Goal: Task Accomplishment & Management: Manage account settings

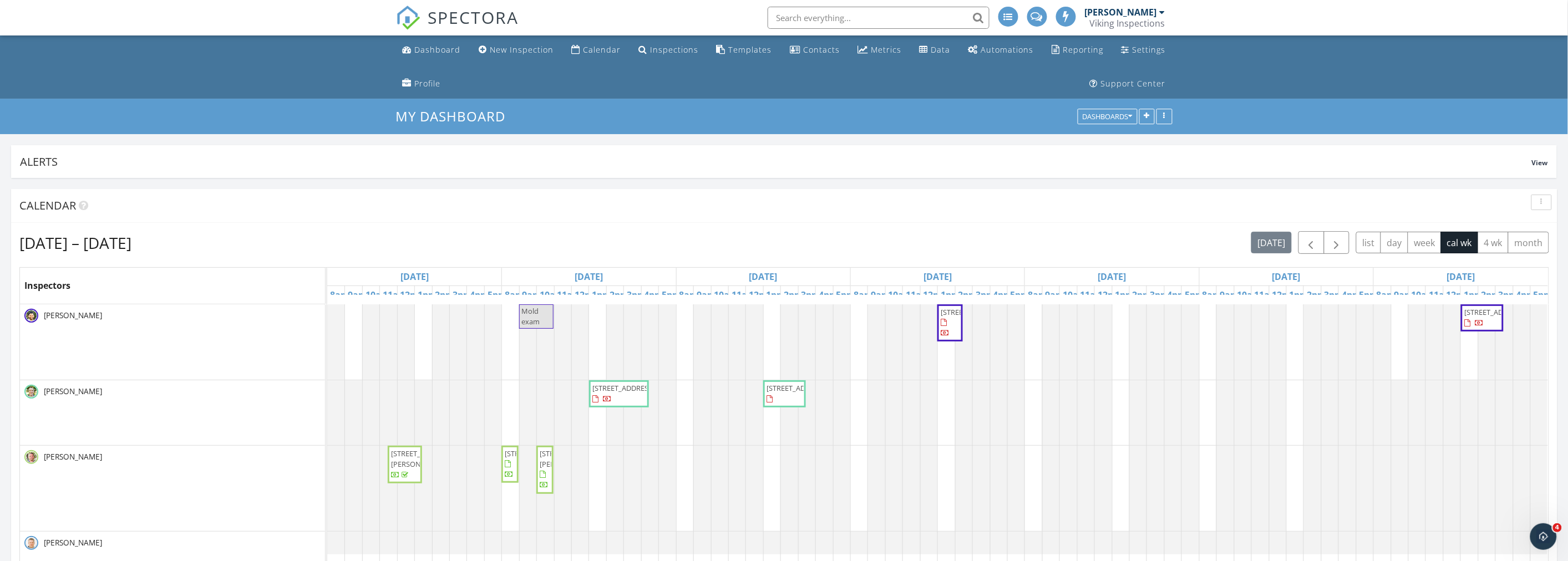
scroll to position [1997, 1588]
click at [1542, 202] on div "button" at bounding box center [1541, 202] width 10 height 8
click at [1531, 227] on div "Refresh" at bounding box center [1530, 228] width 40 height 13
click at [749, 51] on div "Templates" at bounding box center [750, 49] width 43 height 10
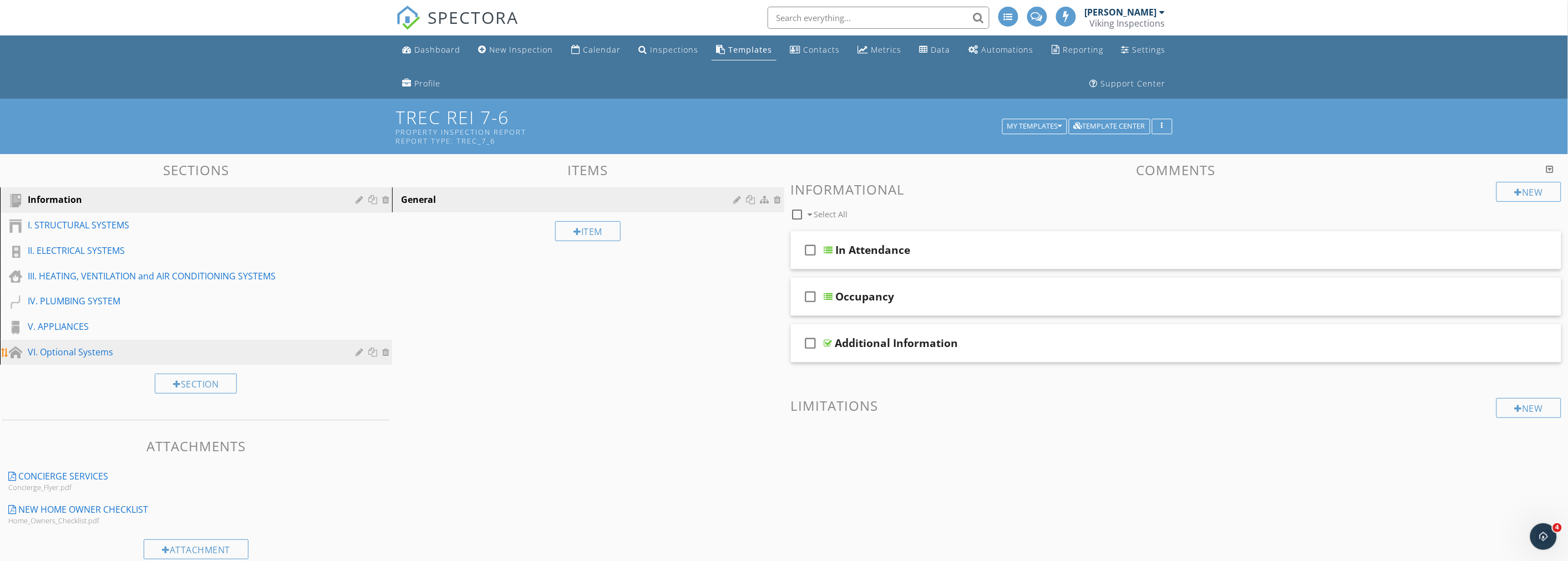
click at [90, 352] on div "VI. Optional Systems" at bounding box center [183, 352] width 312 height 13
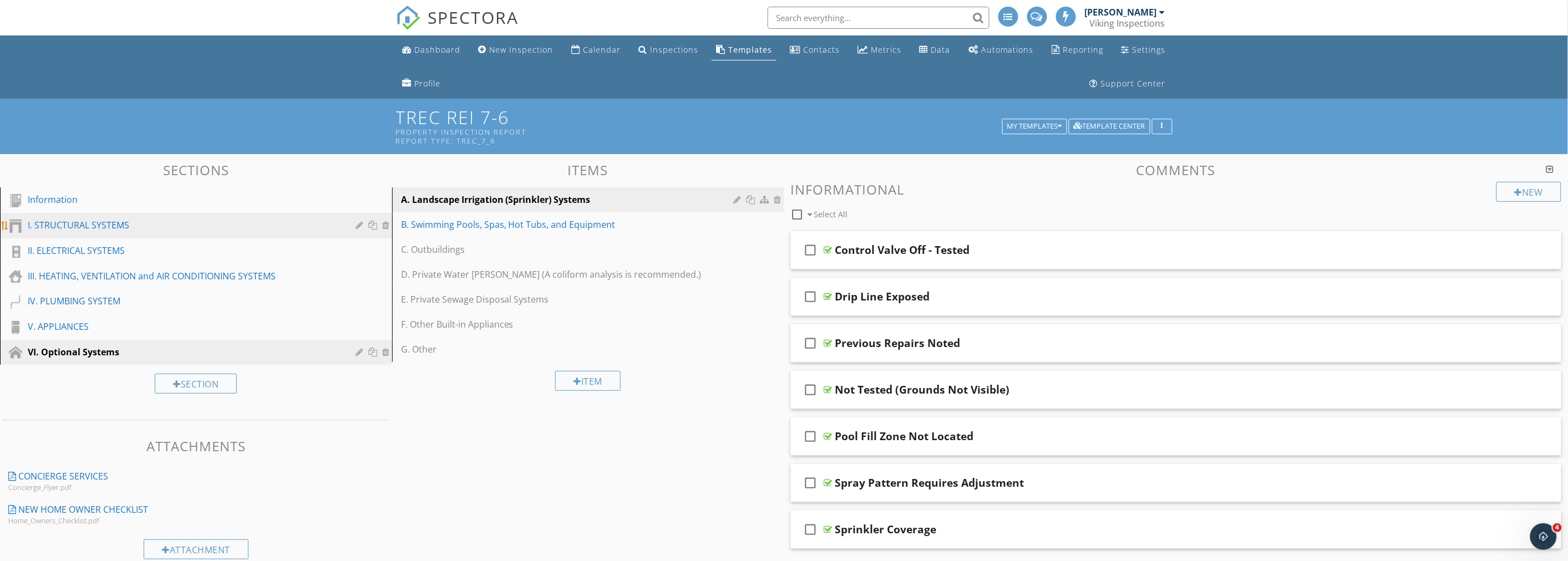
click at [107, 227] on div "I. STRUCTURAL SYSTEMS" at bounding box center [183, 225] width 312 height 13
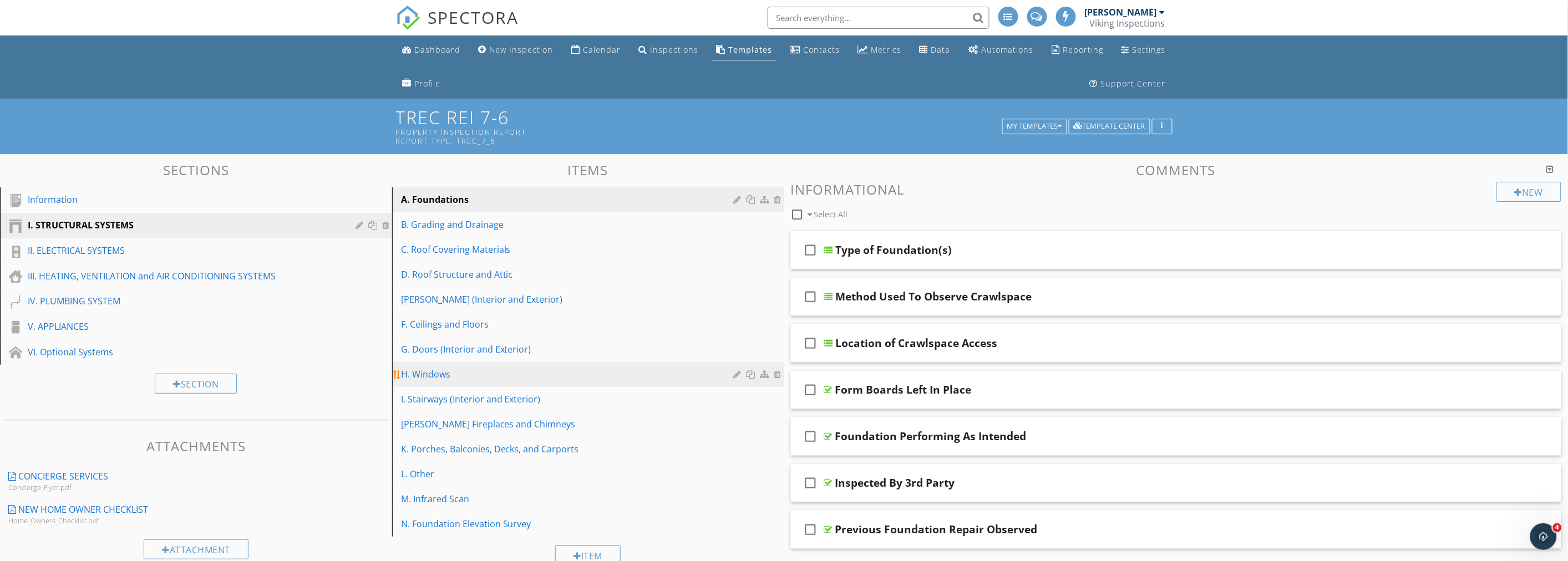
scroll to position [62, 0]
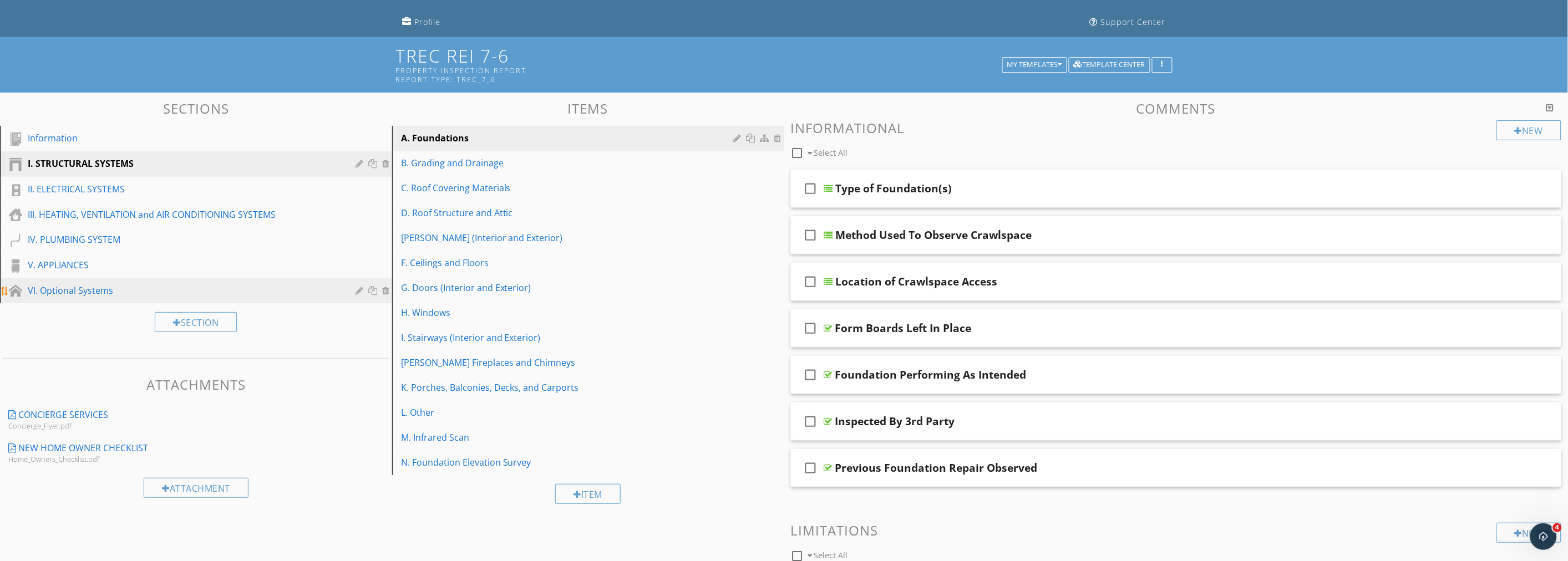
click at [99, 289] on div "VI. Optional Systems" at bounding box center [183, 291] width 312 height 13
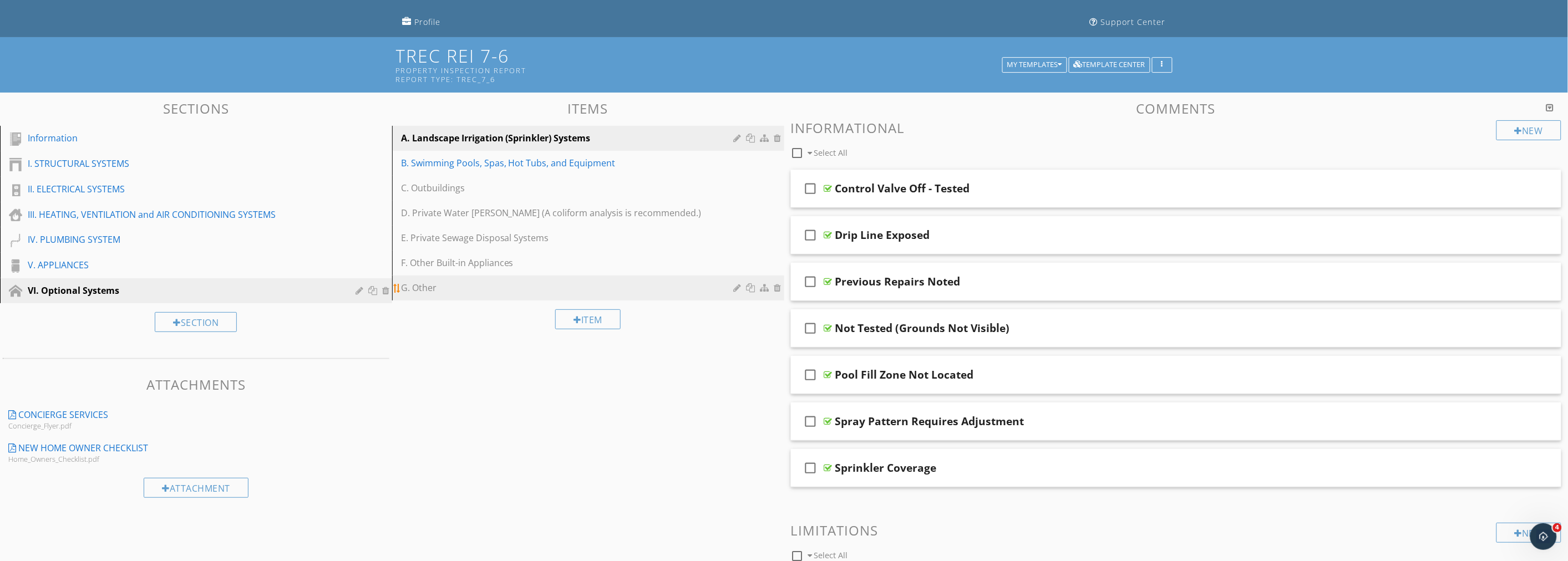
click at [449, 289] on div "G. Other" at bounding box center [569, 288] width 336 height 13
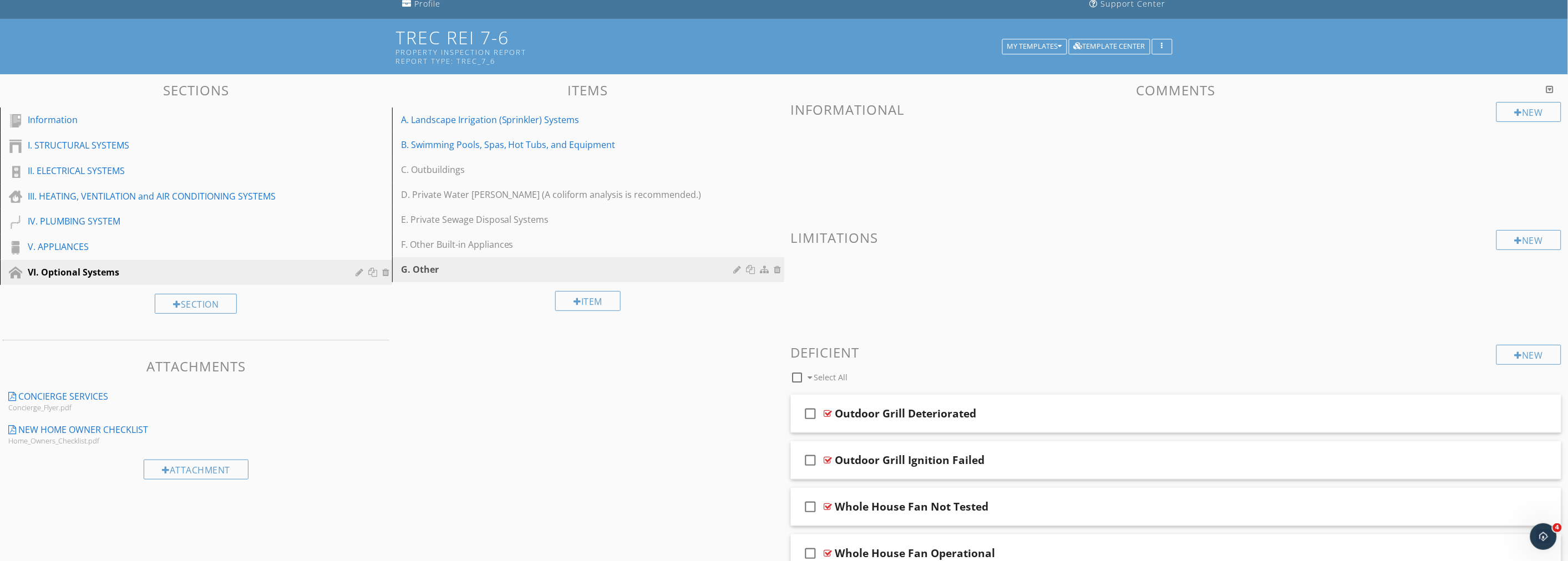
scroll to position [0, 0]
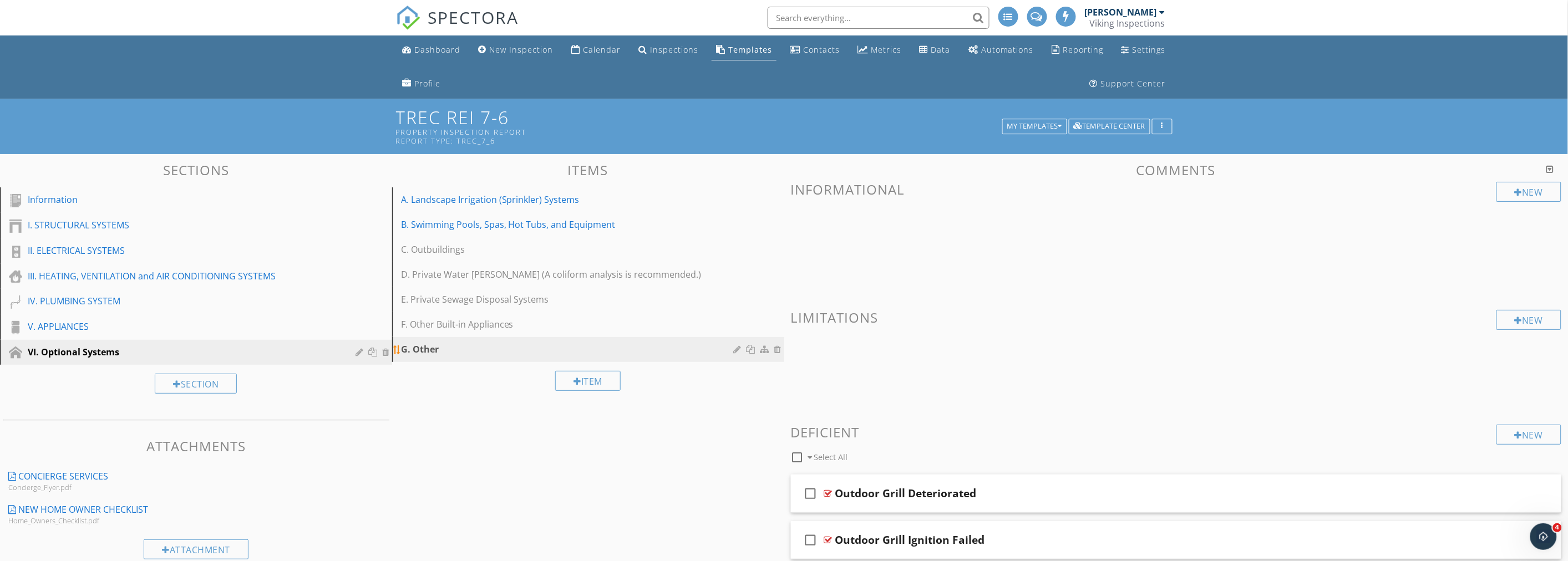
click at [737, 348] on div at bounding box center [738, 349] width 10 height 9
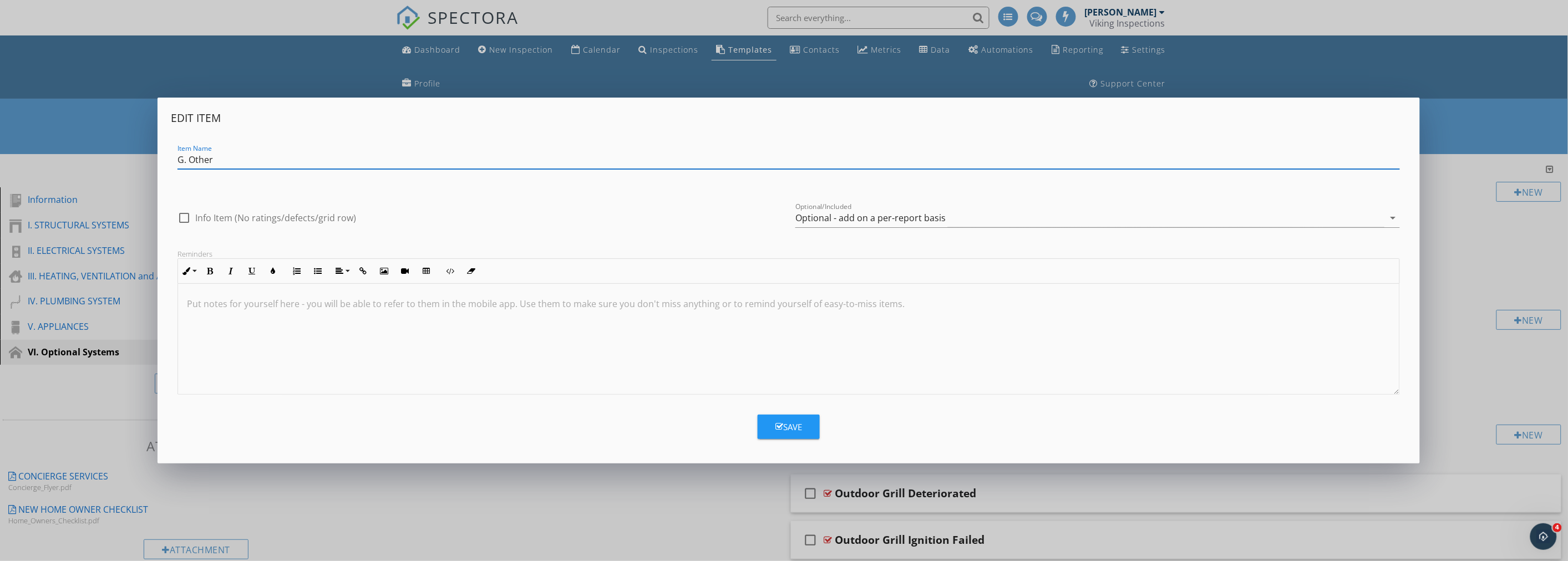
click at [642, 486] on div "Edit Item Item Name G. Other check_box_outline_blank Info Item (No ratings/defe…" at bounding box center [784, 280] width 1568 height 561
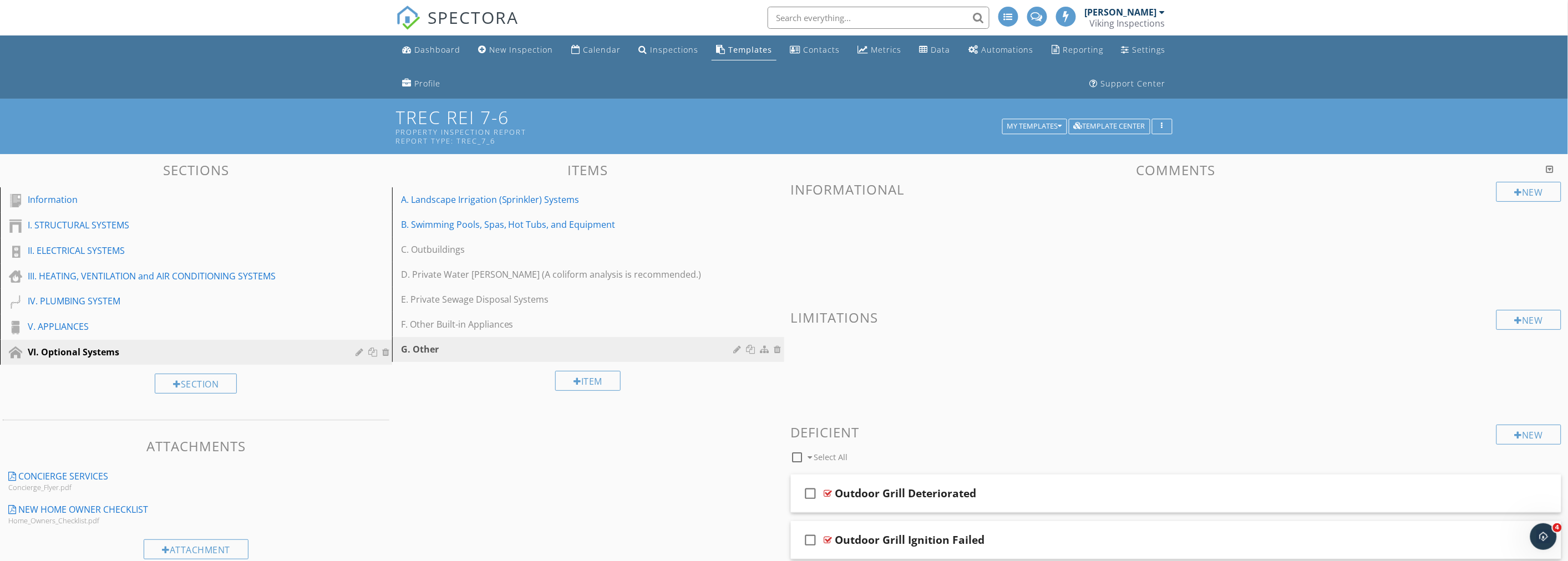
click at [209, 60] on ul "Dashboard New Inspection Calendar Inspections Templates Contacts Metrics Data A…" at bounding box center [784, 67] width 1568 height 63
click at [240, 71] on ul "Dashboard New Inspection Calendar Inspections Templates Contacts Metrics Data A…" at bounding box center [784, 67] width 1568 height 63
click at [428, 45] on div "Dashboard" at bounding box center [438, 49] width 46 height 10
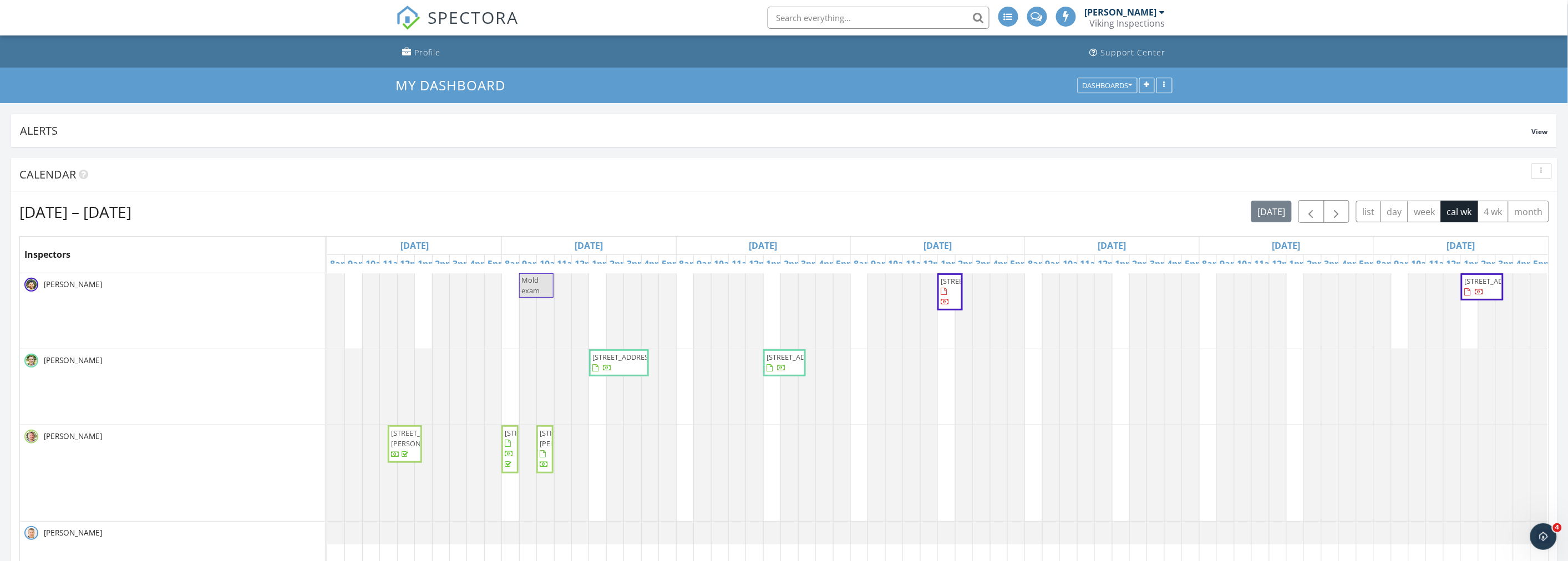
scroll to position [62, 0]
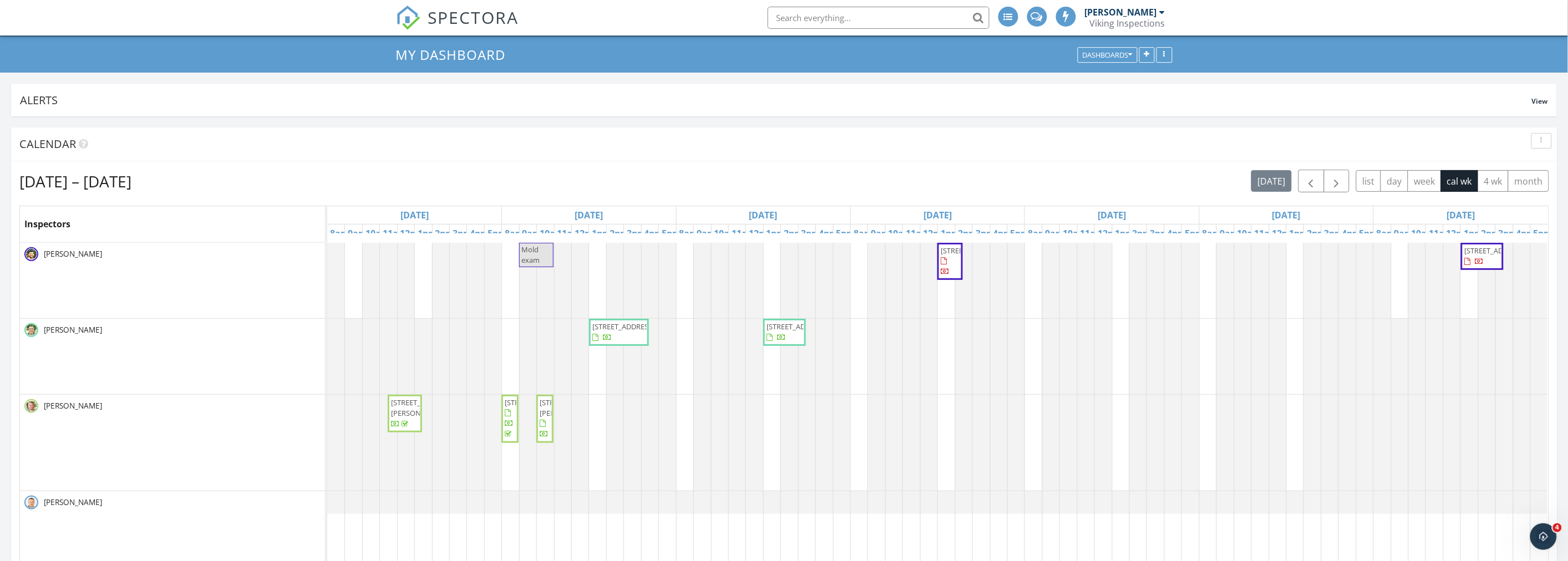
click at [545, 418] on span "4005 Arklow St, Crowley 76036" at bounding box center [570, 407] width 62 height 21
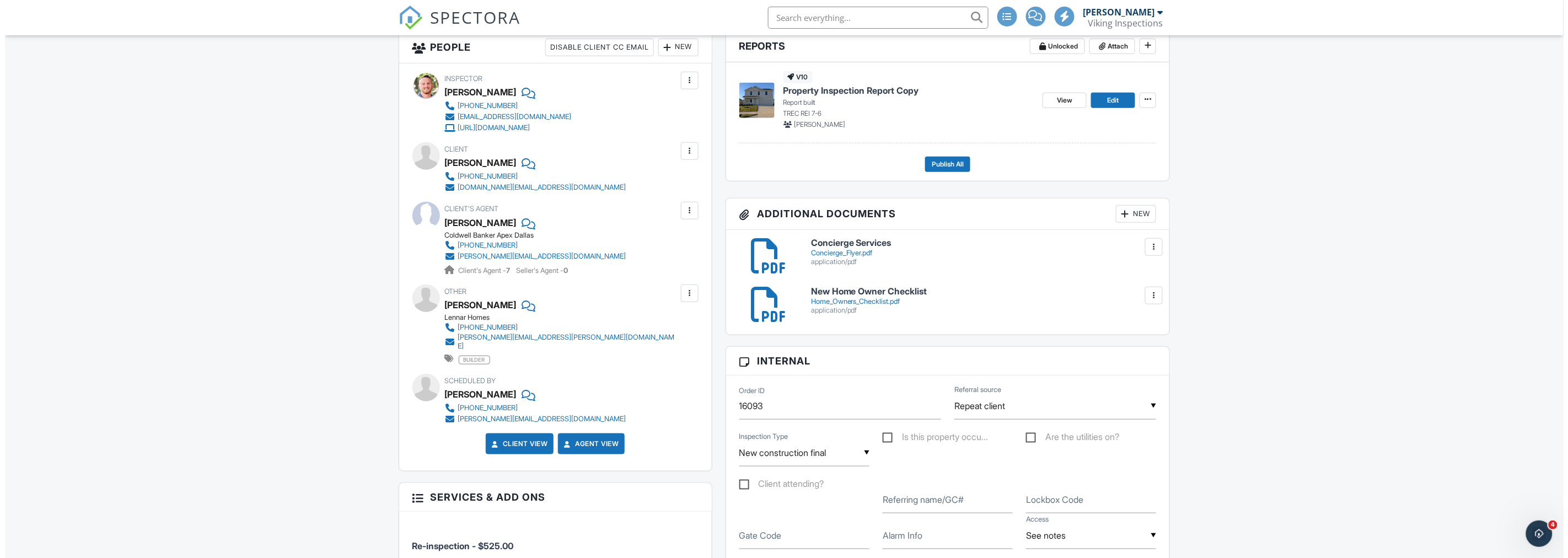
scroll to position [489, 0]
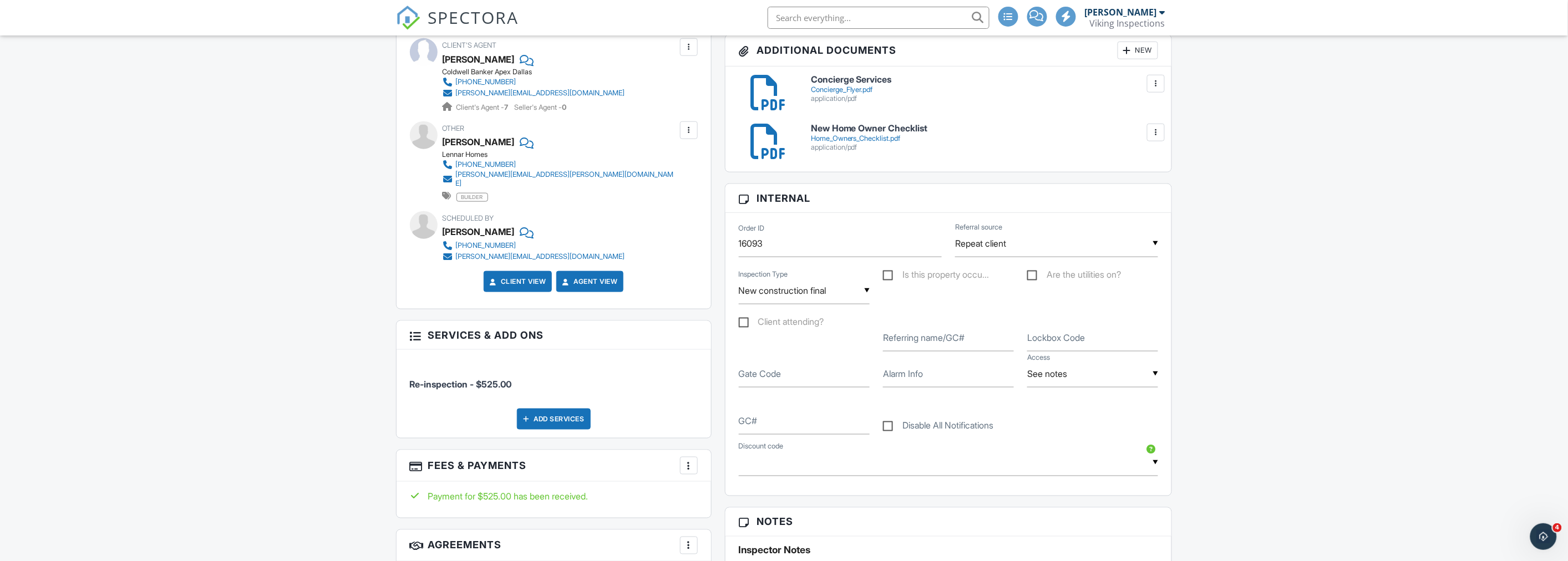
click at [695, 461] on div "More" at bounding box center [688, 465] width 18 height 18
click at [721, 491] on li "Edit Fees & Payments" at bounding box center [744, 499] width 116 height 28
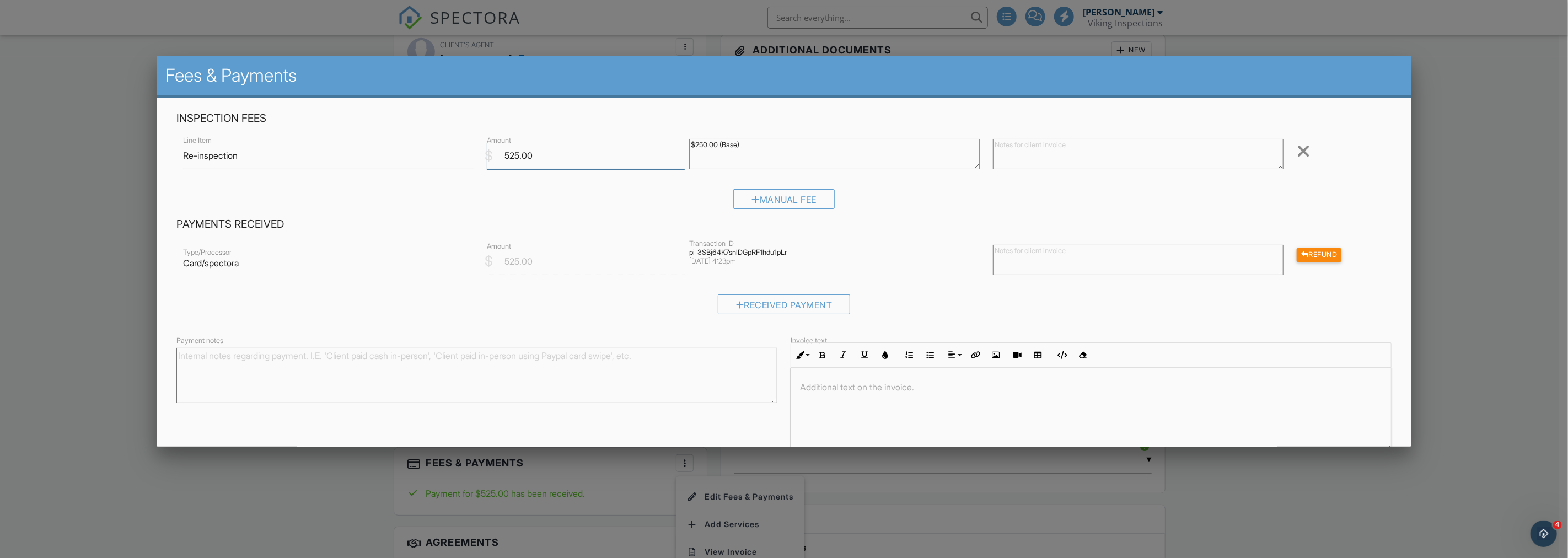
drag, startPoint x: 516, startPoint y: 156, endPoint x: 499, endPoint y: 158, distance: 17.1
click at [499, 158] on input "525.00" at bounding box center [586, 156] width 198 height 27
type input "275.00"
click at [436, 204] on div "Manual Fee" at bounding box center [783, 203] width 1214 height 28
click at [367, 364] on textarea "Payment notes" at bounding box center [477, 375] width 601 height 55
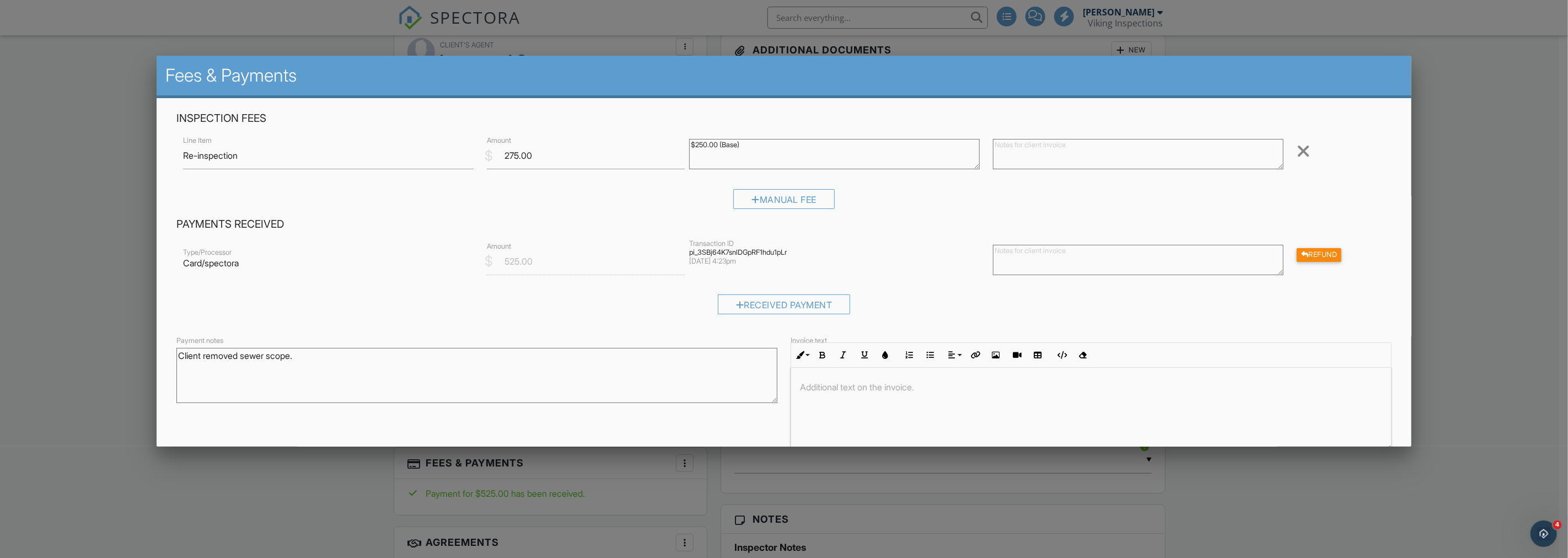
type textarea "Client removed sewer scope."
click at [382, 296] on div "Received Payment" at bounding box center [783, 309] width 1214 height 28
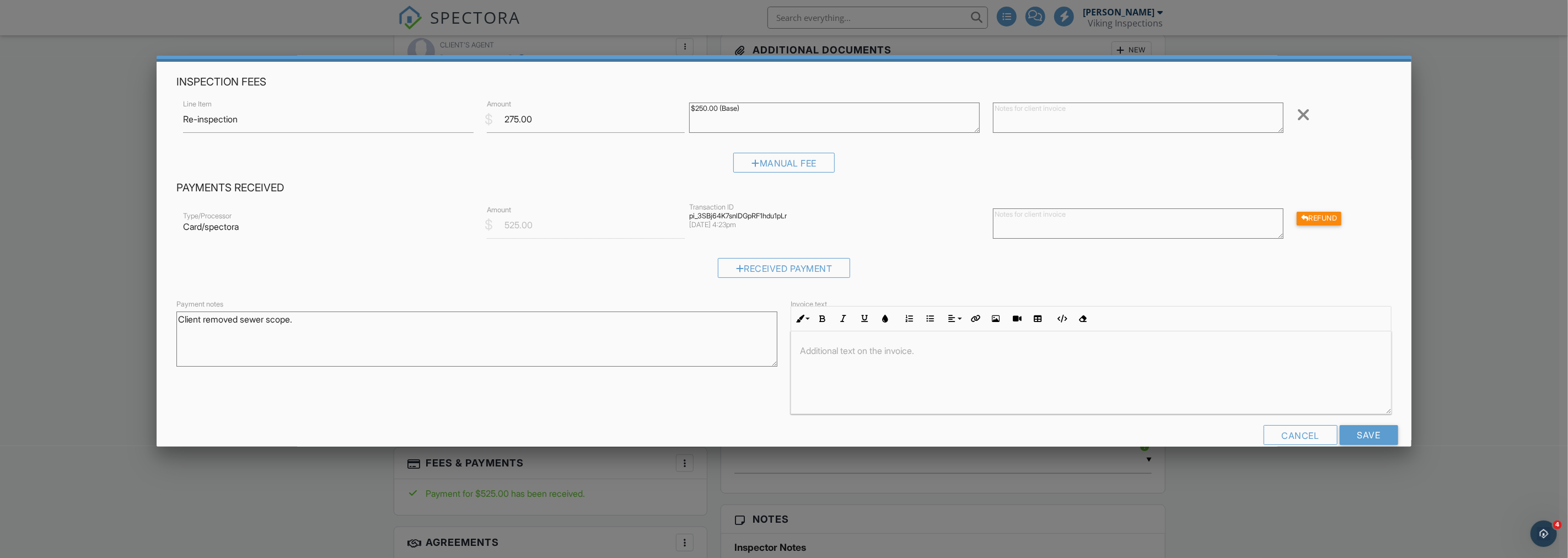
scroll to position [56, 0]
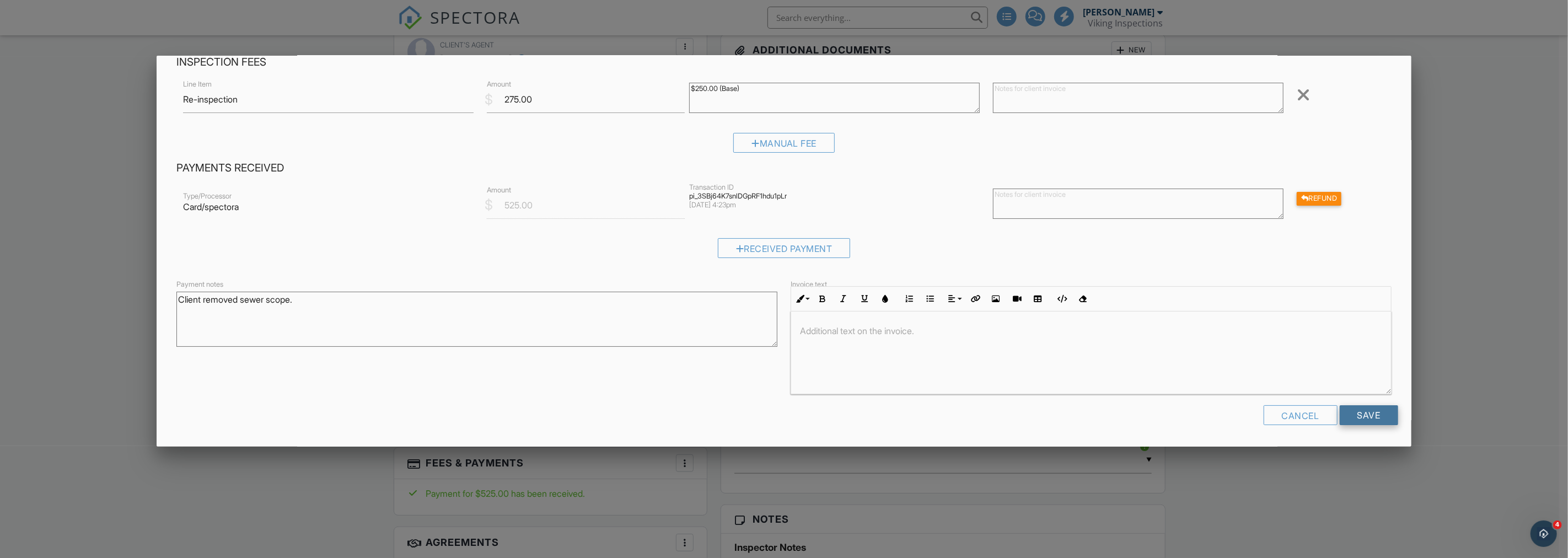
click at [1352, 412] on input "Save" at bounding box center [1369, 415] width 58 height 20
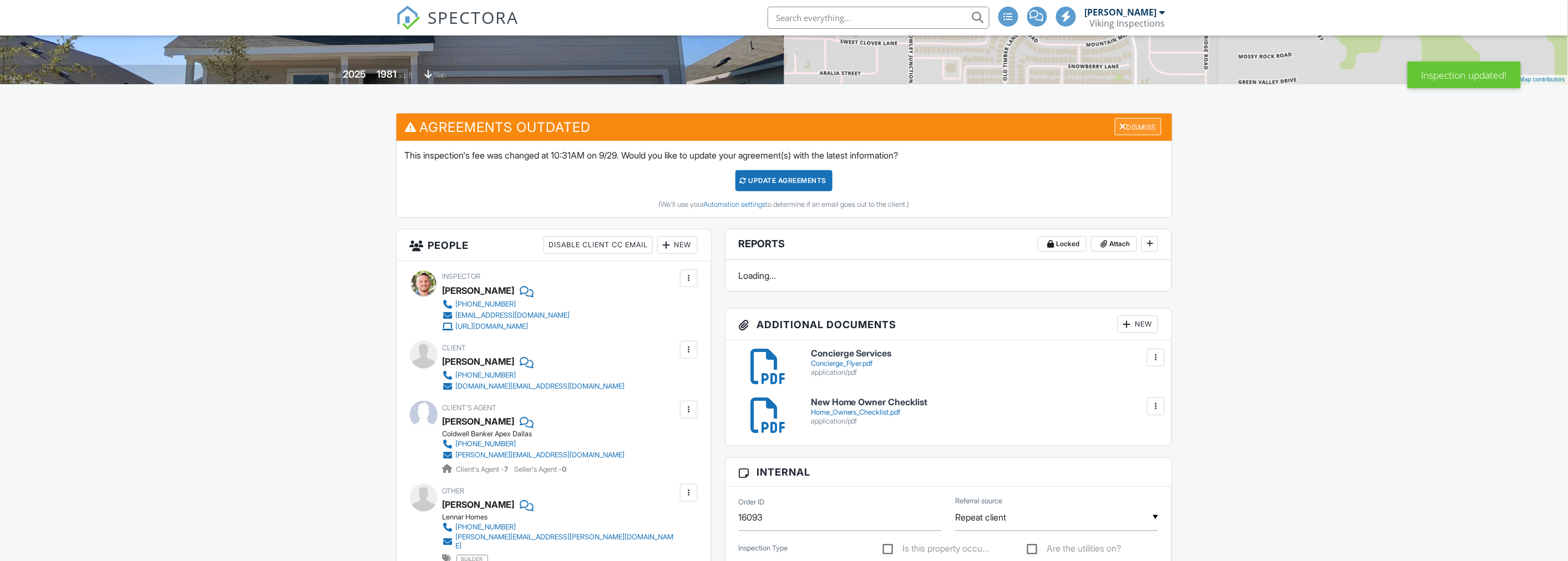
click at [1133, 125] on div "Dismiss" at bounding box center [1138, 127] width 47 height 17
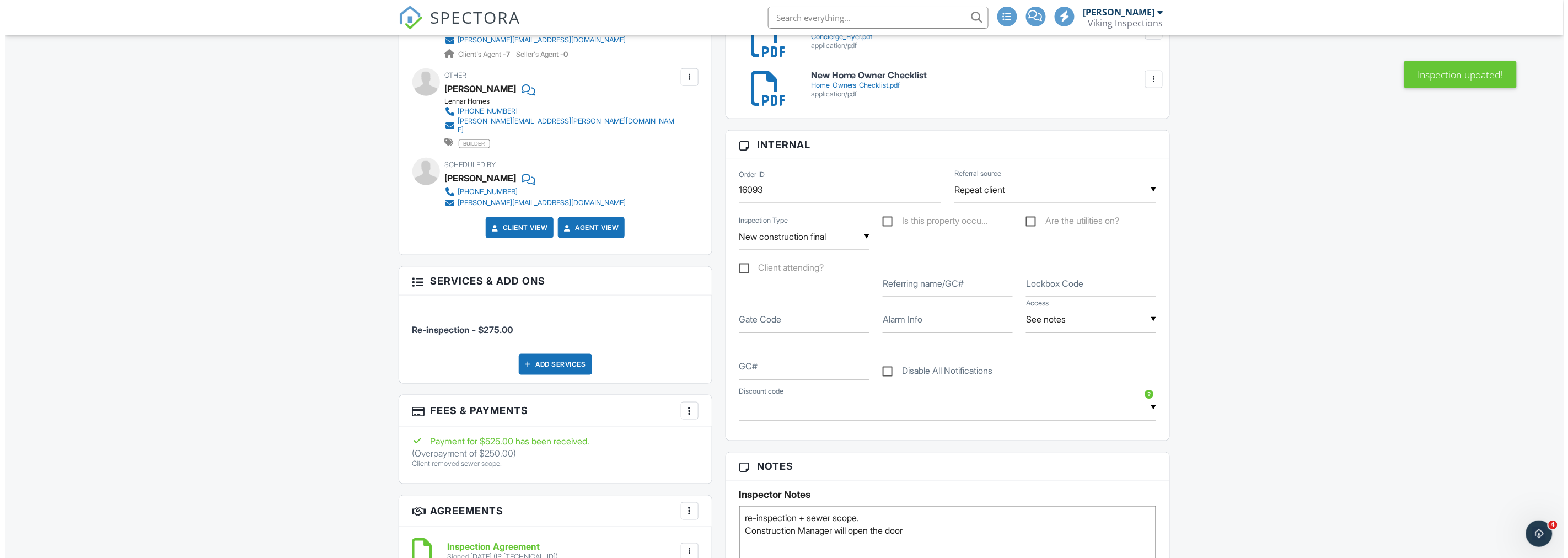
scroll to position [551, 0]
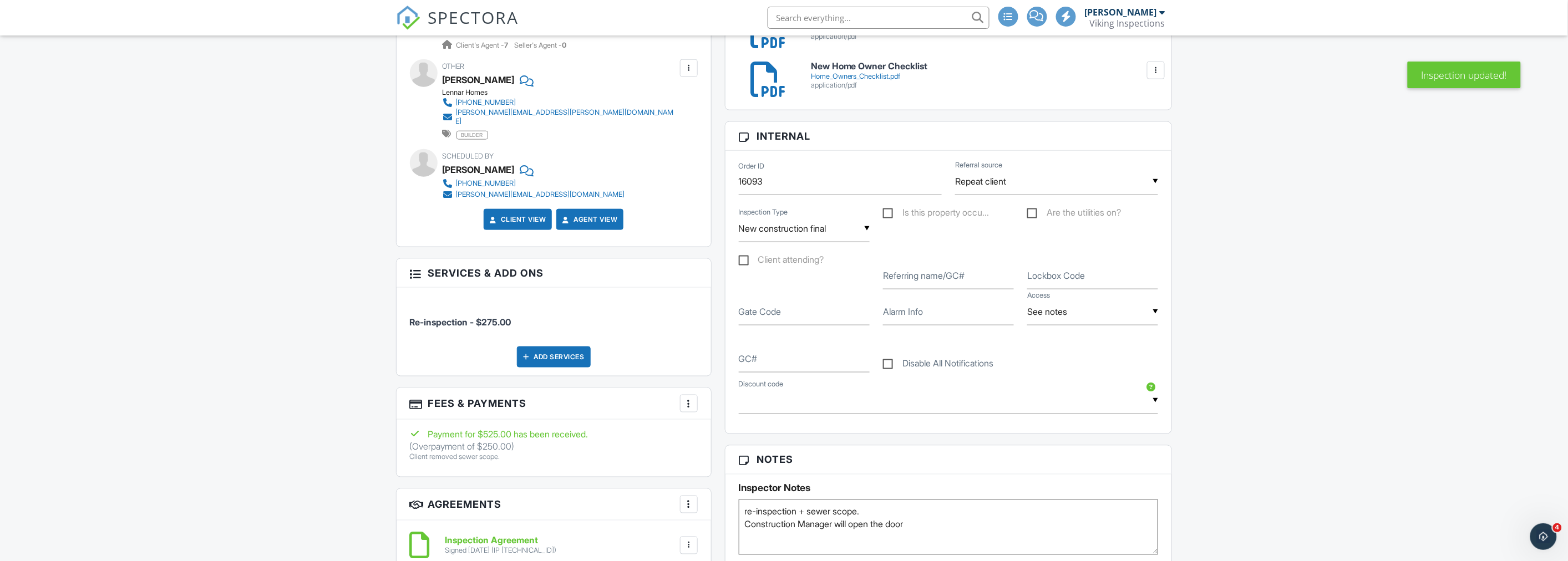
click at [688, 398] on div at bounding box center [689, 403] width 11 height 11
drag, startPoint x: 164, startPoint y: 310, endPoint x: 174, endPoint y: 314, distance: 10.8
click at [689, 398] on div at bounding box center [689, 403] width 11 height 11
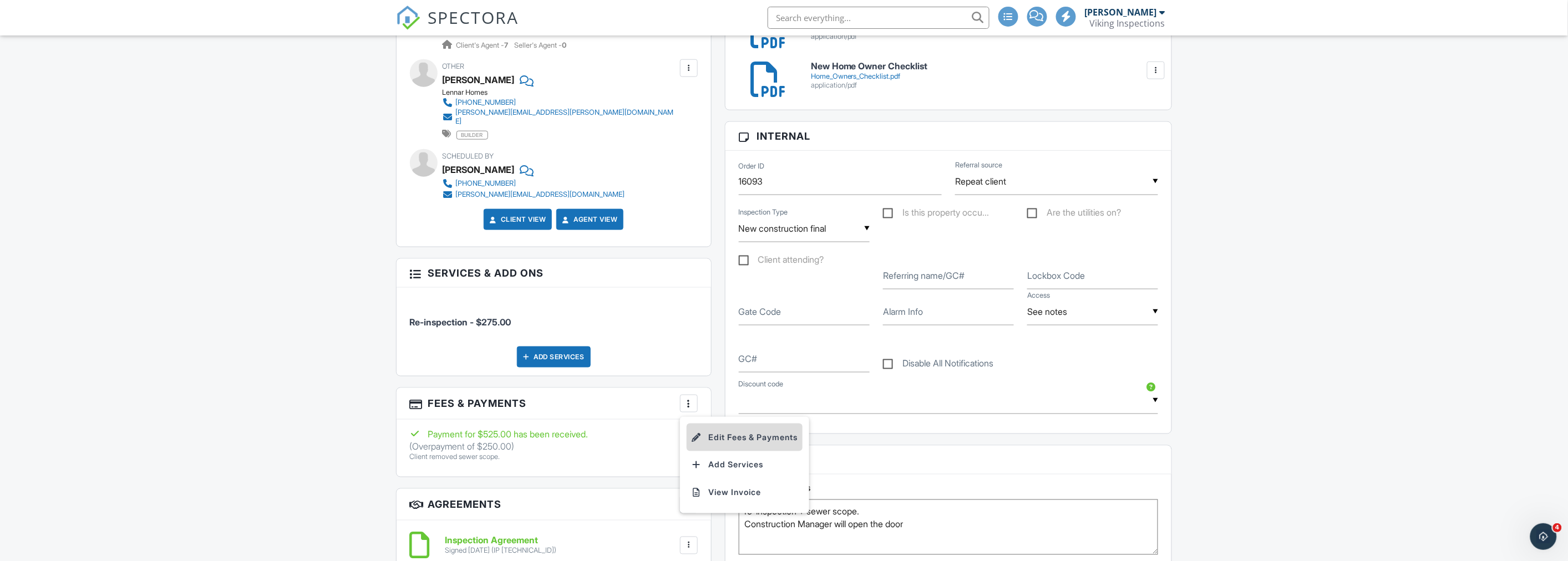
click at [716, 431] on li "Edit Fees & Payments" at bounding box center [744, 437] width 116 height 28
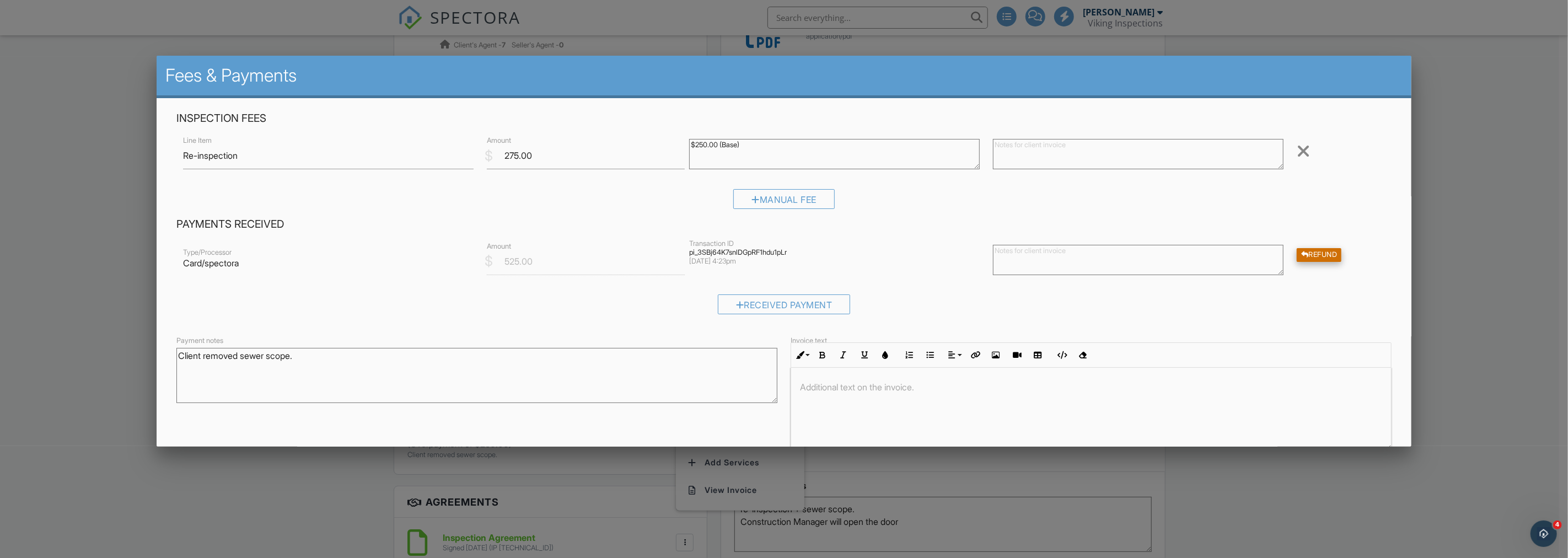
click at [1309, 255] on div "Refund" at bounding box center [1319, 255] width 45 height 14
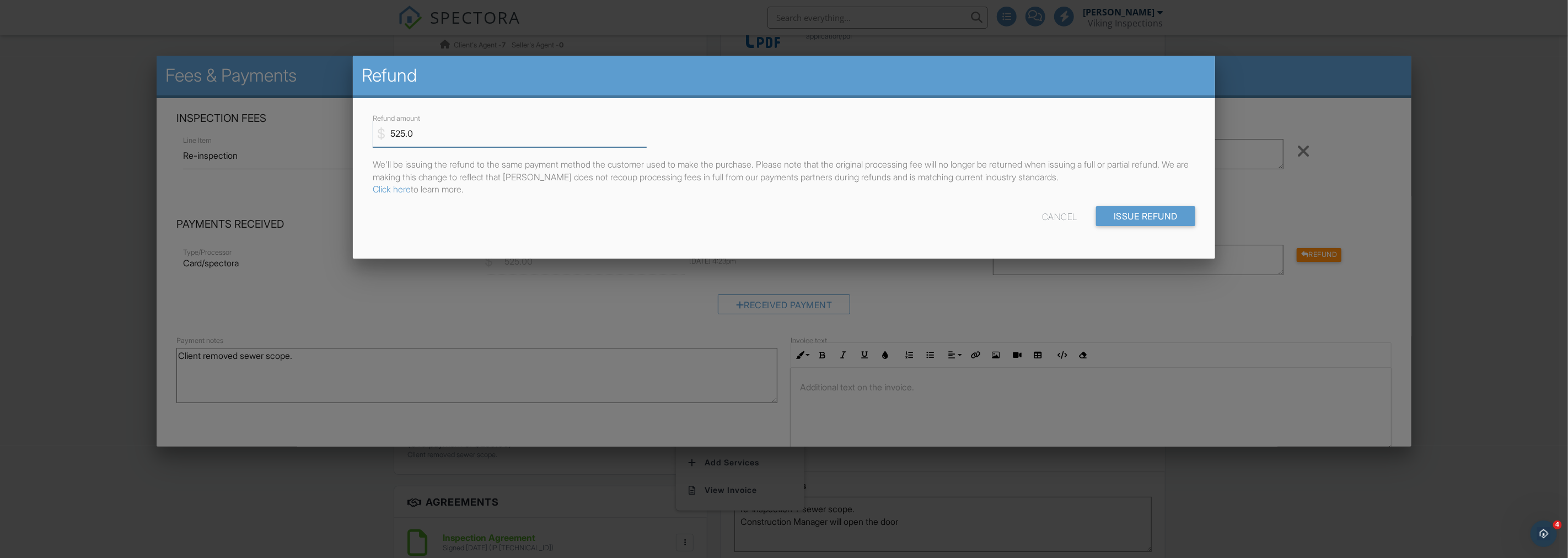
drag, startPoint x: 404, startPoint y: 132, endPoint x: 388, endPoint y: 132, distance: 16.0
click at [388, 132] on input "525.0" at bounding box center [509, 133] width 274 height 27
type input "250.0"
click at [792, 111] on div "$ Refund amount 250.0" at bounding box center [783, 129] width 836 height 36
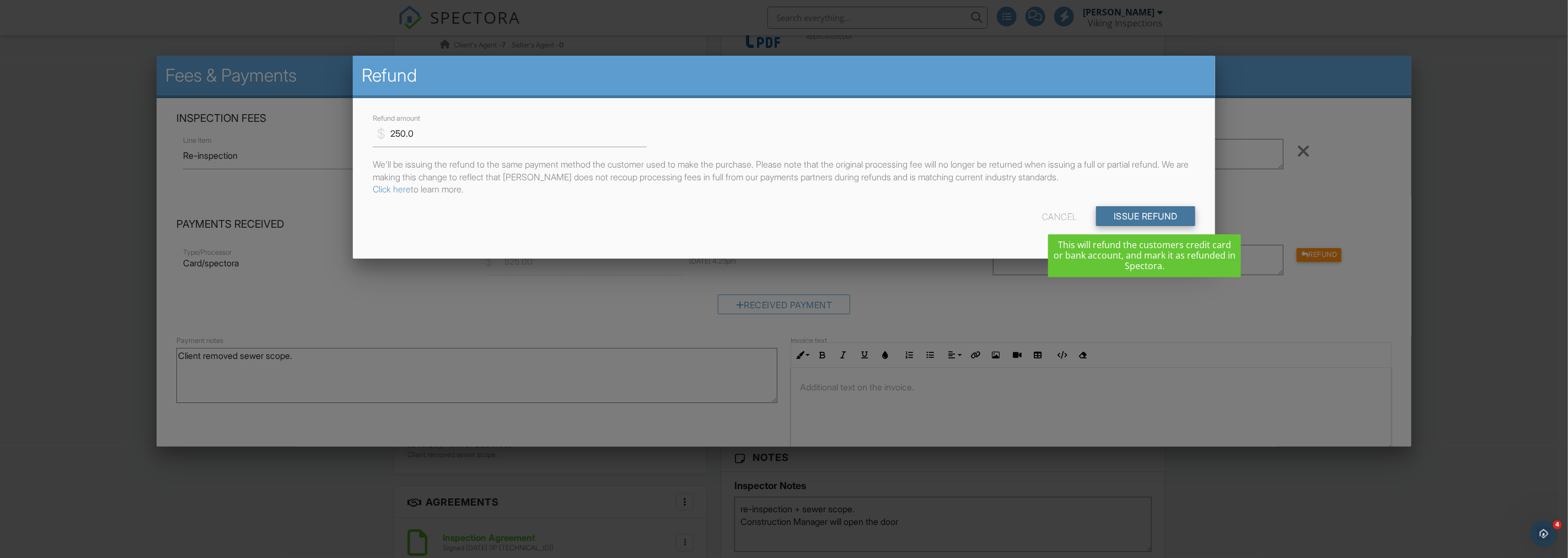
click at [1135, 217] on input "Issue Refund" at bounding box center [1146, 216] width 99 height 20
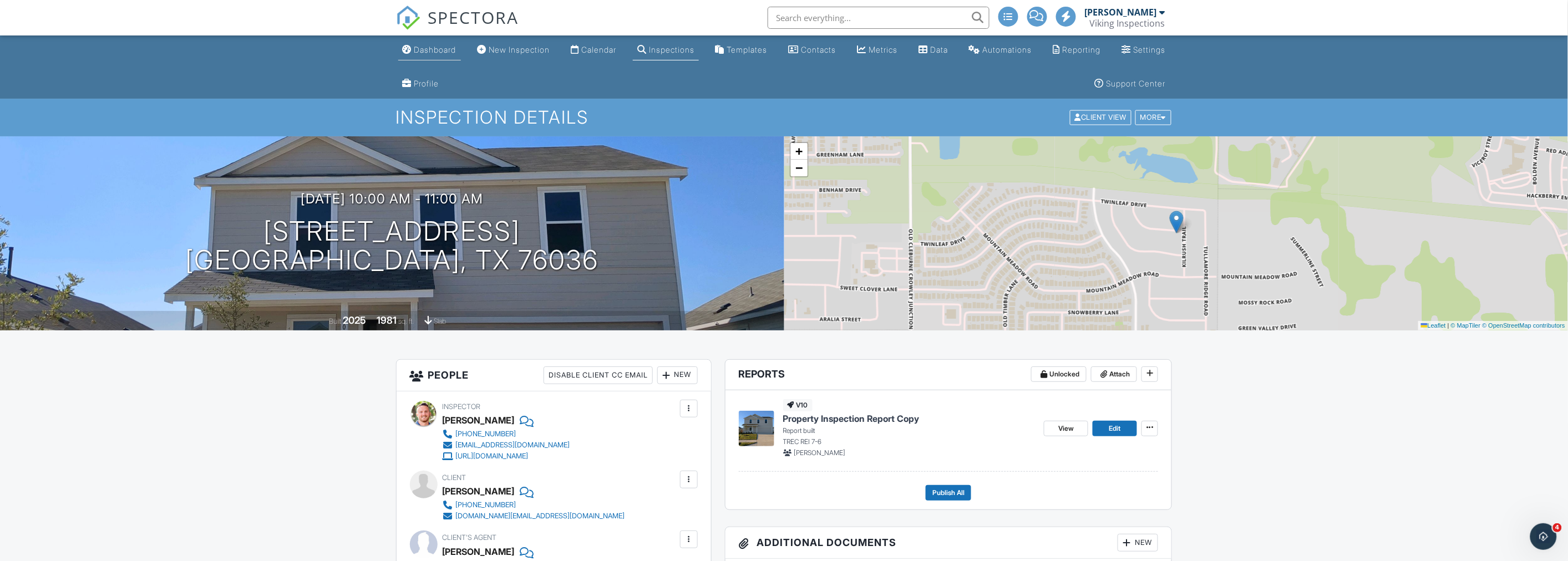
click at [437, 50] on div "Dashboard" at bounding box center [435, 49] width 42 height 9
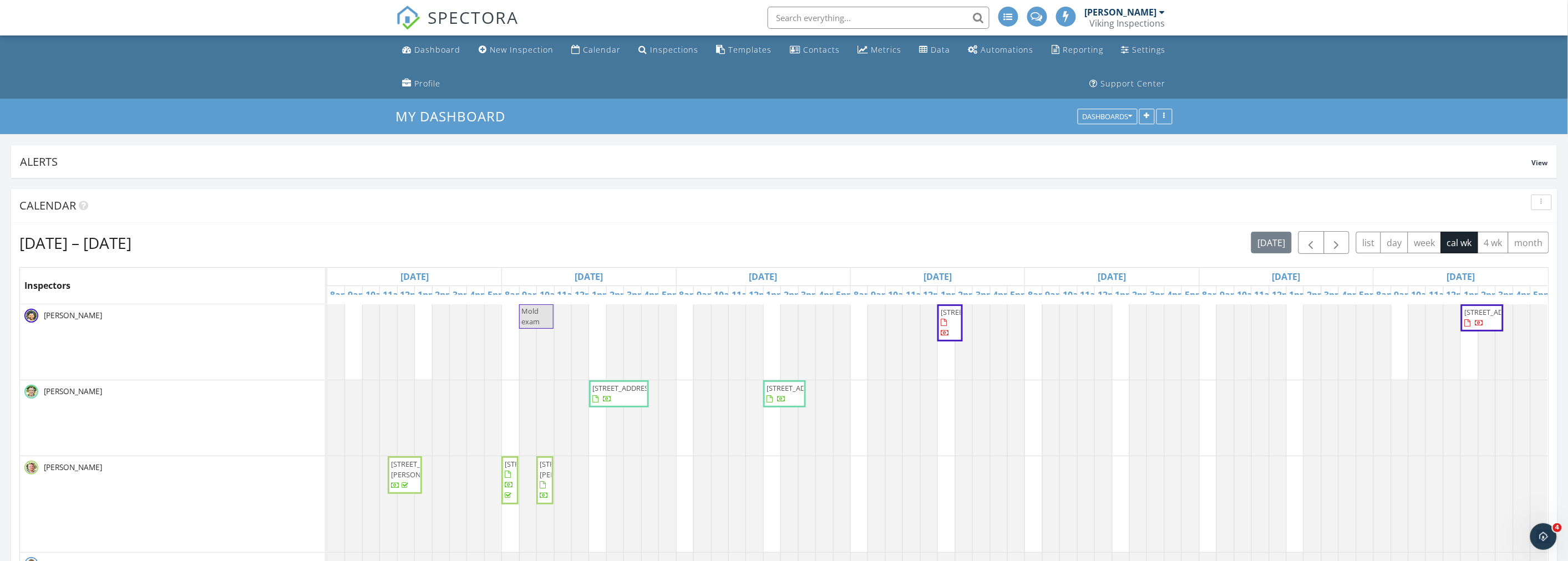
click at [796, 233] on div "Sep 28 – Oct 4, 2025 today list day week cal wk 4 wk month" at bounding box center [784, 242] width 1529 height 23
click at [253, 76] on ul "Dashboard New Inspection Calendar Inspections Templates Contacts Metrics Data A…" at bounding box center [784, 67] width 1568 height 63
click at [827, 241] on div "Sep 28 – Oct 4, 2025 today list day week cal wk 4 wk month" at bounding box center [784, 242] width 1529 height 23
click at [926, 247] on div "Sep 28 – Oct 4, 2025 today list day week cal wk 4 wk month" at bounding box center [784, 242] width 1529 height 23
click at [800, 239] on div "Sep 28 – Oct 4, 2025 today list day week cal wk 4 wk month" at bounding box center [784, 242] width 1529 height 23
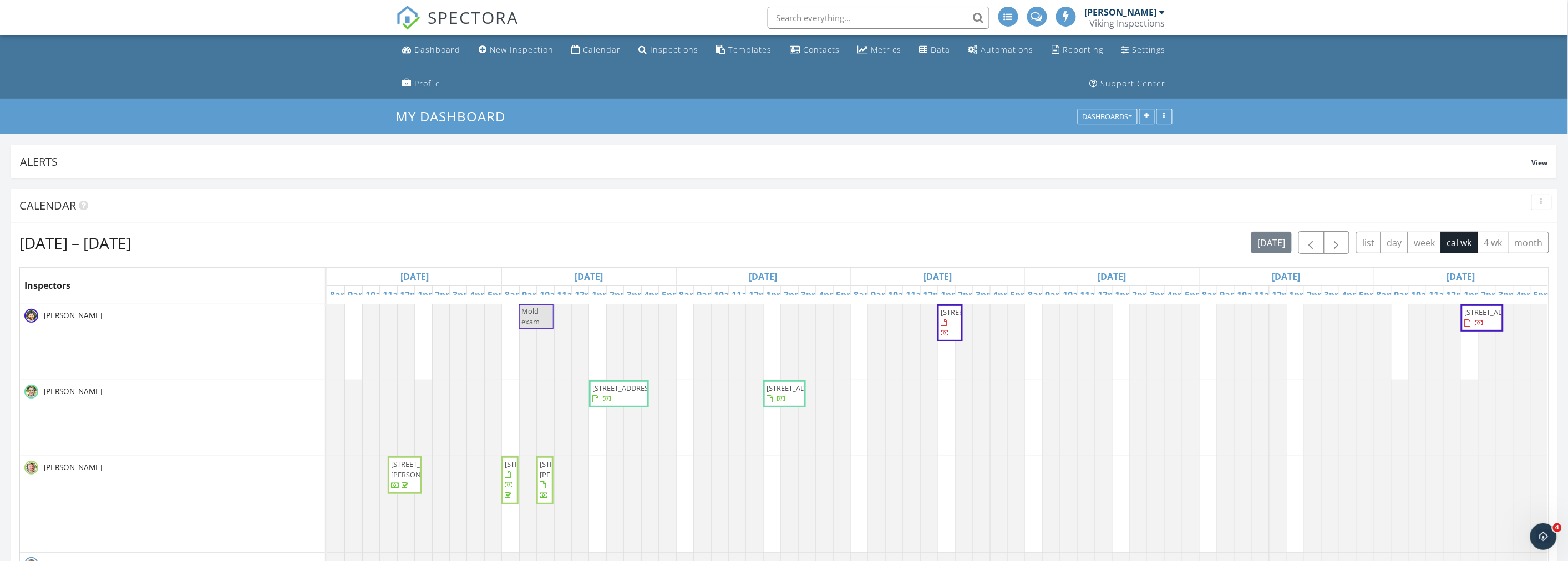
click at [231, 71] on ul "Dashboard New Inspection Calendar Inspections Templates Contacts Metrics Data A…" at bounding box center [784, 67] width 1568 height 63
click at [762, 236] on div "Sep 28 – Oct 4, 2025 today list day week cal wk 4 wk month" at bounding box center [784, 242] width 1529 height 23
click at [238, 73] on ul "Dashboard New Inspection Calendar Inspections Templates Contacts Metrics Data A…" at bounding box center [784, 67] width 1568 height 63
click at [223, 79] on ul "Dashboard New Inspection Calendar Inspections Templates Contacts Metrics Data A…" at bounding box center [784, 67] width 1568 height 63
click at [209, 73] on ul "Dashboard New Inspection Calendar Inspections Templates Contacts Metrics Data A…" at bounding box center [784, 67] width 1568 height 63
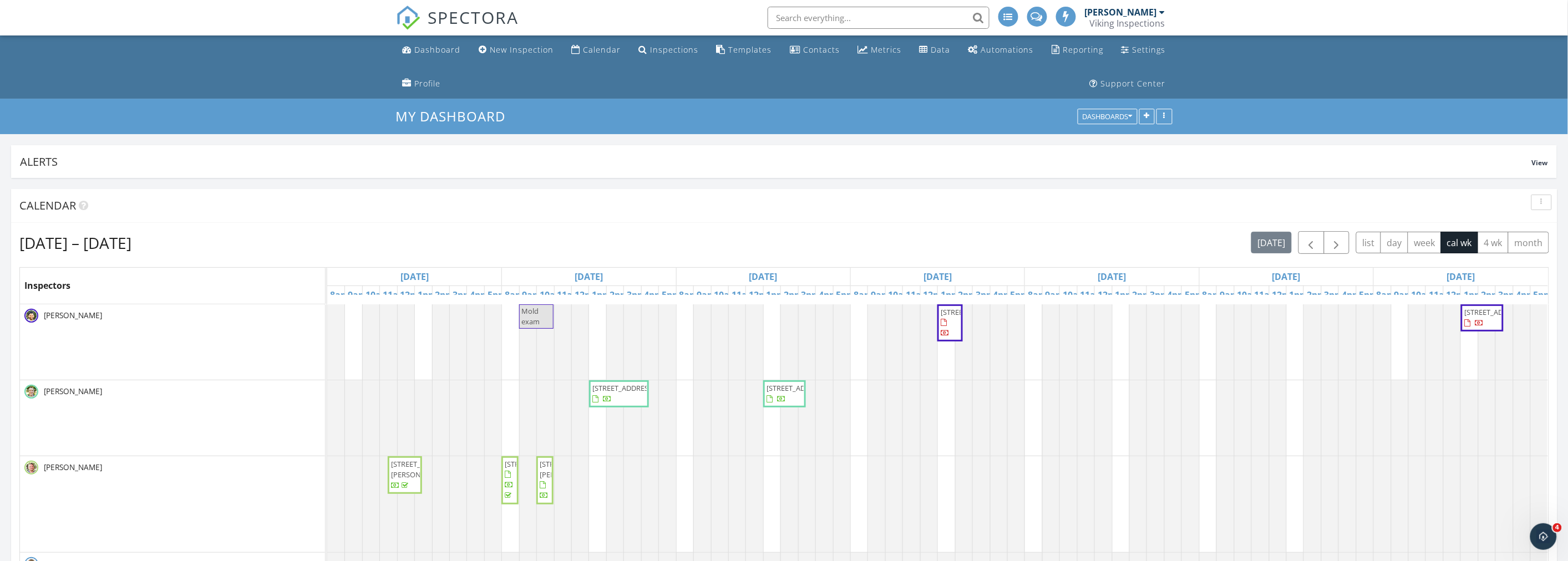
click at [508, 469] on span "7304 Canyon Pt, Lantana 76226" at bounding box center [535, 464] width 62 height 10
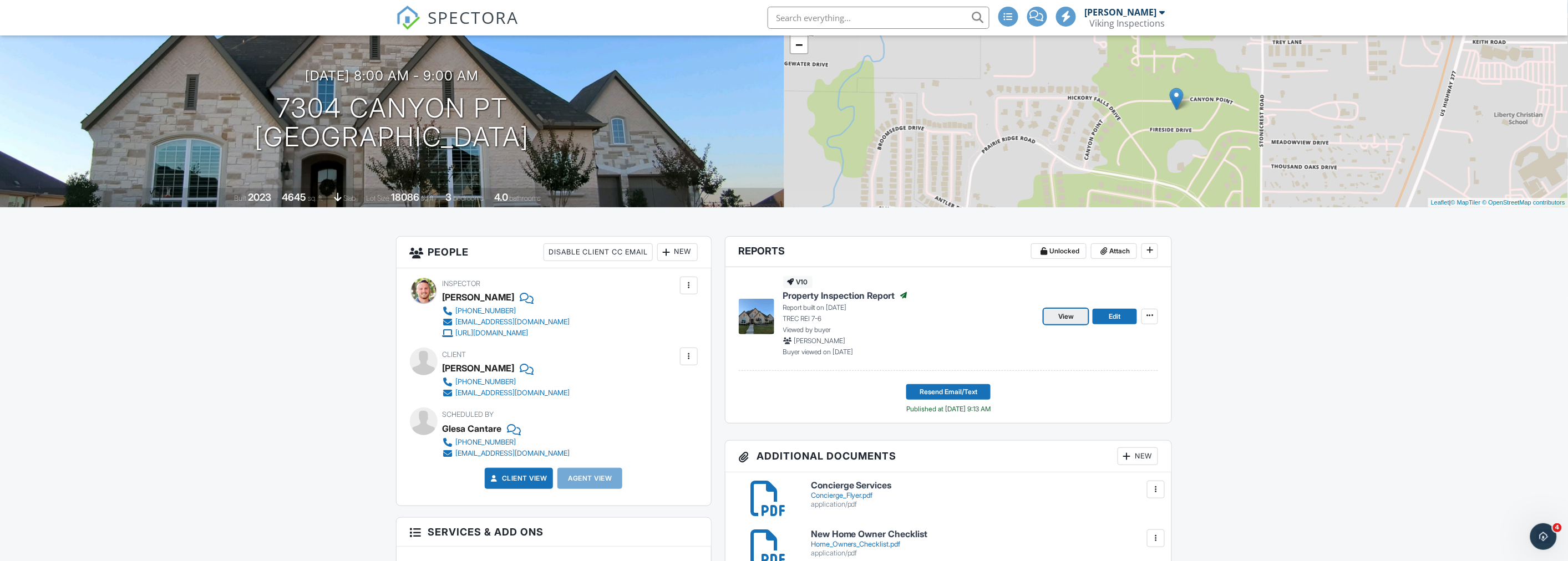
click at [1071, 319] on span "View" at bounding box center [1065, 316] width 15 height 11
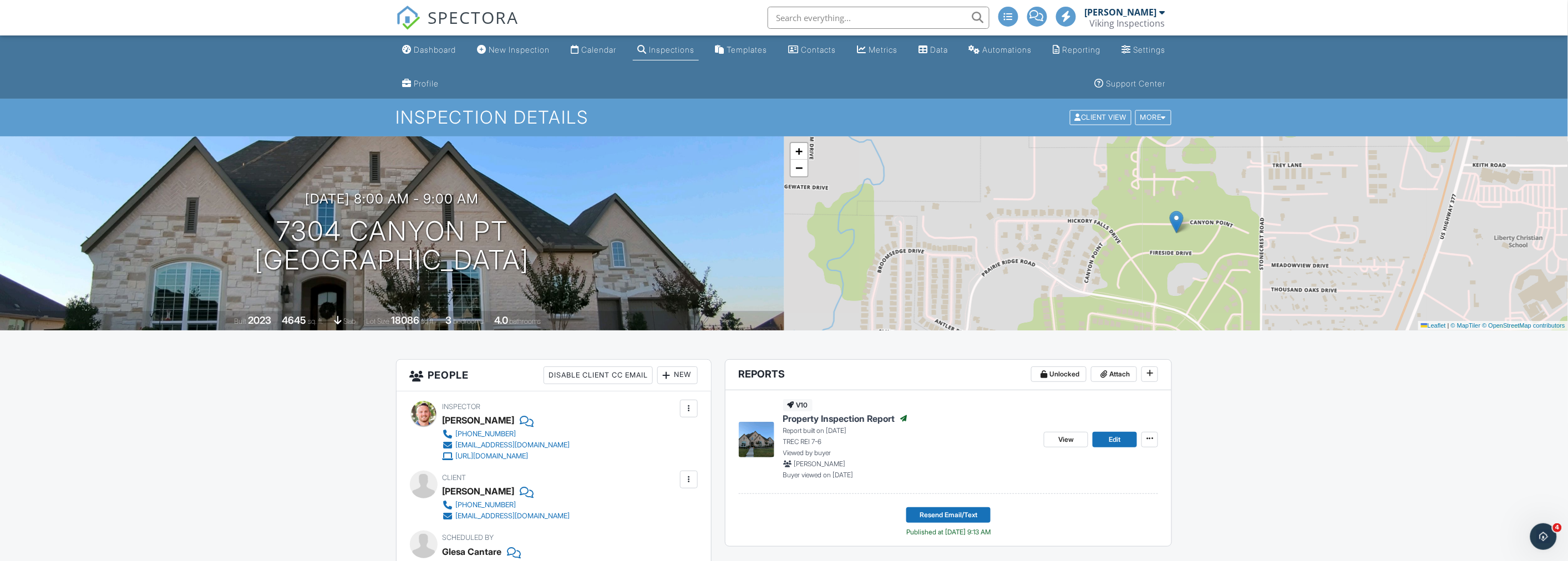
click at [211, 69] on ul "Dashboard New Inspection Calendar Inspections Templates Contacts Metrics Data A…" at bounding box center [784, 67] width 1568 height 63
click at [445, 56] on link "Dashboard" at bounding box center [429, 50] width 62 height 21
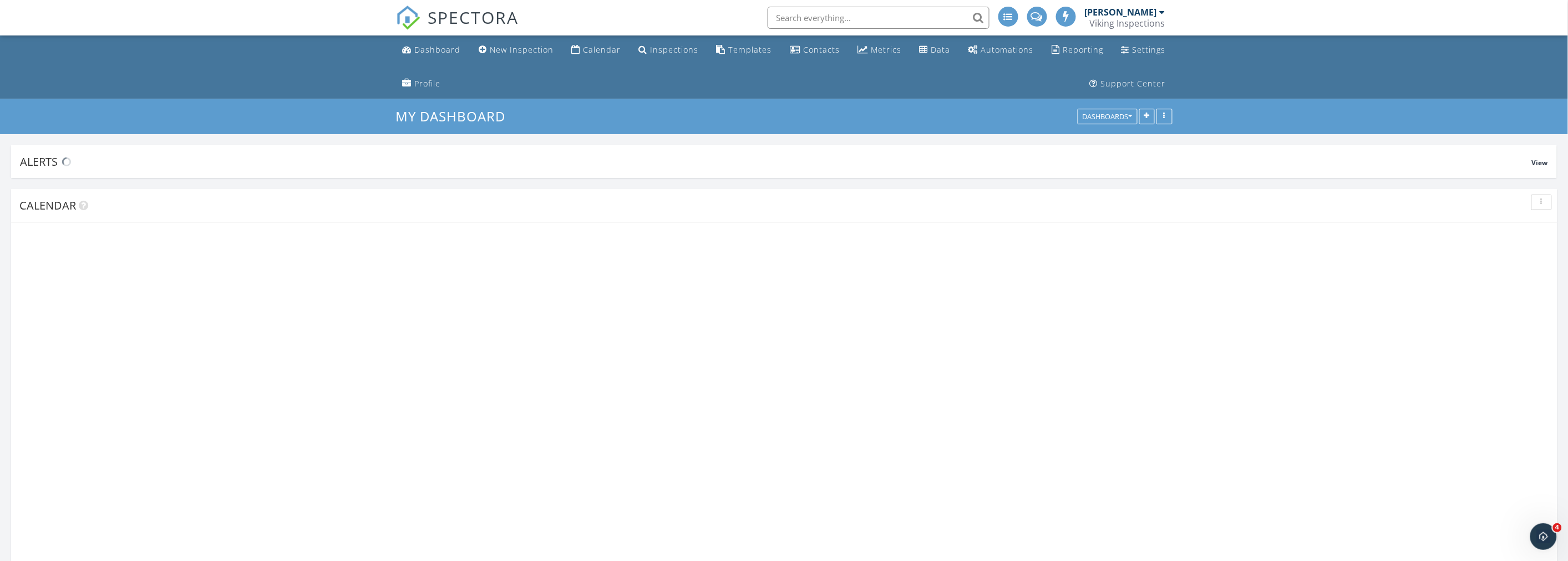
scroll to position [1997, 1588]
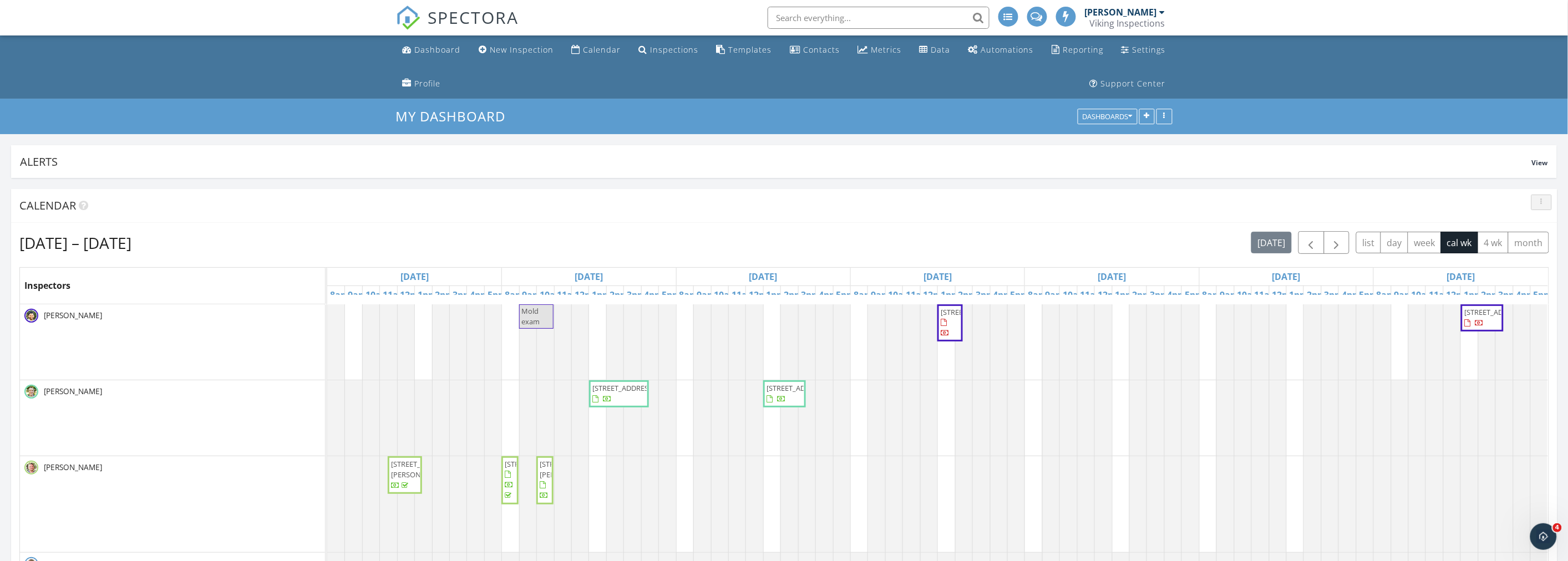
click at [1540, 199] on icon "button" at bounding box center [1541, 202] width 2 height 8
click at [1539, 231] on div "Refresh" at bounding box center [1530, 228] width 40 height 13
click at [821, 22] on input "text" at bounding box center [879, 18] width 222 height 22
paste input "5756 Fm 1562, Leonard, TX 75452"
drag, startPoint x: 839, startPoint y: 19, endPoint x: 1000, endPoint y: 32, distance: 161.5
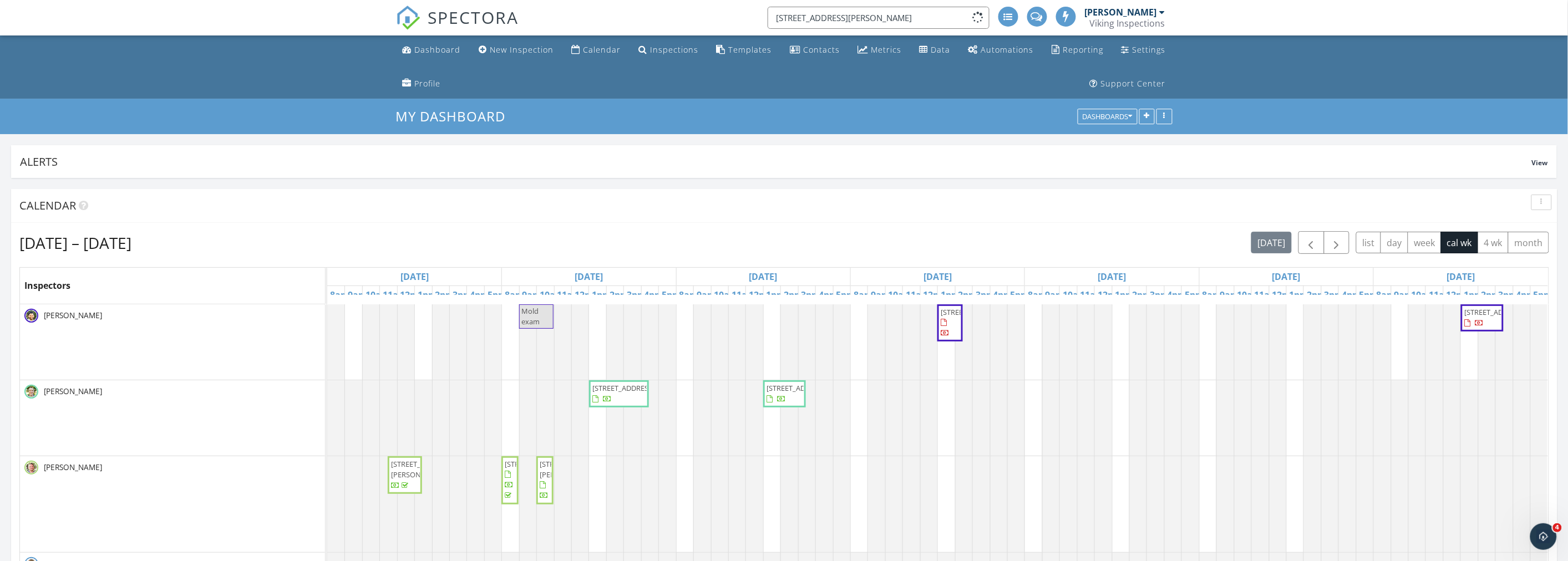
click at [1000, 32] on ul "5756 Fm 1562, Leonard, TX 75452 Kris Svendsen Viking Inspections Role: Inspecto…" at bounding box center [964, 18] width 416 height 35
type input "5756 Fm 1562"
click at [793, 20] on input "5756 Fm 1562" at bounding box center [879, 18] width 222 height 22
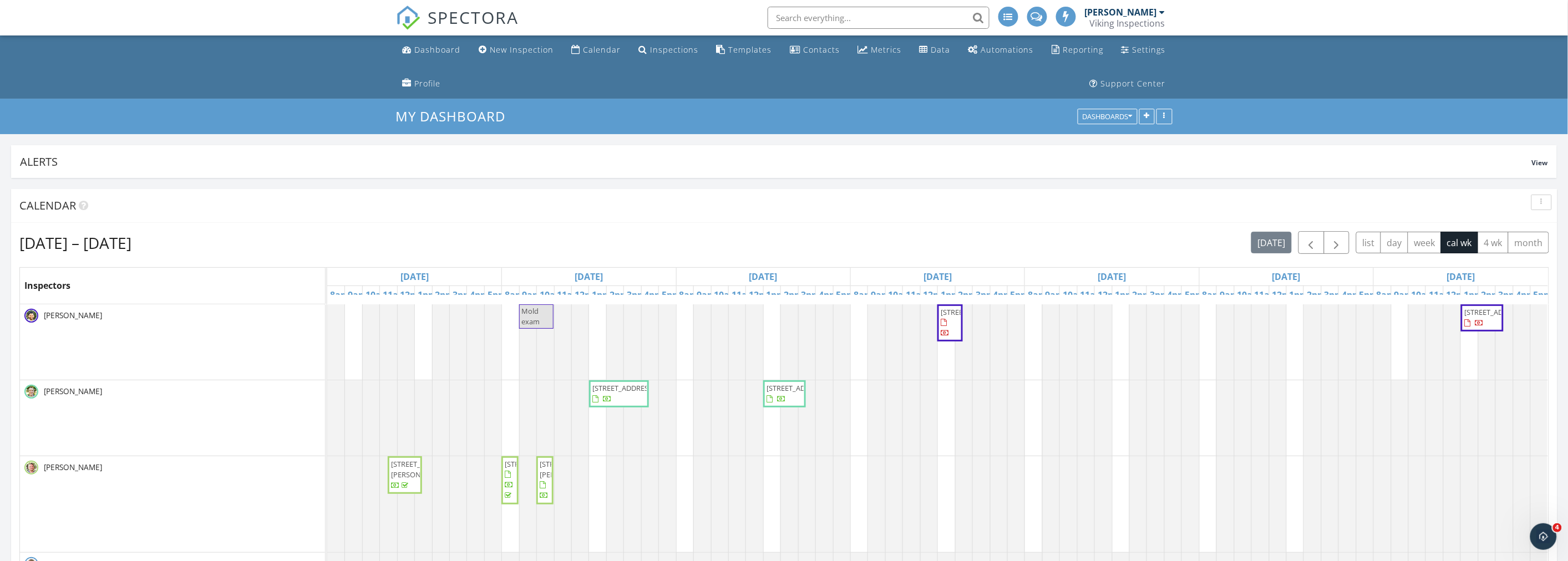
click at [297, 68] on ul "Dashboard New Inspection Calendar Inspections Templates Contacts Metrics Data A…" at bounding box center [784, 67] width 1568 height 63
click at [197, 70] on ul "Dashboard New Inspection Calendar Inspections Templates Contacts Metrics Data A…" at bounding box center [784, 67] width 1568 height 63
click at [800, 13] on input "text" at bounding box center [879, 18] width 222 height 22
paste input "5756 Fm 1562, Leonard, TX 75452"
drag, startPoint x: 836, startPoint y: 20, endPoint x: 1005, endPoint y: 32, distance: 169.4
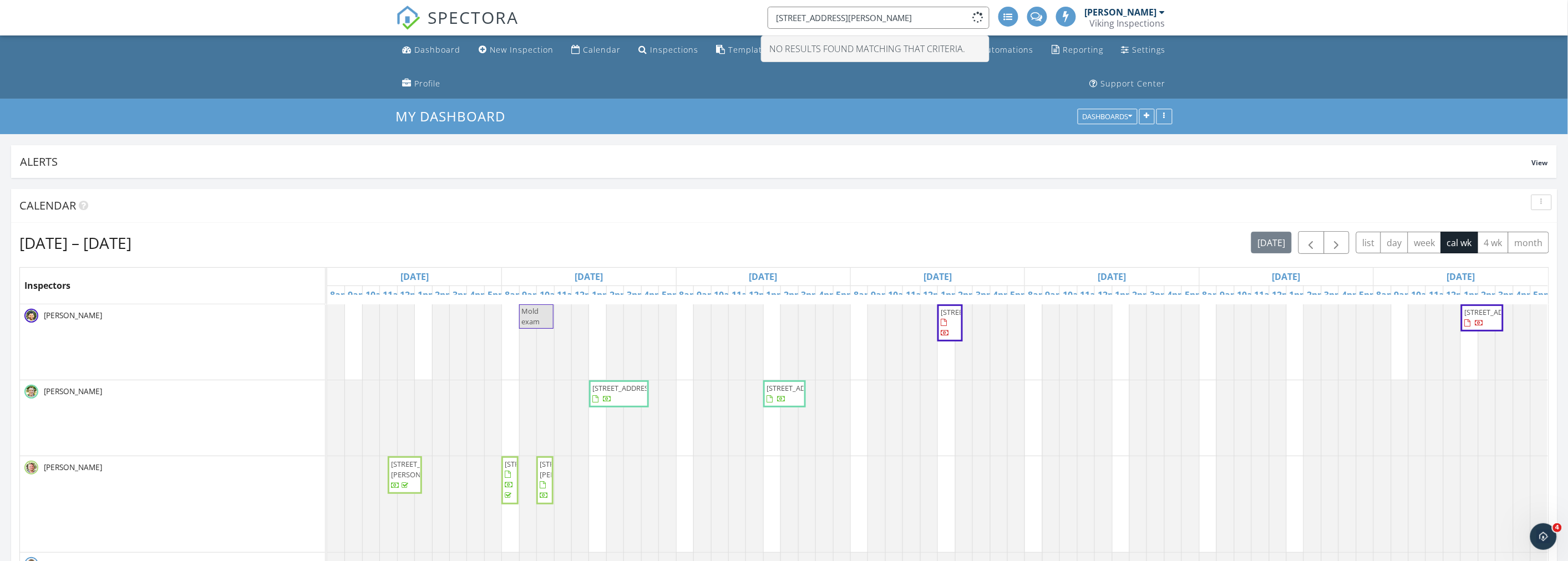
click at [1005, 32] on ul "5756 Fm 1562, Leonard, TX 75452 No results found matching that criteria. Kris S…" at bounding box center [964, 18] width 416 height 35
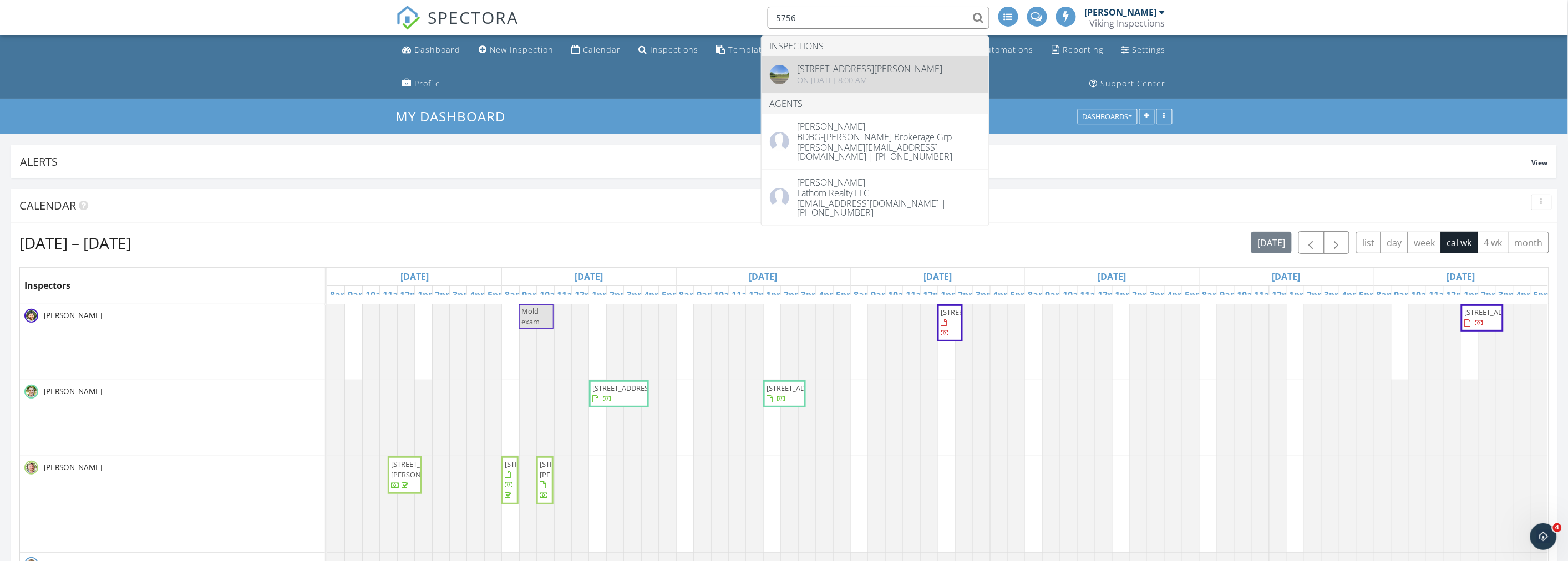
type input "5756"
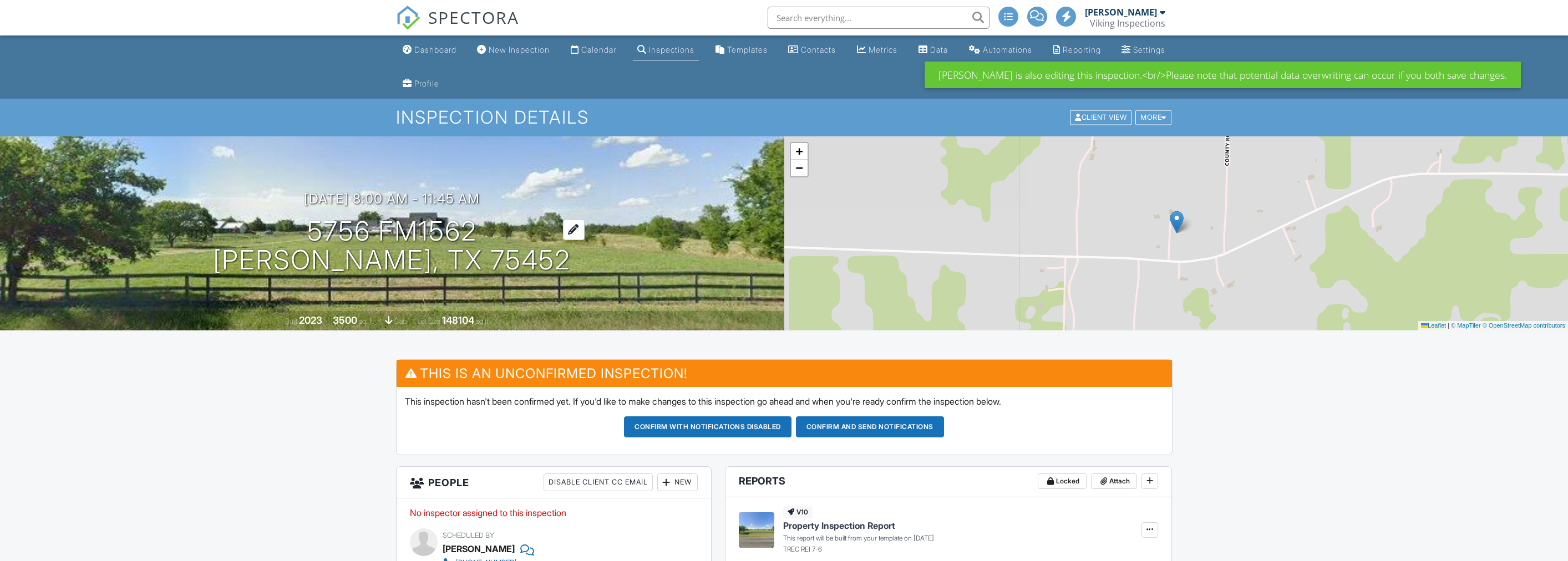
click at [419, 234] on h1 "5756 FM1562 [PERSON_NAME], TX 75452" at bounding box center [392, 246] width 358 height 59
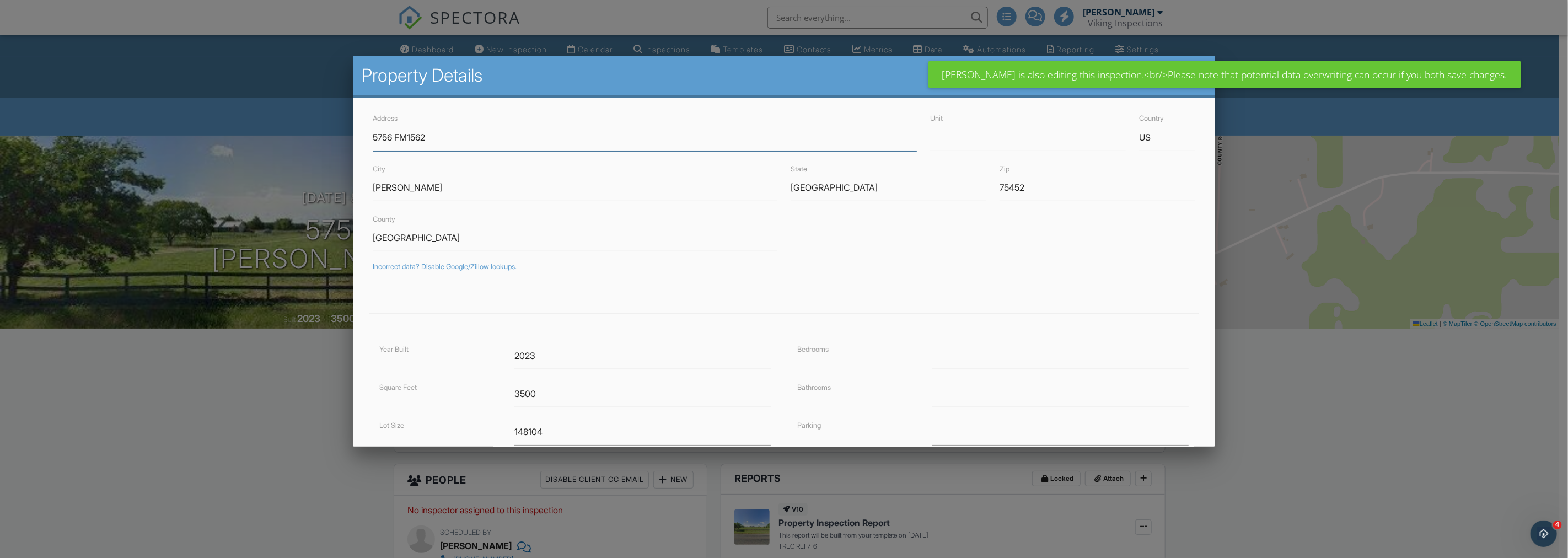
click at [410, 137] on input "5756 FM1562" at bounding box center [645, 138] width 544 height 27
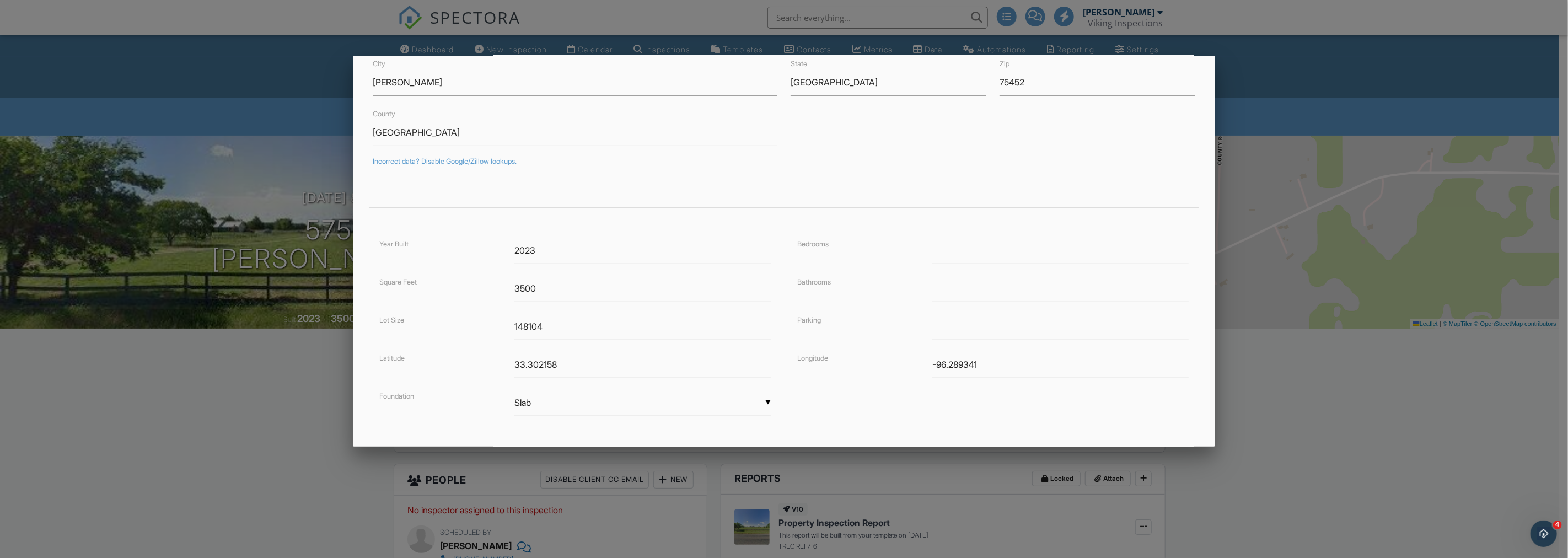
scroll to position [161, 0]
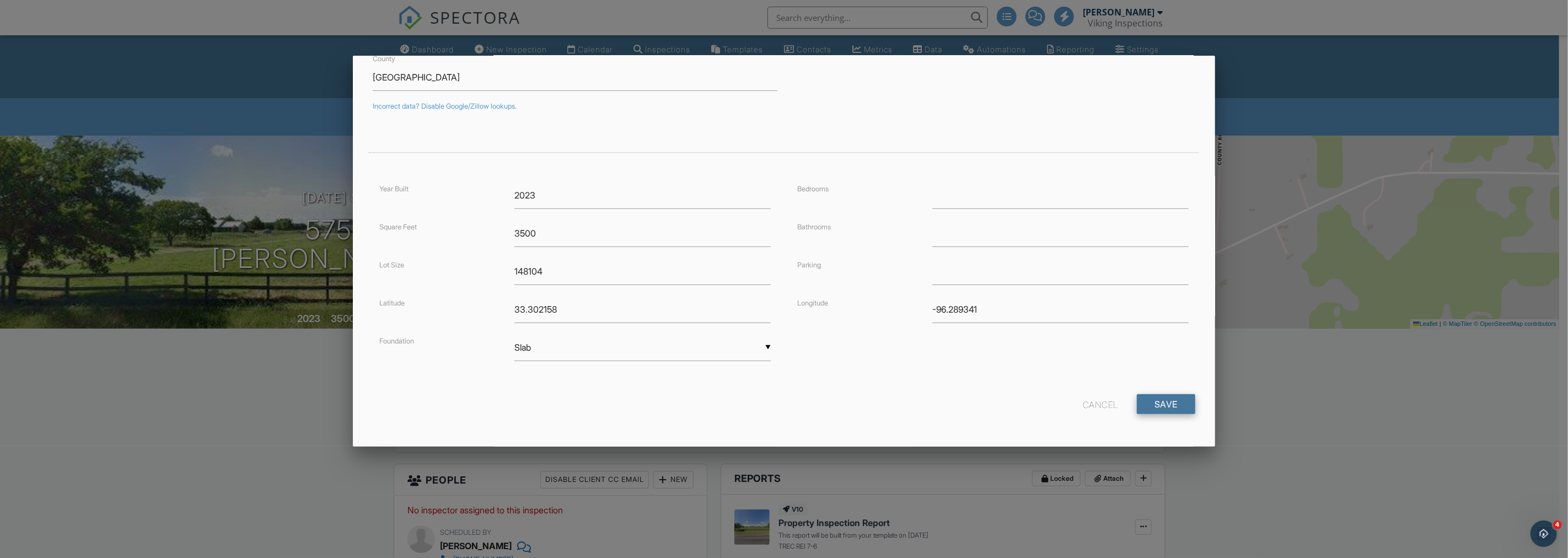
type input "5756 FM 1562"
click at [1160, 401] on input "Save" at bounding box center [1166, 404] width 58 height 20
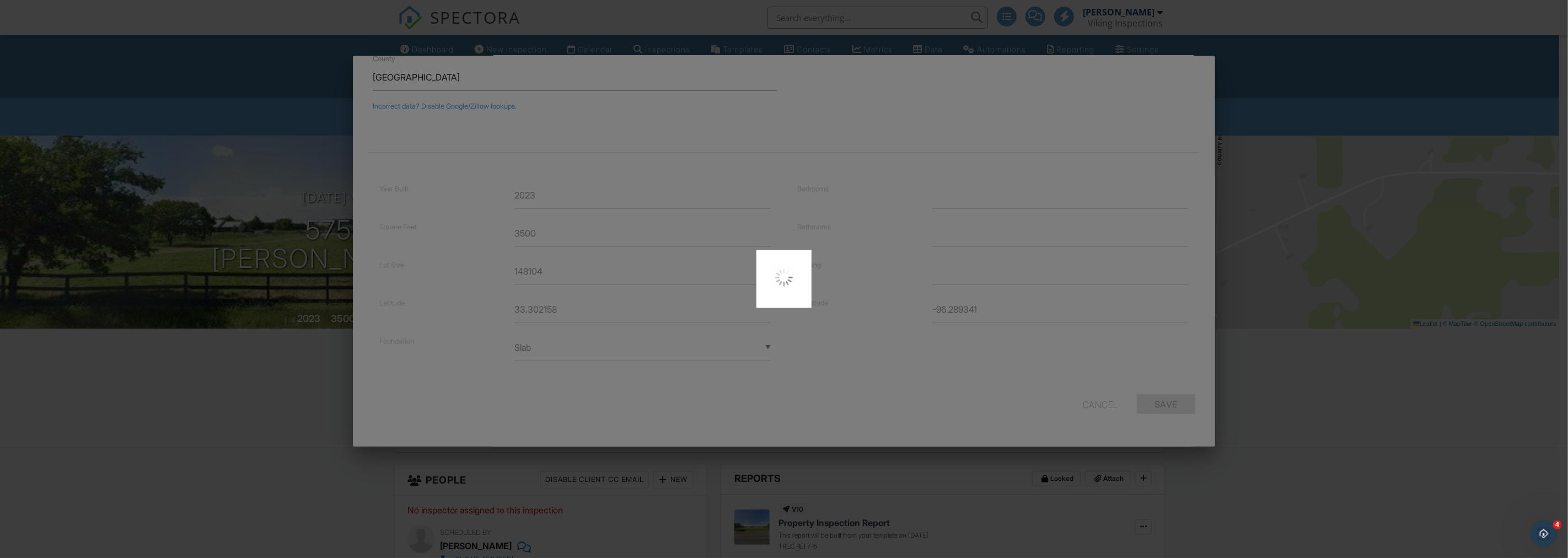
type input "33.4045304"
type input "-96.2482149"
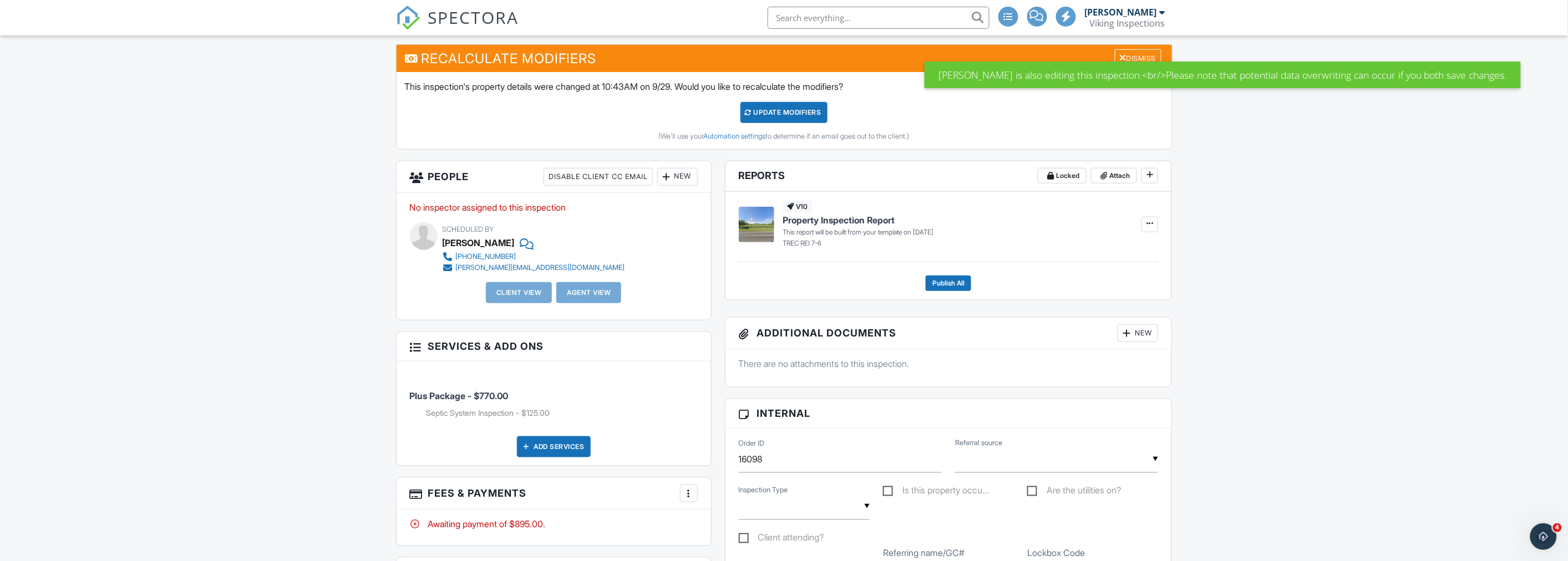
scroll to position [492, 0]
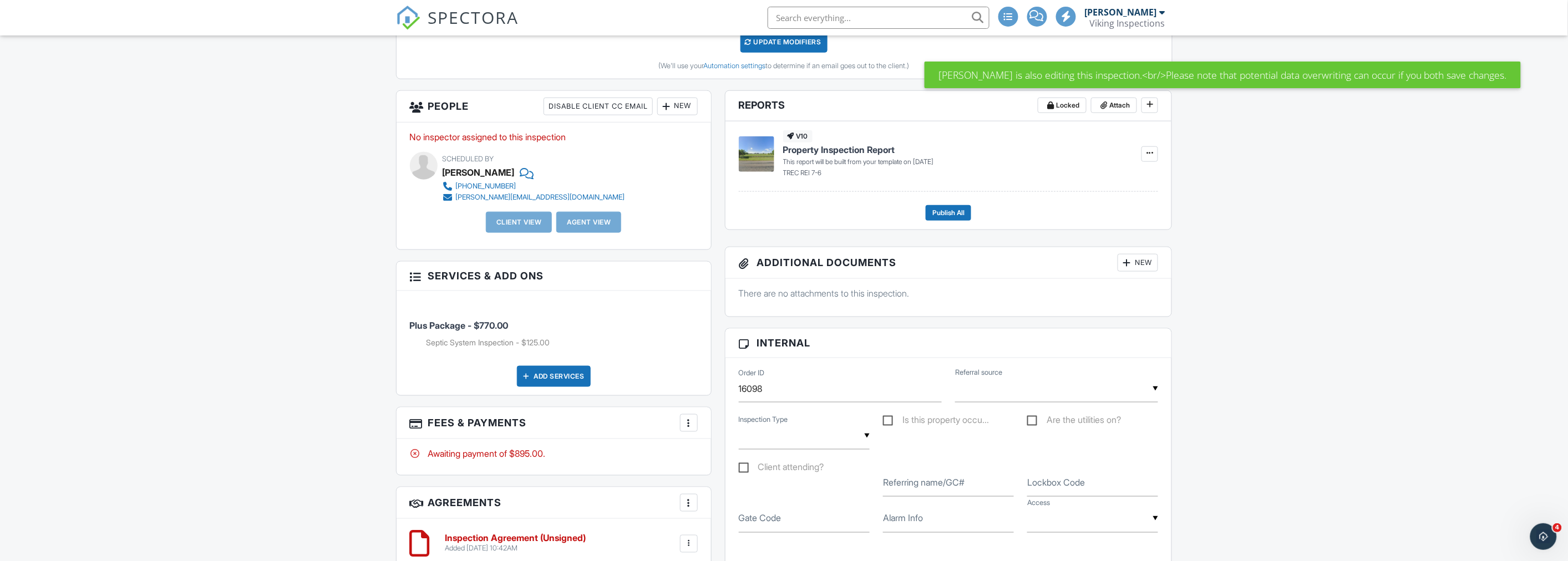
click at [691, 423] on div at bounding box center [689, 423] width 11 height 11
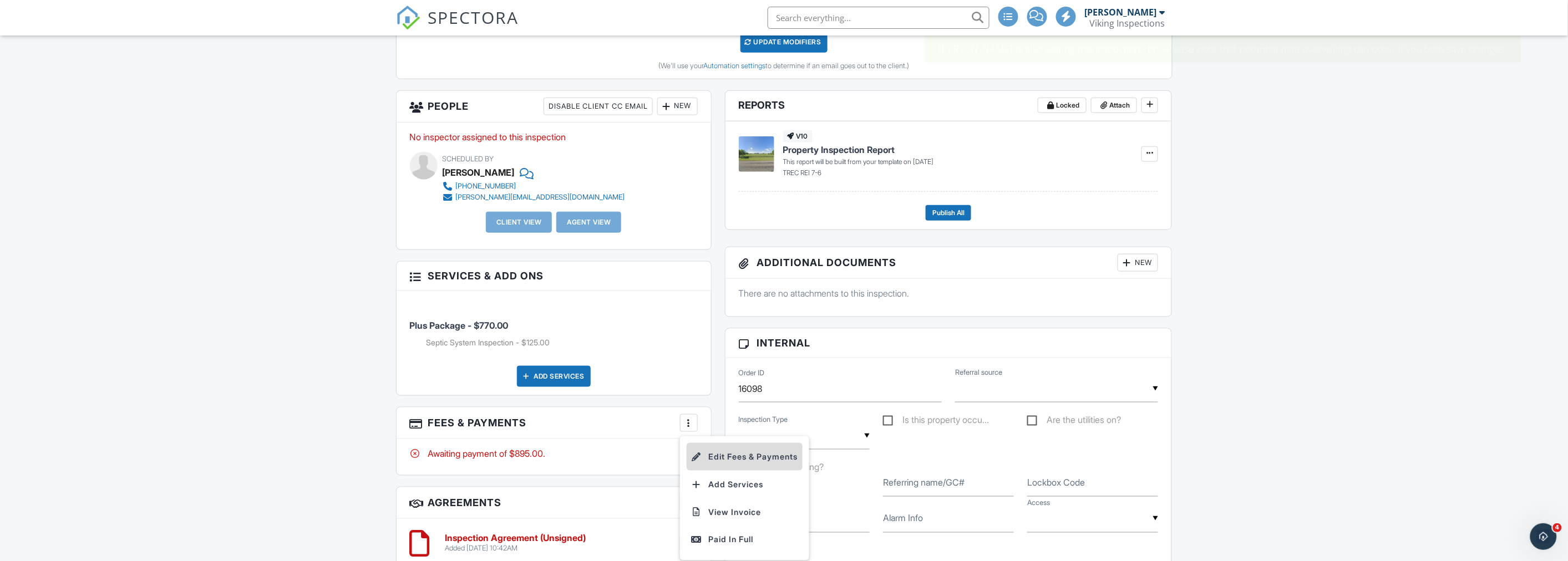
click at [711, 447] on li "Edit Fees & Payments" at bounding box center [744, 456] width 116 height 28
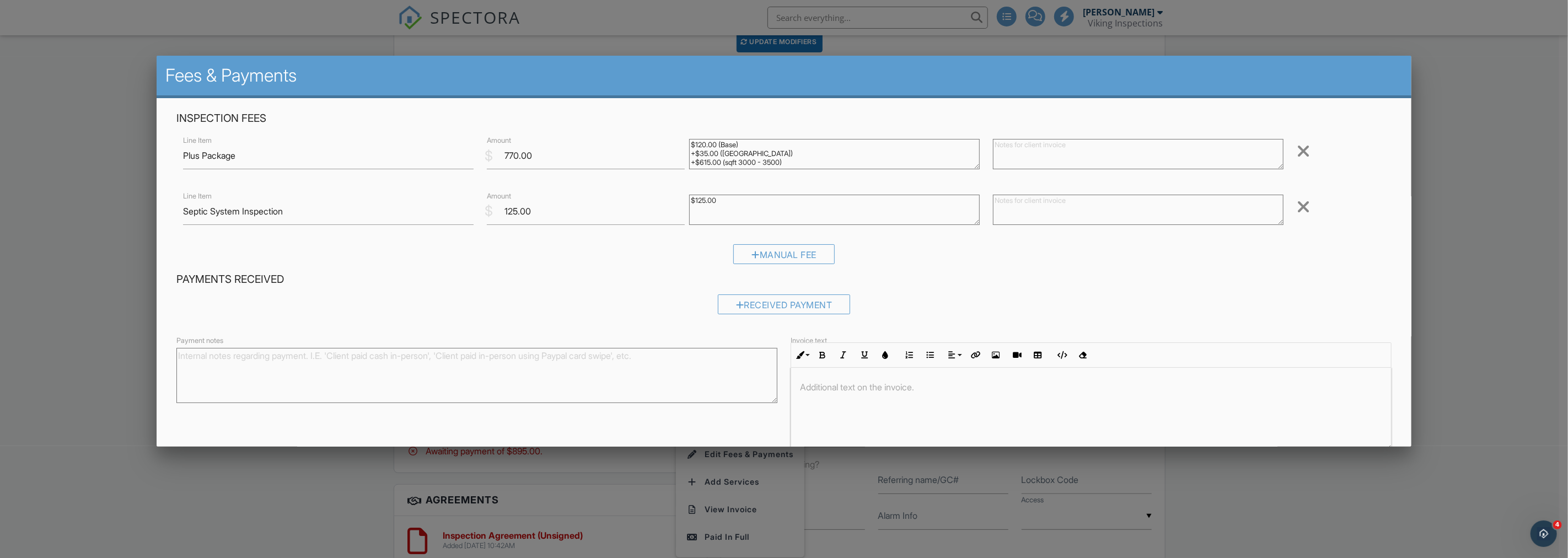
click at [1531, 367] on div at bounding box center [784, 293] width 1568 height 697
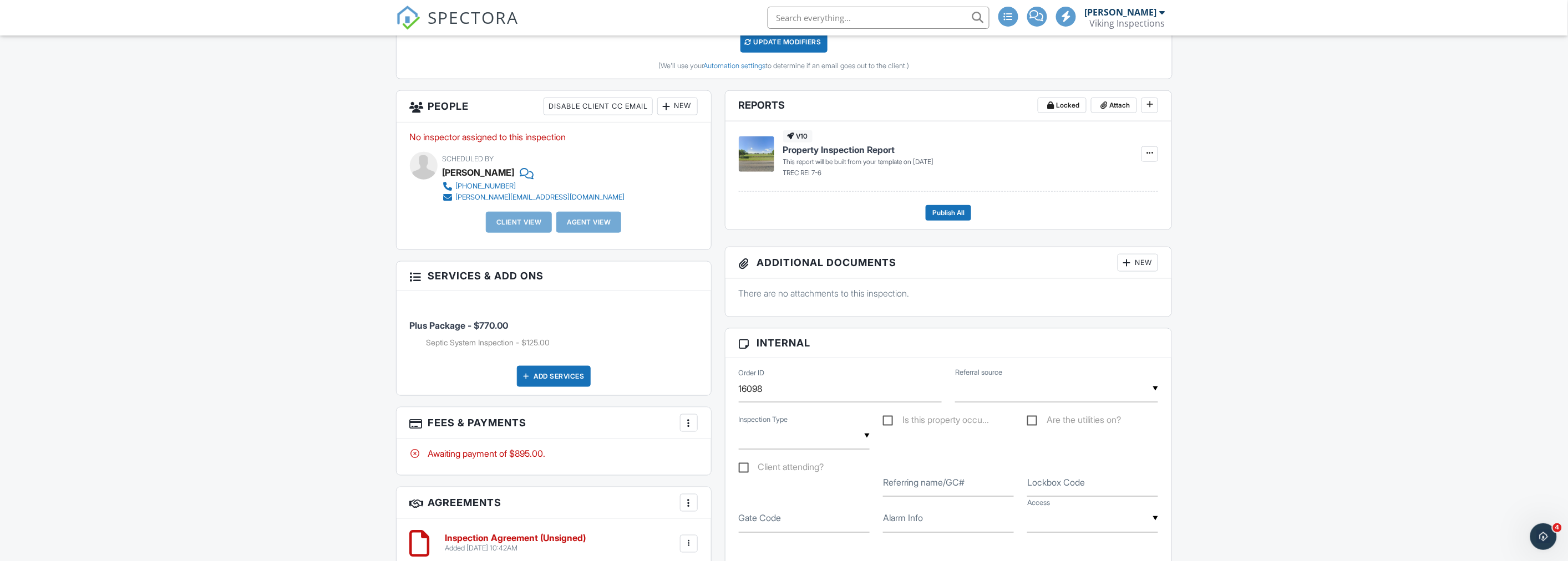
click at [688, 425] on div at bounding box center [689, 423] width 11 height 11
click at [731, 456] on li "Edit Fees & Payments" at bounding box center [744, 456] width 116 height 28
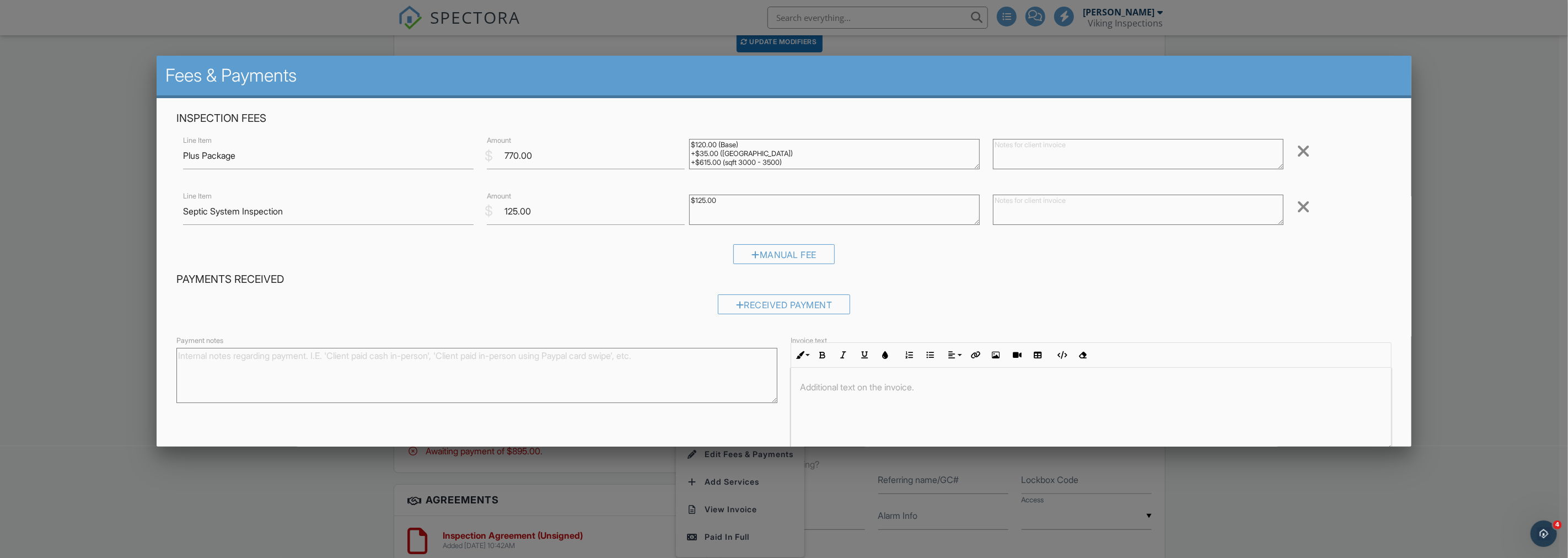
click at [254, 481] on div at bounding box center [784, 293] width 1568 height 697
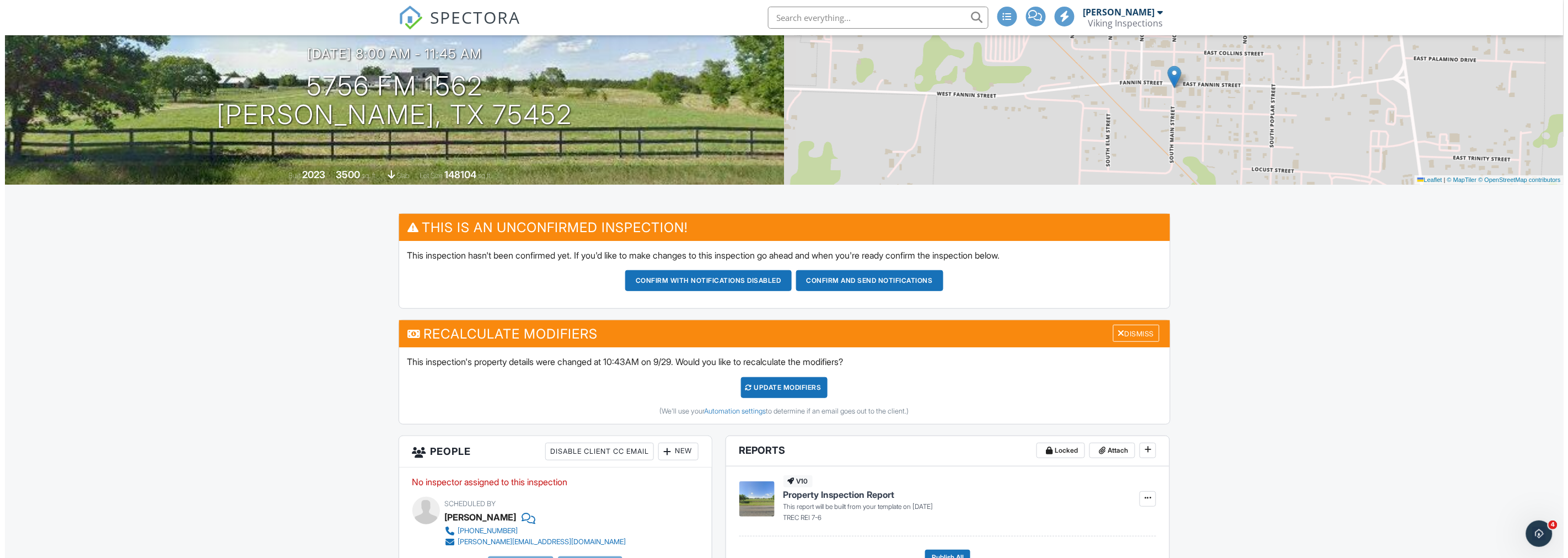
scroll to position [122, 0]
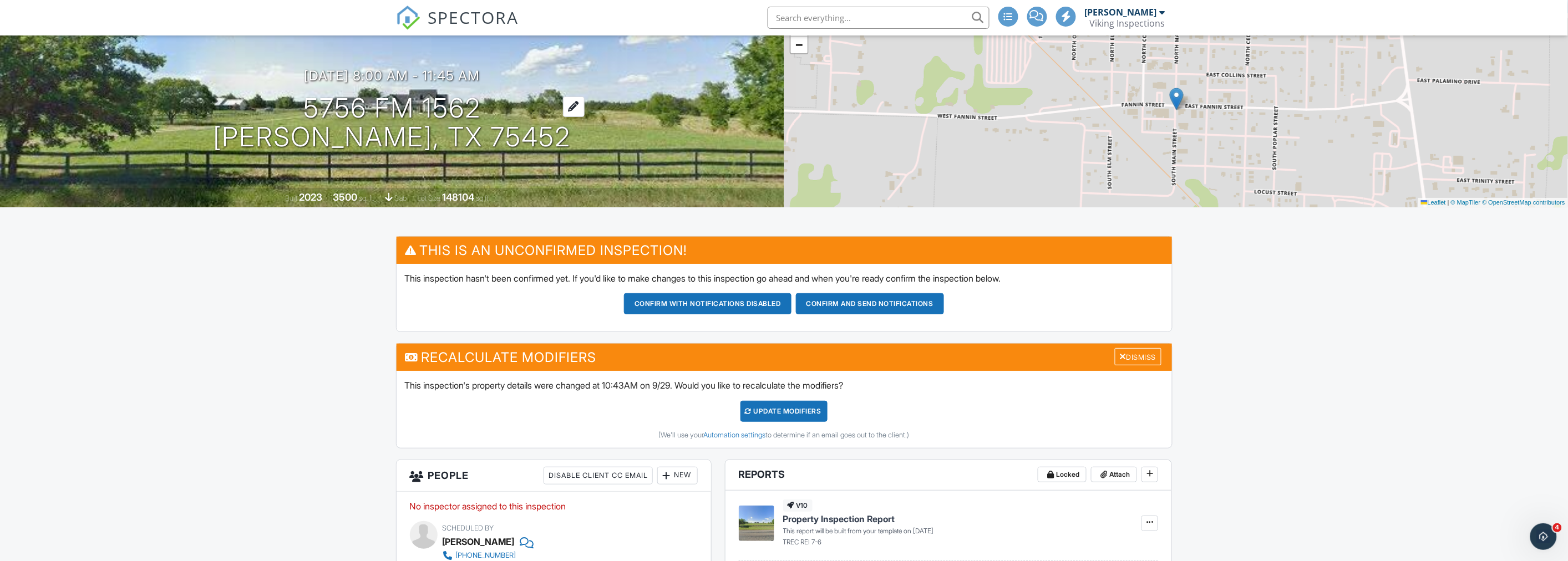
click at [342, 147] on h1 "5756 FM 1562 [PERSON_NAME], TX 75452" at bounding box center [392, 123] width 358 height 59
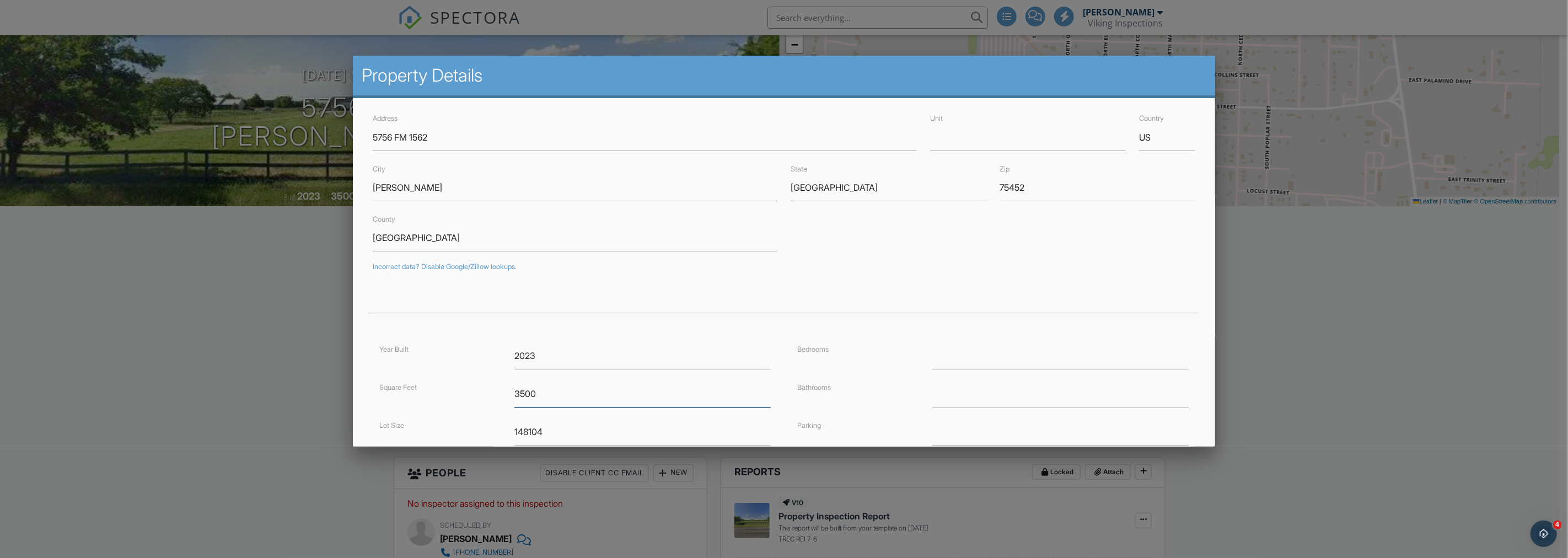
drag, startPoint x: 533, startPoint y: 394, endPoint x: 514, endPoint y: 395, distance: 19.0
click at [514, 395] on input "3500" at bounding box center [642, 394] width 256 height 27
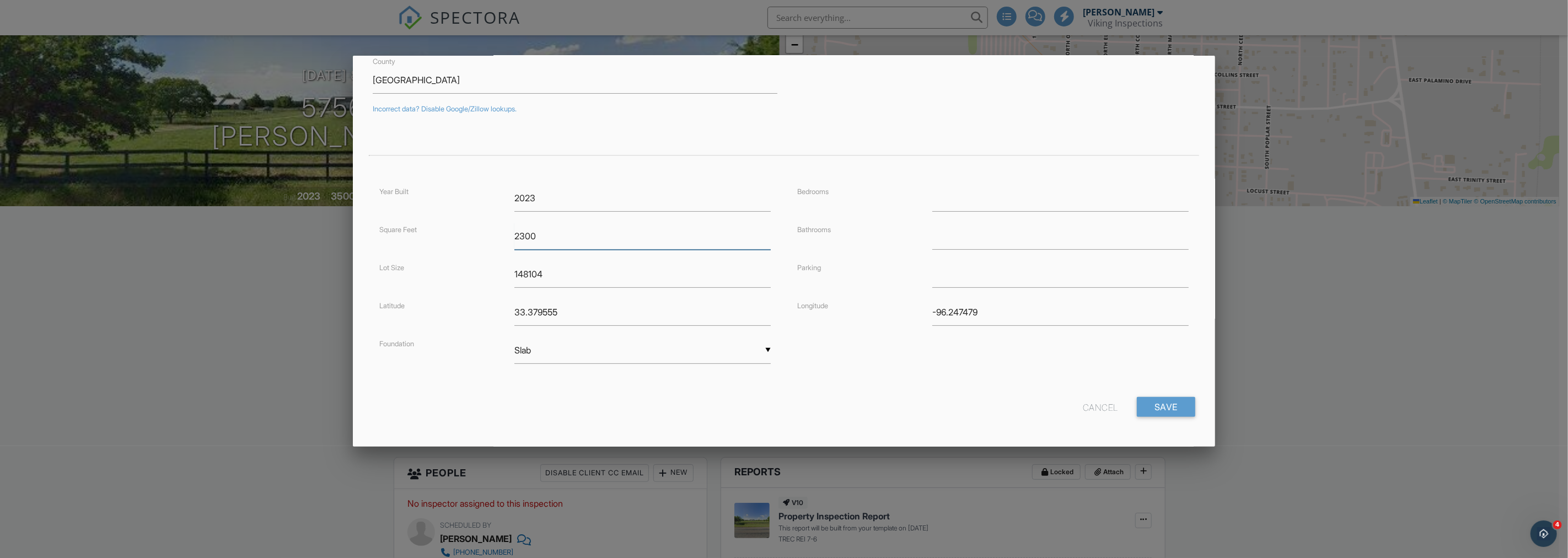
scroll to position [161, 0]
type input "2300"
click at [1153, 399] on input "Save" at bounding box center [1166, 404] width 58 height 20
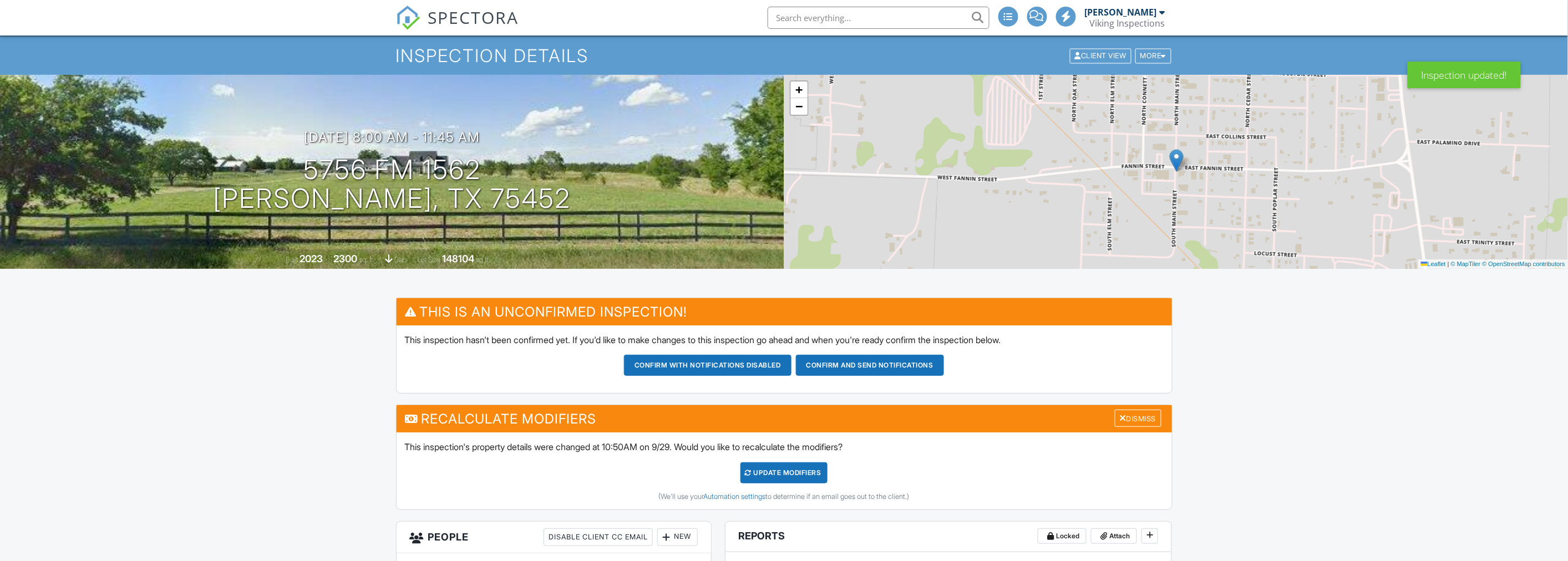
click at [780, 472] on div "UPDATE Modifiers" at bounding box center [784, 472] width 87 height 21
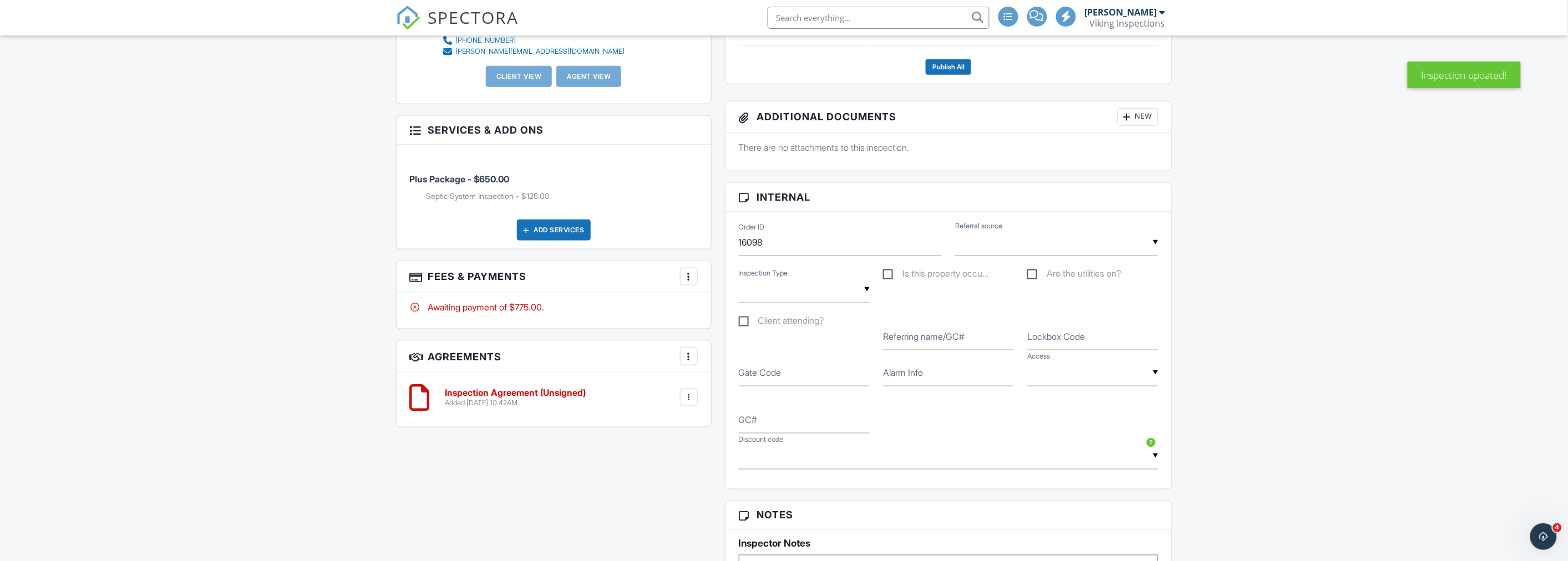
scroll to position [492, 0]
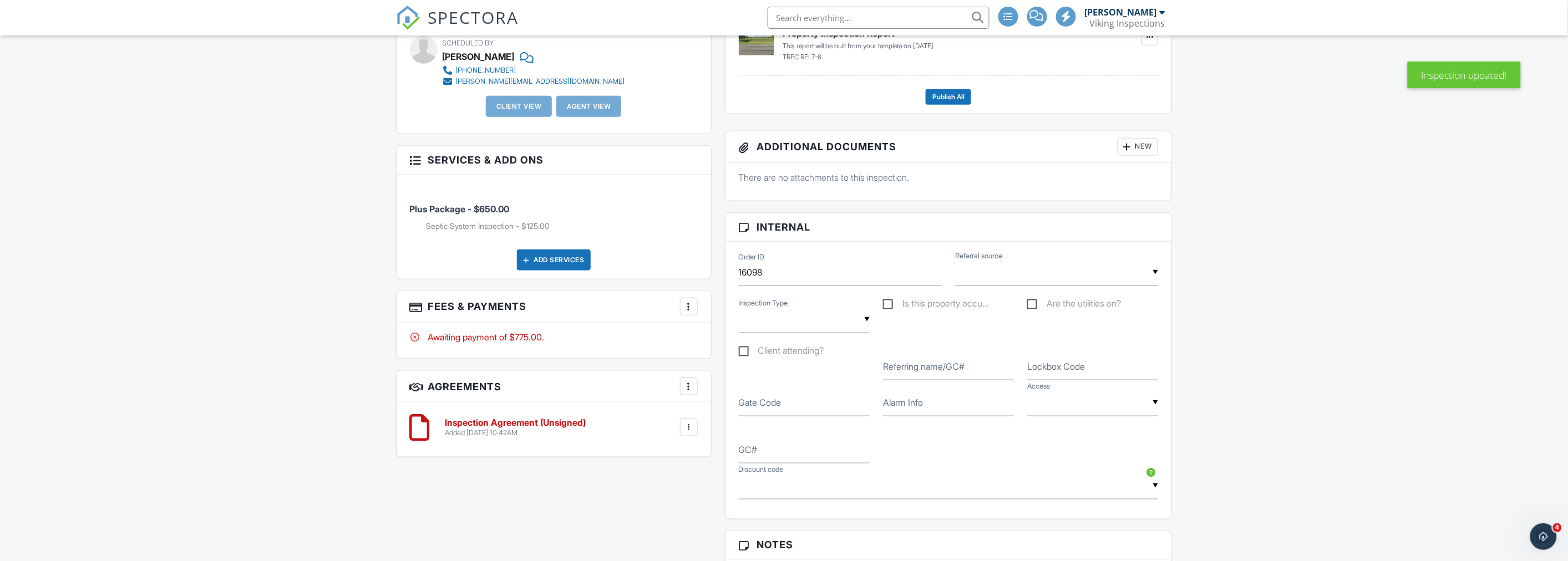
click at [686, 309] on div at bounding box center [689, 307] width 11 height 11
click at [247, 317] on div "Dashboard New Inspection Calendar Inspections Templates Contacts Metrics Data A…" at bounding box center [784, 398] width 1568 height 1708
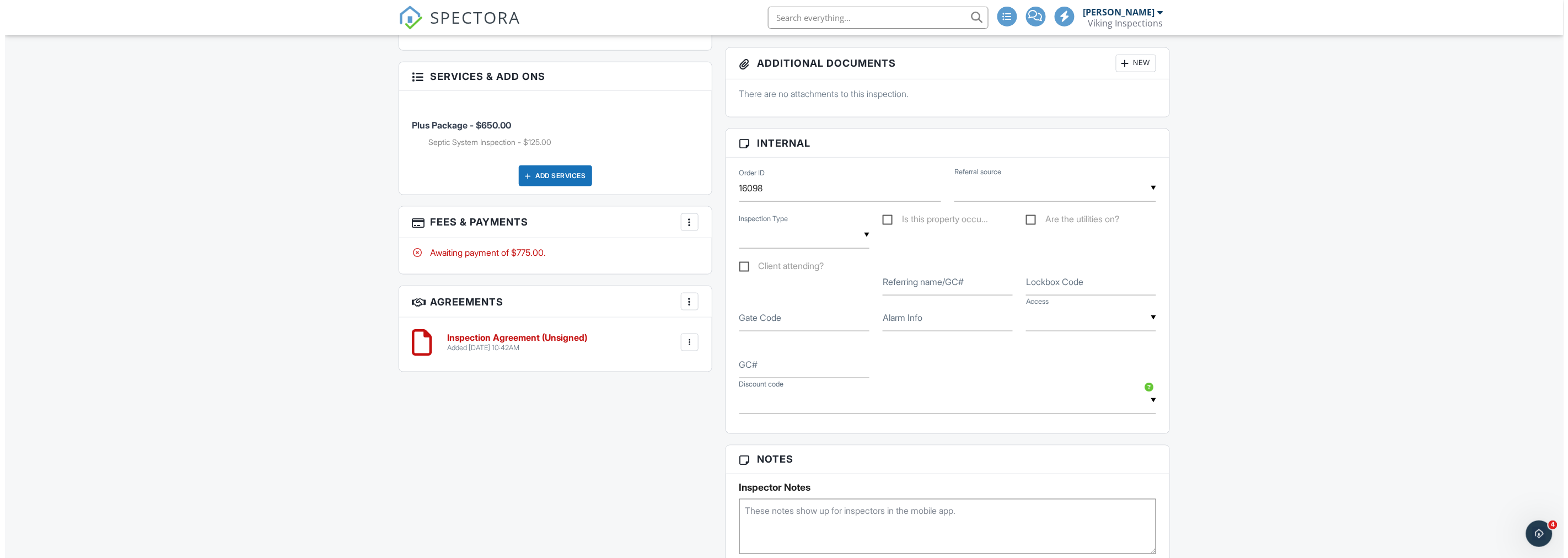
scroll to position [551, 0]
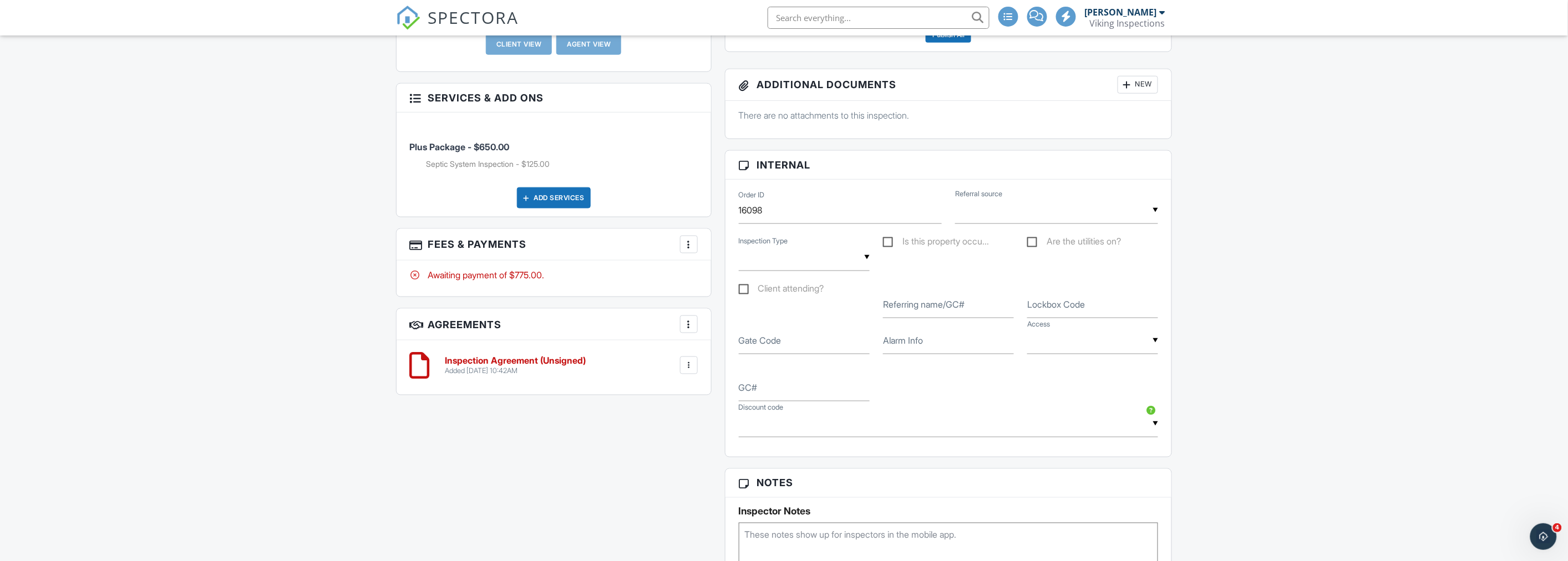
click at [691, 245] on div at bounding box center [689, 244] width 11 height 11
click at [705, 273] on li "Edit Fees & Payments" at bounding box center [744, 278] width 116 height 28
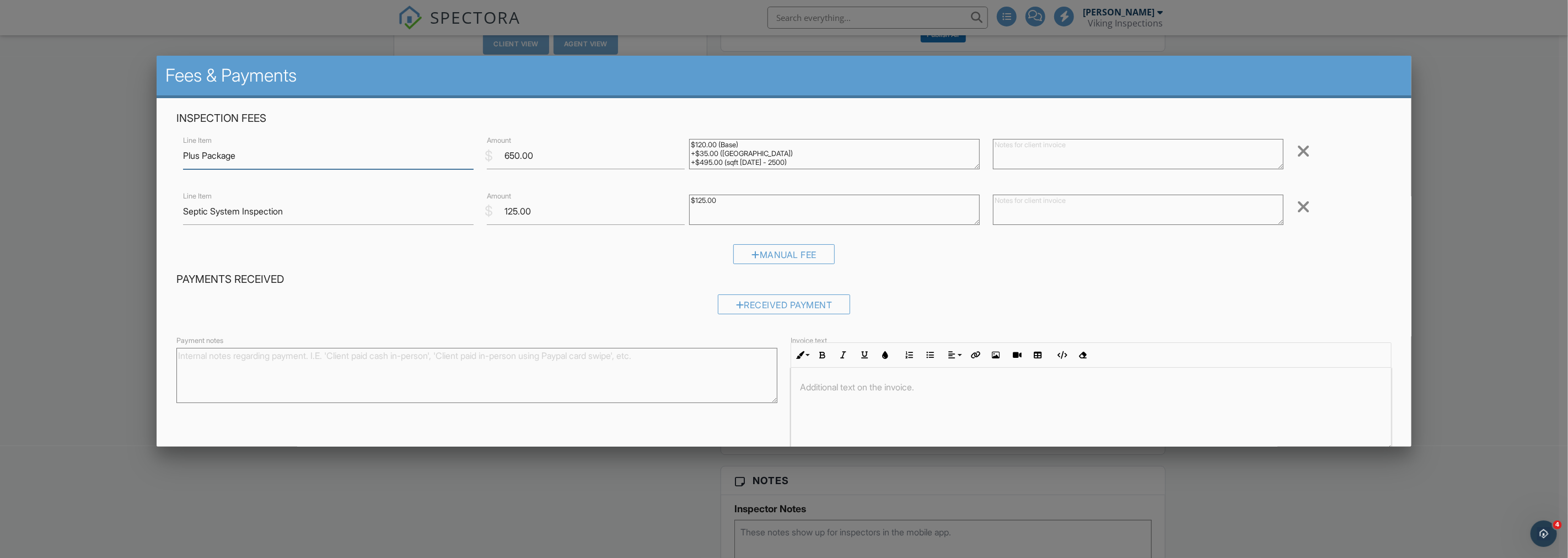
scroll to position [56, 0]
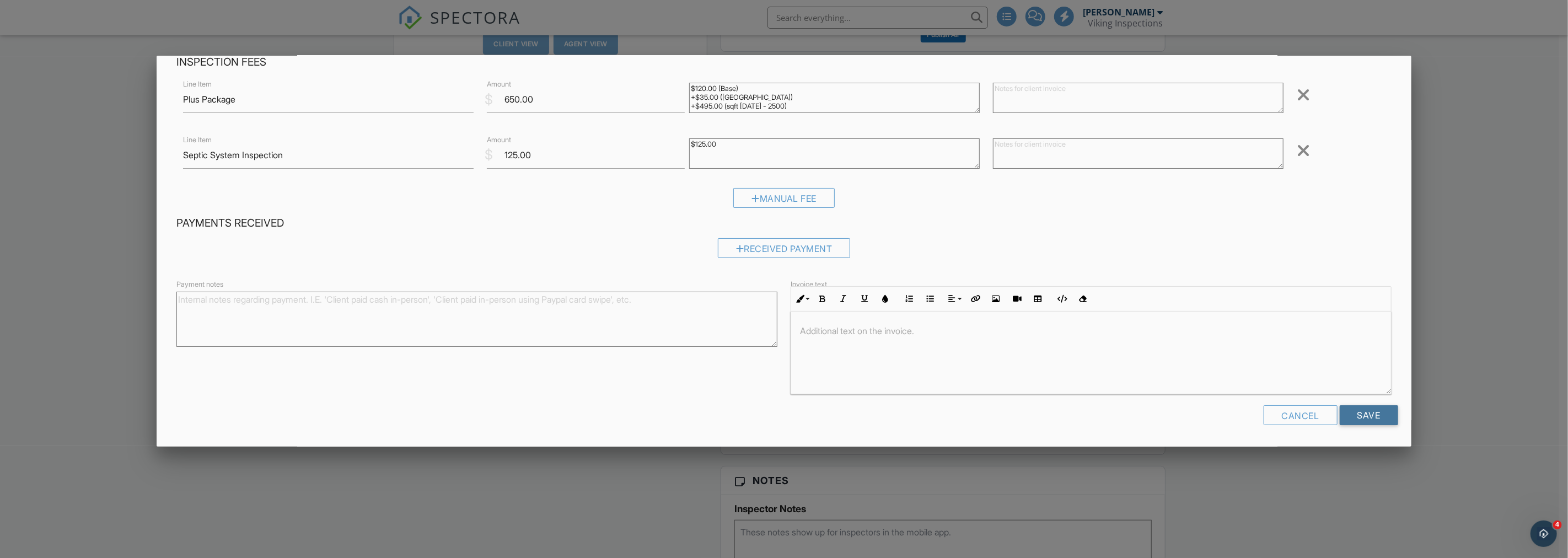
drag, startPoint x: 1364, startPoint y: 419, endPoint x: 1167, endPoint y: 333, distance: 215.0
click form "Inspection Fees Line Item Plus Package $ Amount 650.00 $120.00 (Base) +$35.00 (…"
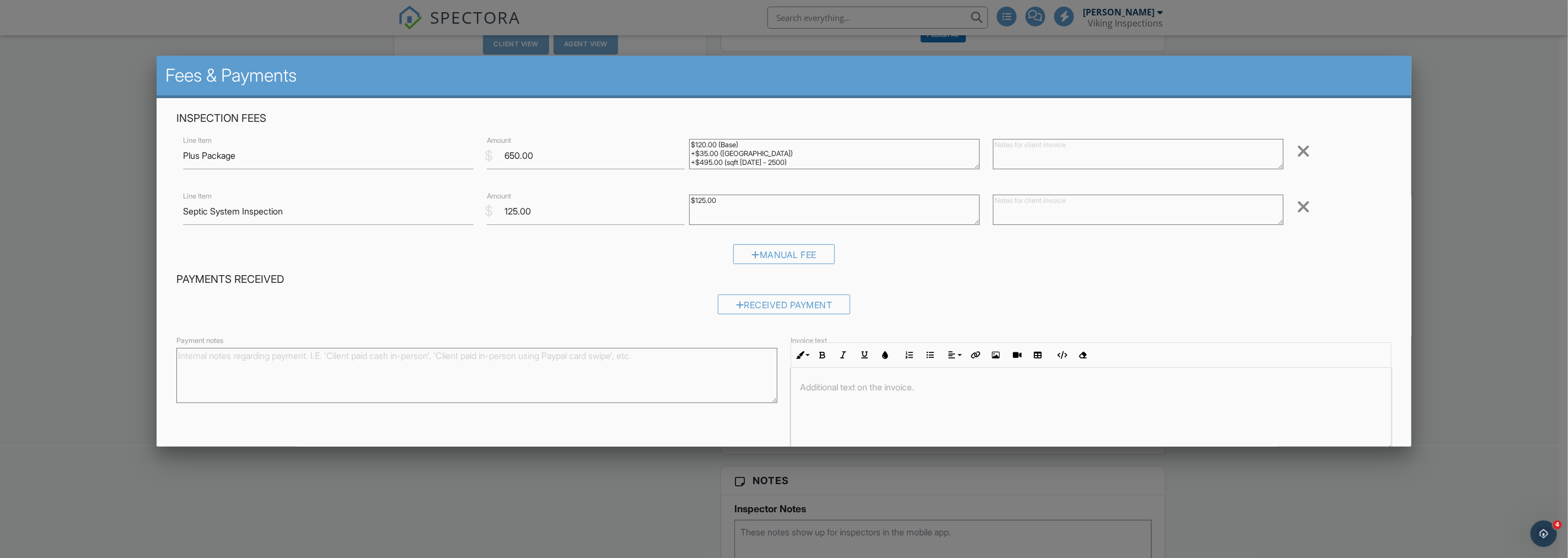
click div "Manual Fee"
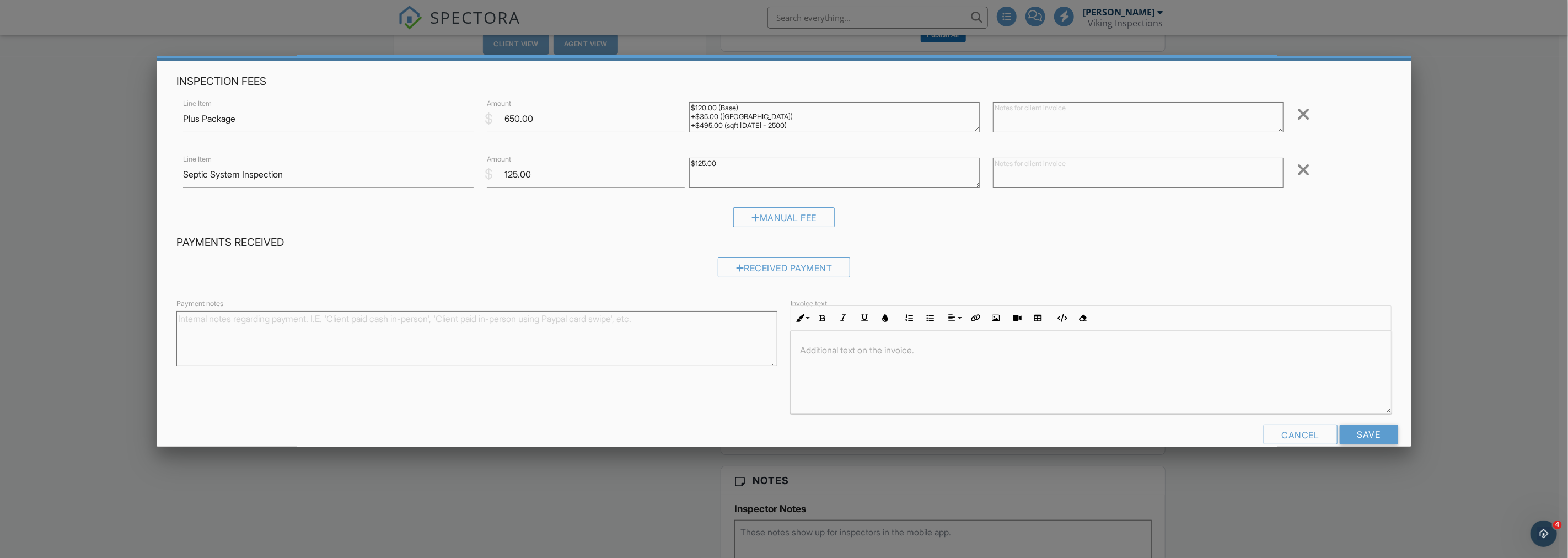
scroll to position [56, 0]
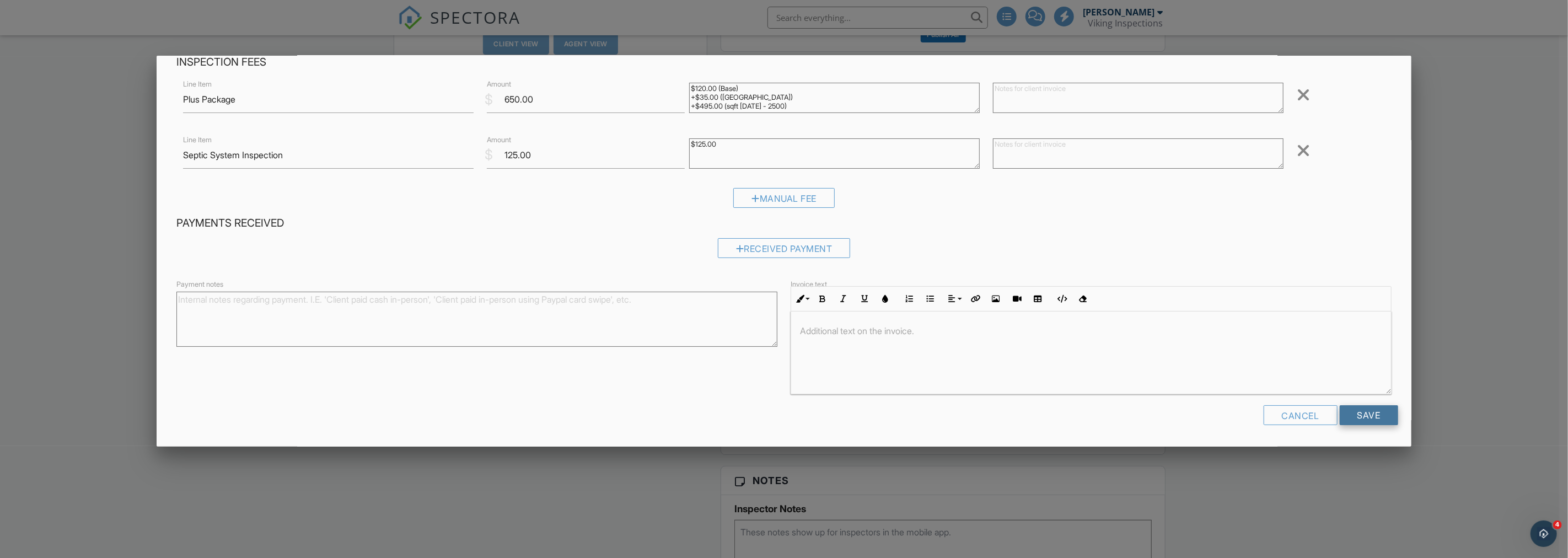
click input "Save"
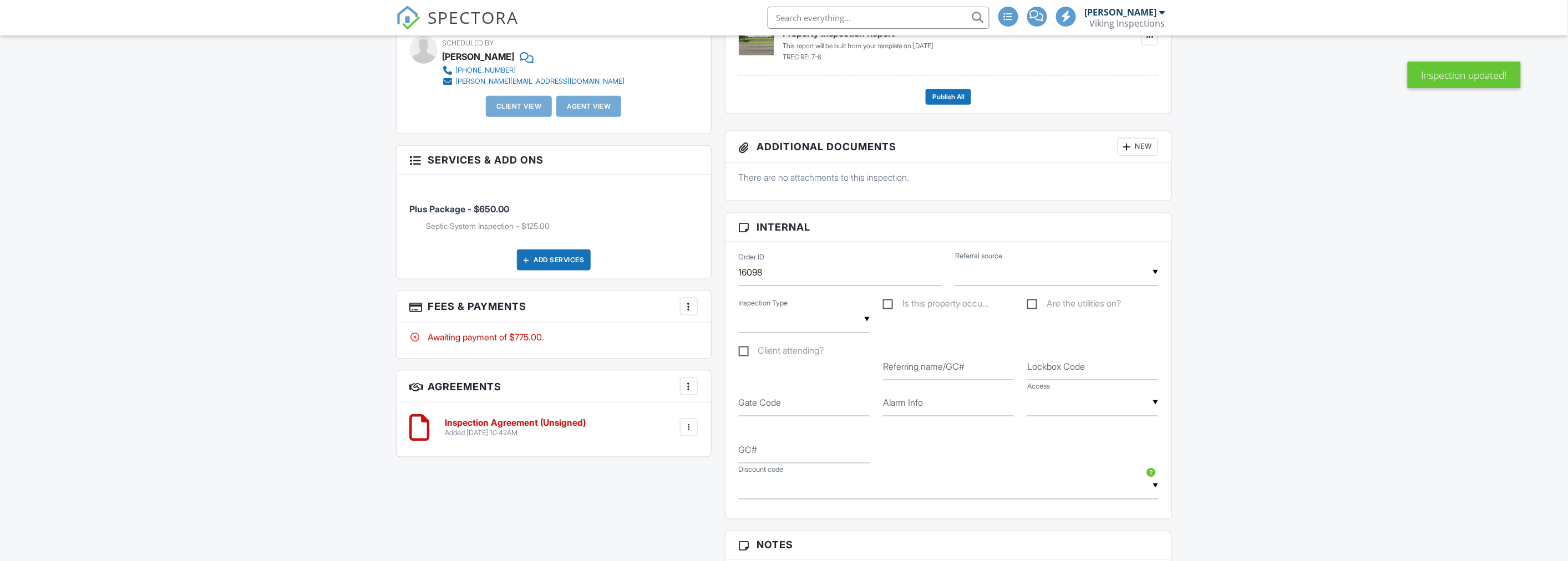
click at [547, 259] on div "Add Services" at bounding box center [553, 260] width 73 height 21
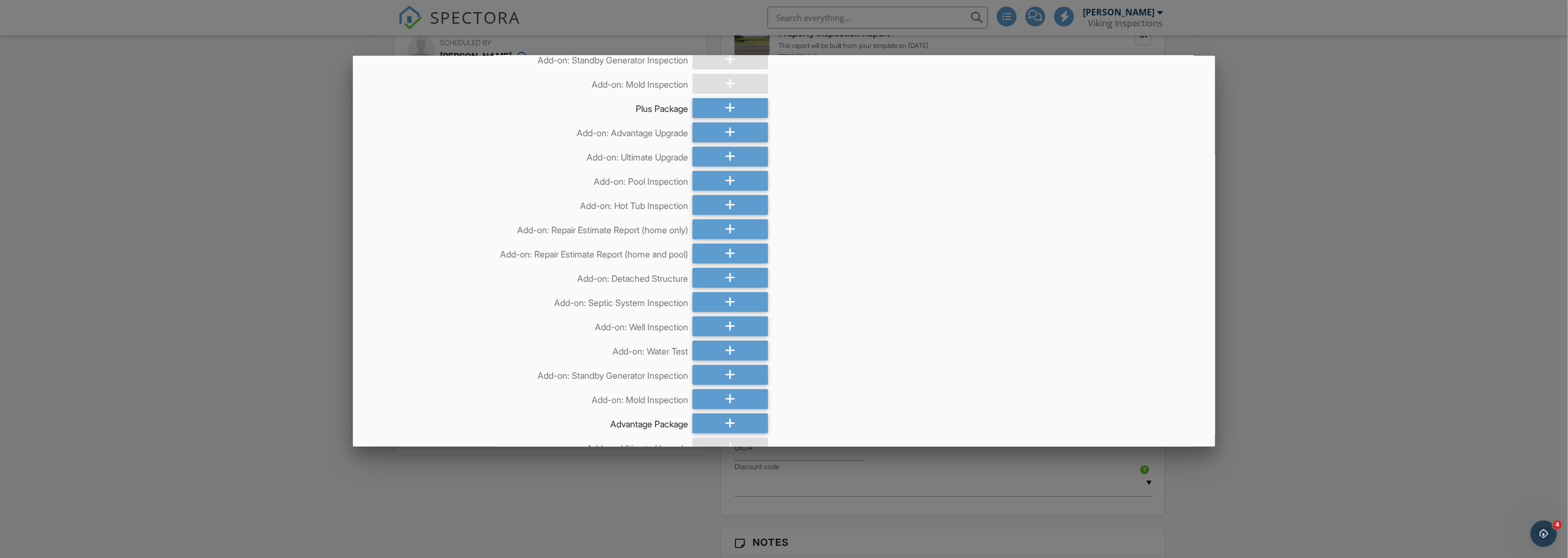
scroll to position [306, 0]
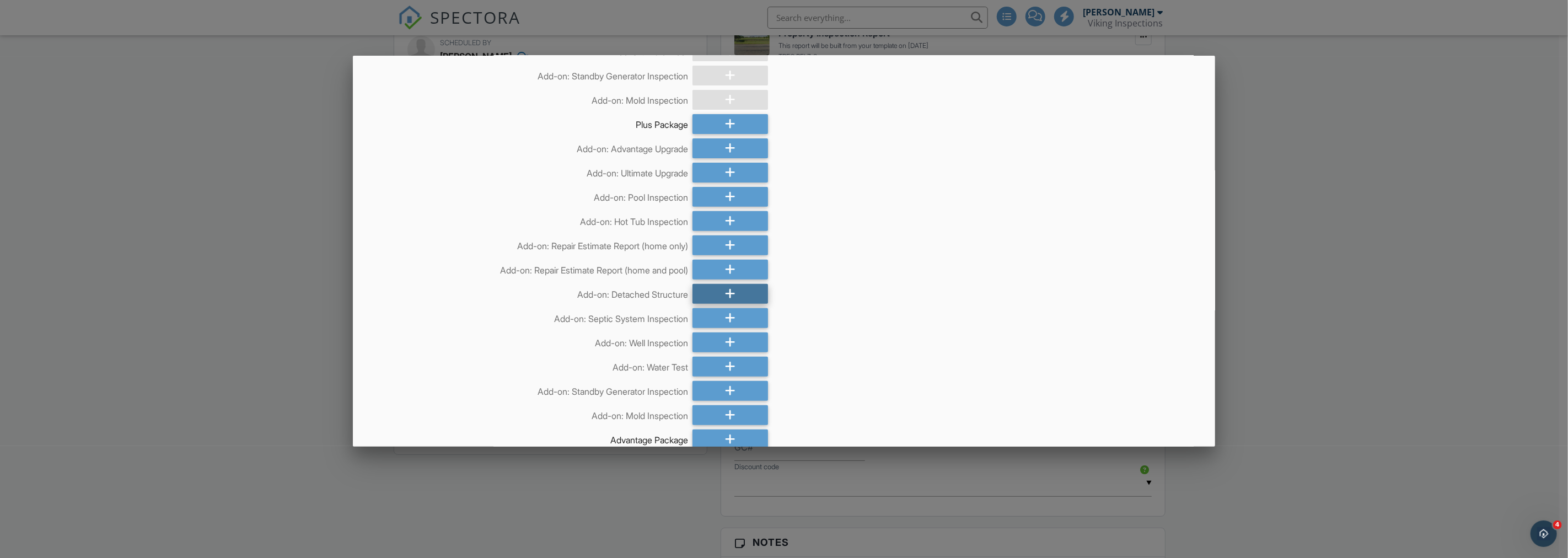
click at [727, 292] on icon at bounding box center [730, 293] width 10 height 20
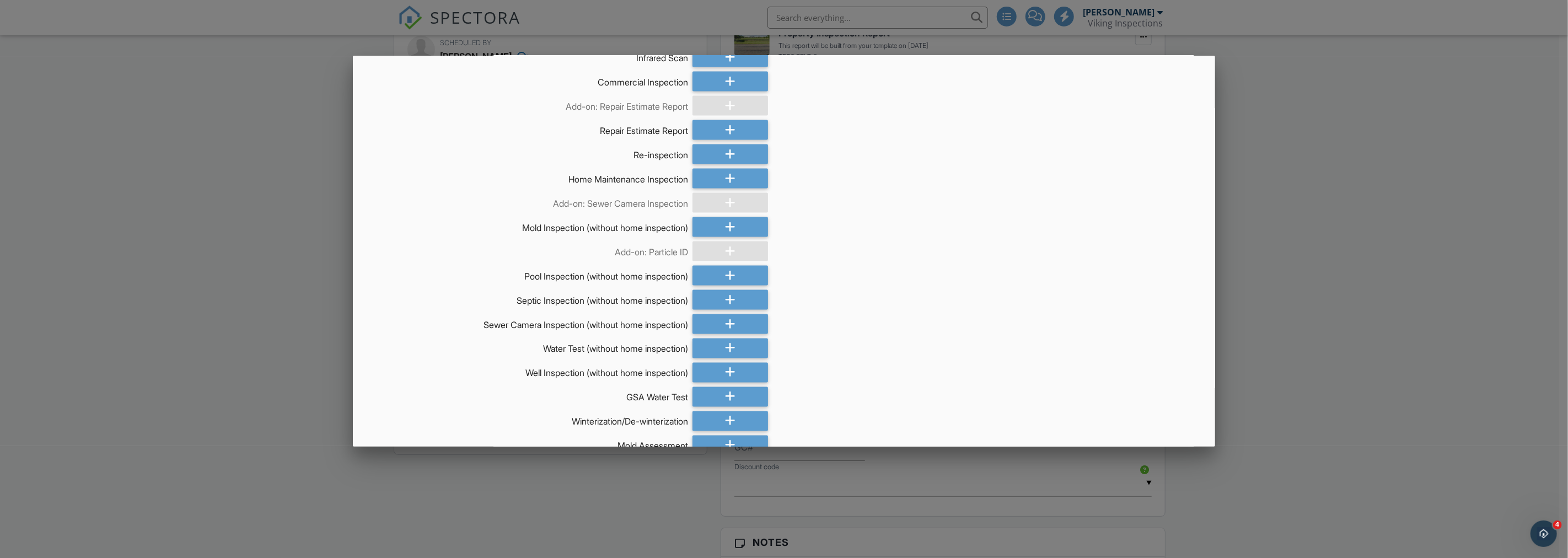
scroll to position [1550, 0]
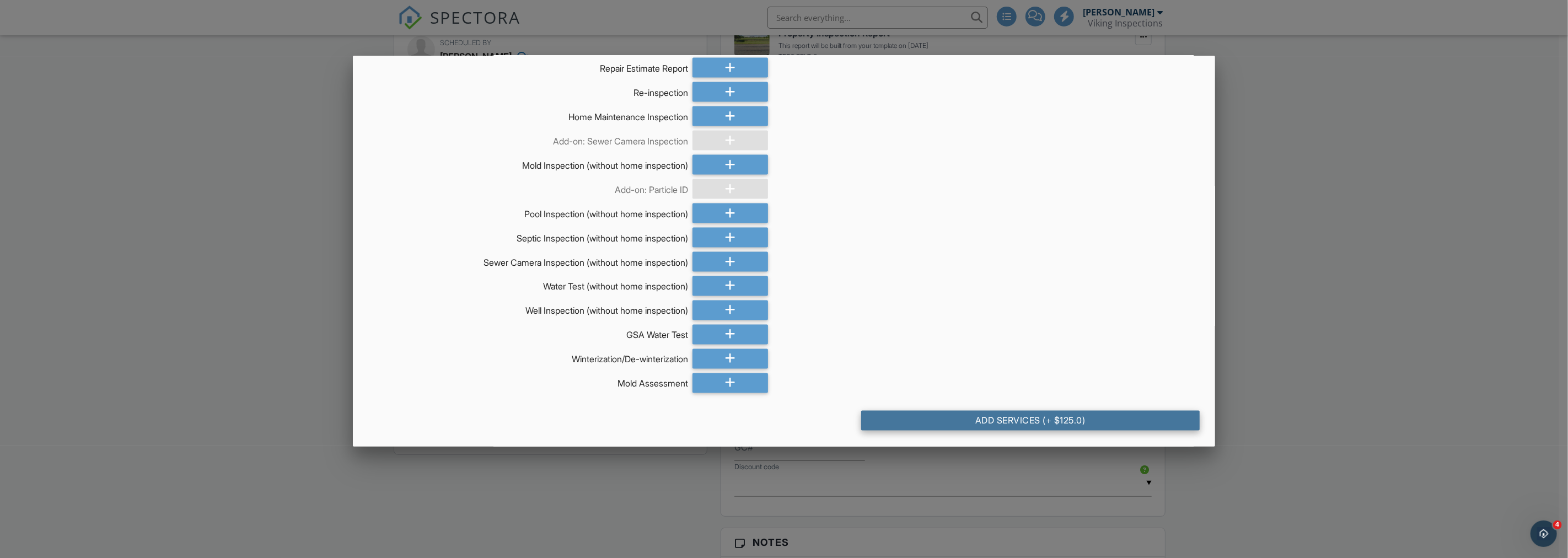
click at [1021, 424] on div "Add Services (+ $125.0)" at bounding box center [1031, 420] width 338 height 20
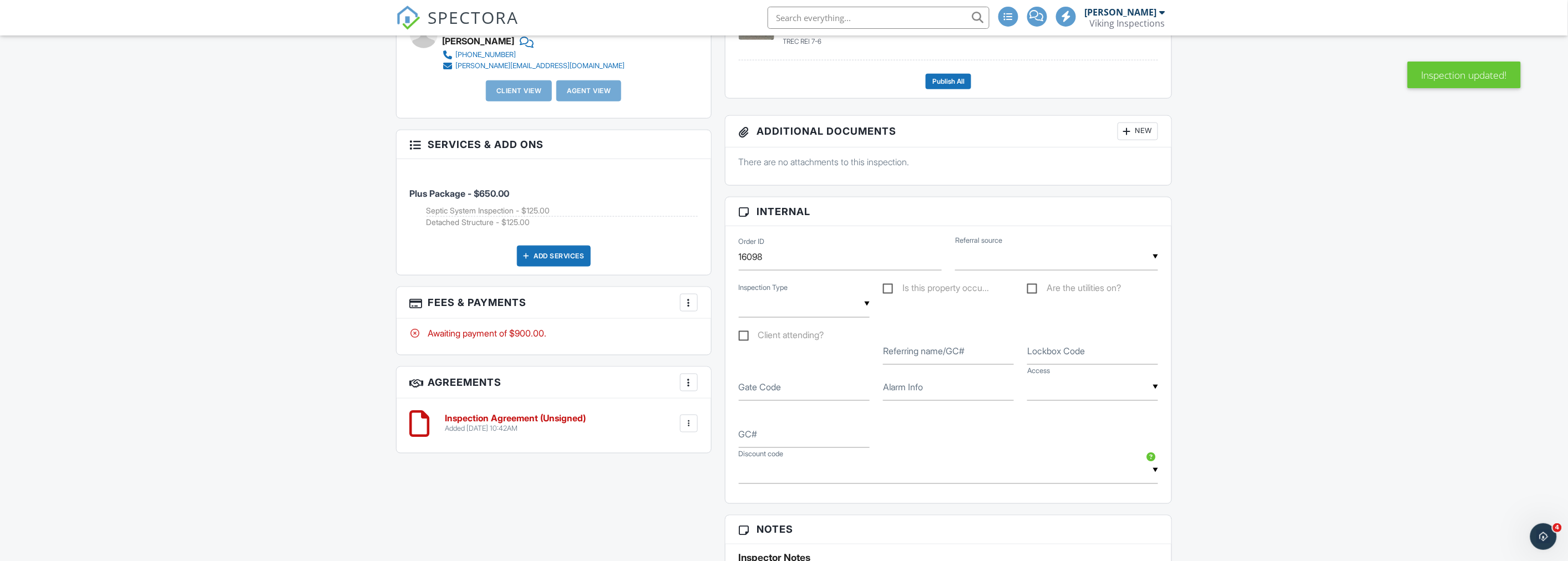
click at [691, 303] on div at bounding box center [689, 302] width 11 height 11
click at [715, 336] on li "Edit Fees & Payments" at bounding box center [744, 336] width 116 height 28
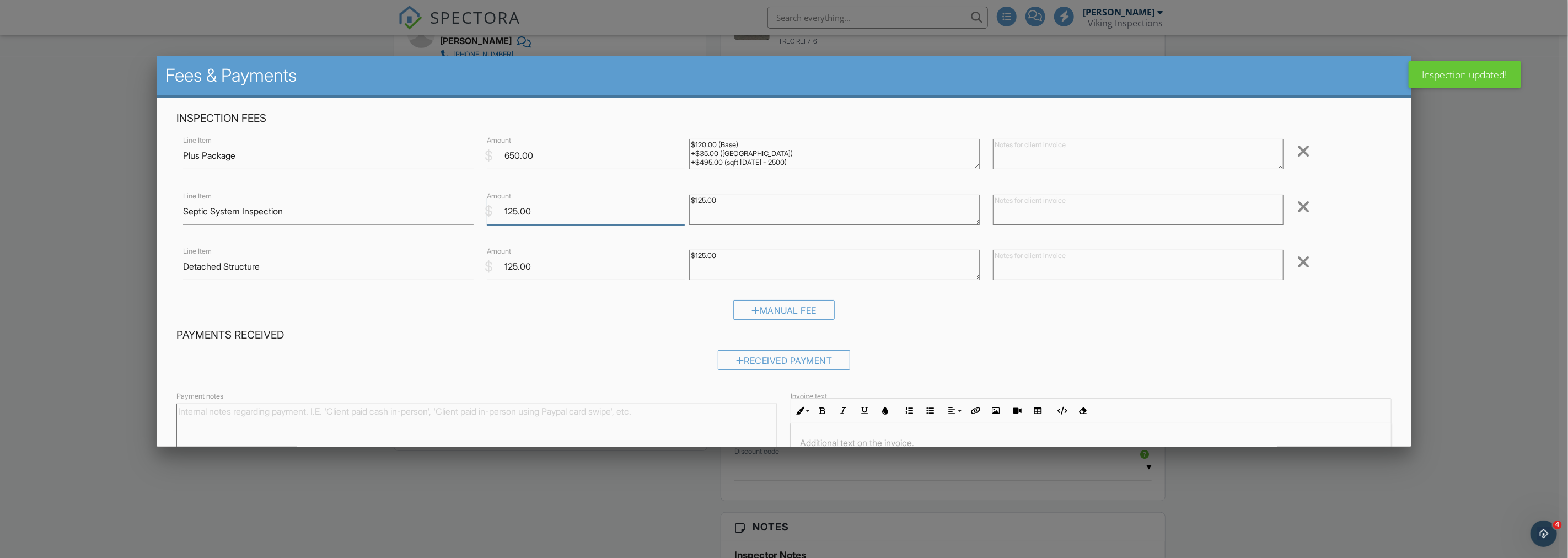
click at [503, 214] on input "125.00" at bounding box center [586, 211] width 198 height 27
drag, startPoint x: 509, startPoint y: 268, endPoint x: 502, endPoint y: 268, distance: 7.0
click at [502, 268] on input "125.00" at bounding box center [586, 267] width 198 height 27
type input "375.00"
click at [547, 315] on div "Manual Fee" at bounding box center [783, 314] width 1214 height 28
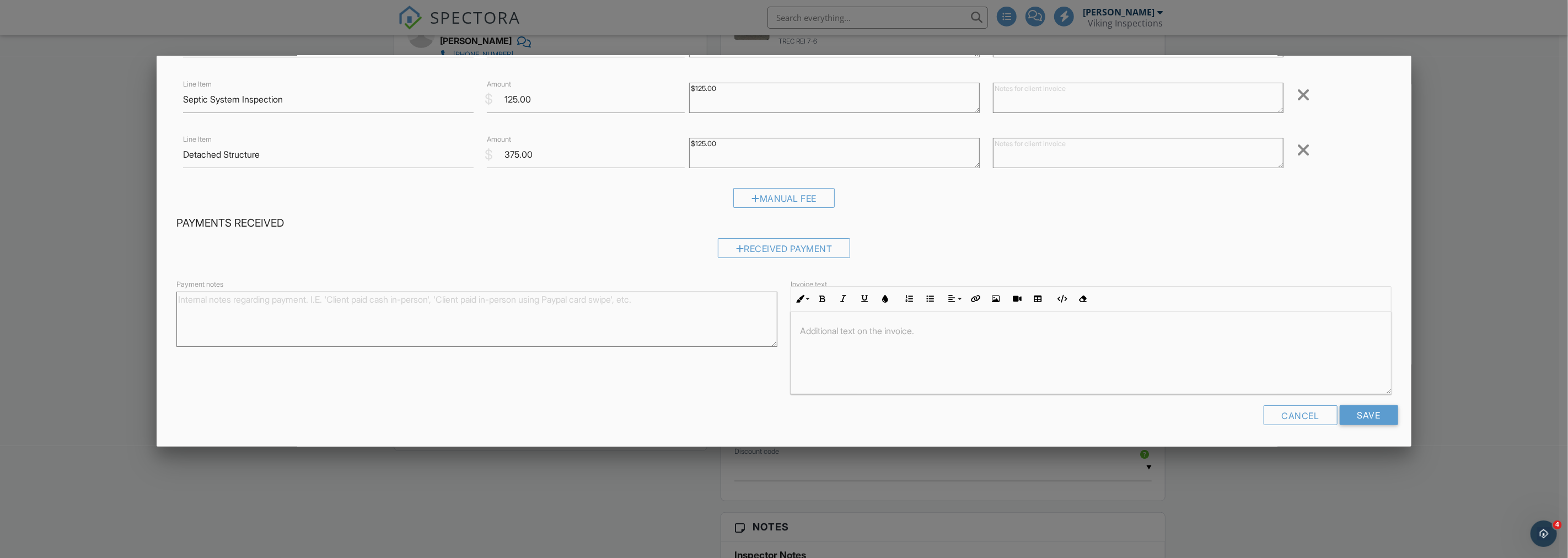
scroll to position [1, 0]
click at [1362, 419] on input "Save" at bounding box center [1369, 415] width 58 height 20
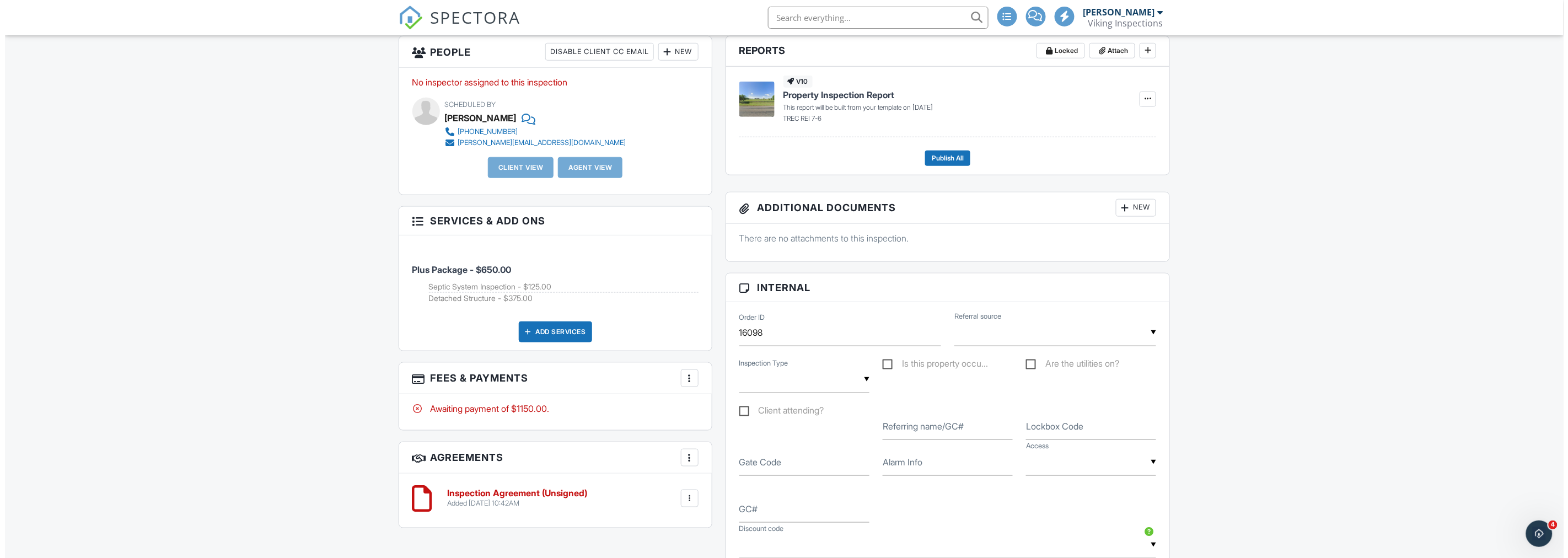
scroll to position [428, 0]
click at [210, 295] on div "Dashboard New Inspection Calendar Inspections Templates Contacts Metrics Data A…" at bounding box center [779, 456] width 1559 height 1699
click at [681, 370] on div "More" at bounding box center [684, 377] width 18 height 18
click at [716, 411] on li "Edit Fees & Payments" at bounding box center [740, 411] width 115 height 27
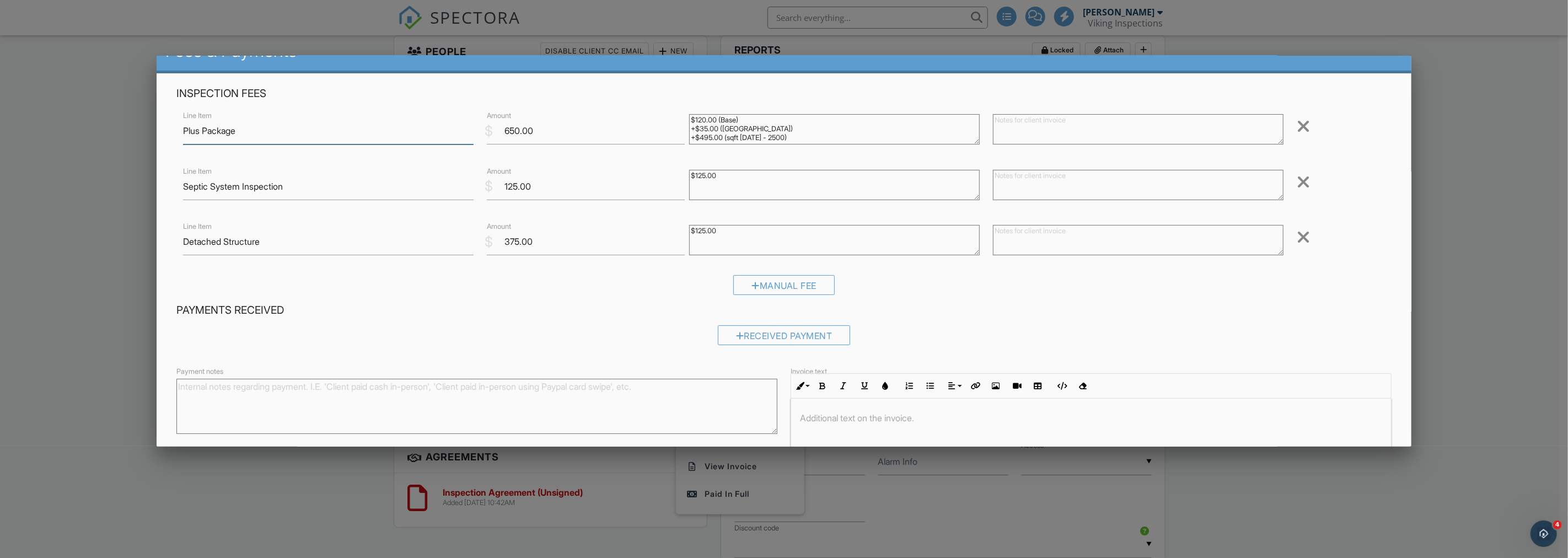
scroll to position [0, 0]
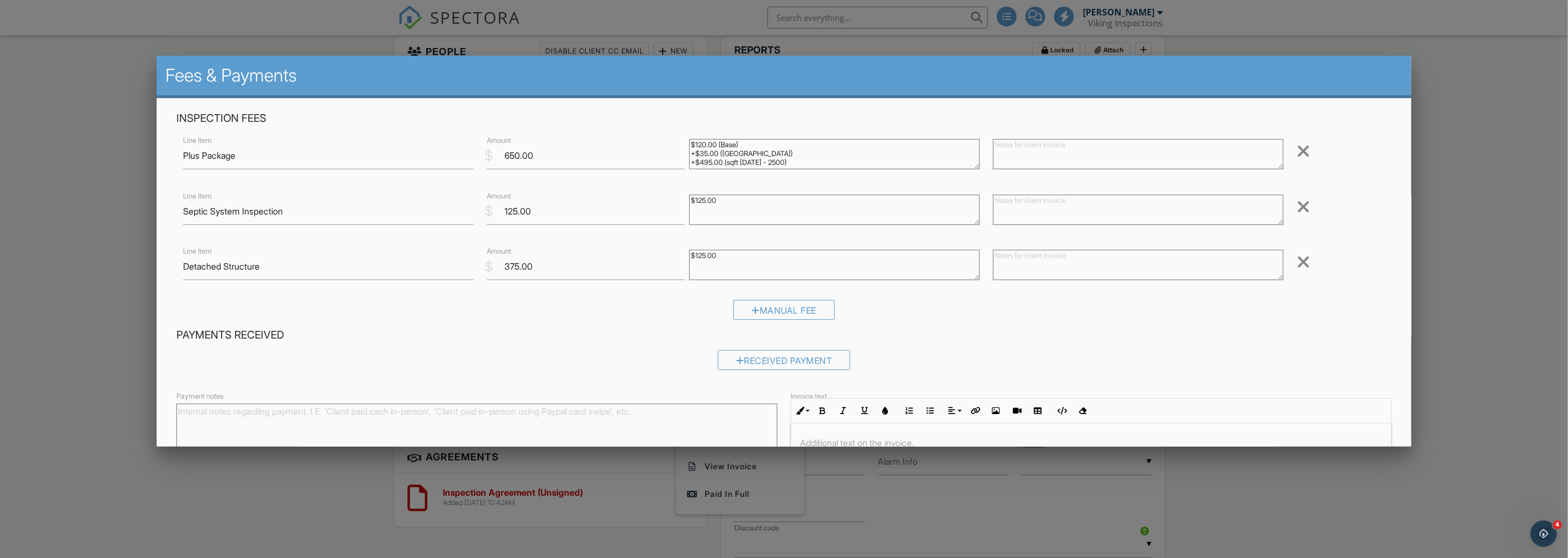
click at [118, 278] on div at bounding box center [784, 293] width 1568 height 697
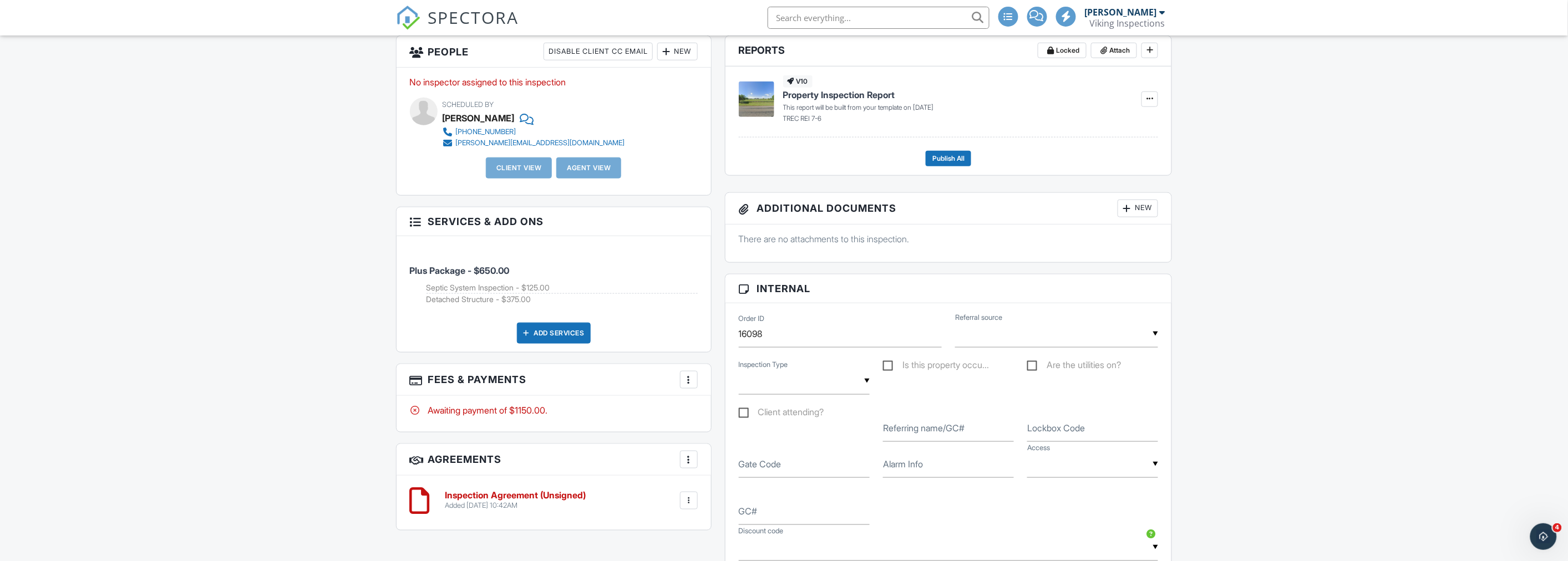
click at [297, 280] on div "Dashboard New Inspection Calendar Inspections Templates Contacts Metrics Data A…" at bounding box center [784, 459] width 1568 height 1708
click at [691, 382] on div at bounding box center [689, 379] width 11 height 11
click at [722, 417] on li "Edit Fees & Payments" at bounding box center [744, 413] width 116 height 28
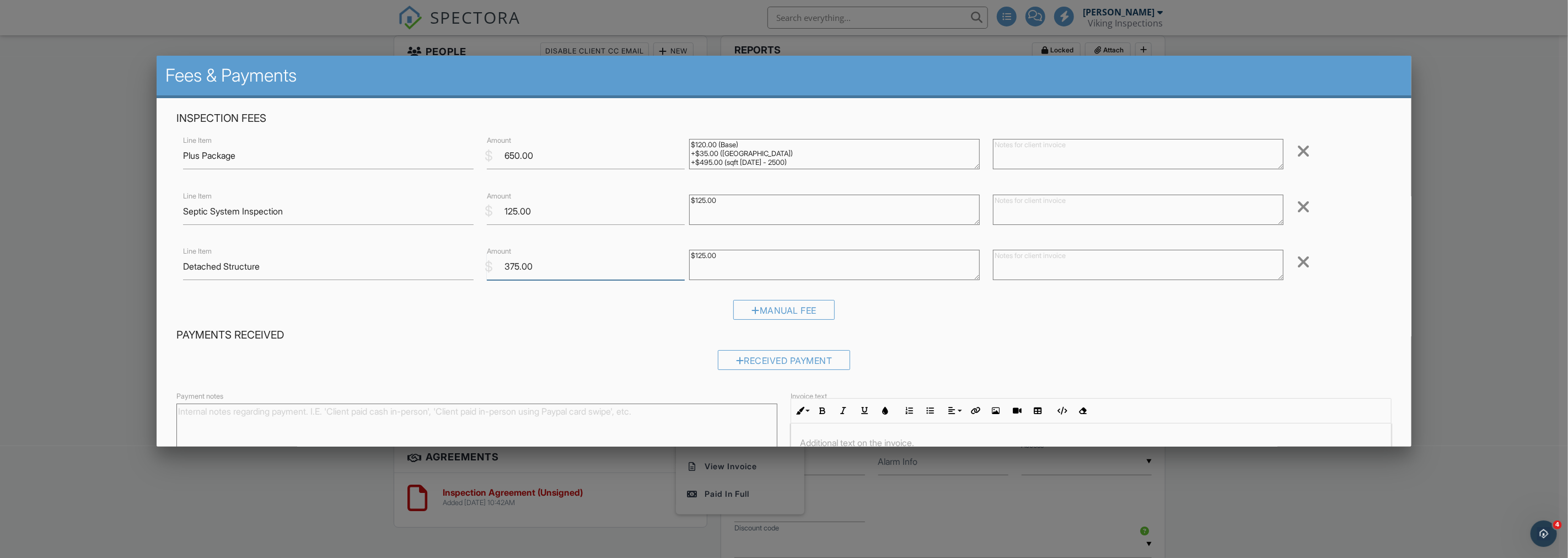
click at [508, 266] on input "375.00" at bounding box center [586, 267] width 198 height 27
type input "385.00"
click at [509, 295] on div "Inspection Fees Line Item Plus Package $ Amount 650.00 $120.00 (Base) +$35.00 (…" at bounding box center [783, 219] width 1228 height 216
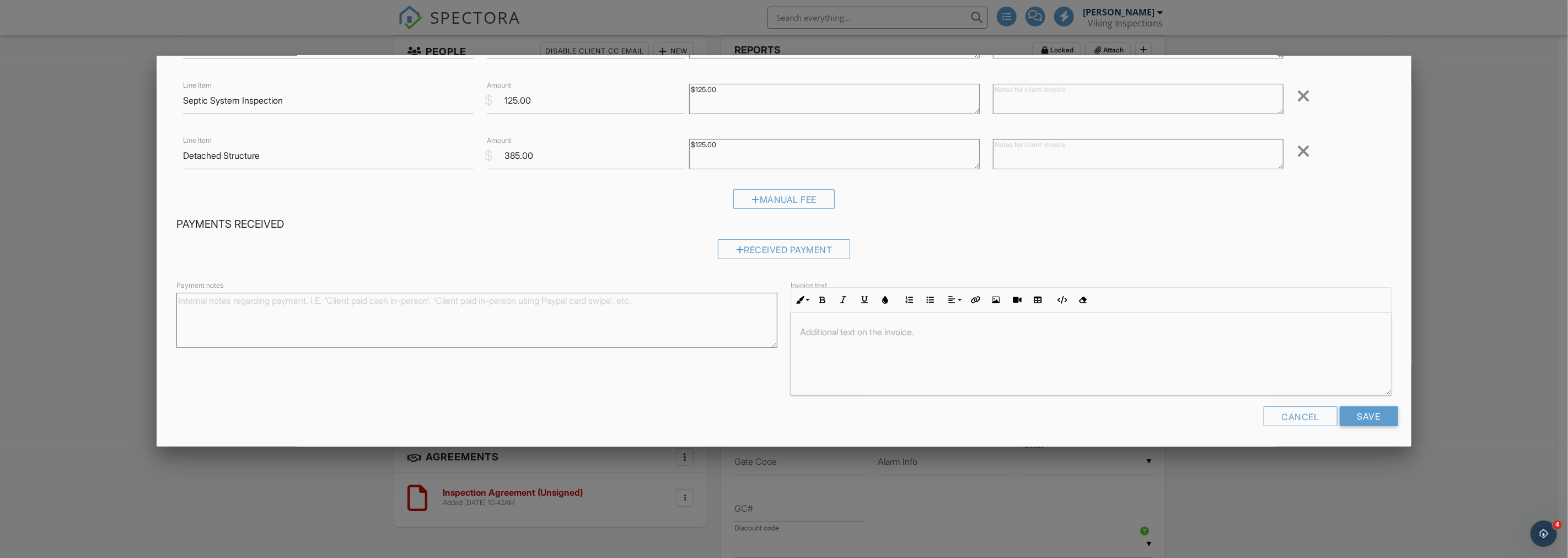
scroll to position [112, 0]
click at [1369, 422] on input "Save" at bounding box center [1369, 415] width 58 height 20
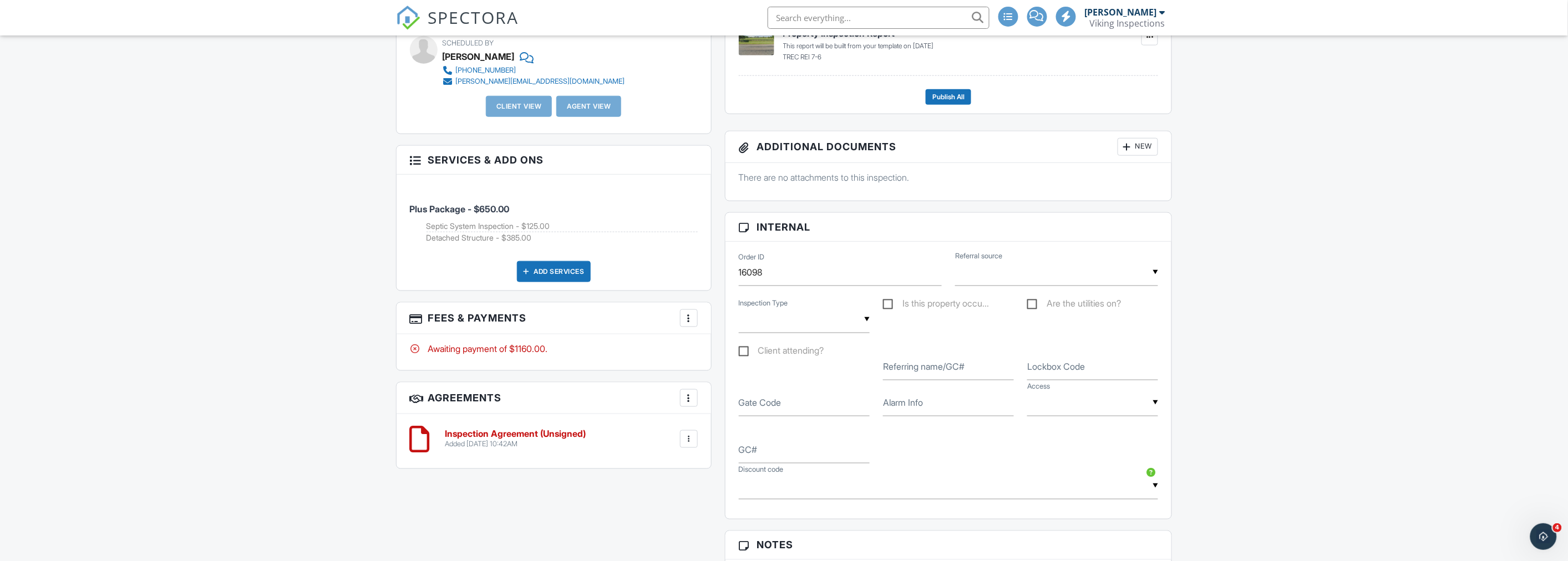
click at [324, 229] on div "Dashboard New Inspection Calendar Inspections Templates Contacts Metrics Data A…" at bounding box center [784, 398] width 1568 height 1708
click at [775, 320] on input "text" at bounding box center [804, 319] width 131 height 27
click at [797, 369] on span "Existing property for buyer" at bounding box center [805, 376] width 109 height 40
type input "Existing property for buyer"
click at [264, 258] on div "Dashboard New Inspection Calendar Inspections Templates Contacts Metrics Data A…" at bounding box center [784, 398] width 1568 height 1708
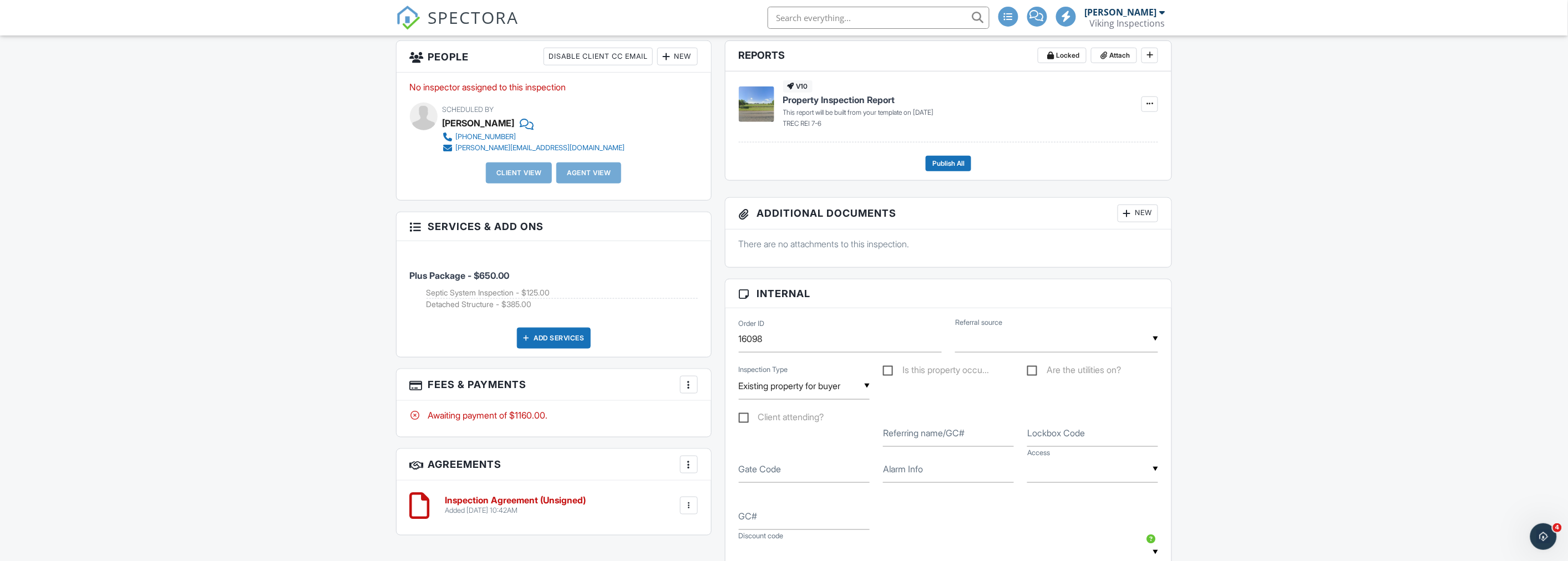
scroll to position [431, 0]
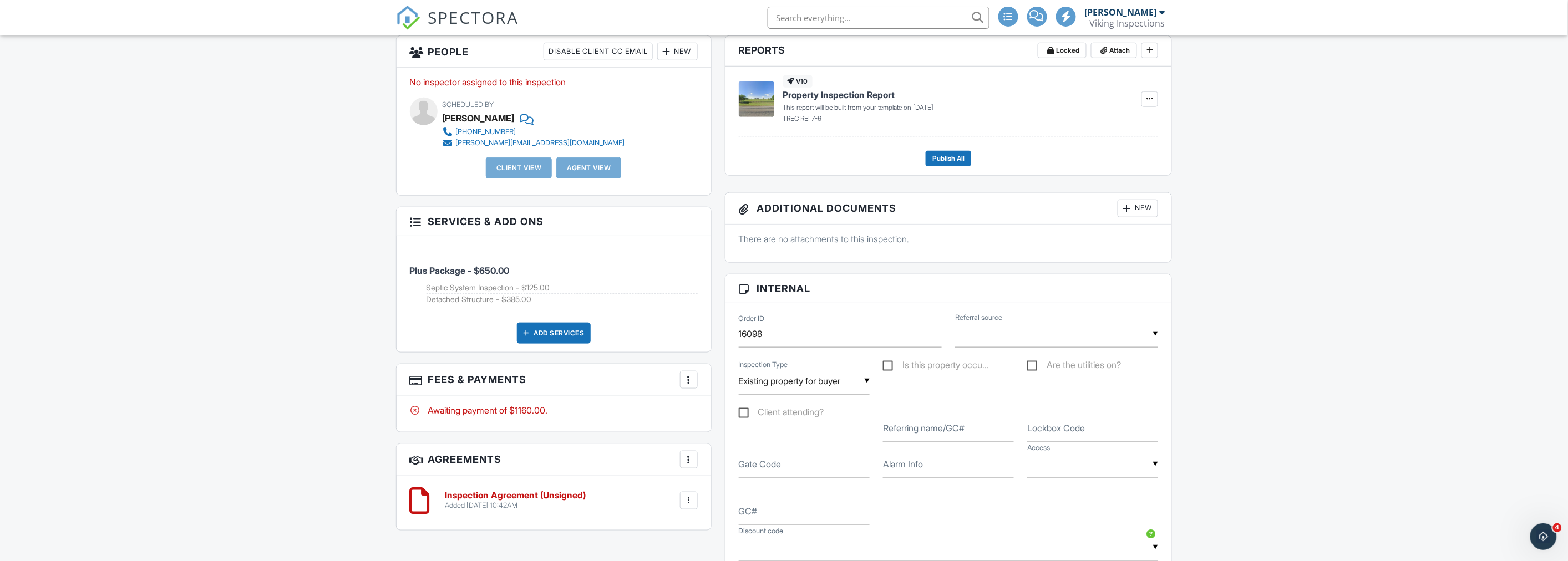
click at [201, 292] on div "Dashboard New Inspection Calendar Inspections Templates Contacts Metrics Data A…" at bounding box center [784, 459] width 1568 height 1708
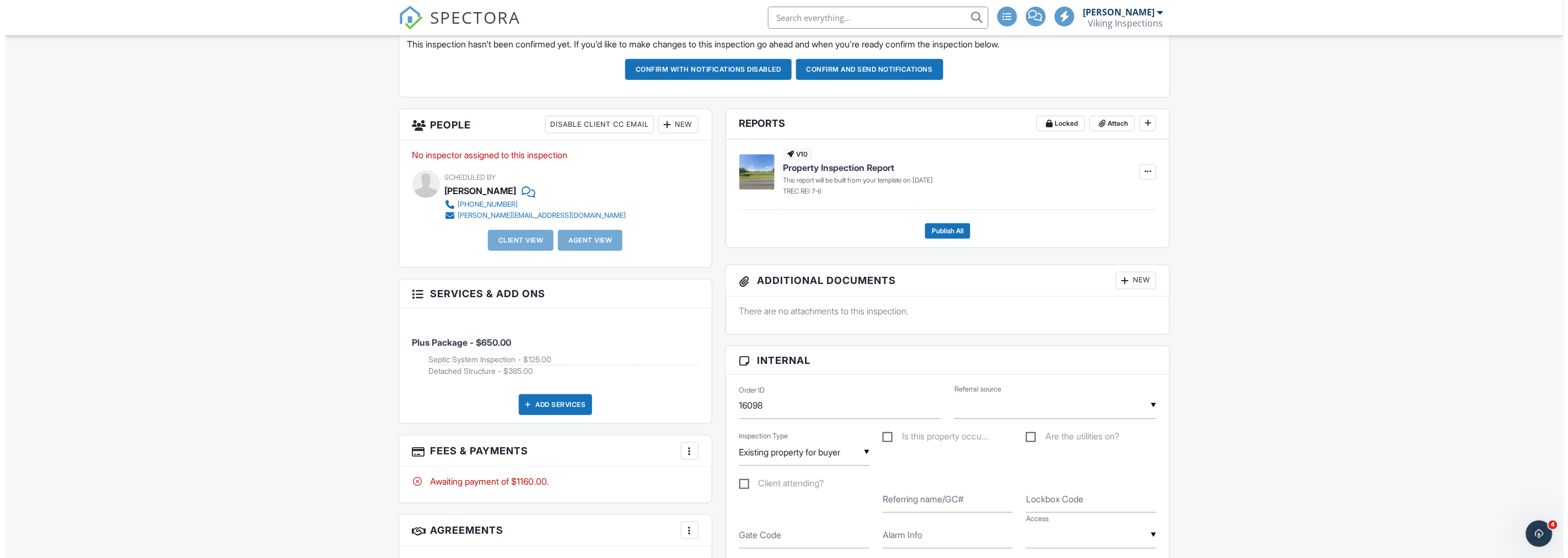
scroll to position [367, 0]
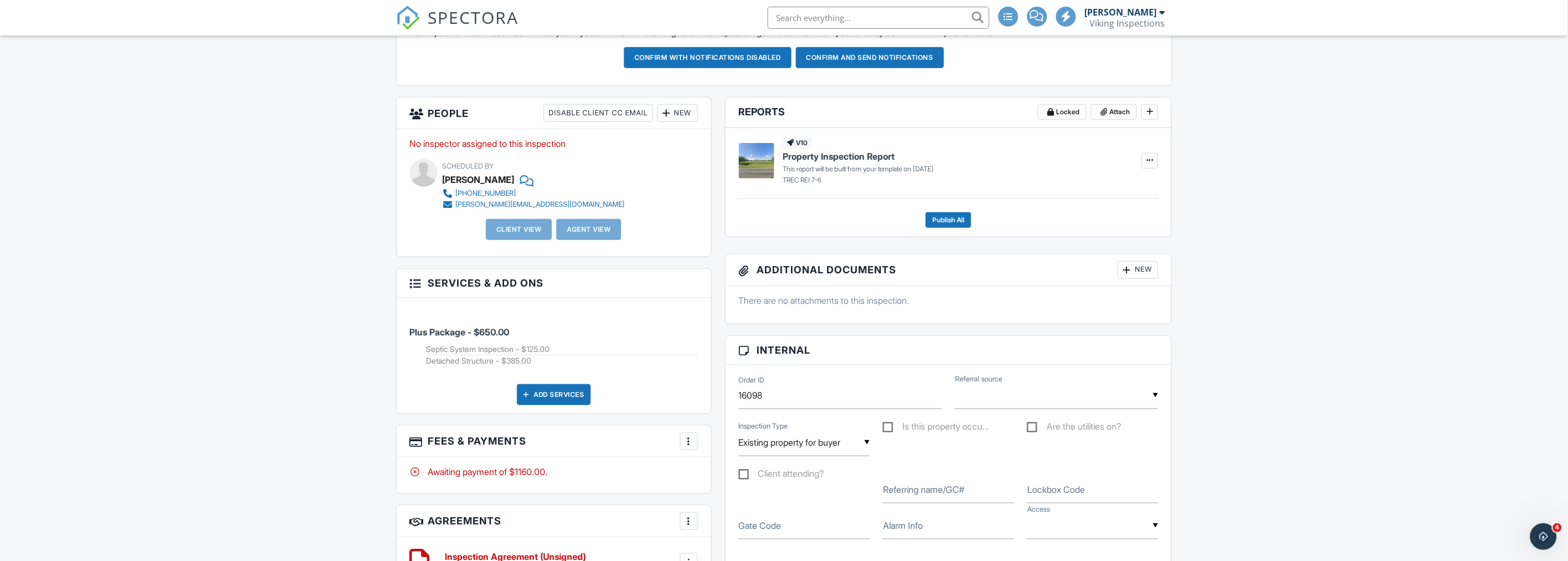
click at [688, 439] on div at bounding box center [689, 441] width 11 height 11
click at [397, 370] on div "Plus Package - $650.00 Septic System Inspection - $125.00 Detached Structure - …" at bounding box center [554, 355] width 315 height 116
click at [358, 336] on div "Dashboard New Inspection Calendar Inspections Templates Contacts Metrics Data A…" at bounding box center [784, 521] width 1568 height 1708
click at [691, 445] on div at bounding box center [689, 441] width 11 height 11
click at [716, 472] on li "Edit Fees & Payments" at bounding box center [744, 475] width 116 height 28
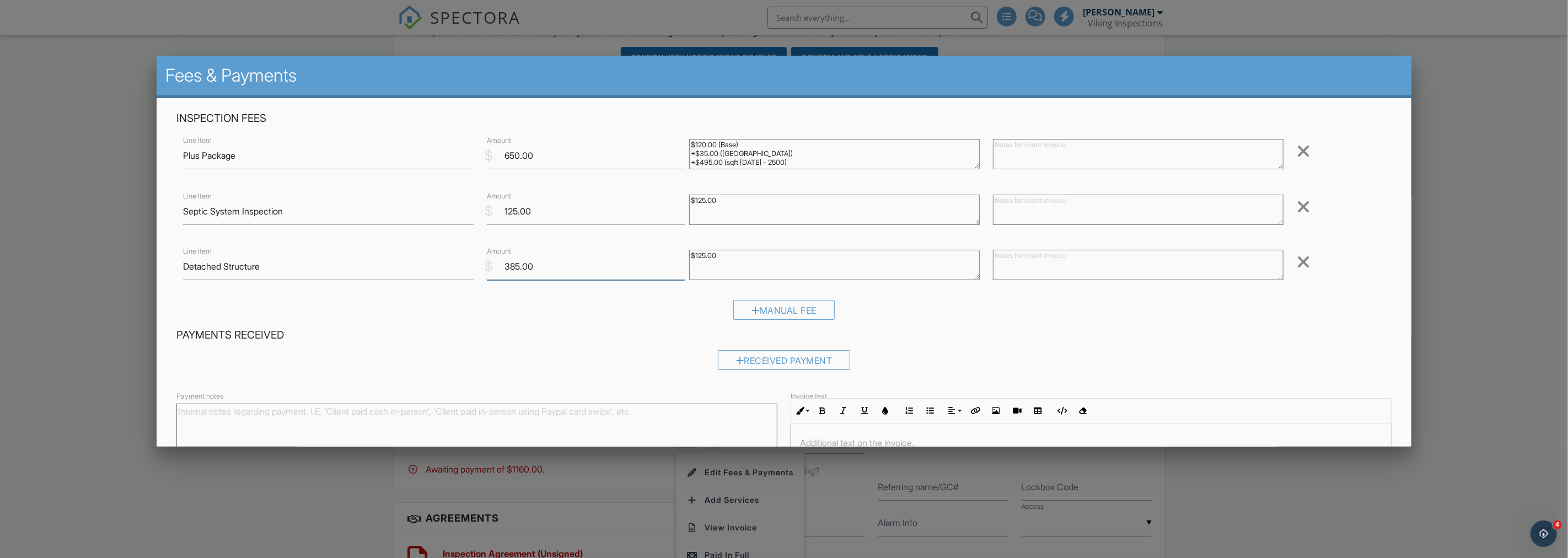
drag, startPoint x: 516, startPoint y: 267, endPoint x: 503, endPoint y: 268, distance: 13.0
click at [503, 268] on input "385.00" at bounding box center [586, 267] width 198 height 27
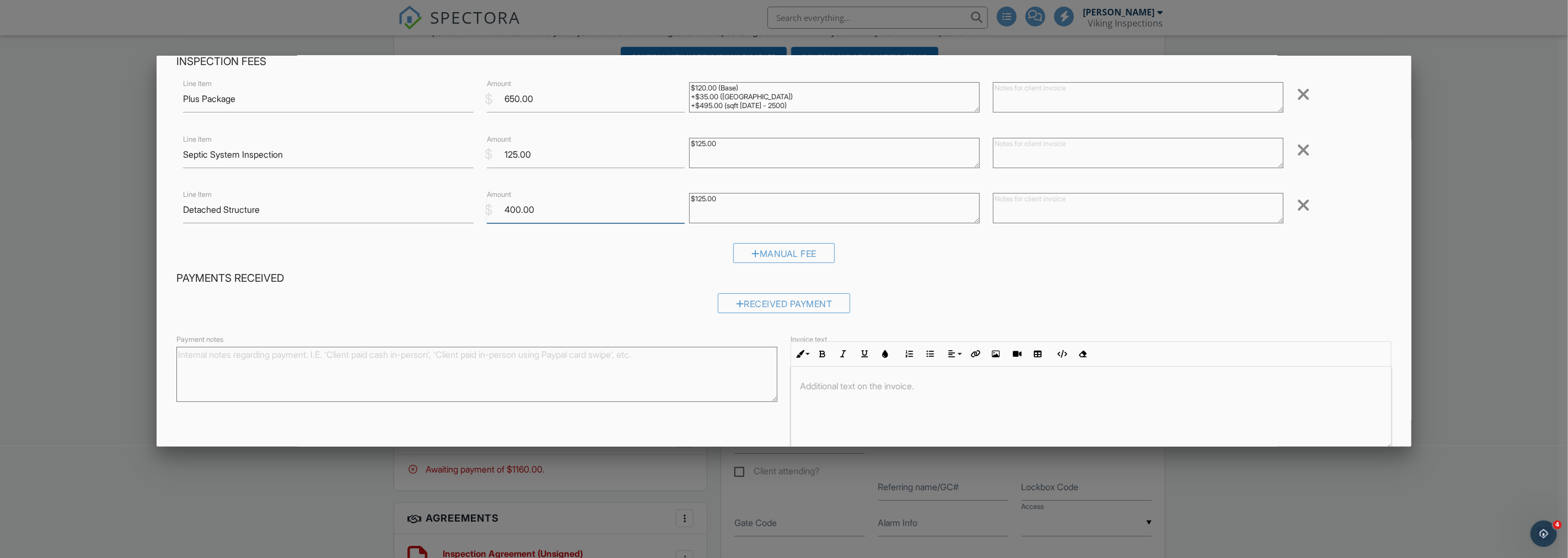
scroll to position [112, 0]
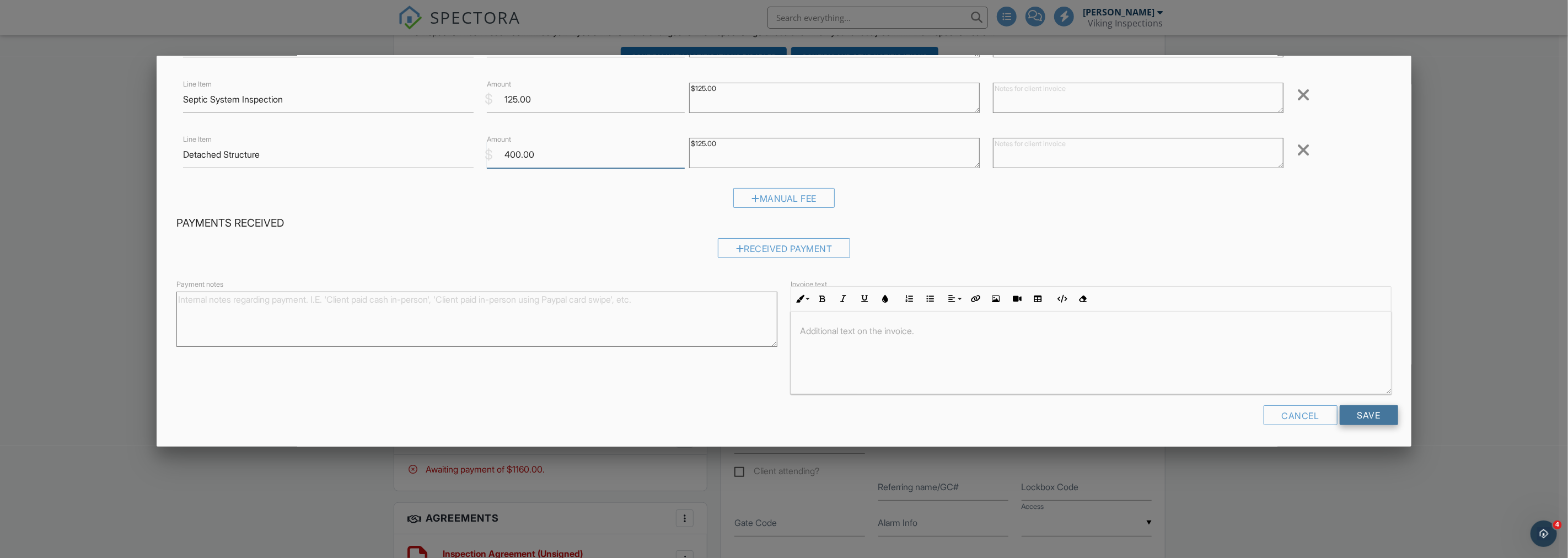
type input "400.00"
click at [1377, 409] on input "Save" at bounding box center [1369, 415] width 58 height 20
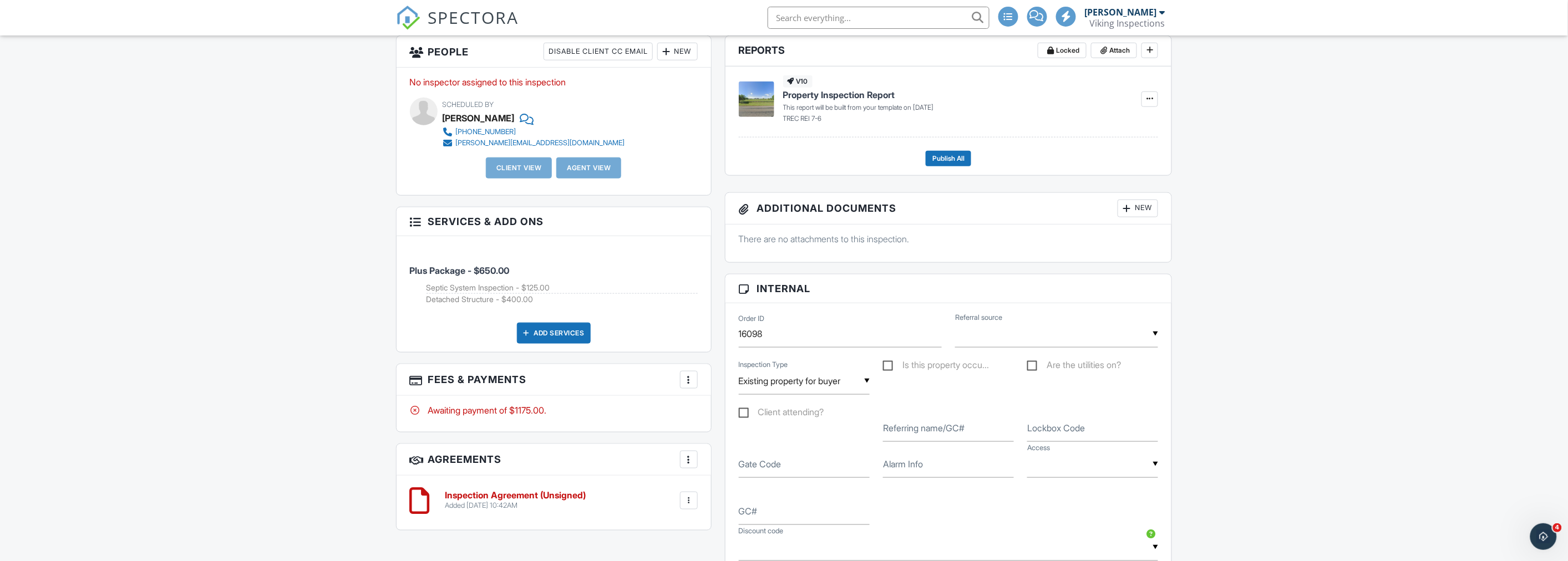
click at [312, 179] on div "Dashboard New Inspection Calendar Inspections Templates Contacts Metrics Data A…" at bounding box center [784, 459] width 1568 height 1708
click at [223, 198] on div "Dashboard New Inspection Calendar Inspections Templates Contacts Metrics Data A…" at bounding box center [784, 459] width 1568 height 1708
click at [225, 225] on div "Dashboard New Inspection Calendar Inspections Templates Contacts Metrics Data A…" at bounding box center [784, 459] width 1568 height 1708
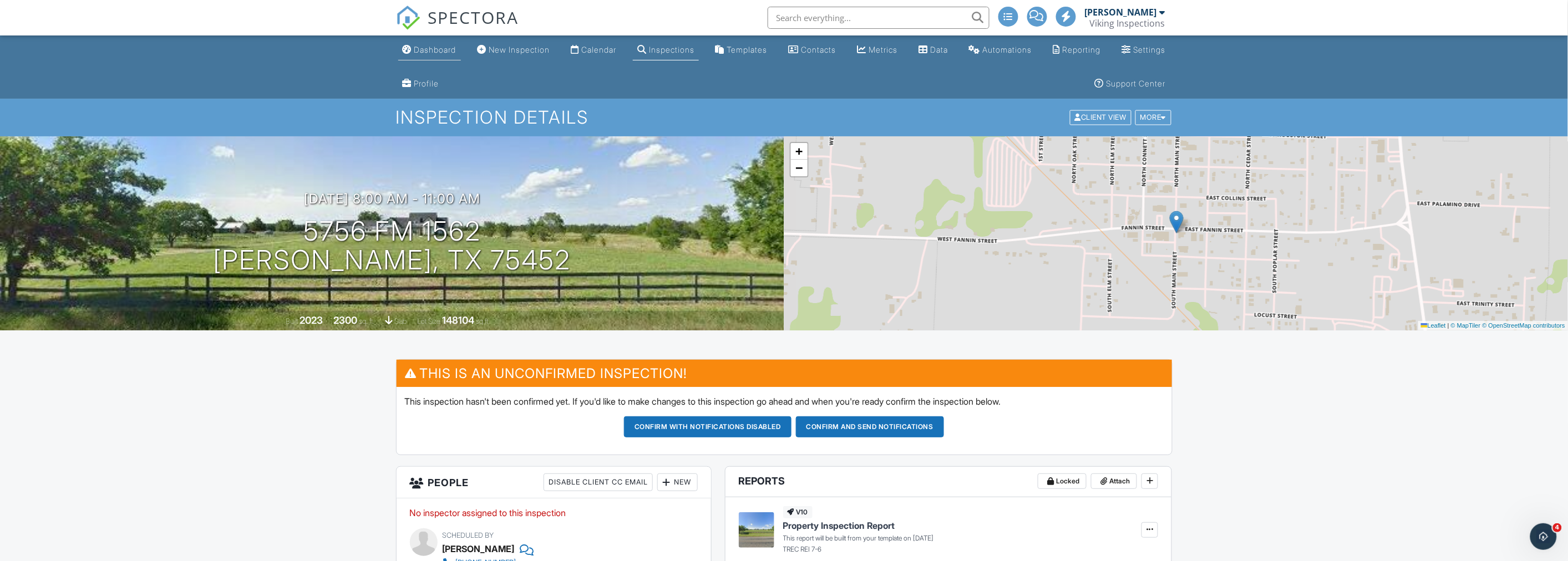
click at [422, 51] on div "Dashboard" at bounding box center [435, 49] width 42 height 9
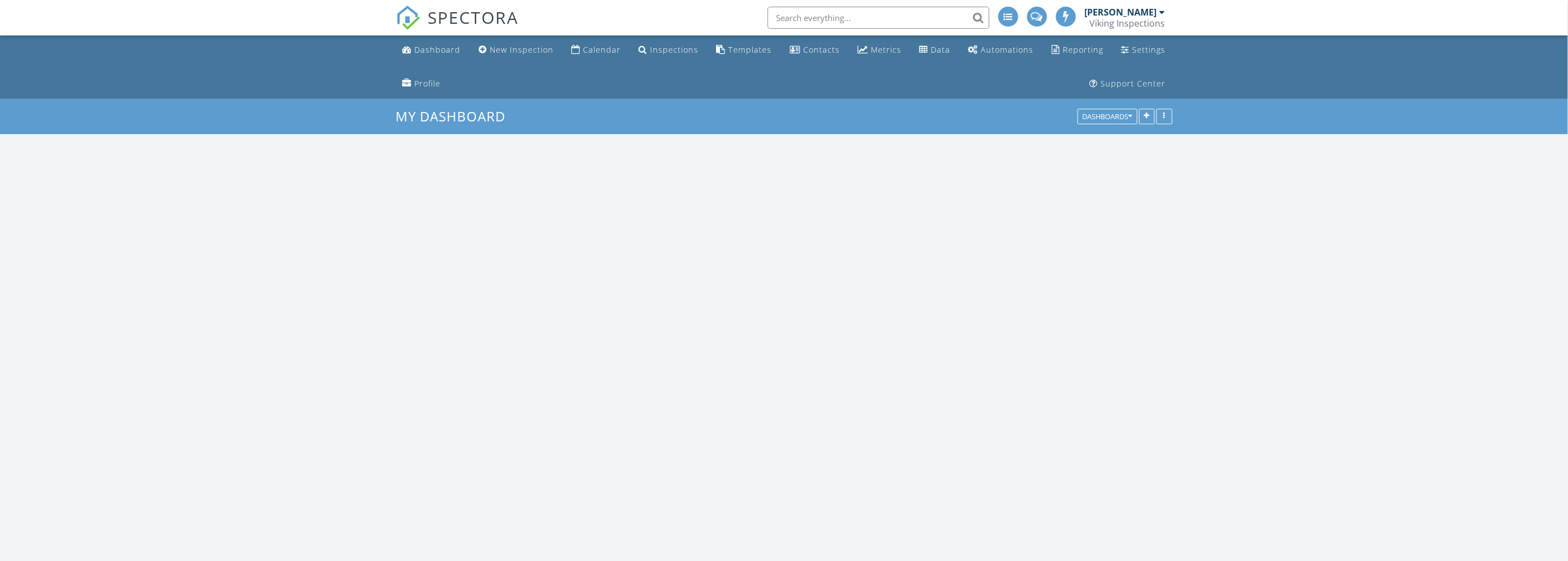
scroll to position [1997, 1588]
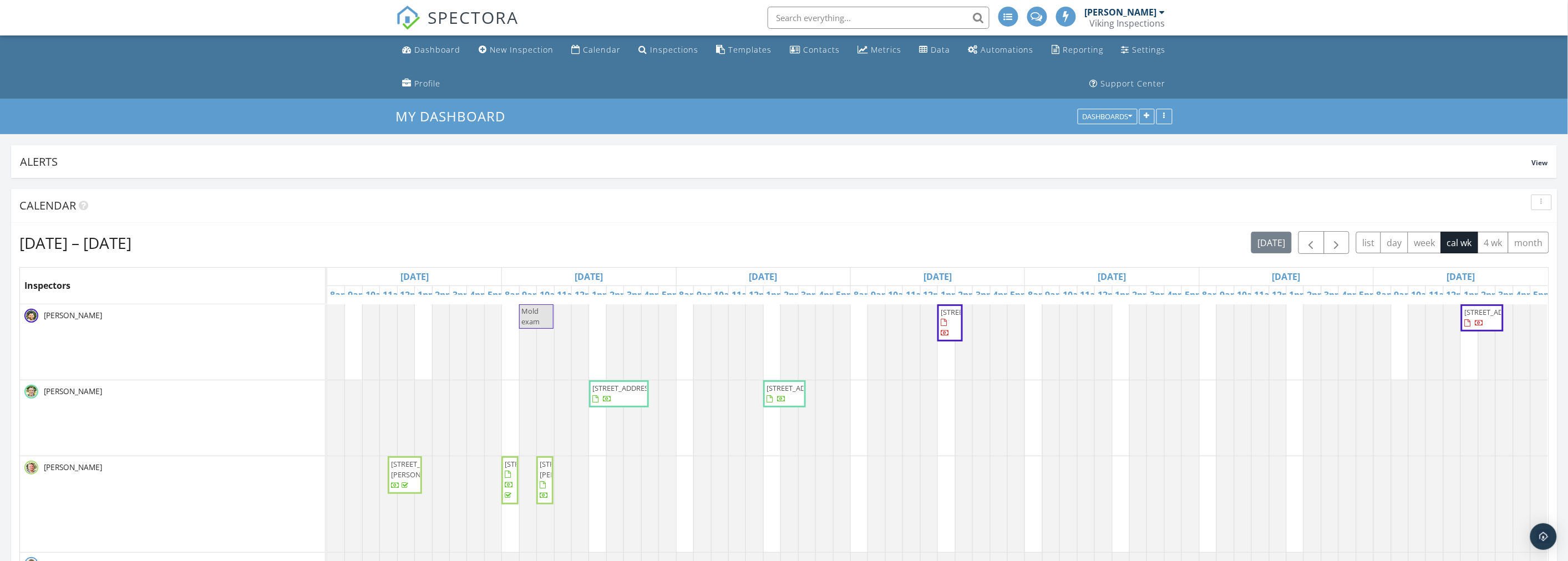
click at [251, 91] on ul "Dashboard New Inspection Calendar Inspections Templates Contacts Metrics Data A…" at bounding box center [784, 67] width 1568 height 63
click at [268, 81] on ul "Dashboard New Inspection Calendar Inspections Templates Contacts Metrics Data A…" at bounding box center [784, 67] width 1568 height 63
click at [816, 19] on input "text" at bounding box center [879, 18] width 222 height 22
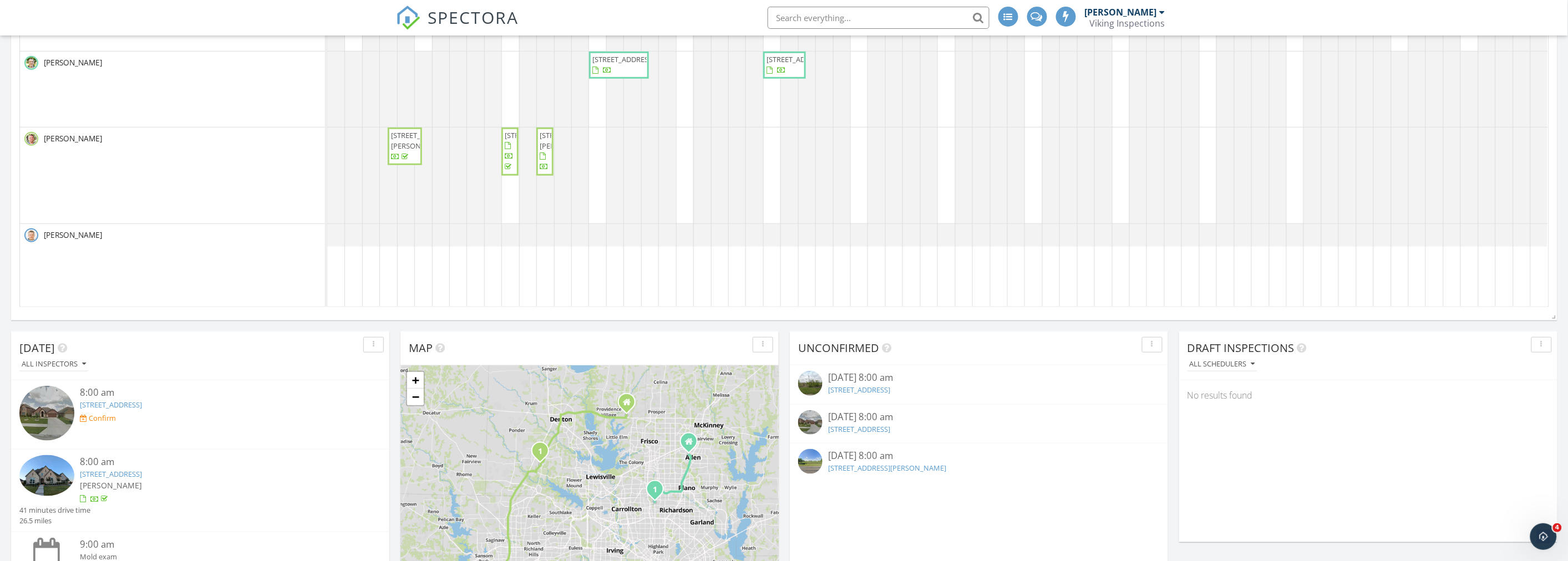
scroll to position [492, 0]
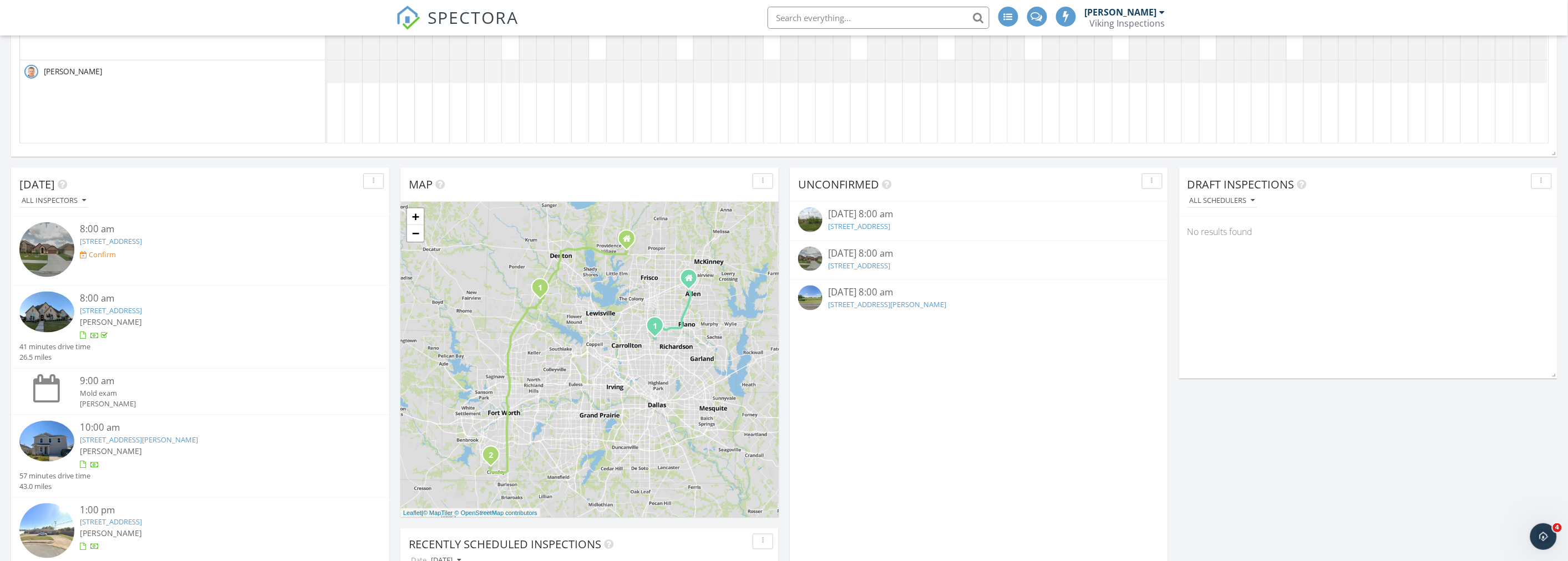
click at [900, 305] on link "5756 FM 1562 , Leonard, TX 75452" at bounding box center [887, 304] width 118 height 10
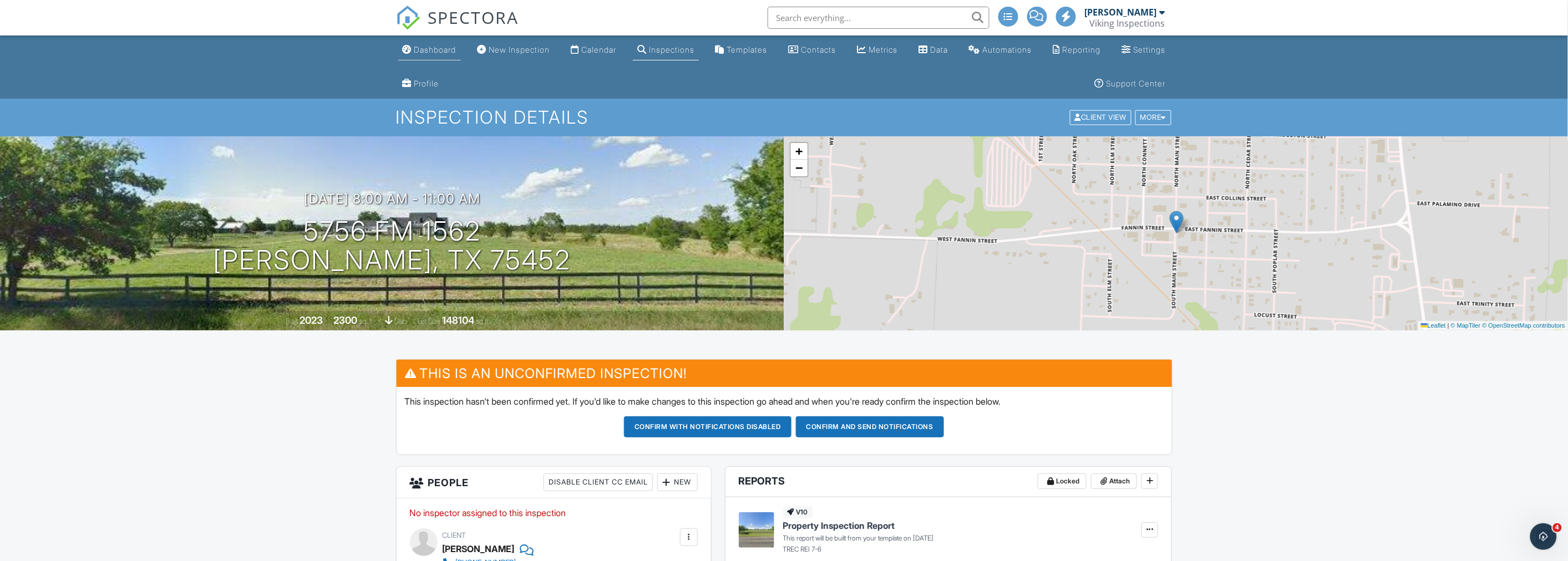
click at [446, 59] on link "Dashboard" at bounding box center [429, 50] width 62 height 21
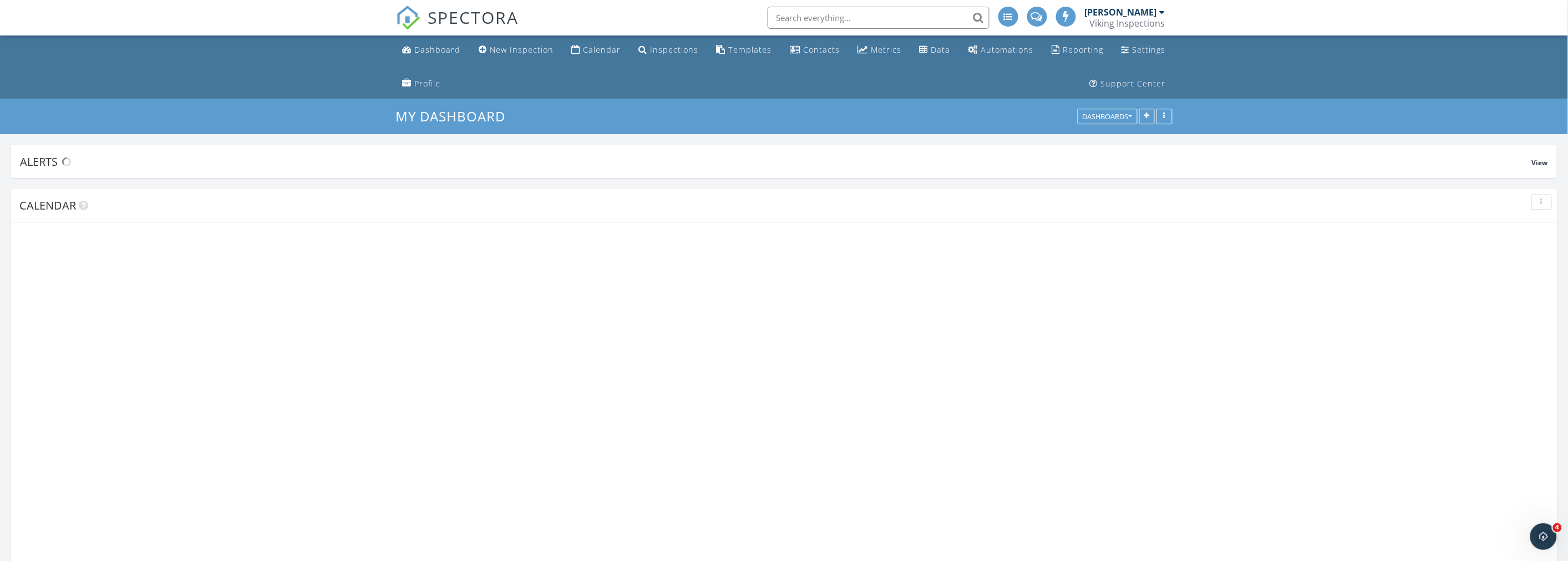
scroll to position [1997, 1588]
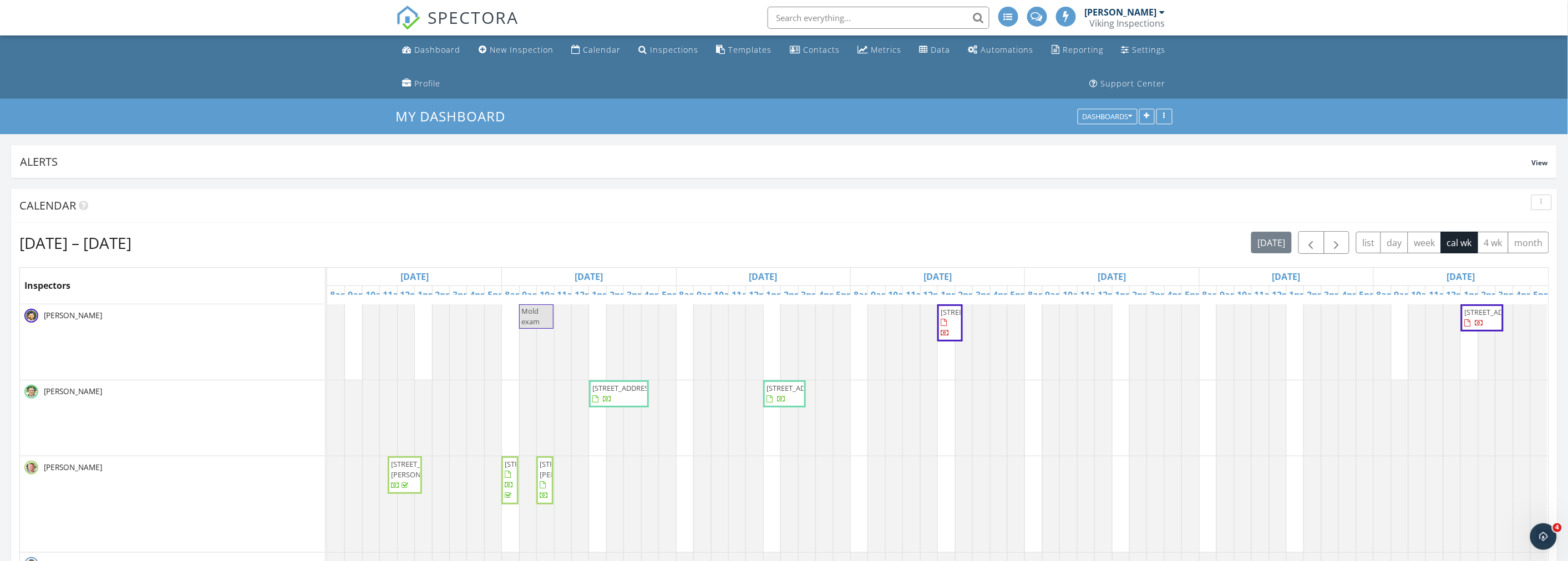
click at [251, 74] on ul "Dashboard New Inspection Calendar Inspections Templates Contacts Metrics Data A…" at bounding box center [784, 67] width 1568 height 63
click at [244, 79] on ul "Dashboard New Inspection Calendar Inspections Templates Contacts Metrics Data A…" at bounding box center [784, 67] width 1568 height 63
click at [1539, 207] on button "button" at bounding box center [1542, 202] width 21 height 15
click at [1532, 231] on div "Refresh" at bounding box center [1530, 228] width 40 height 13
click at [797, 237] on div "Sep 28 – Oct 4, 2025 today list day week cal wk 4 wk month" at bounding box center [784, 242] width 1529 height 23
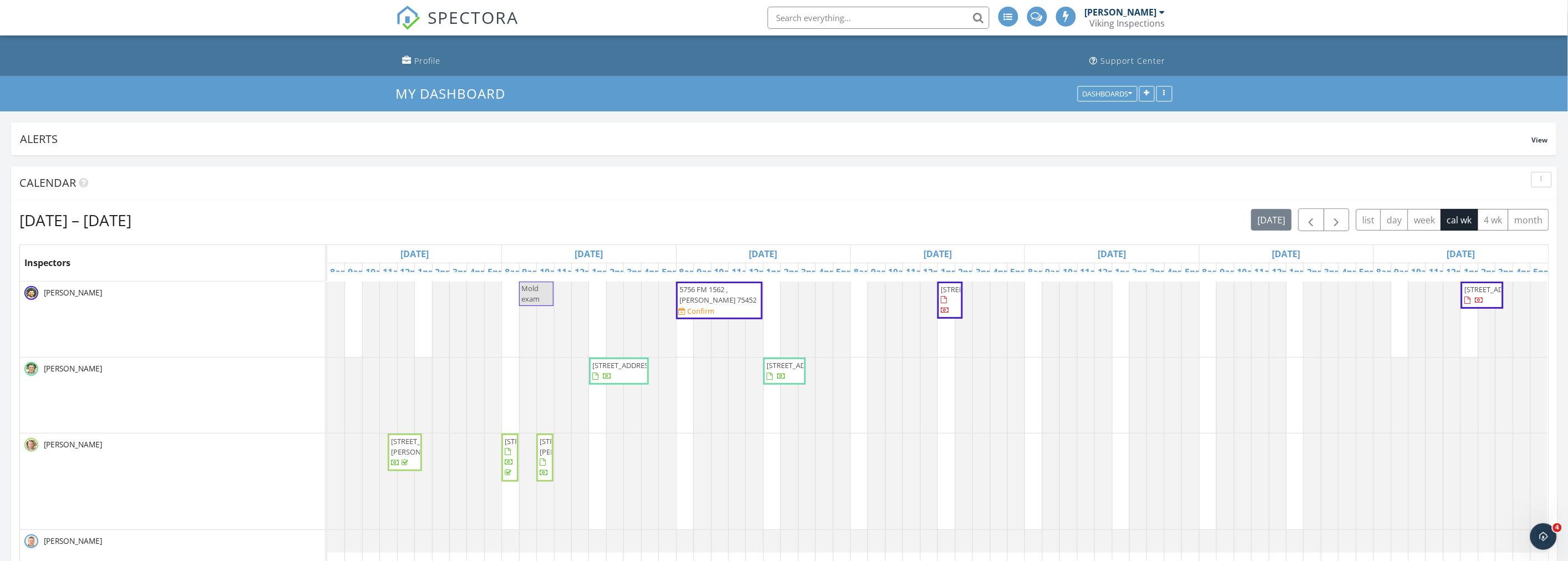
scroll to position [62, 0]
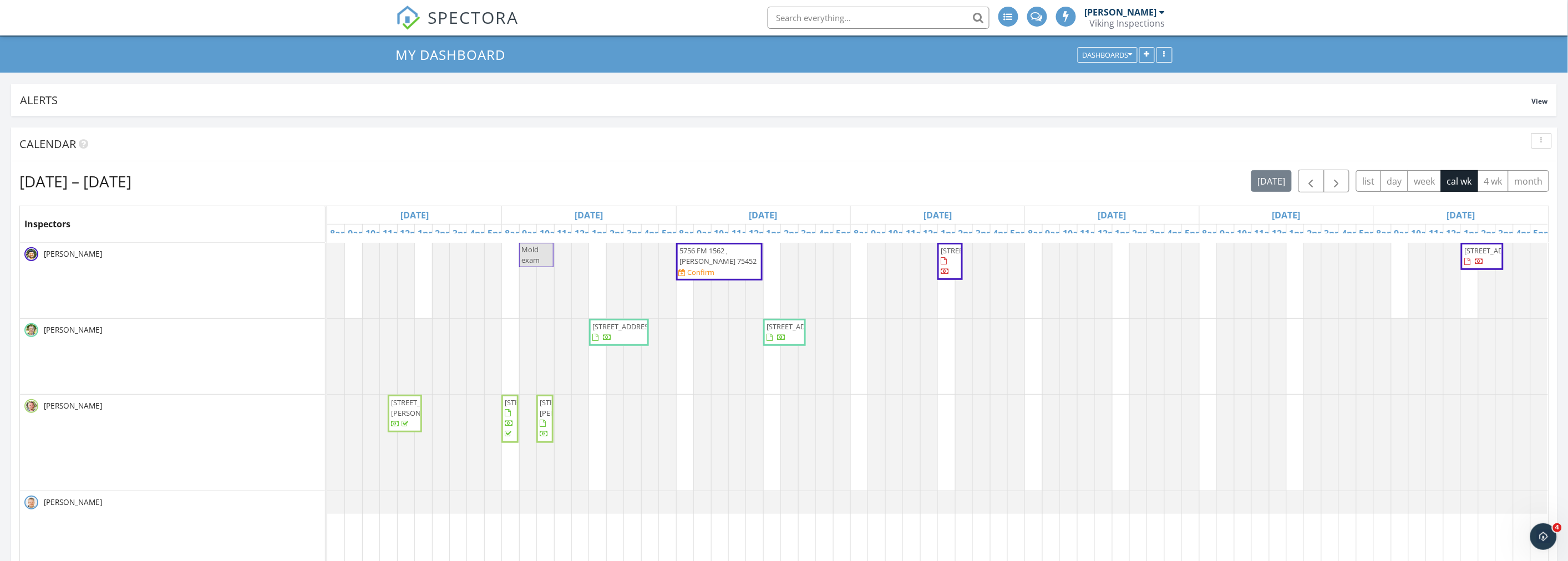
click at [947, 256] on span "328 Sculptors Xing , Springtown 76082" at bounding box center [971, 250] width 62 height 10
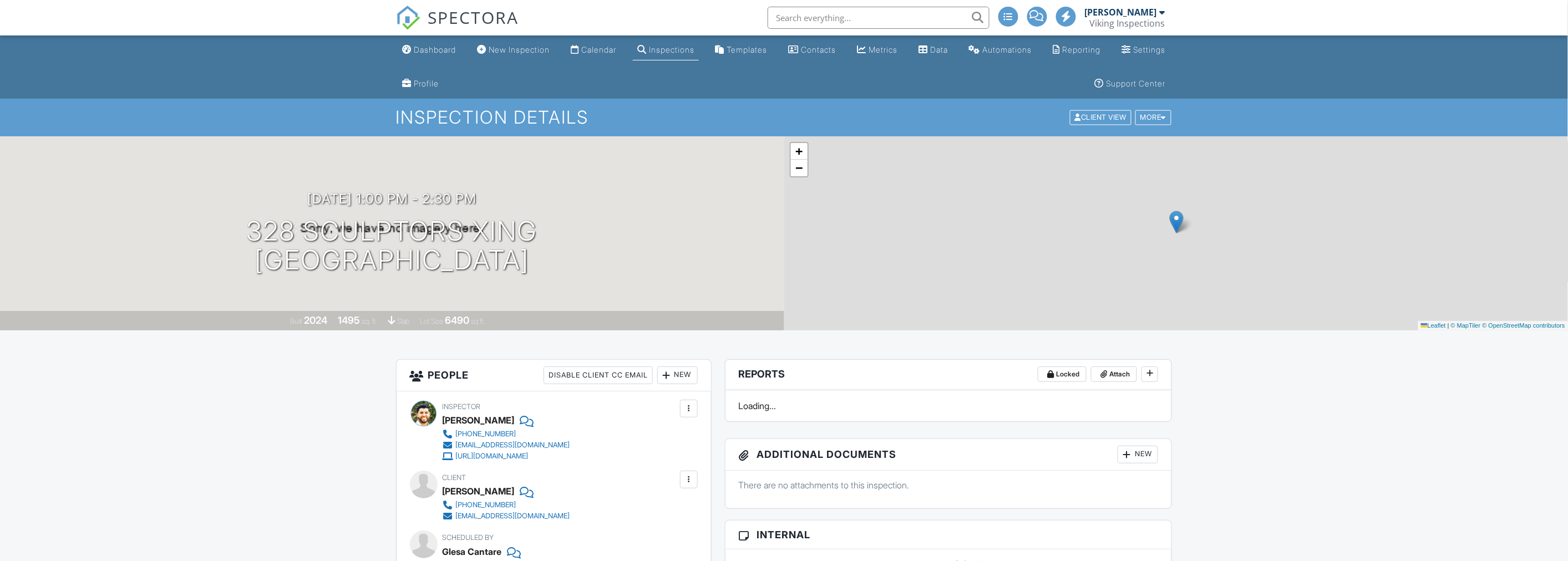
click at [798, 176] on div "+ − Leaflet | © MapTiler © OpenStreetMap contributors" at bounding box center [1176, 233] width 784 height 194
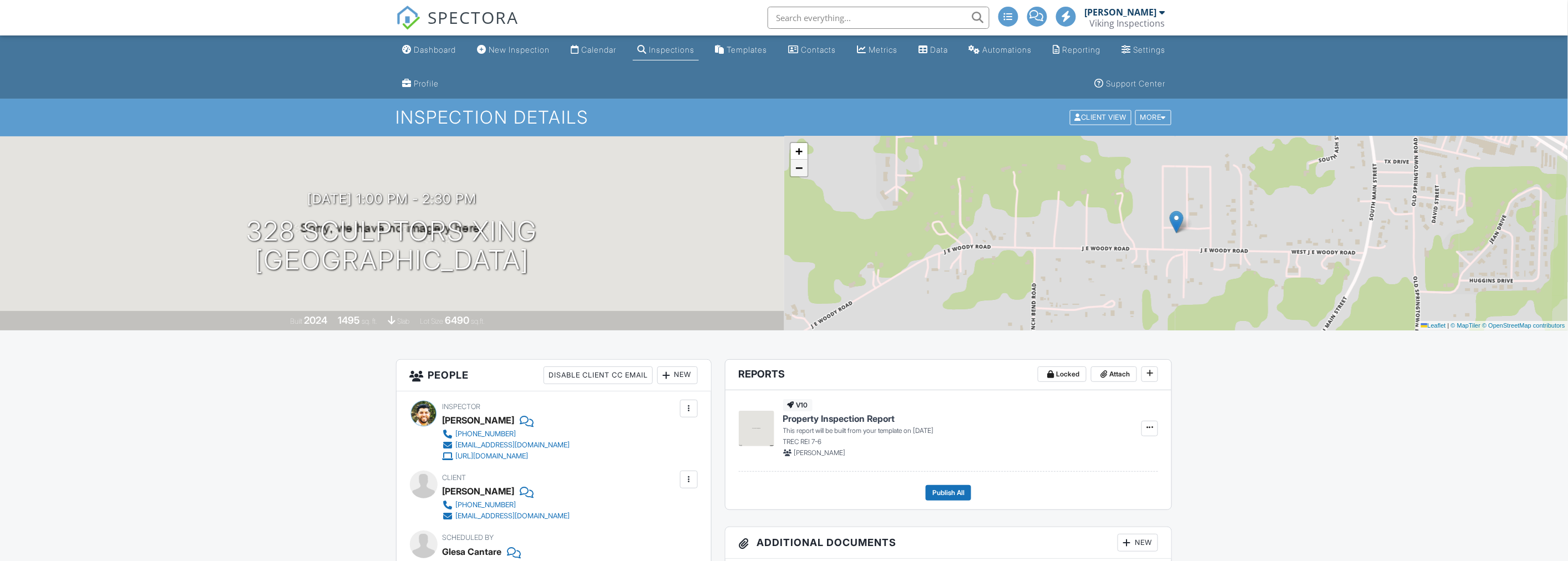
click at [798, 174] on link "−" at bounding box center [799, 168] width 17 height 17
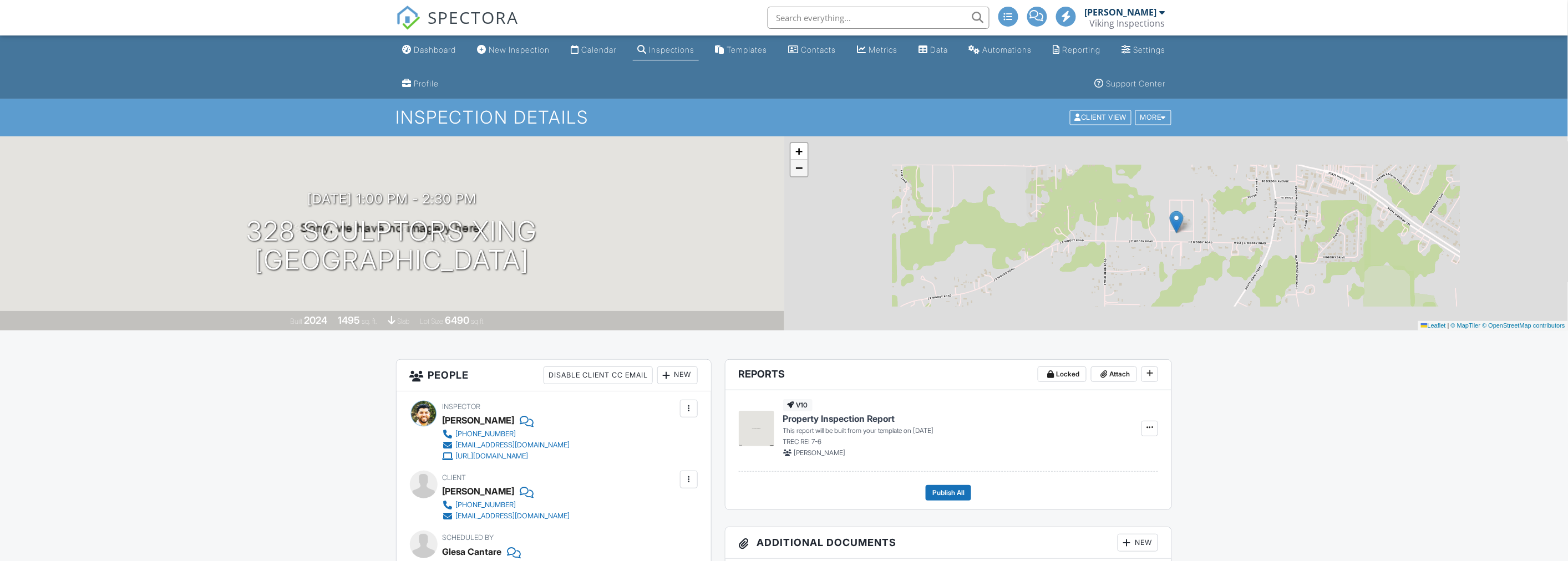
click at [798, 173] on link "−" at bounding box center [799, 168] width 17 height 17
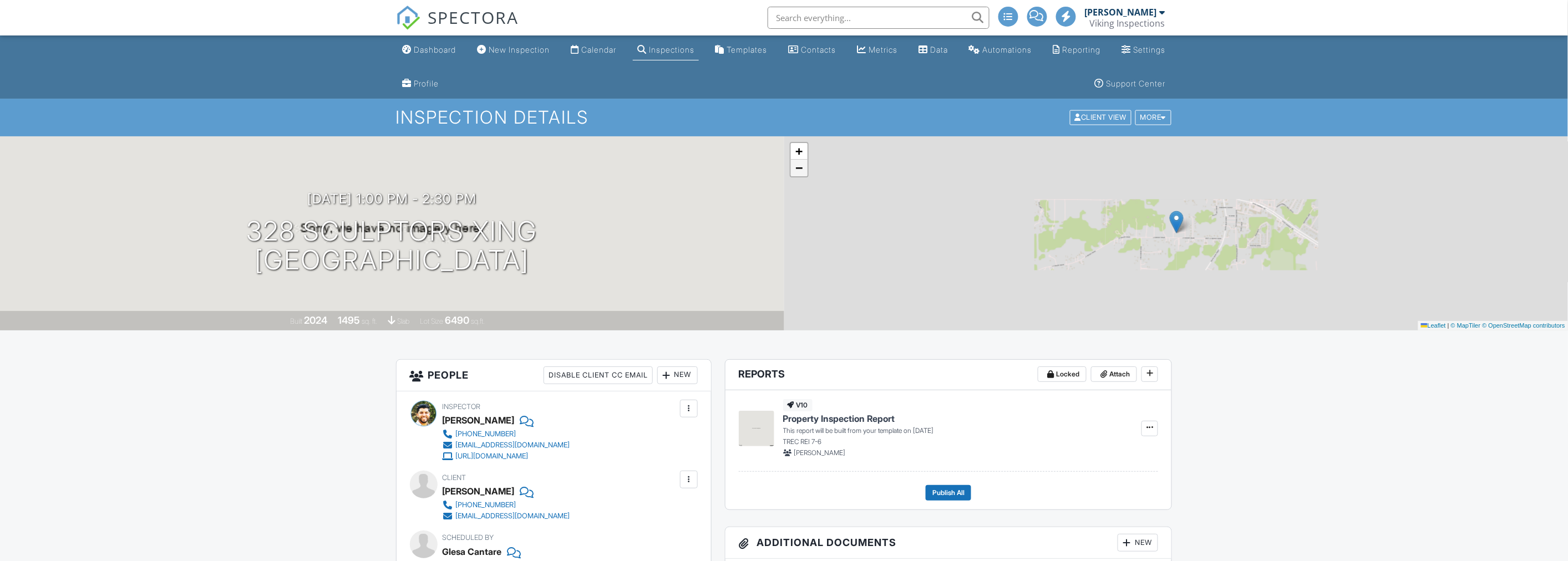
click at [798, 173] on link "−" at bounding box center [799, 168] width 17 height 17
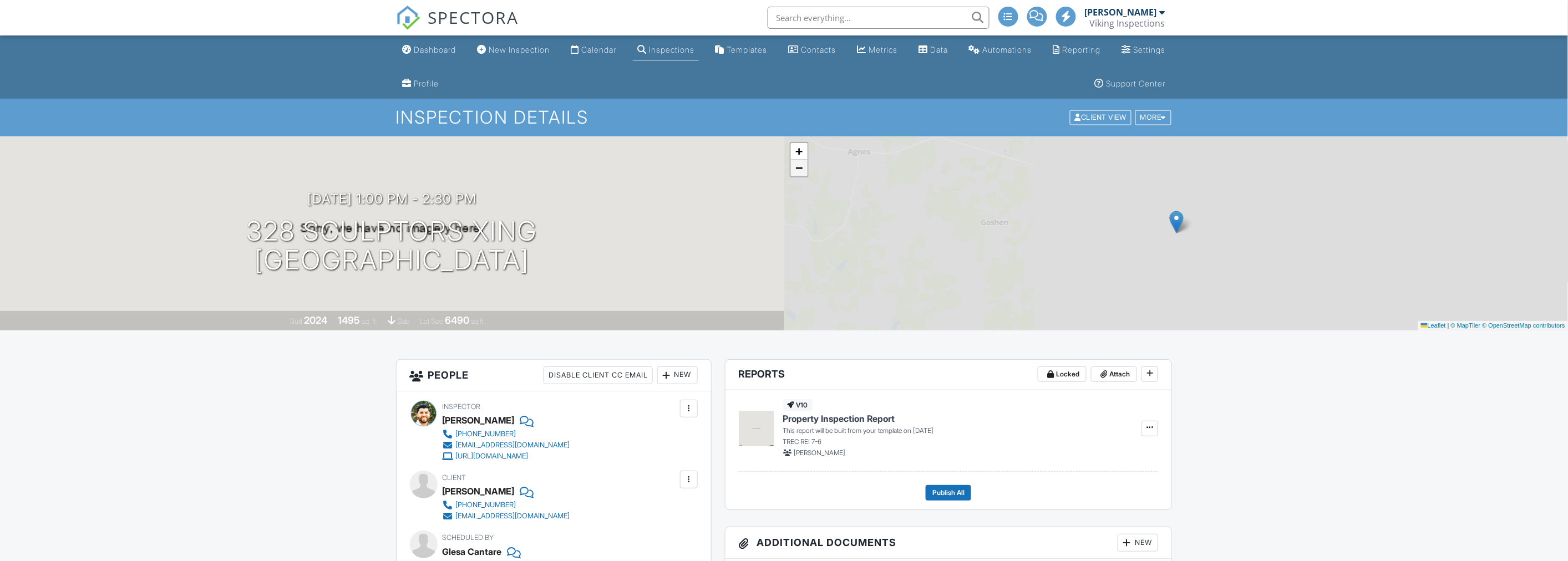
click at [798, 173] on link "−" at bounding box center [799, 168] width 17 height 17
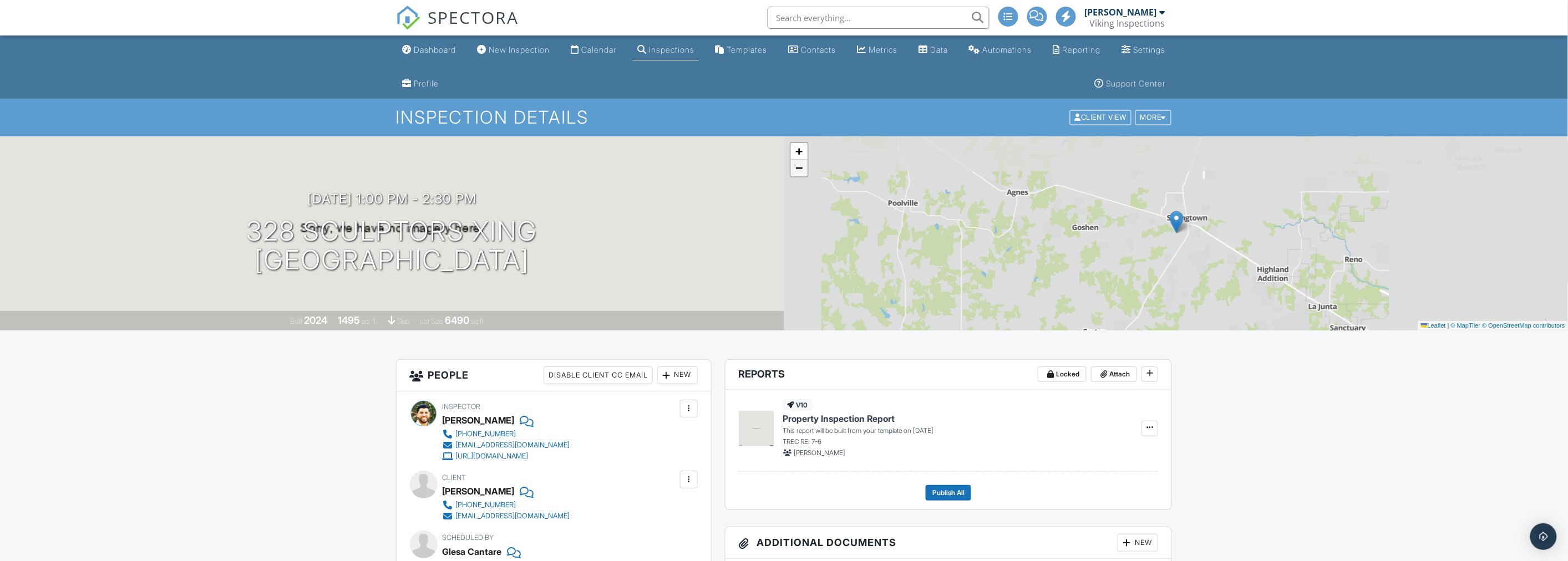
click at [798, 173] on link "−" at bounding box center [799, 168] width 17 height 17
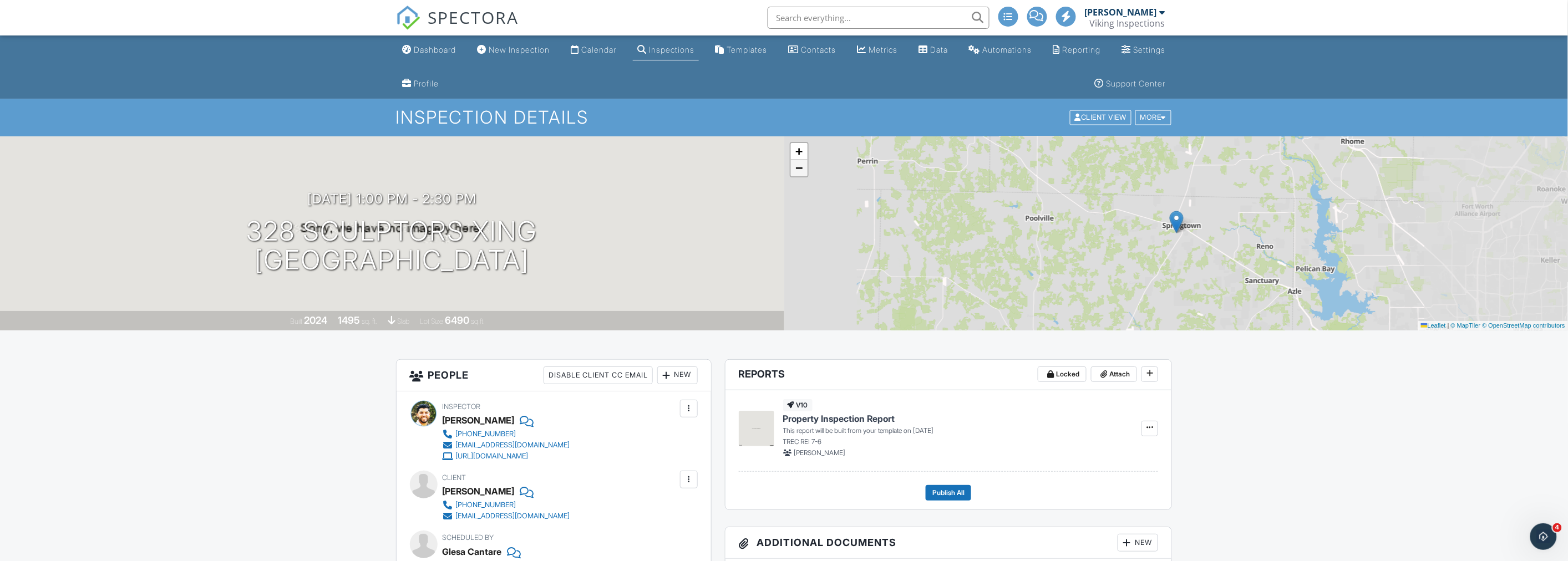
click at [798, 173] on link "−" at bounding box center [799, 168] width 17 height 17
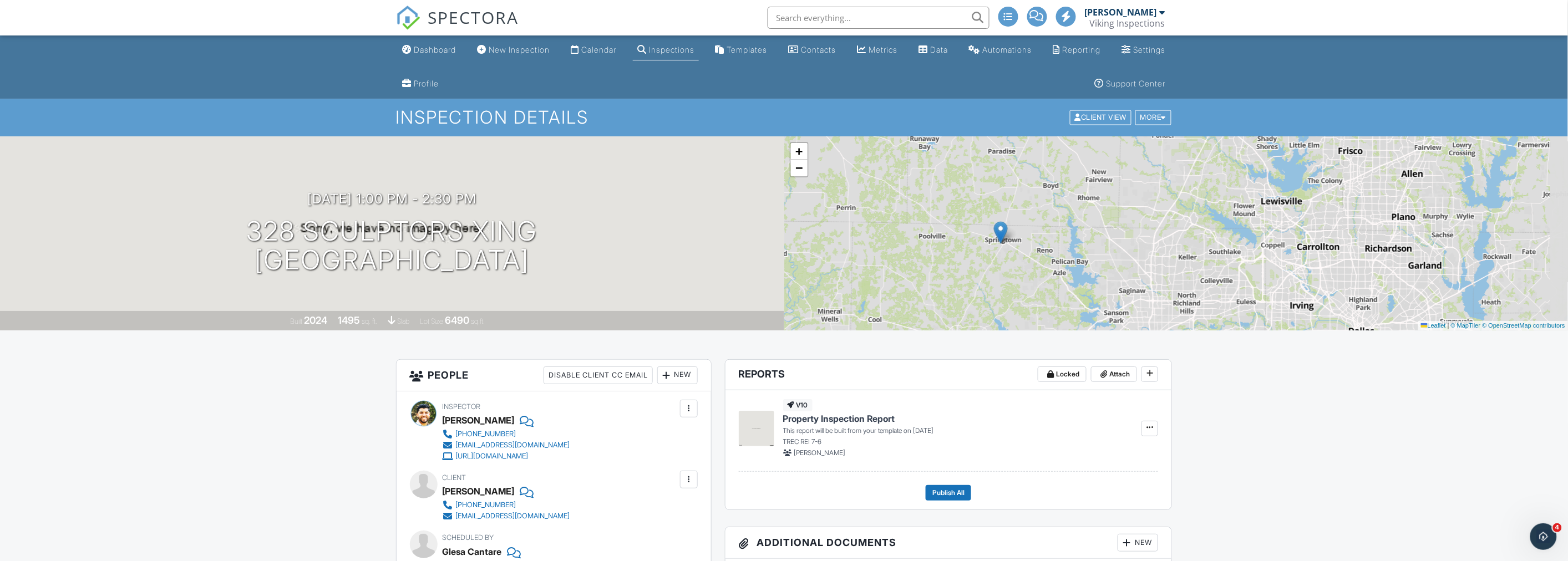
drag, startPoint x: 1052, startPoint y: 268, endPoint x: 876, endPoint y: 279, distance: 176.3
click at [876, 279] on div "+ − Leaflet | © MapTiler © OpenStreetMap contributors" at bounding box center [1176, 233] width 784 height 194
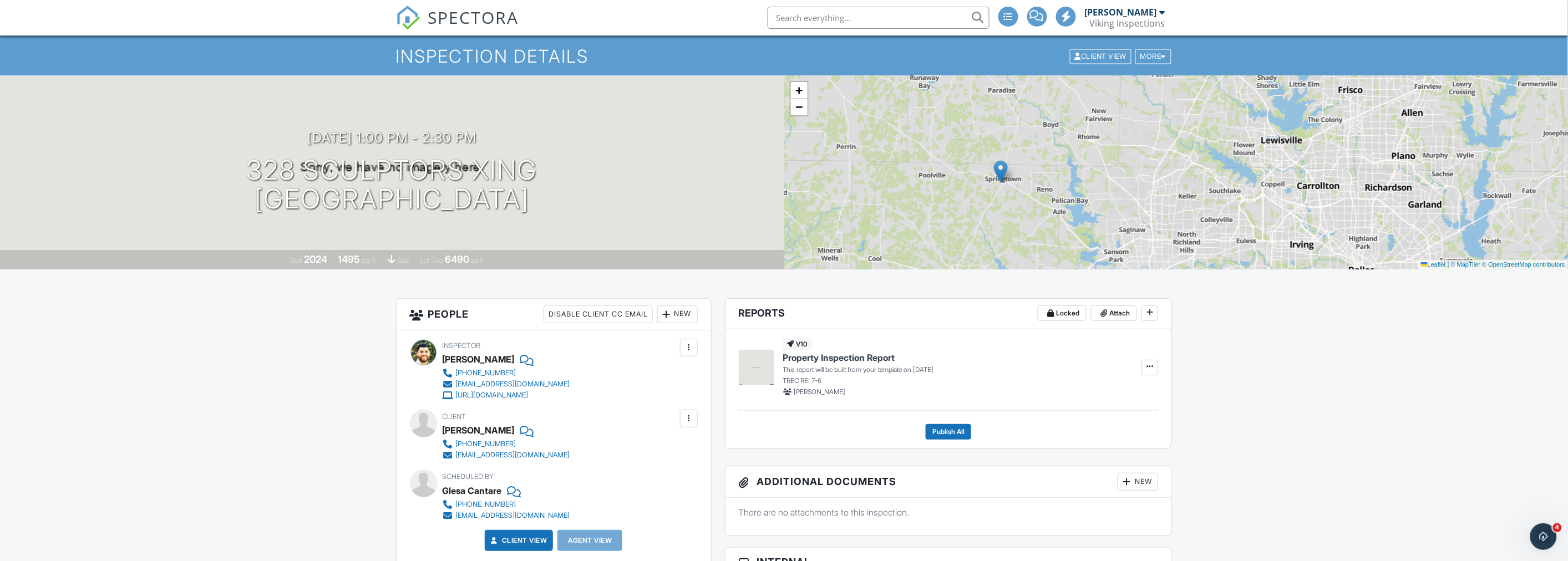
scroll to position [62, 0]
click at [797, 111] on span "−" at bounding box center [799, 106] width 7 height 14
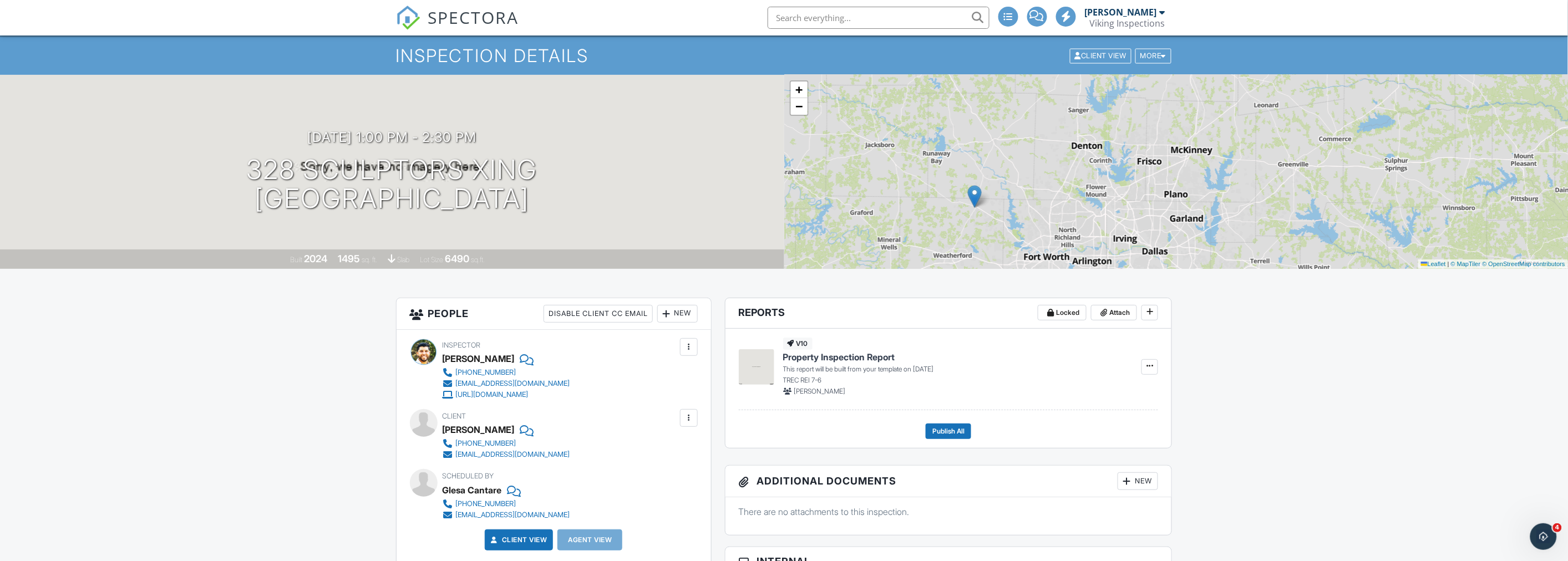
drag, startPoint x: 1133, startPoint y: 173, endPoint x: 1019, endPoint y: 203, distance: 117.9
click at [1019, 203] on div "+ − Leaflet | © MapTiler © OpenStreetMap contributors" at bounding box center [1176, 171] width 784 height 194
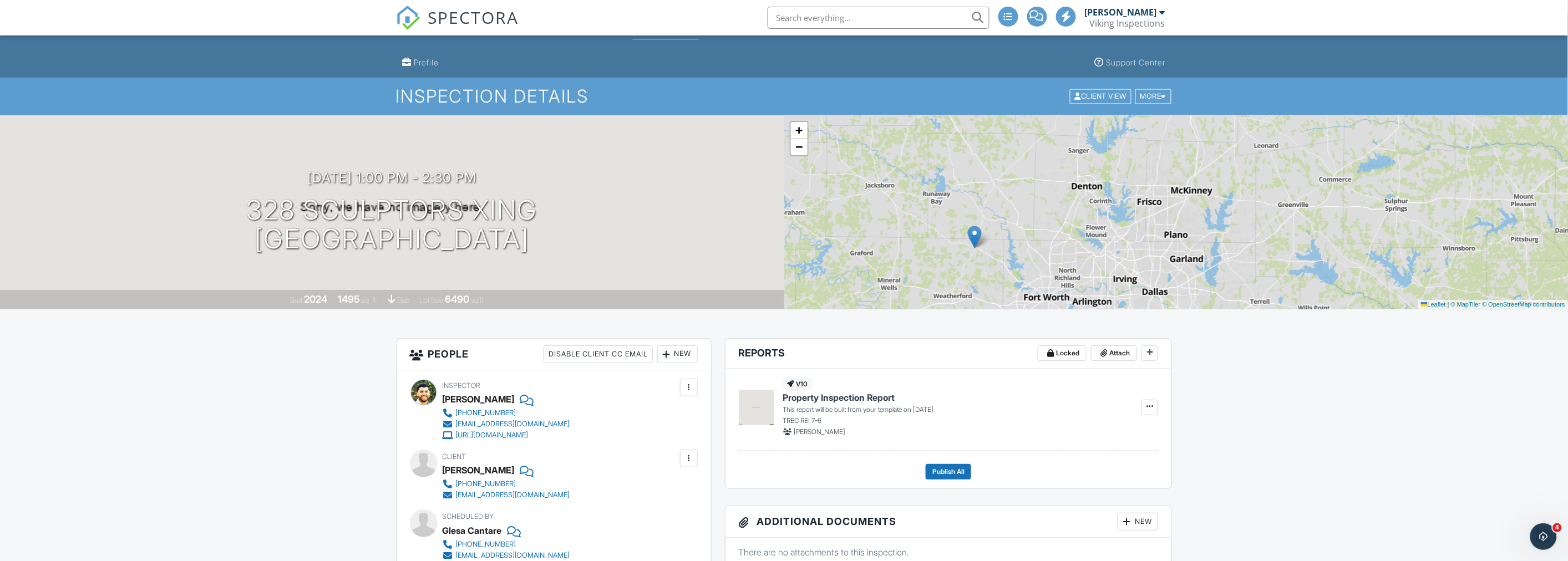
scroll to position [0, 0]
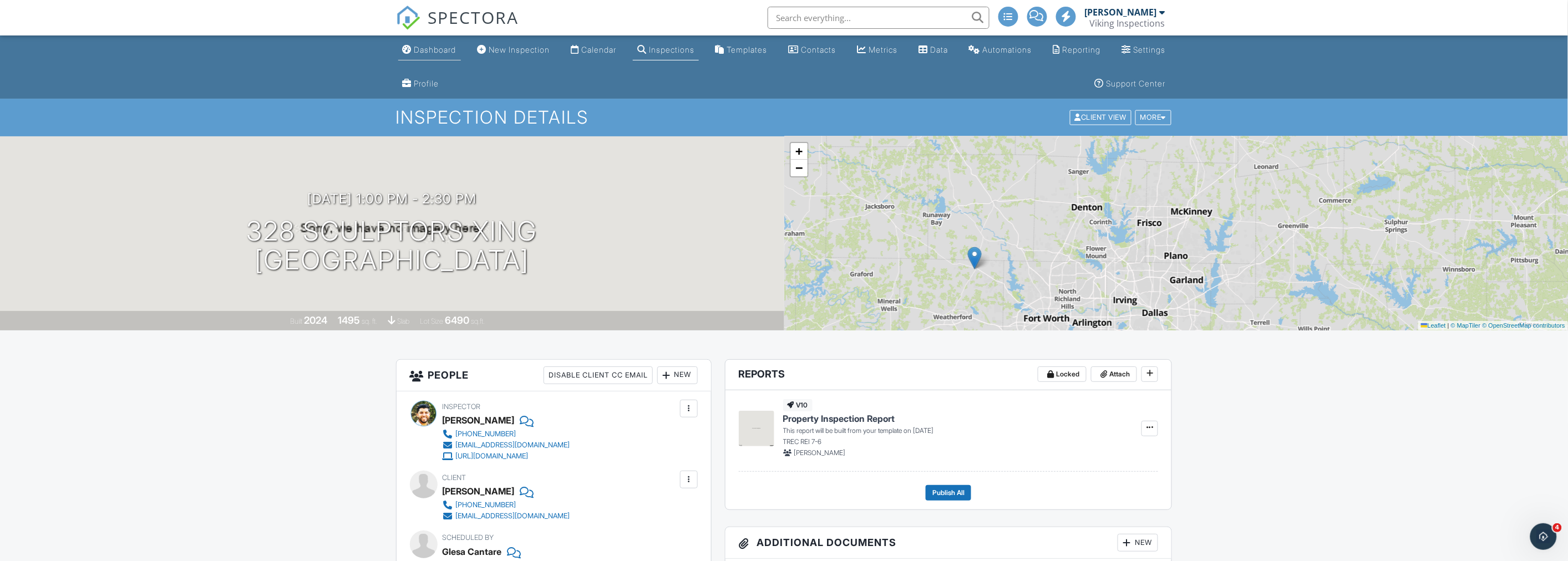
click at [437, 53] on div "Dashboard" at bounding box center [435, 49] width 42 height 9
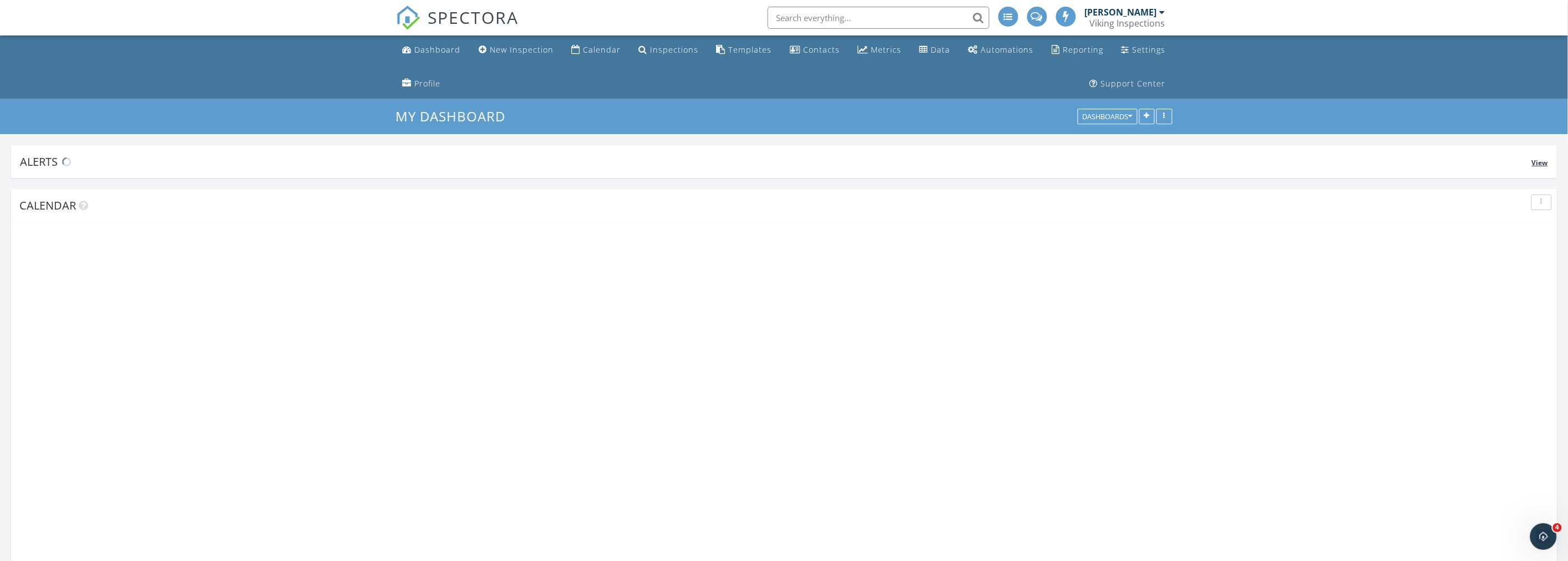
scroll to position [1997, 1588]
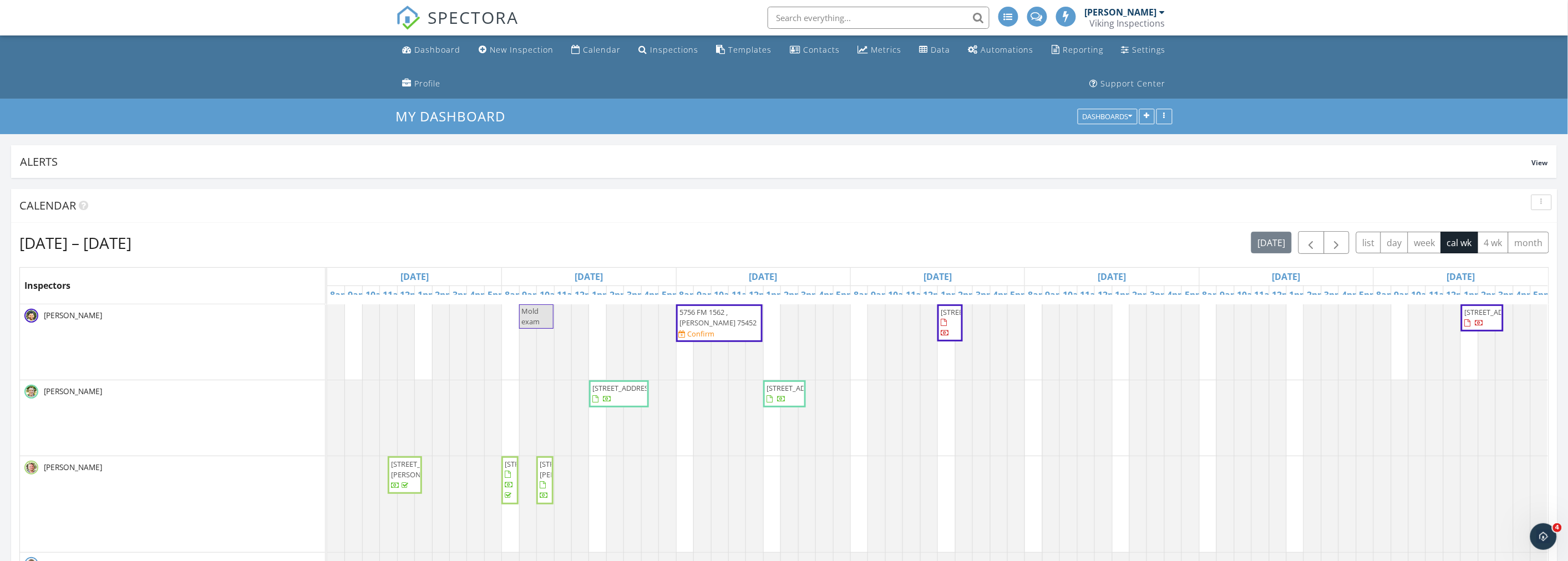
click at [947, 317] on span "[STREET_ADDRESS]" at bounding box center [971, 312] width 62 height 10
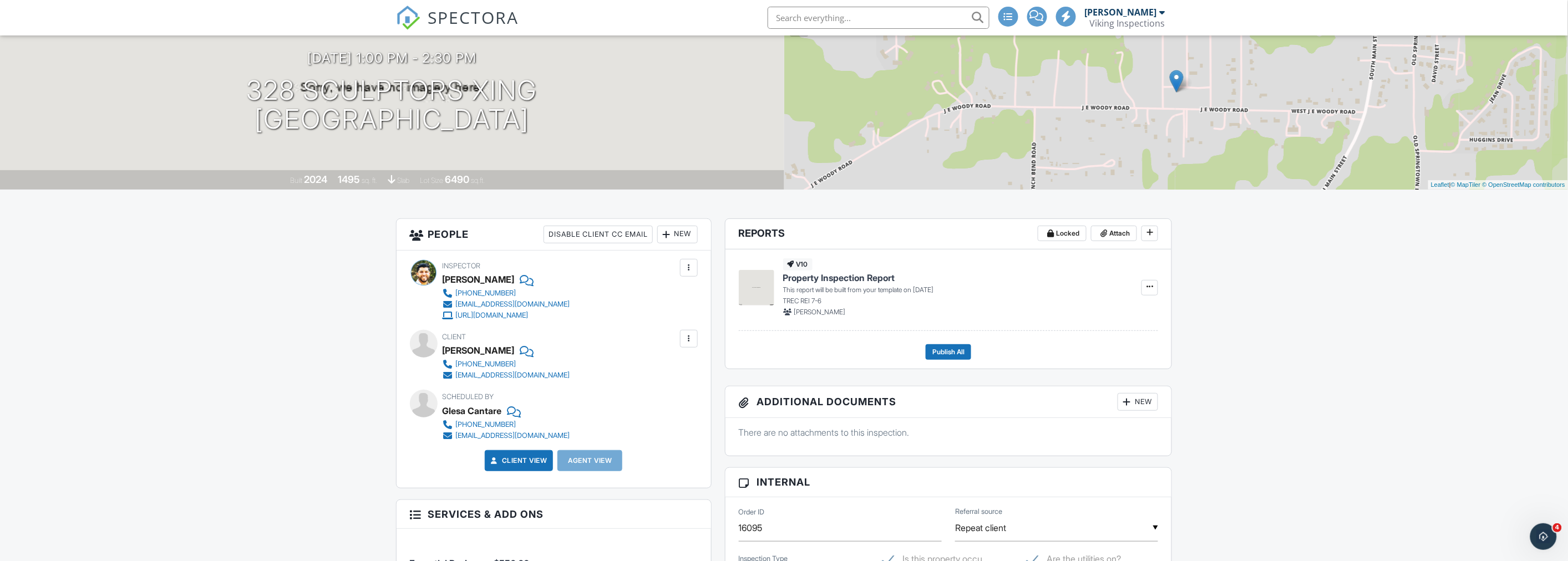
scroll to position [123, 0]
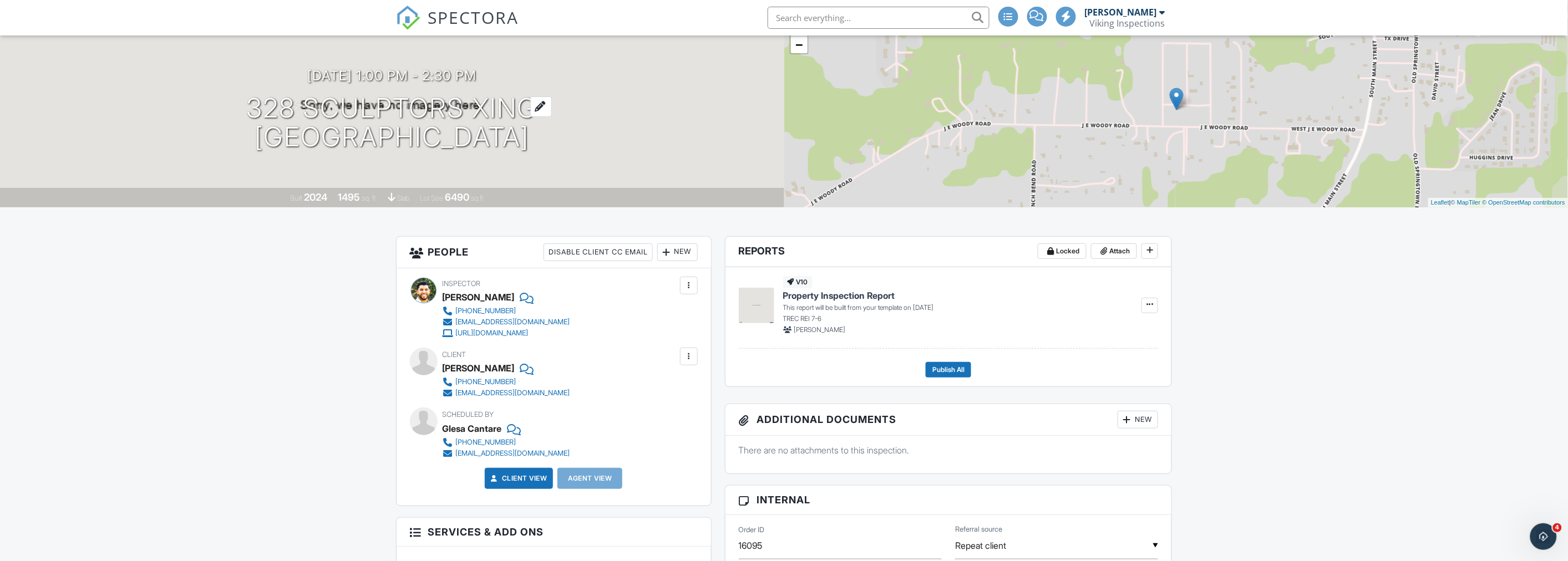
click at [355, 130] on h1 "328 Sculptors Xing [GEOGRAPHIC_DATA], [GEOGRAPHIC_DATA]" at bounding box center [392, 123] width 291 height 59
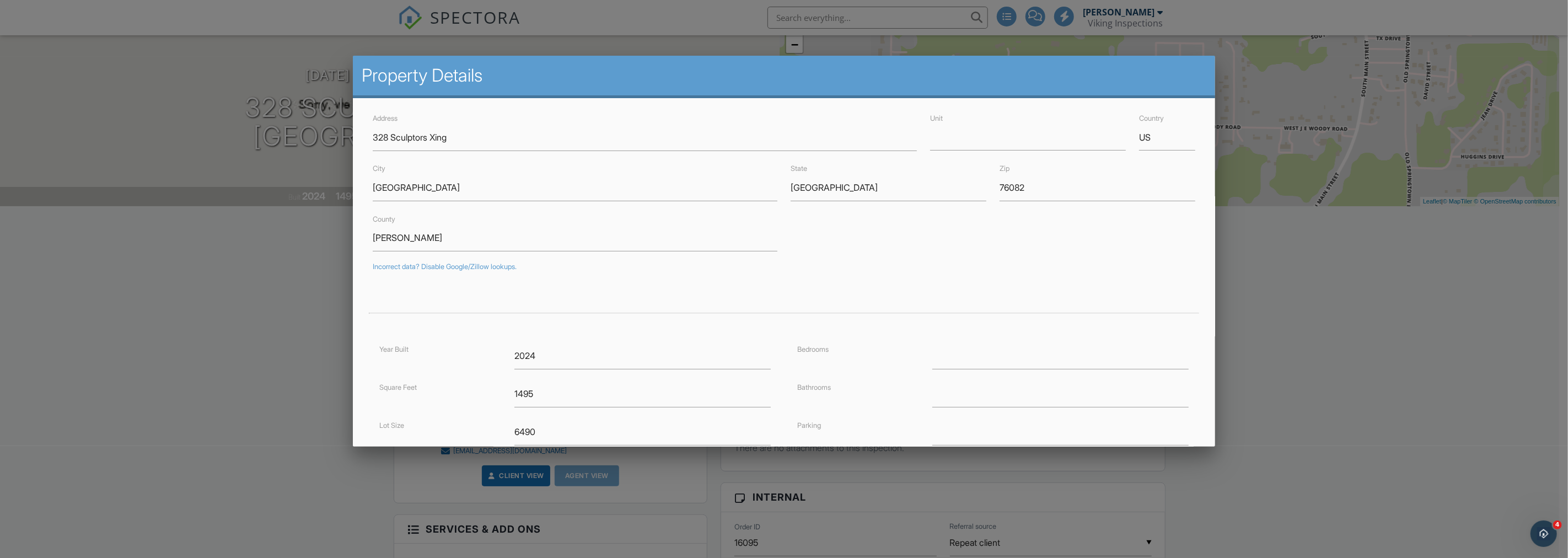
click at [278, 274] on div at bounding box center [784, 293] width 1568 height 697
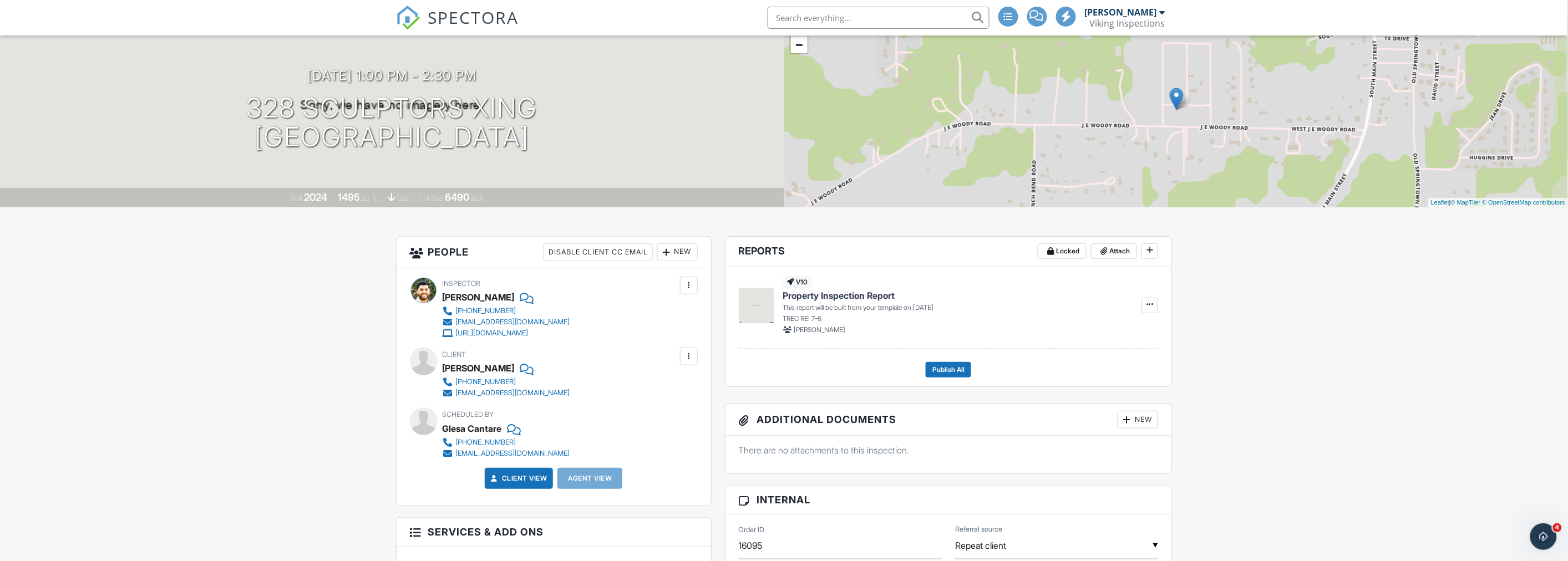
scroll to position [369, 0]
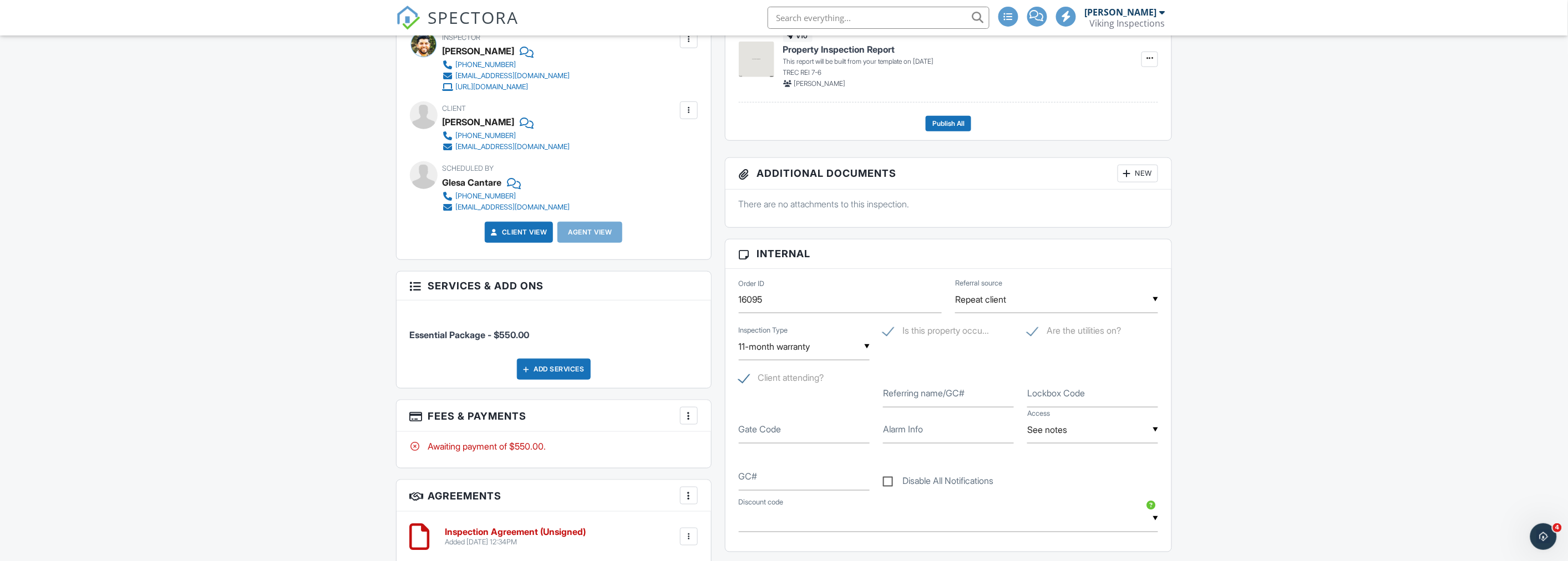
click at [691, 412] on div at bounding box center [689, 415] width 11 height 11
click at [716, 449] on li "Edit Fees & Payments" at bounding box center [744, 449] width 116 height 28
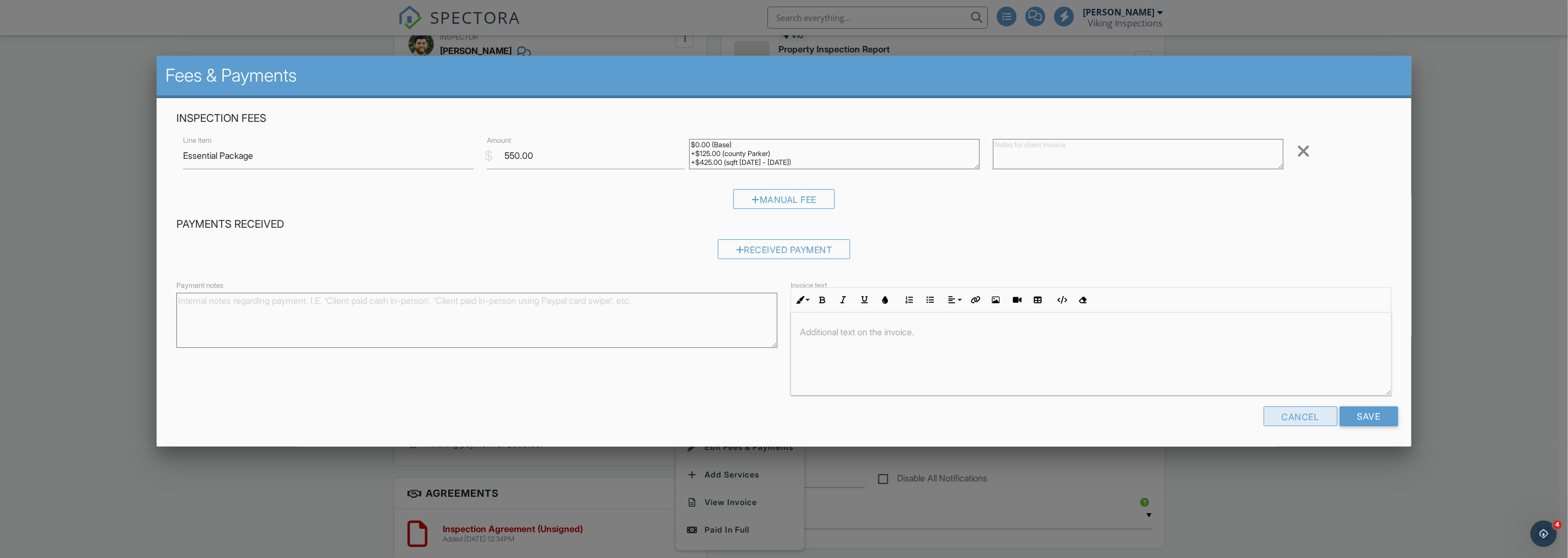
click at [1283, 417] on div "Cancel" at bounding box center [1300, 416] width 74 height 20
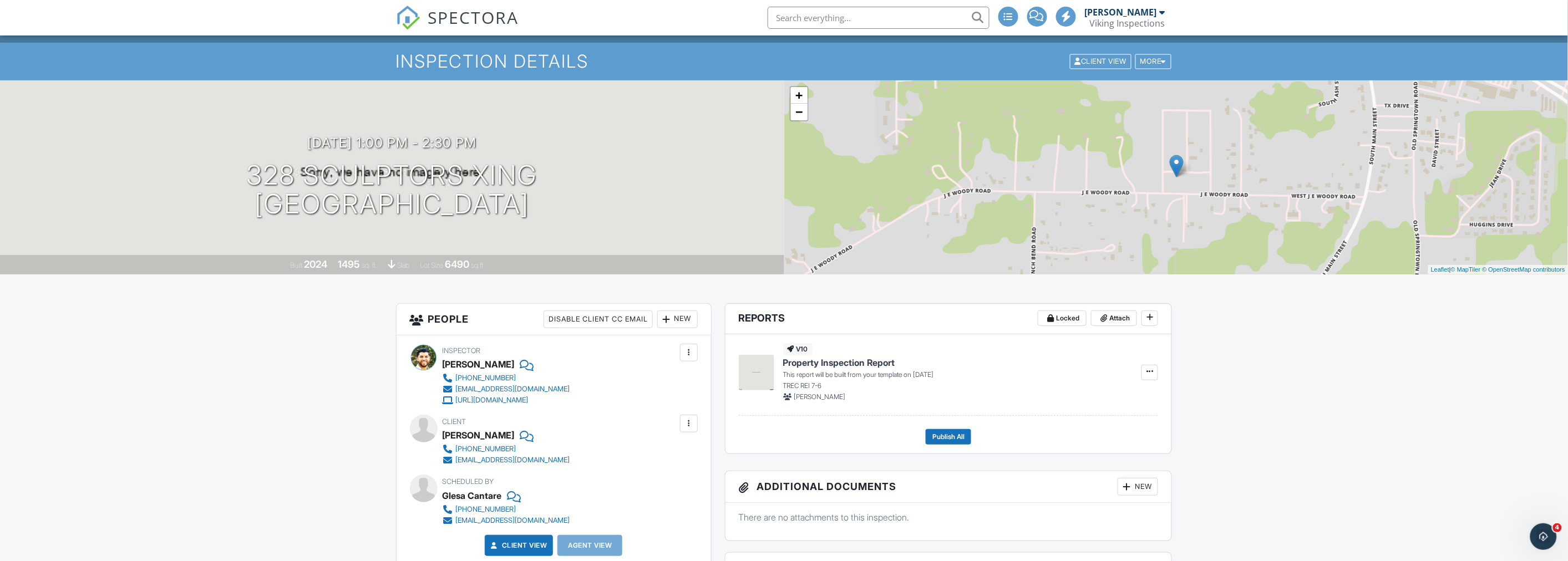
scroll to position [0, 0]
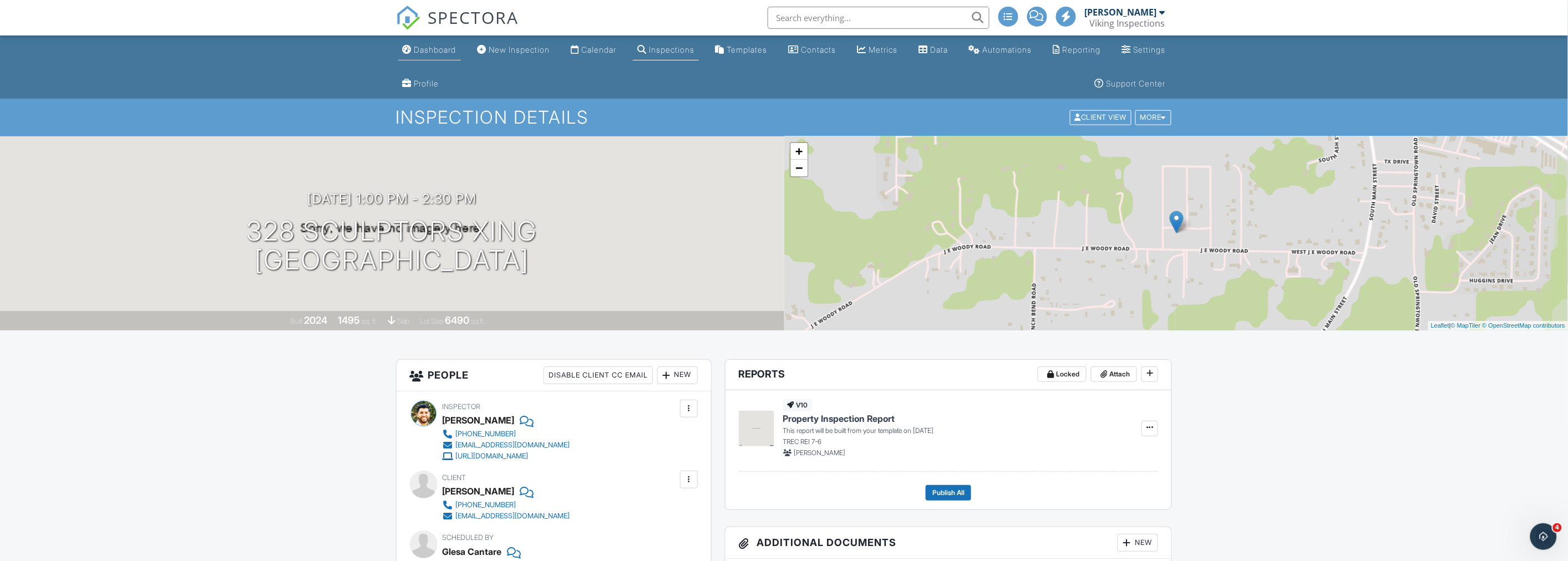
click at [438, 58] on link "Dashboard" at bounding box center [429, 50] width 62 height 21
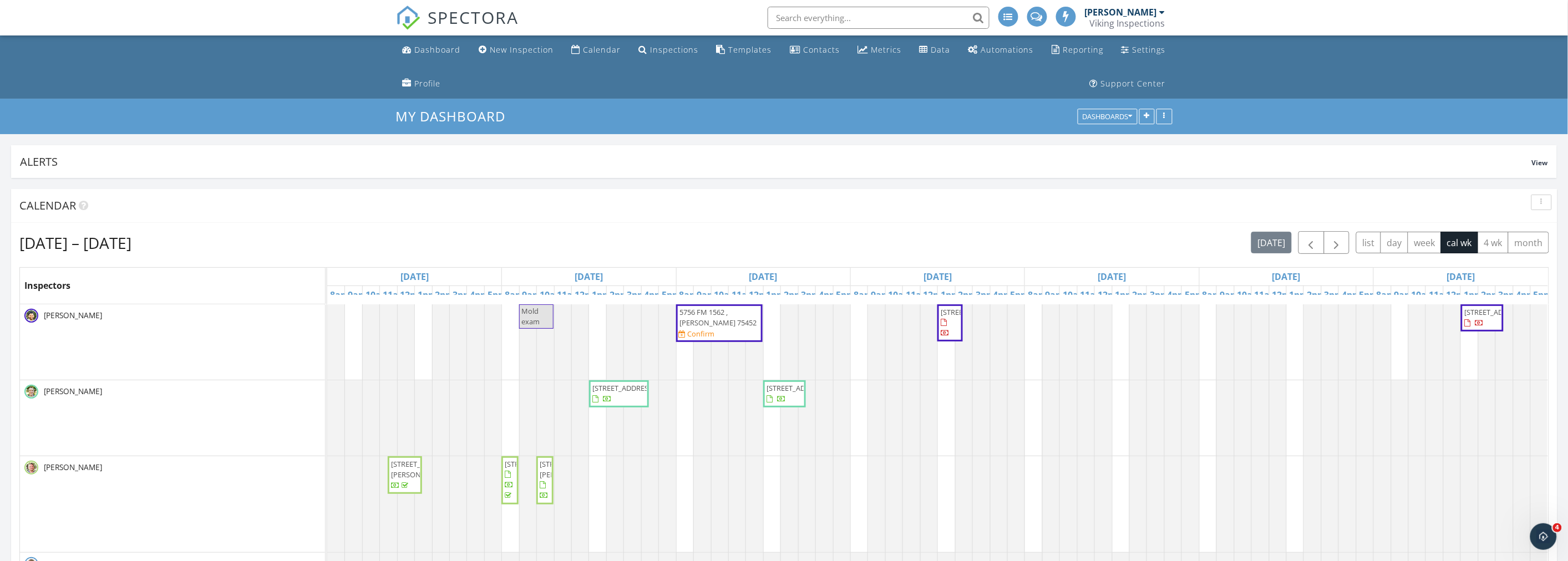
scroll to position [62, 0]
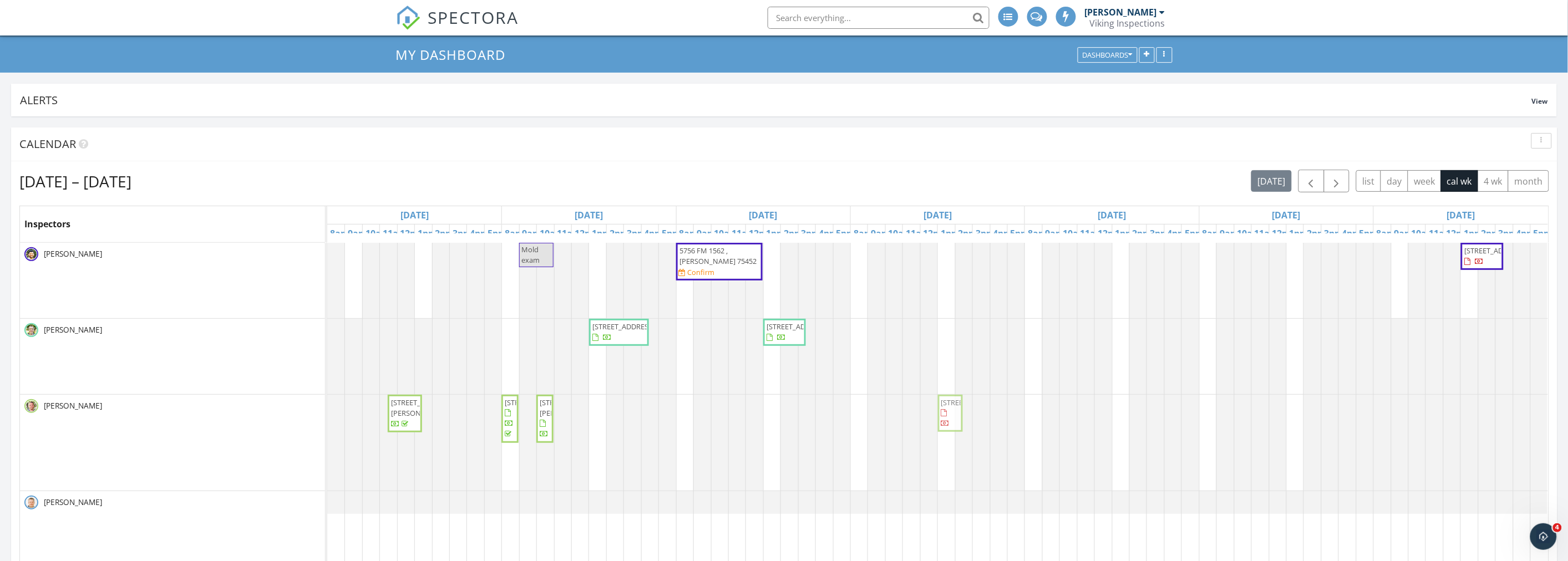
drag, startPoint x: 950, startPoint y: 273, endPoint x: 958, endPoint y: 426, distance: 153.2
click at [953, 426] on tbody "Mold exam 5756 FM 1562 , [PERSON_NAME] 75452 Confirm [STREET_ADDRESS] [STREET_A…" at bounding box center [937, 378] width 1221 height 271
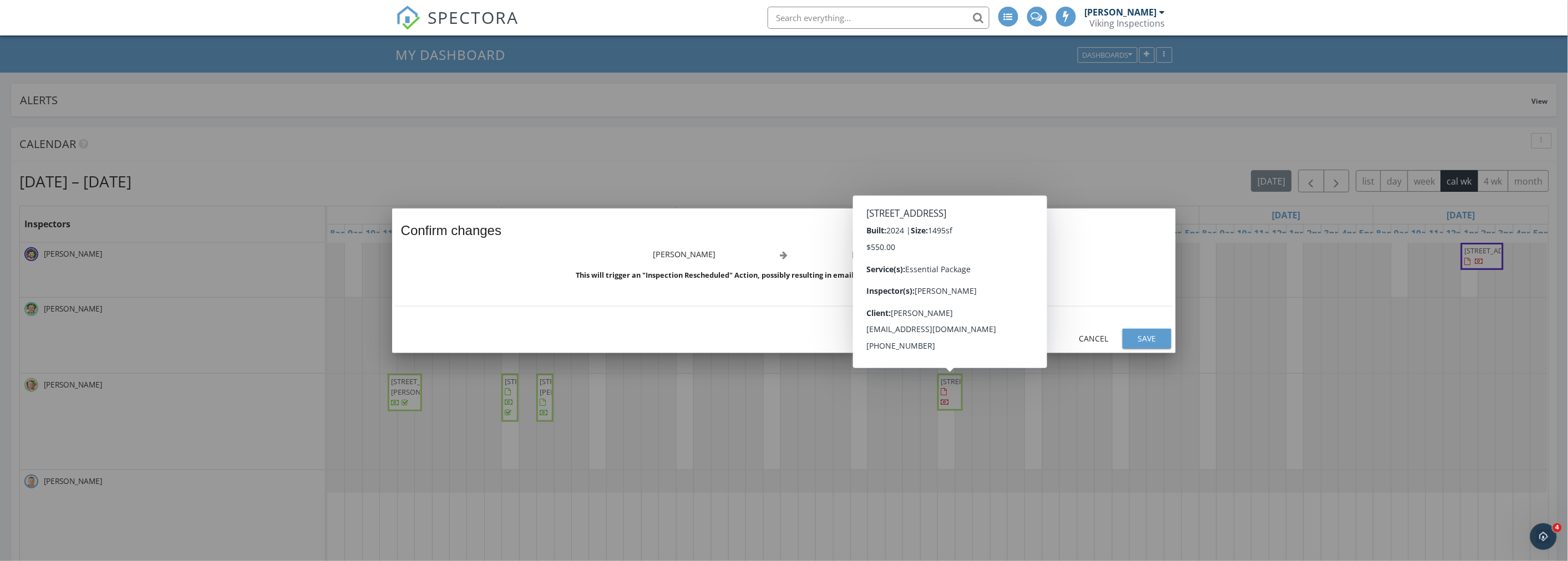
click at [1149, 339] on div "Save" at bounding box center [1147, 338] width 31 height 12
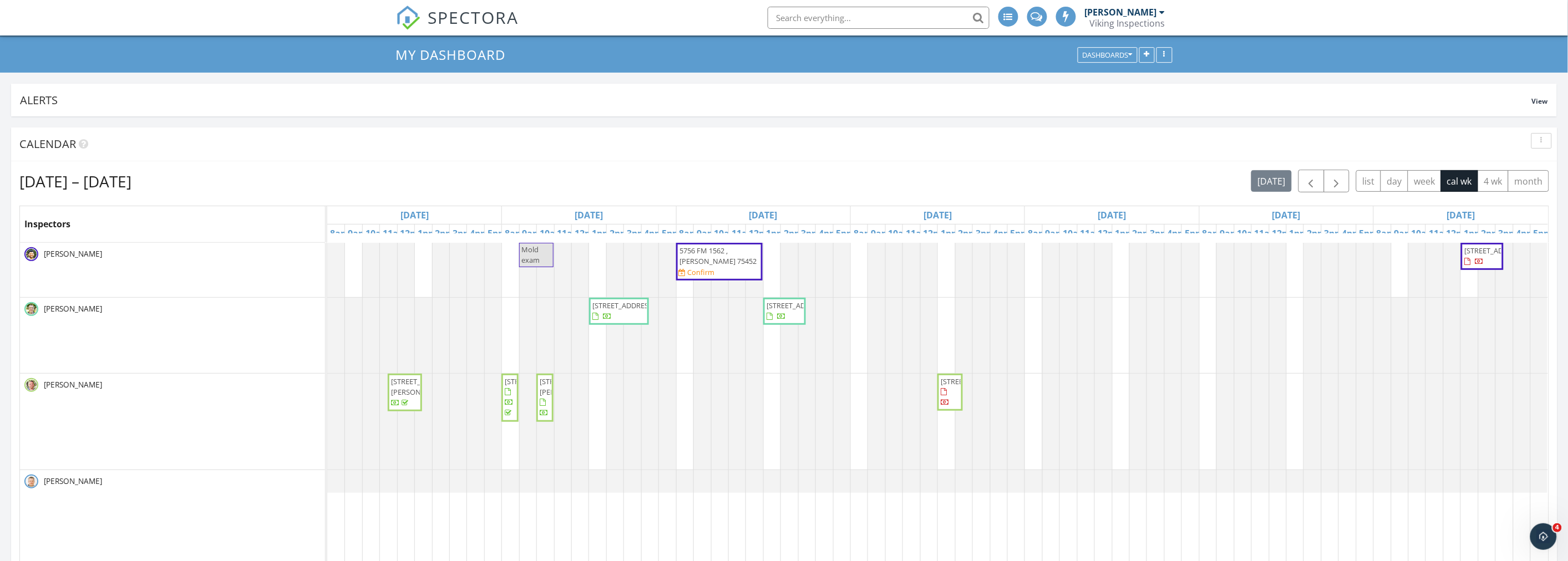
click at [212, 58] on div "My Dashboard Dashboards" at bounding box center [784, 55] width 1568 height 35
click at [765, 191] on div "Sep 28 – Oct 4, 2025 today list day week cal wk 4 wk month" at bounding box center [784, 180] width 1529 height 23
click at [1539, 139] on div "button" at bounding box center [1541, 141] width 10 height 8
click at [1537, 163] on div "Refresh" at bounding box center [1530, 166] width 40 height 13
click at [272, 56] on div "My Dashboard Dashboards" at bounding box center [784, 55] width 1568 height 35
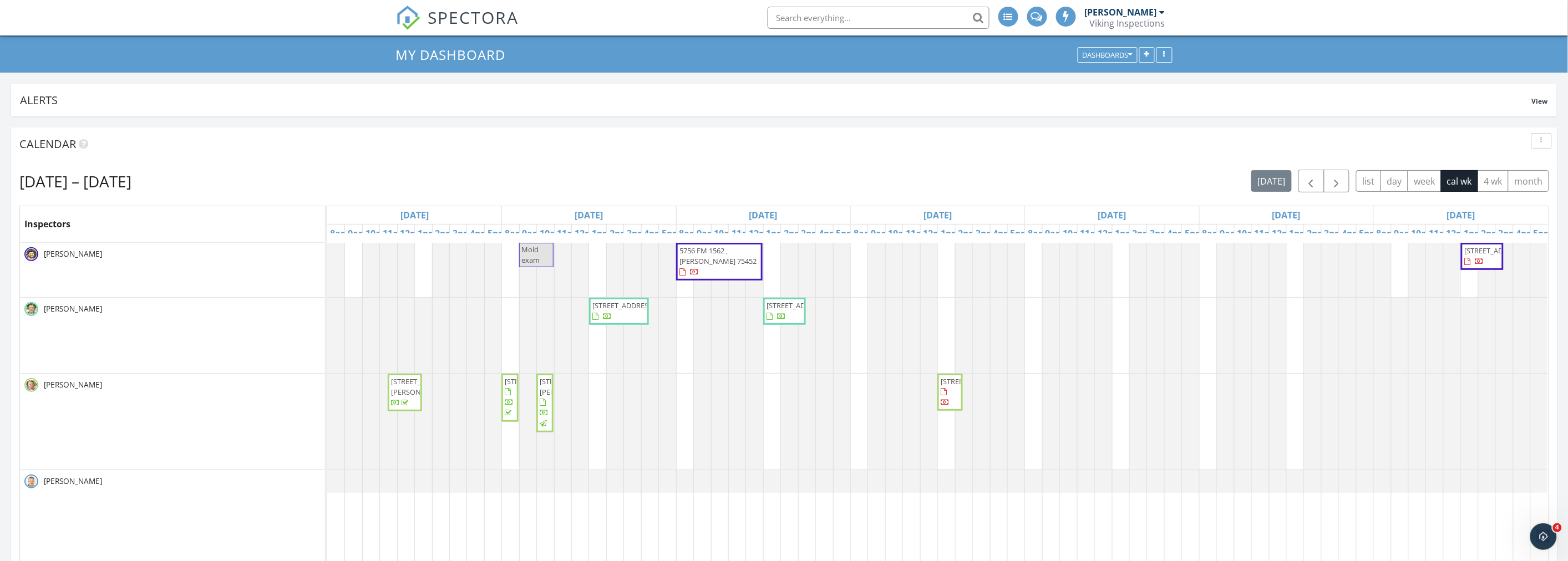
click at [1540, 140] on icon "button" at bounding box center [1541, 141] width 2 height 8
click at [1527, 168] on div "Refresh" at bounding box center [1530, 166] width 40 height 13
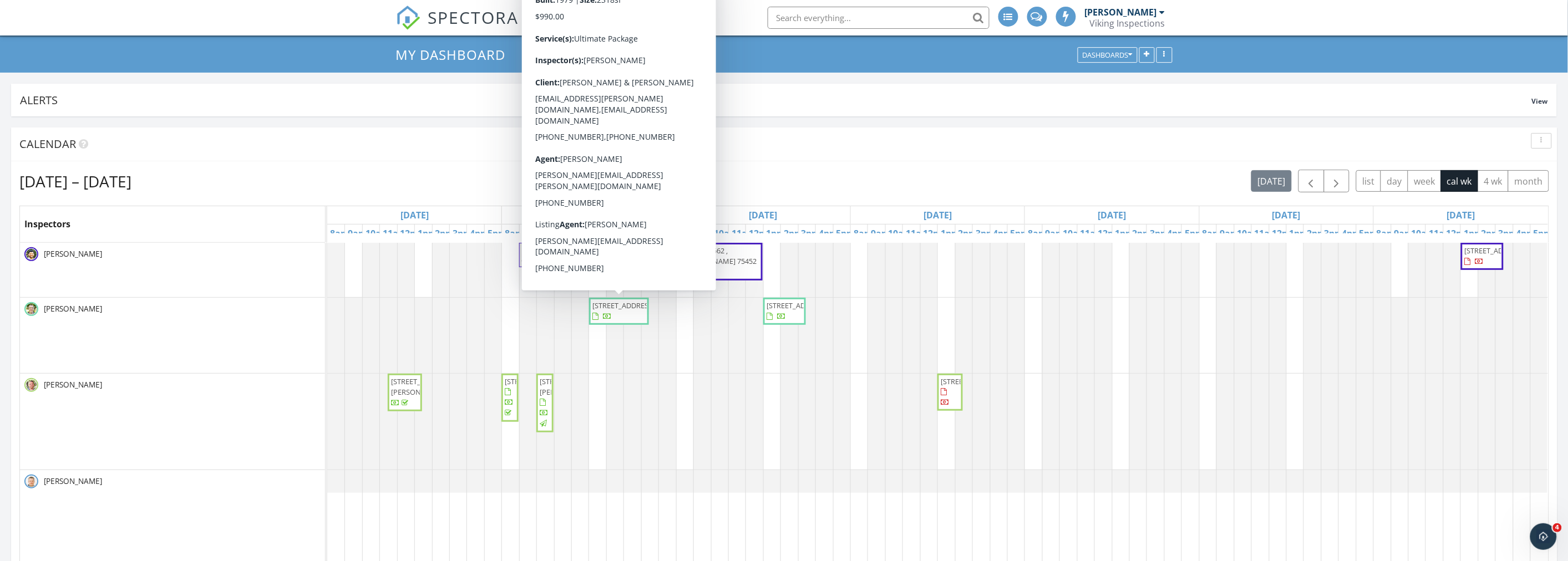
click at [614, 310] on span "6002 Costera Ln, Dallas 75248" at bounding box center [623, 305] width 62 height 10
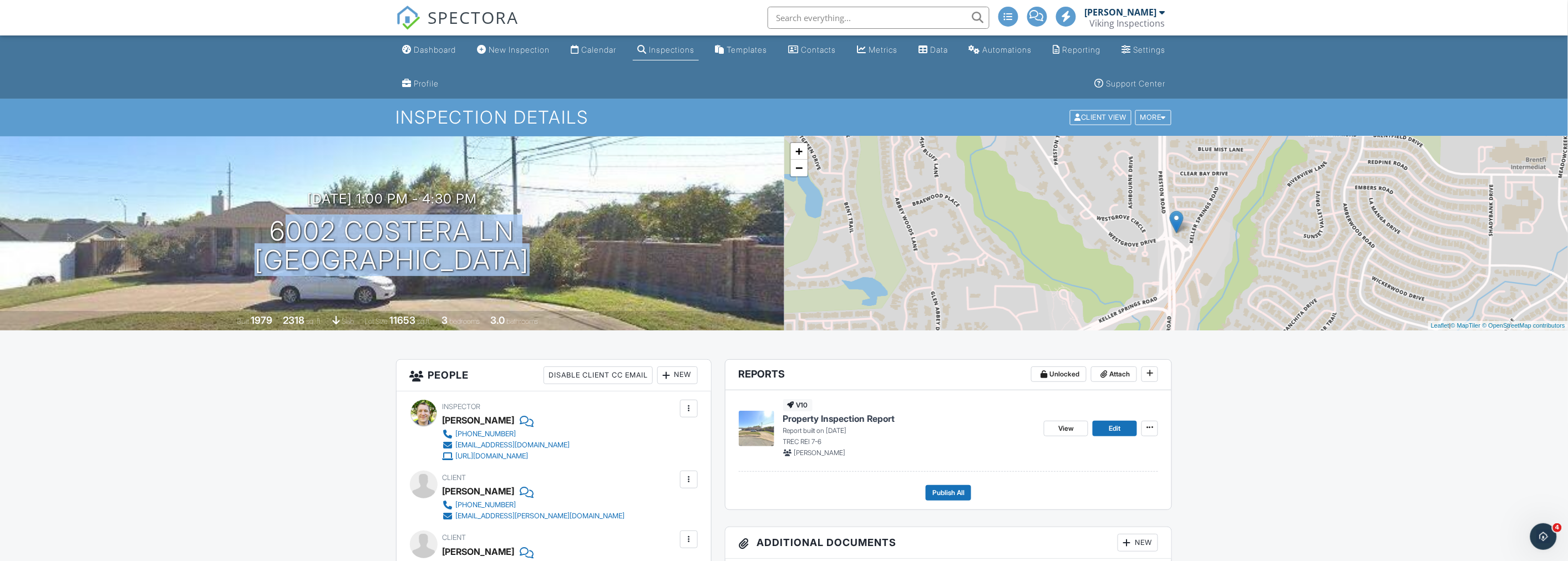
drag, startPoint x: 227, startPoint y: 225, endPoint x: 539, endPoint y: 265, distance: 314.6
click at [539, 265] on div "[DATE] 1:00 pm - 4:30 pm [STREET_ADDRESS] [GEOGRAPHIC_DATA]" at bounding box center [392, 232] width 784 height 84
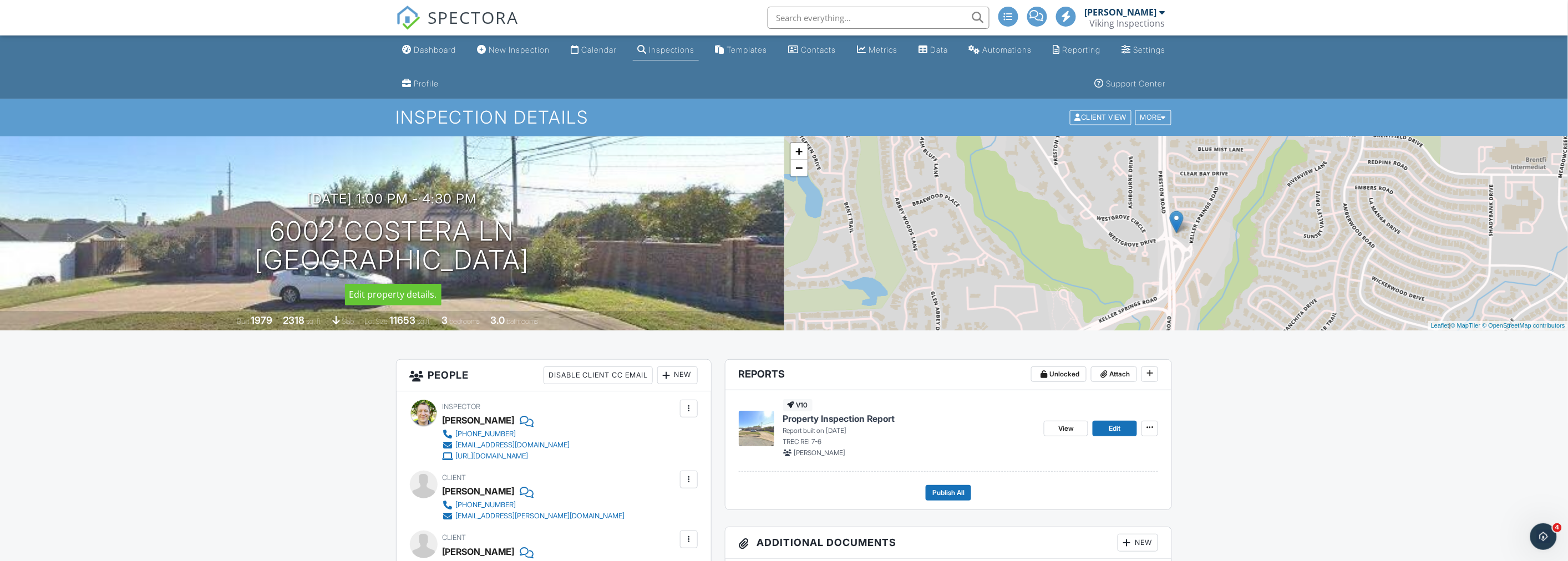
click at [190, 83] on ul "Dashboard New Inspection Calendar Inspections Templates Contacts Metrics Data A…" at bounding box center [784, 67] width 1568 height 63
click at [192, 73] on ul "Dashboard New Inspection Calendar Inspections Templates Contacts Metrics Data A…" at bounding box center [784, 67] width 1568 height 63
click at [203, 65] on ul "Dashboard New Inspection Calendar Inspections Templates Contacts Metrics Data A…" at bounding box center [784, 67] width 1568 height 63
click at [208, 64] on ul "Dashboard New Inspection Calendar Inspections Templates Contacts Metrics Data A…" at bounding box center [784, 67] width 1568 height 63
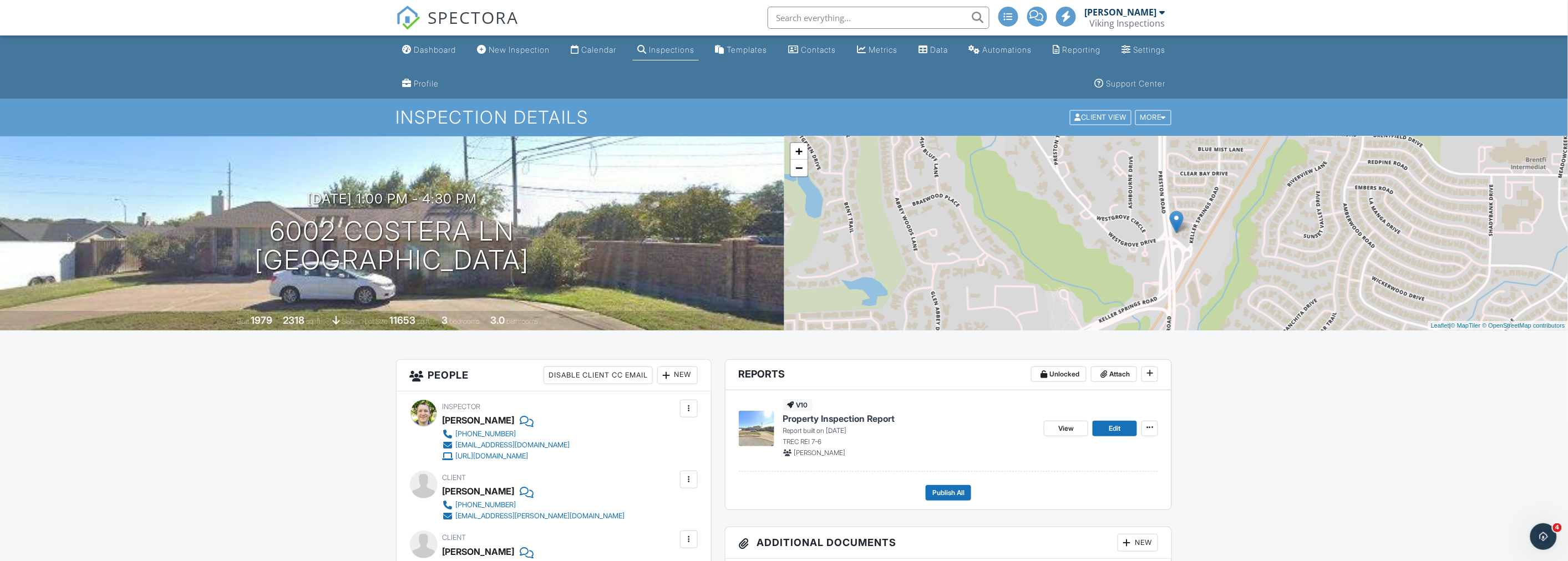
click at [223, 65] on ul "Dashboard New Inspection Calendar Inspections Templates Contacts Metrics Data A…" at bounding box center [784, 67] width 1568 height 63
click at [222, 62] on ul "Dashboard New Inspection Calendar Inspections Templates Contacts Metrics Data A…" at bounding box center [784, 67] width 1568 height 63
click at [167, 28] on nav "SPECTORA Kris Svendsen Viking Inspections Role: Inspector Change Role Dashboard…" at bounding box center [784, 18] width 1568 height 35
click at [200, 69] on ul "Dashboard New Inspection Calendar Inspections Templates Contacts Metrics Data A…" at bounding box center [784, 67] width 1568 height 63
click at [181, 69] on ul "Dashboard New Inspection Calendar Inspections Templates Contacts Metrics Data A…" at bounding box center [784, 67] width 1568 height 63
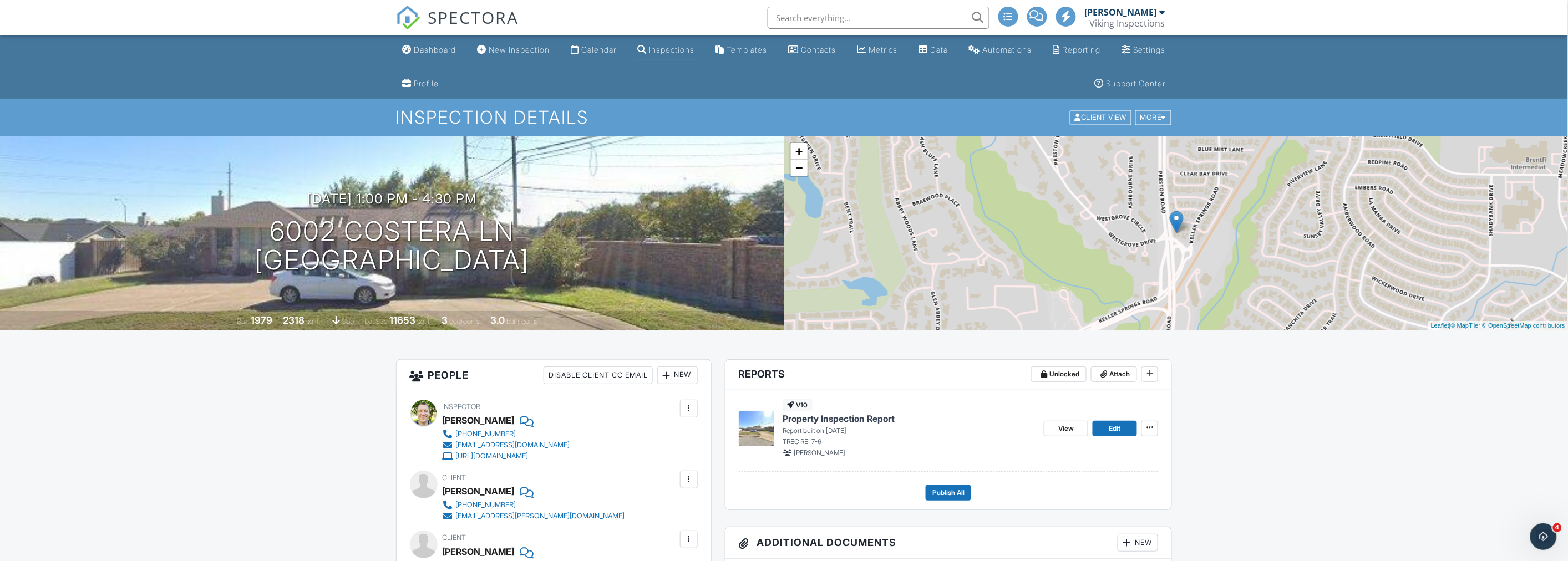
click at [212, 68] on ul "Dashboard New Inspection Calendar Inspections Templates Contacts Metrics Data A…" at bounding box center [784, 67] width 1568 height 63
click at [438, 49] on div "Dashboard" at bounding box center [435, 49] width 42 height 9
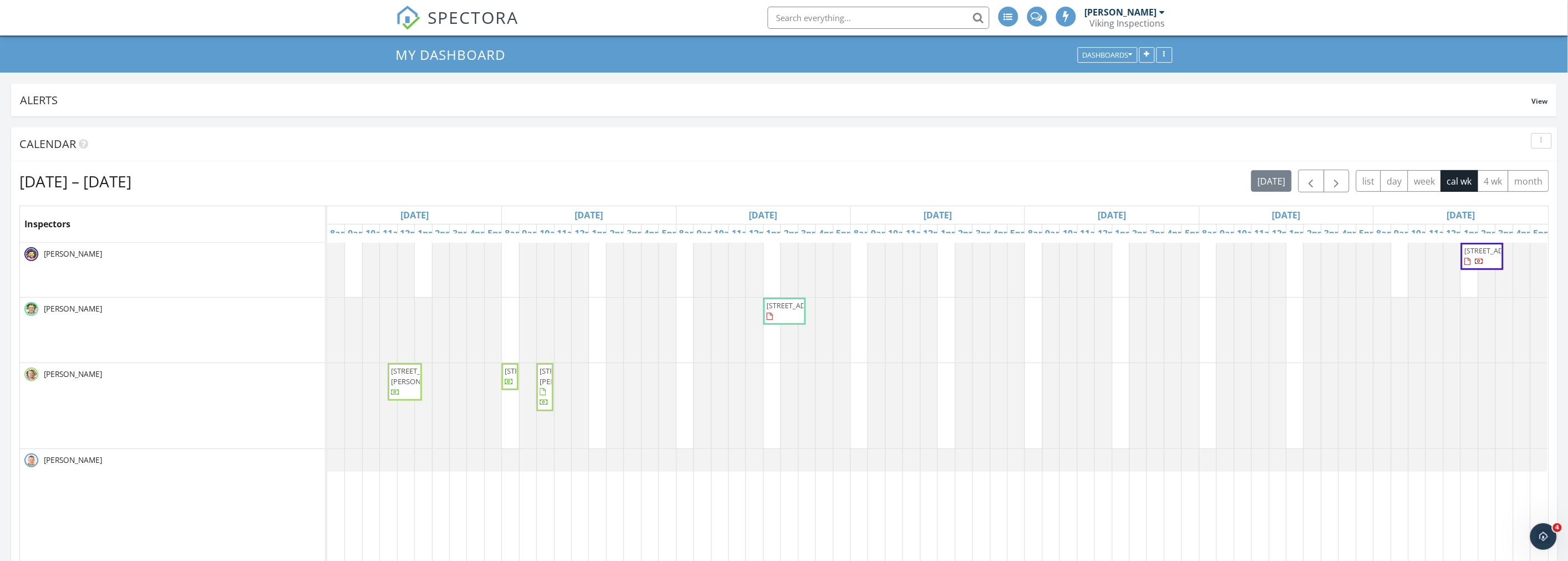
scroll to position [1997, 1588]
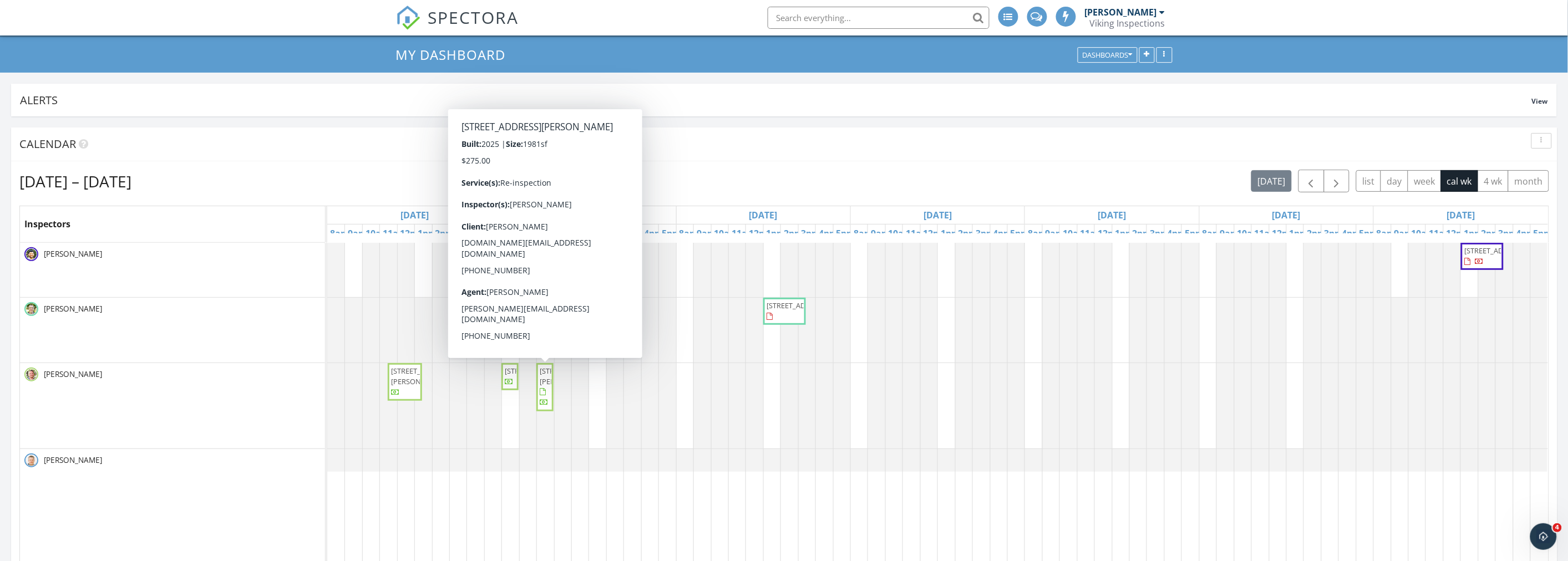
click at [549, 395] on span "[STREET_ADDRESS][PERSON_NAME]" at bounding box center [544, 387] width 13 height 43
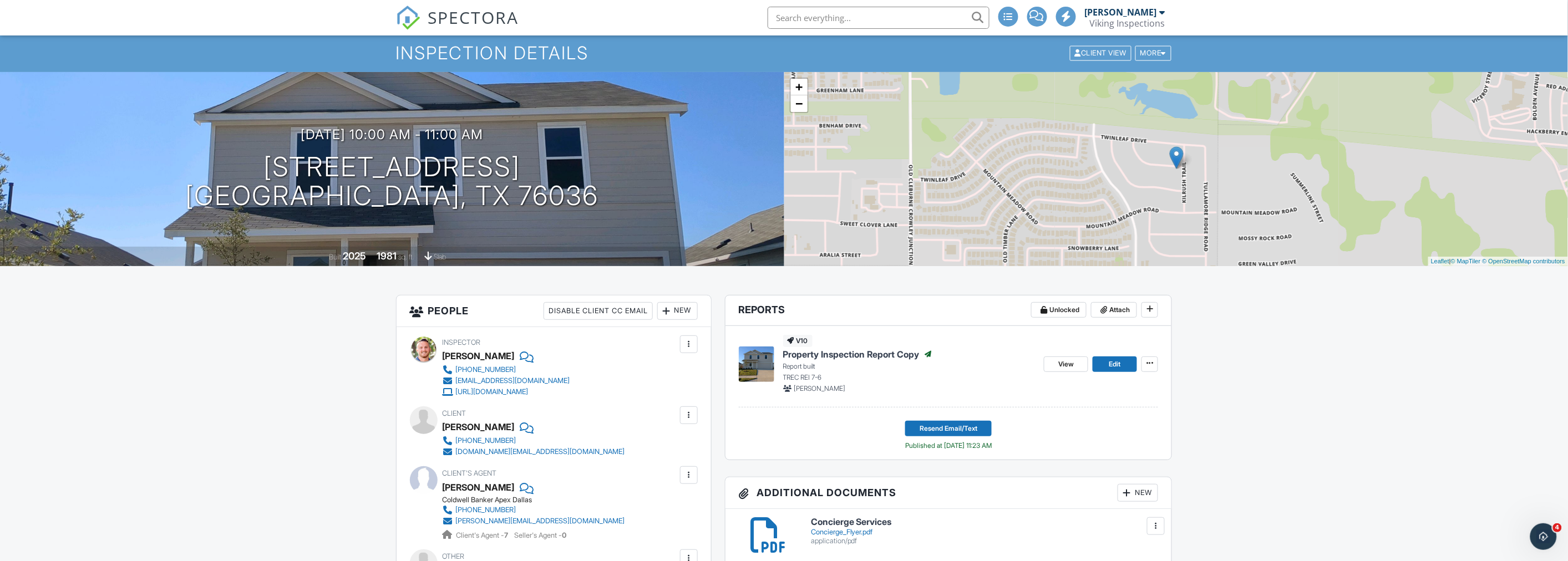
scroll to position [62, 0]
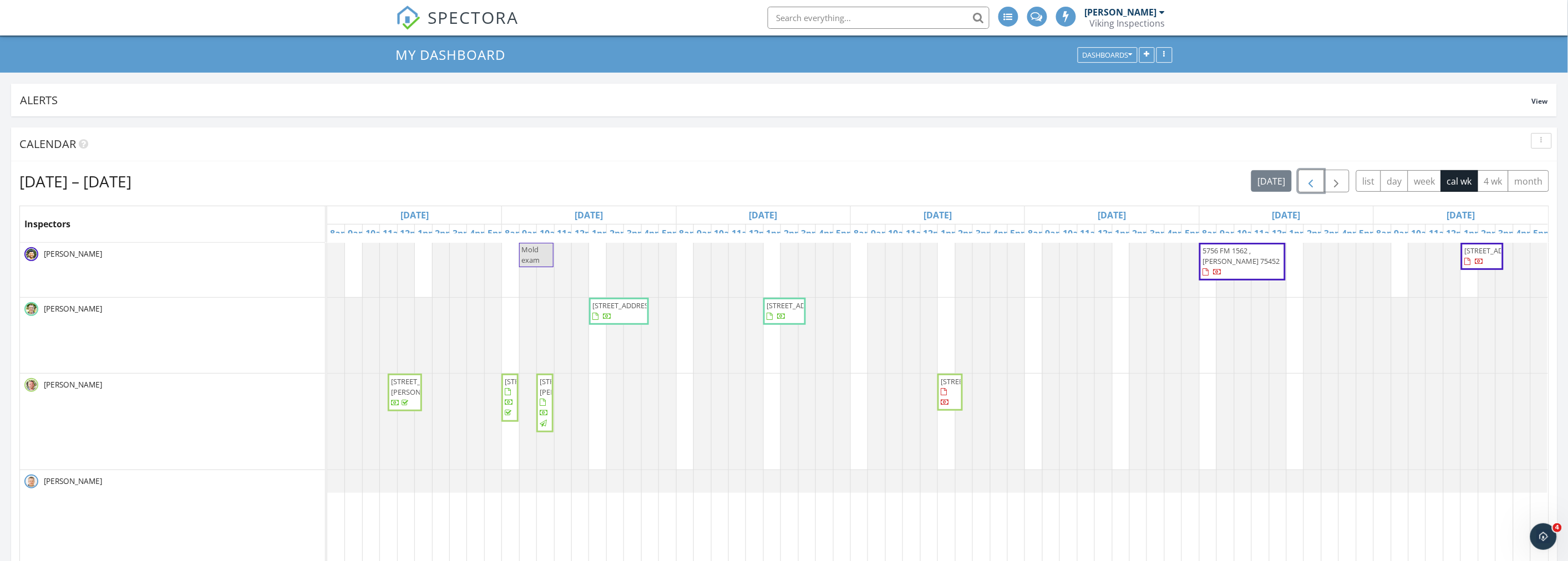
click at [1310, 183] on span "button" at bounding box center [1311, 181] width 13 height 13
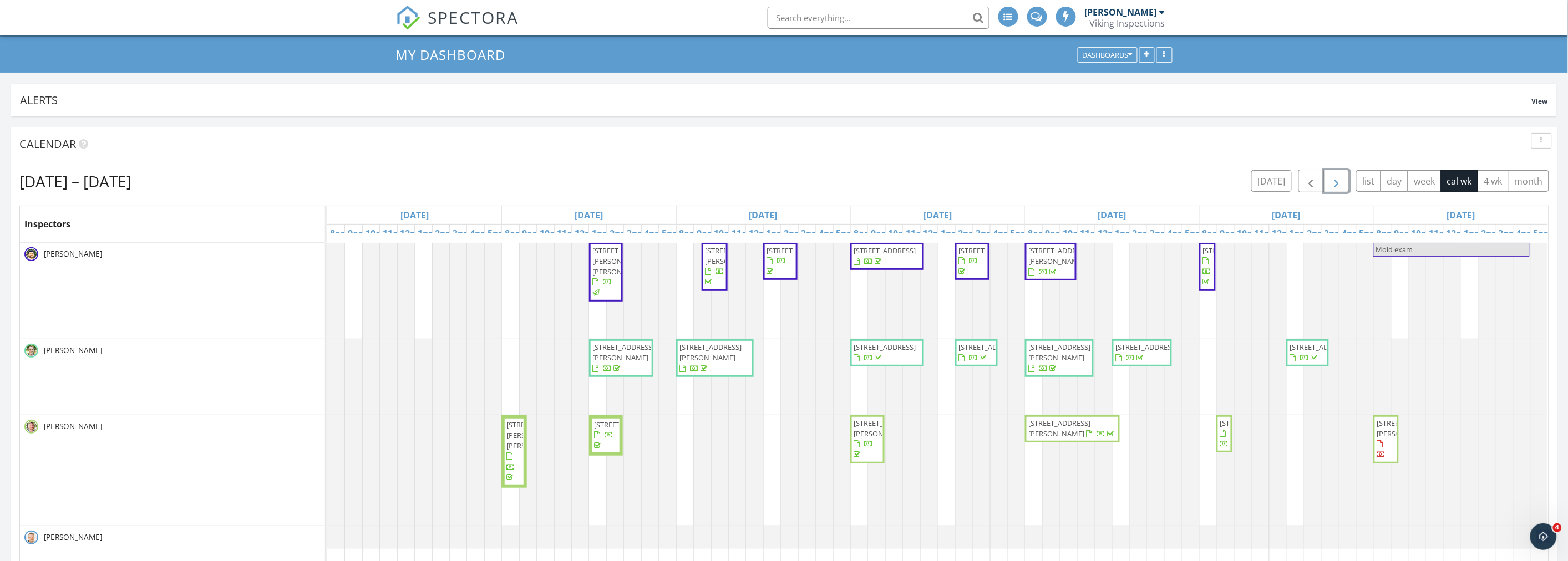
click at [1338, 180] on span "button" at bounding box center [1337, 181] width 13 height 13
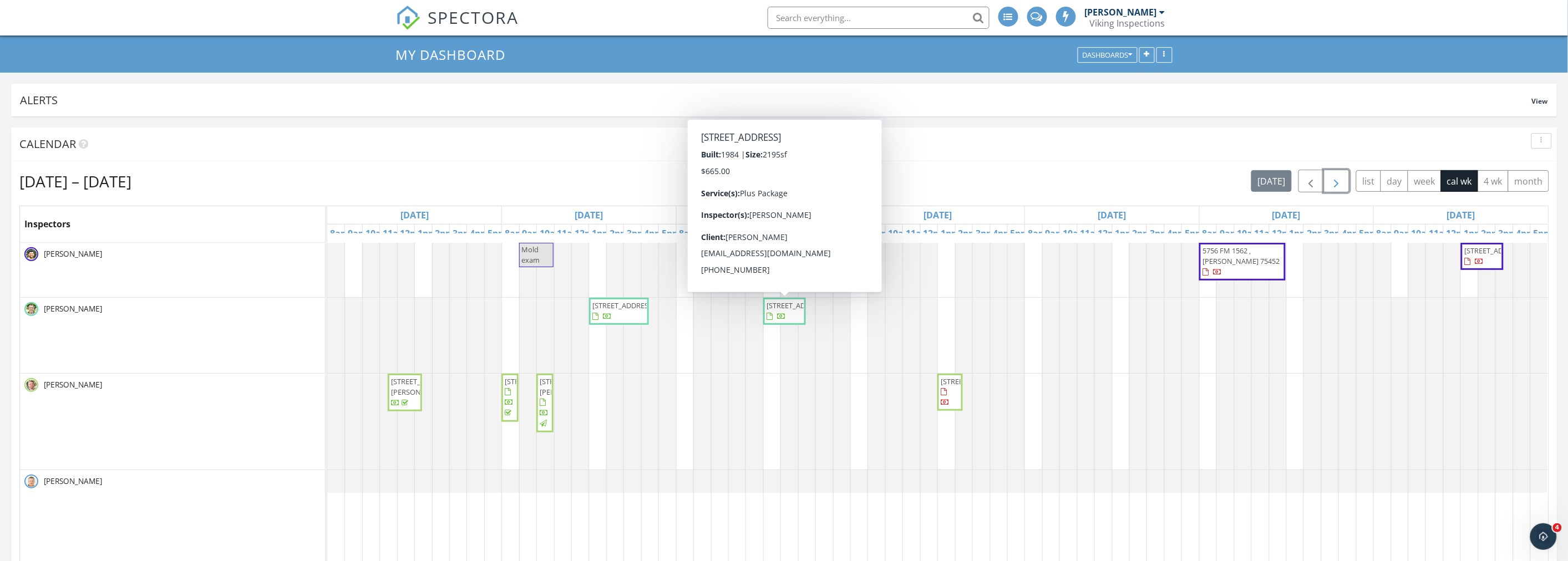
click at [772, 310] on span "[STREET_ADDRESS]" at bounding box center [797, 305] width 62 height 10
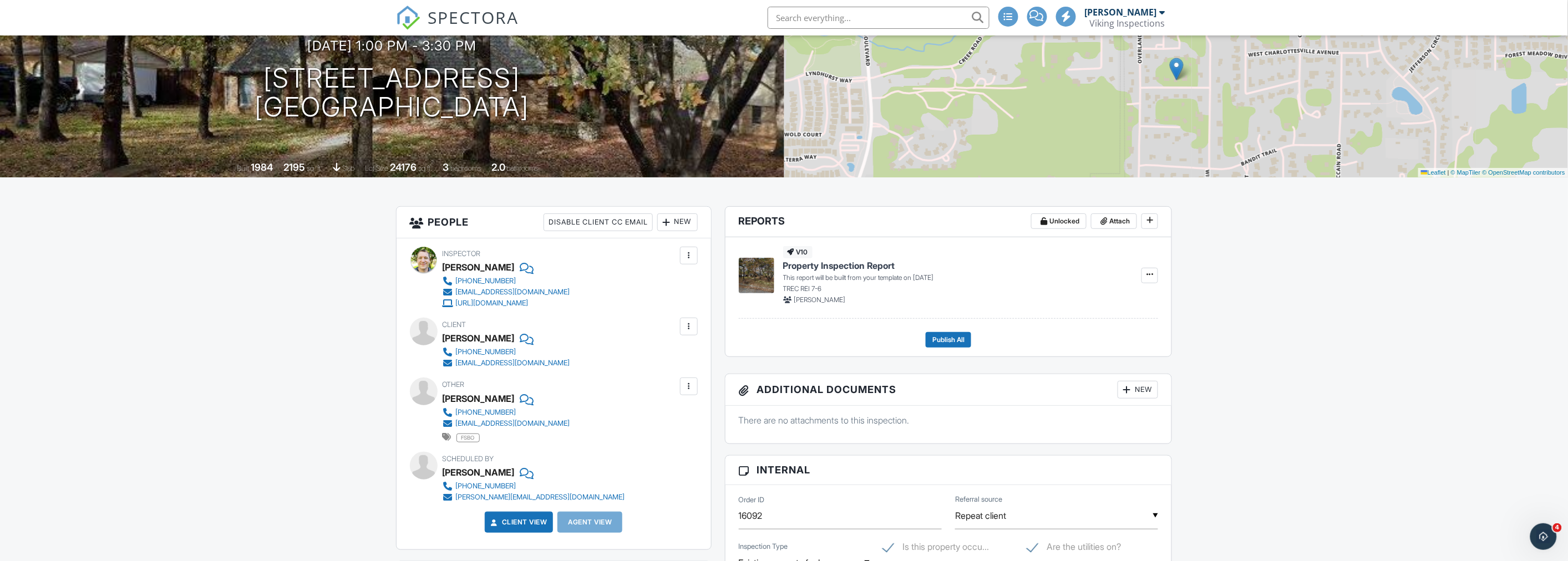
scroll to position [123, 0]
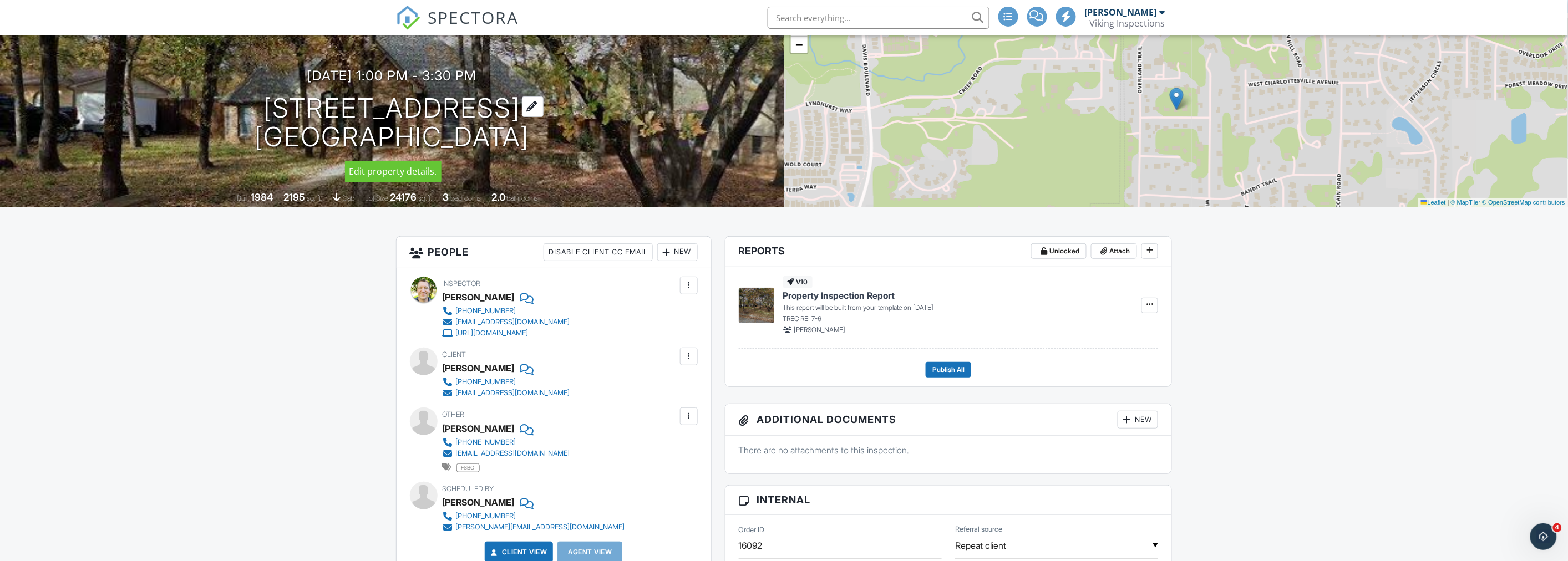
drag, startPoint x: 249, startPoint y: 103, endPoint x: 523, endPoint y: 111, distance: 274.1
click at [523, 111] on h1 "504 Sagebrush St Colleyville, TX 76034" at bounding box center [392, 123] width 275 height 59
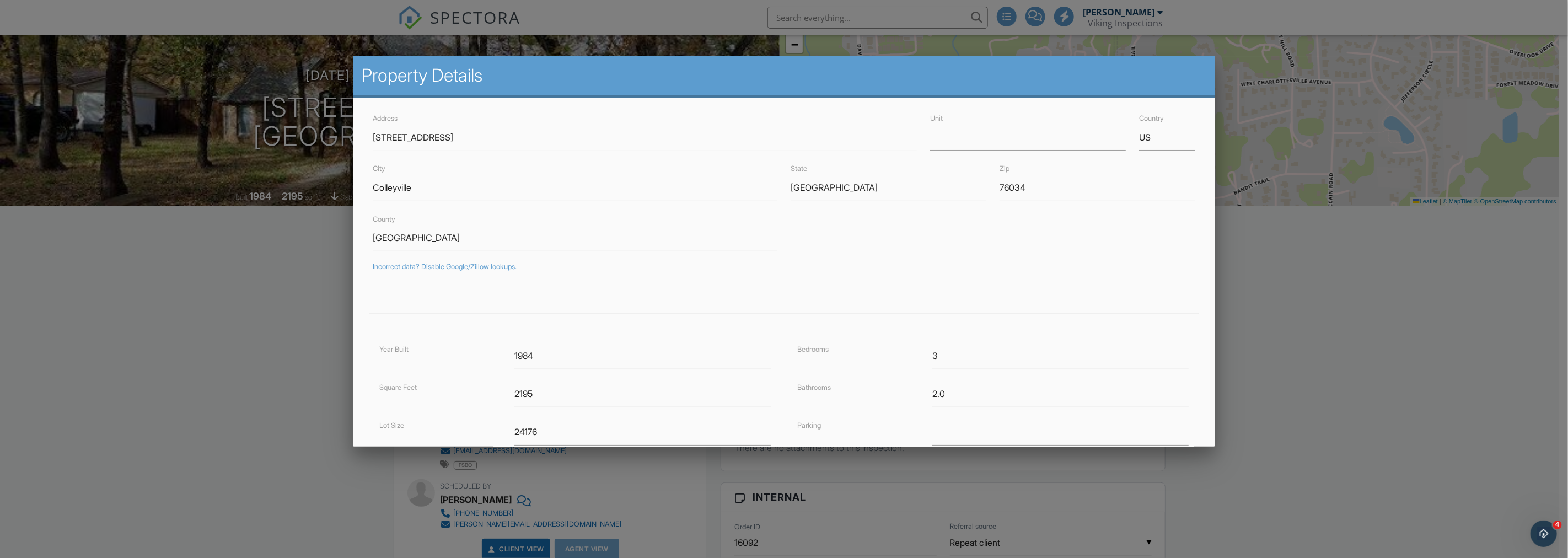
click at [293, 269] on div at bounding box center [784, 293] width 1568 height 697
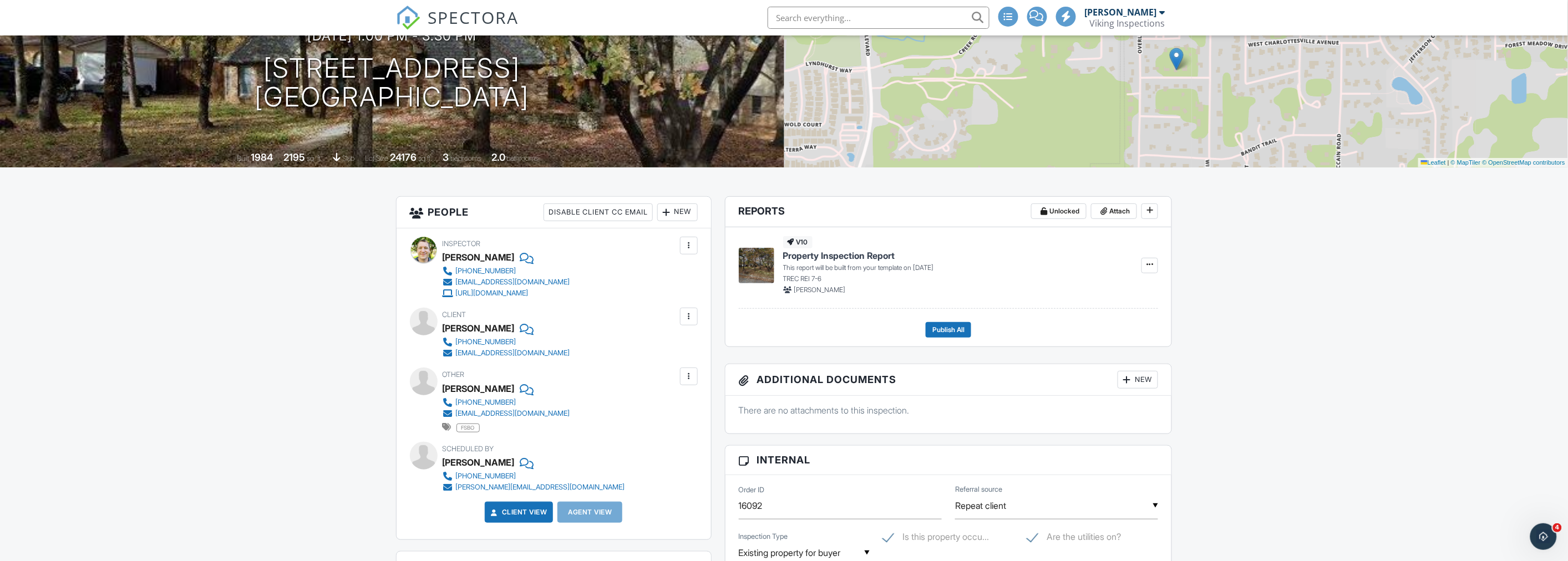
scroll to position [185, 0]
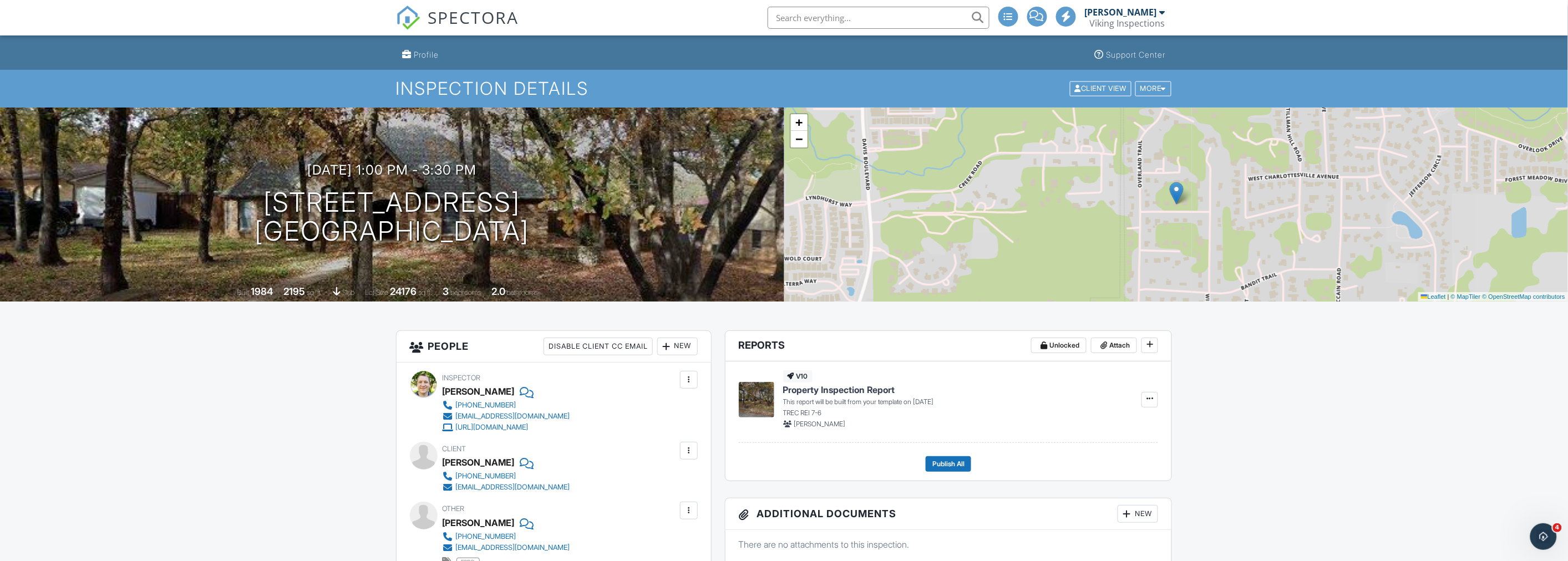
scroll to position [0, 0]
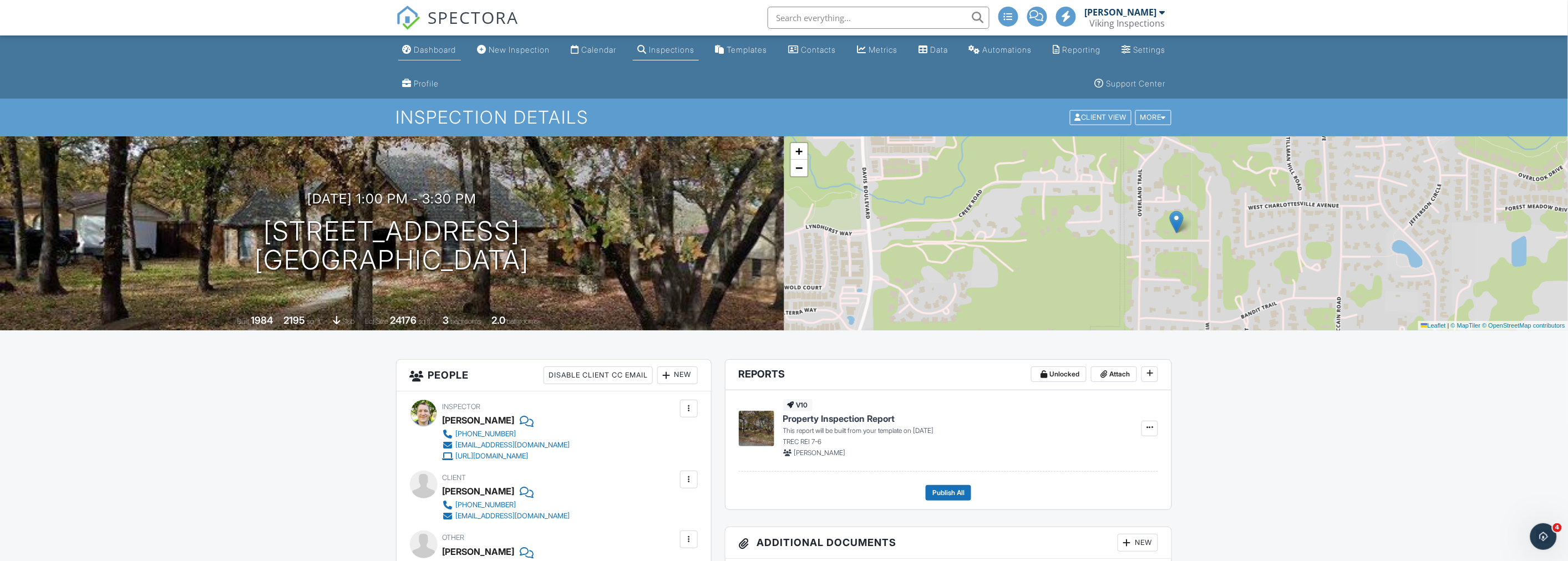
click at [423, 56] on link "Dashboard" at bounding box center [429, 50] width 62 height 21
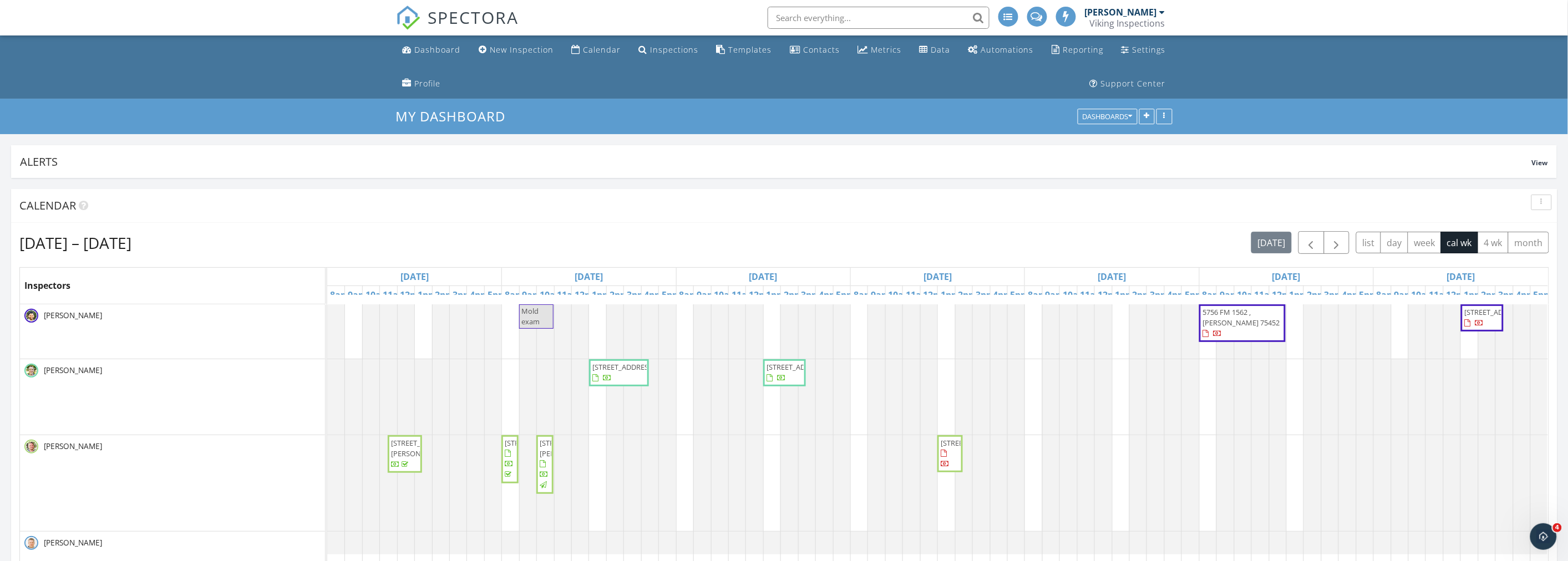
click at [213, 70] on ul "Dashboard New Inspection Calendar Inspections Templates Contacts Metrics Data A…" at bounding box center [784, 67] width 1568 height 63
click at [789, 245] on div "[DATE] – [DATE] [DATE] list day week cal wk 4 wk month" at bounding box center [784, 242] width 1529 height 23
click at [1251, 313] on span "5756 FM 1562 , [PERSON_NAME] 75452" at bounding box center [1241, 318] width 77 height 21
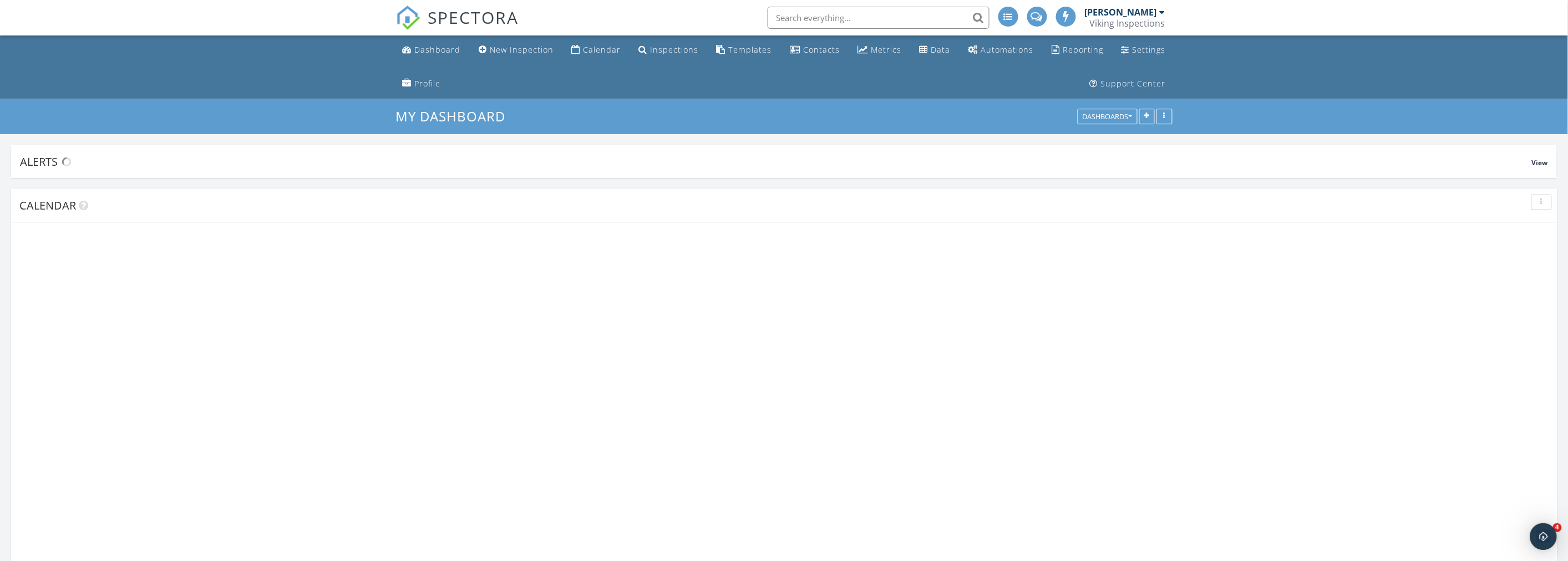
scroll to position [1997, 1588]
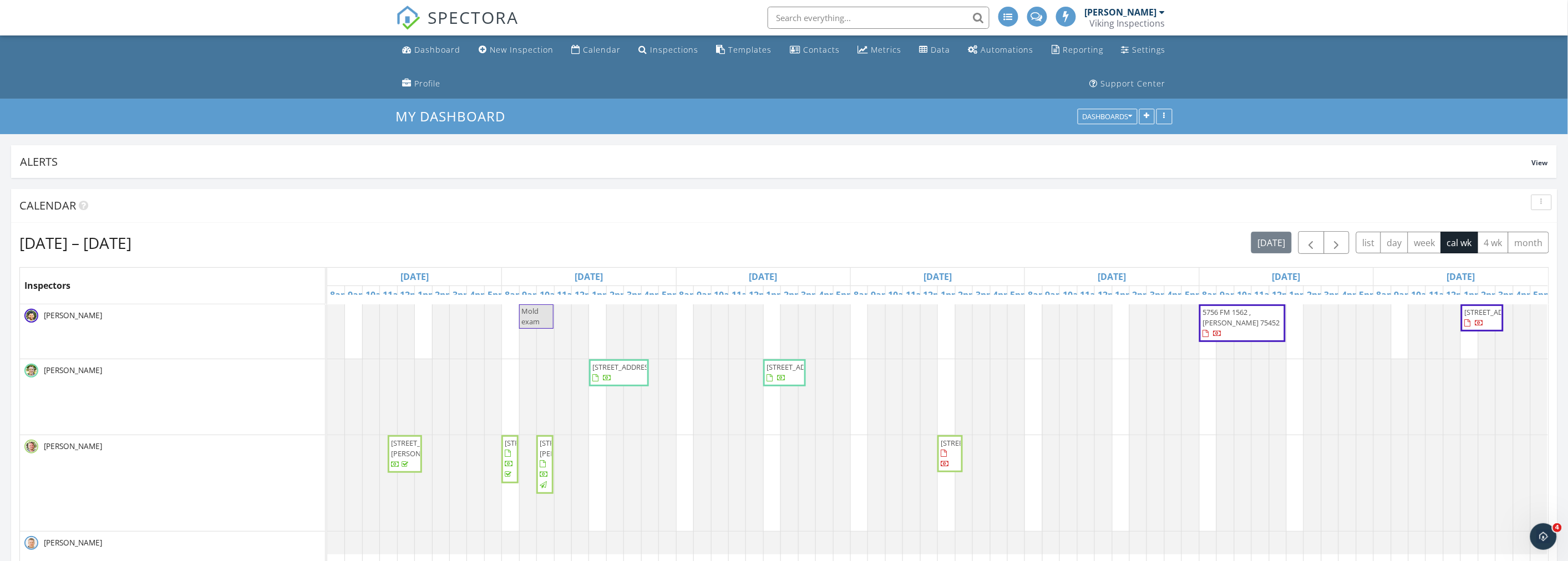
click at [794, 241] on div "[DATE] – [DATE] [DATE] list day week cal wk 4 wk month" at bounding box center [784, 242] width 1529 height 23
click at [786, 242] on div "[DATE] – [DATE] [DATE] list day week cal wk 4 wk month" at bounding box center [784, 242] width 1529 height 23
click at [783, 242] on div "[DATE] – [DATE] [DATE] list day week cal wk 4 wk month" at bounding box center [784, 242] width 1529 height 23
click at [784, 242] on div "Sep 28 – Oct 4, 2025 today list day week cal wk 4 wk month" at bounding box center [784, 242] width 1529 height 23
click at [186, 64] on ul "Dashboard New Inspection Calendar Inspections Templates Contacts Metrics Data A…" at bounding box center [784, 67] width 1568 height 63
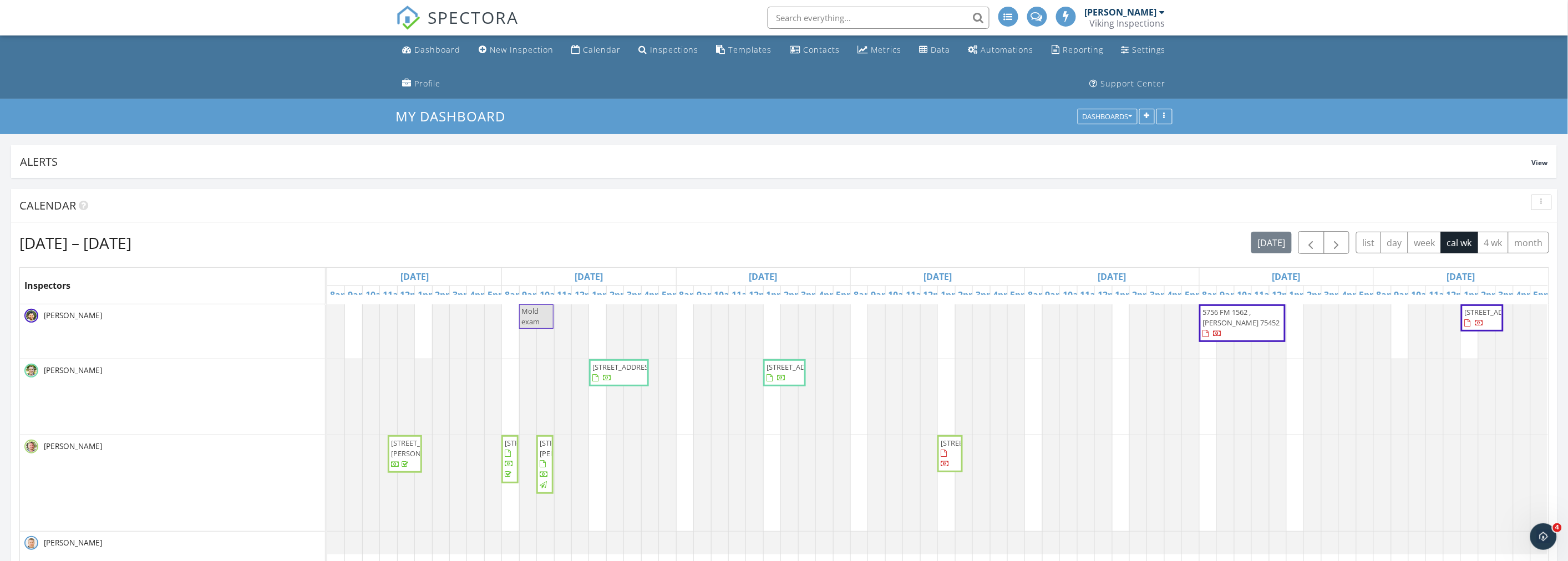
click at [256, 76] on ul "Dashboard New Inspection Calendar Inspections Templates Contacts Metrics Data A…" at bounding box center [784, 67] width 1568 height 63
click at [208, 81] on ul "Dashboard New Inspection Calendar Inspections Templates Contacts Metrics Data A…" at bounding box center [784, 67] width 1568 height 63
click at [184, 56] on ul "Dashboard New Inspection Calendar Inspections Templates Contacts Metrics Data A…" at bounding box center [784, 67] width 1568 height 63
click at [756, 246] on div "Sep 28 – Oct 4, 2025 today list day week cal wk 4 wk month" at bounding box center [784, 242] width 1529 height 23
click at [765, 237] on div "Sep 28 – Oct 4, 2025 today list day week cal wk 4 wk month" at bounding box center [784, 242] width 1529 height 23
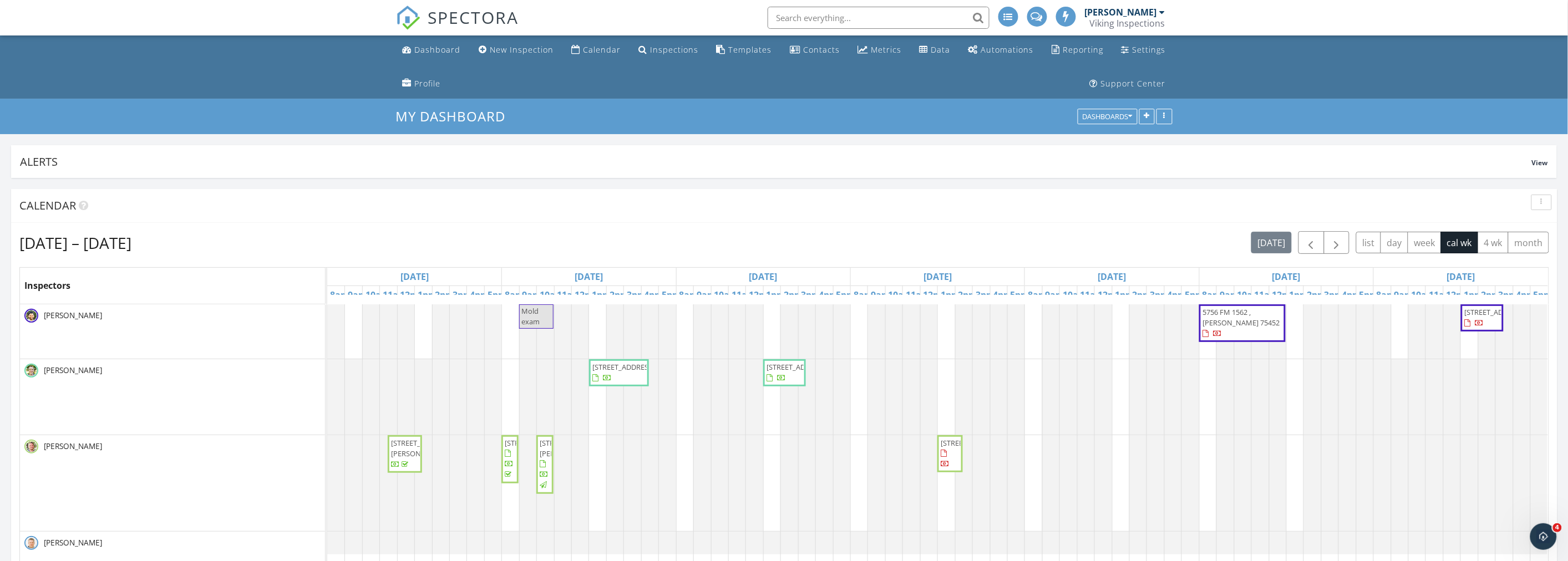
click at [165, 62] on ul "Dashboard New Inspection Calendar Inspections Templates Contacts Metrics Data A…" at bounding box center [784, 67] width 1568 height 63
click at [189, 69] on ul "Dashboard New Inspection Calendar Inspections Templates Contacts Metrics Data A…" at bounding box center [784, 67] width 1568 height 63
click at [814, 245] on div "Sep 28 – Oct 4, 2025 today list day week cal wk 4 wk month" at bounding box center [784, 242] width 1529 height 23
click at [938, 261] on div "Sep 28 – Oct 4, 2025 today list day week cal wk 4 wk month Inspectors Sun 9/28 …" at bounding box center [784, 433] width 1529 height 404
click at [708, 237] on div "Sep 28 – Oct 4, 2025 today list day week cal wk 4 wk month" at bounding box center [784, 242] width 1529 height 23
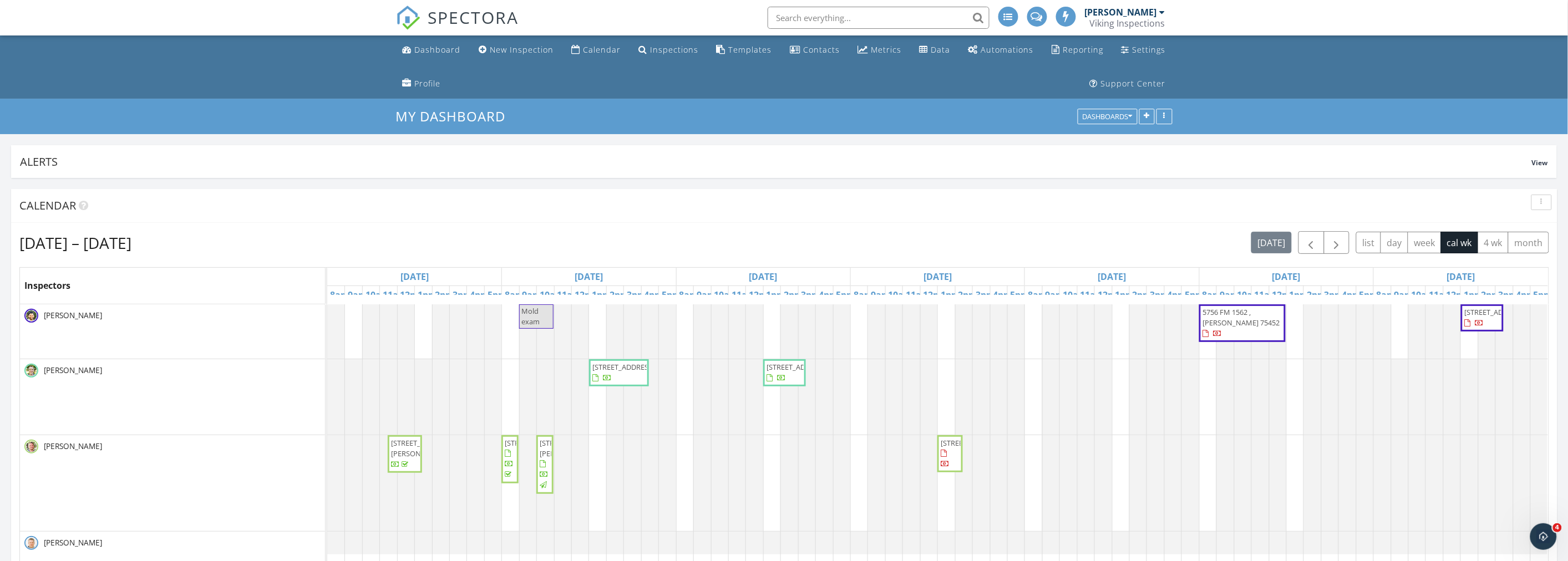
click at [812, 236] on div "Sep 28 – Oct 4, 2025 today list day week cal wk 4 wk month" at bounding box center [784, 242] width 1529 height 23
click at [786, 241] on div "Sep 28 – Oct 4, 2025 today list day week cal wk 4 wk month" at bounding box center [784, 242] width 1529 height 23
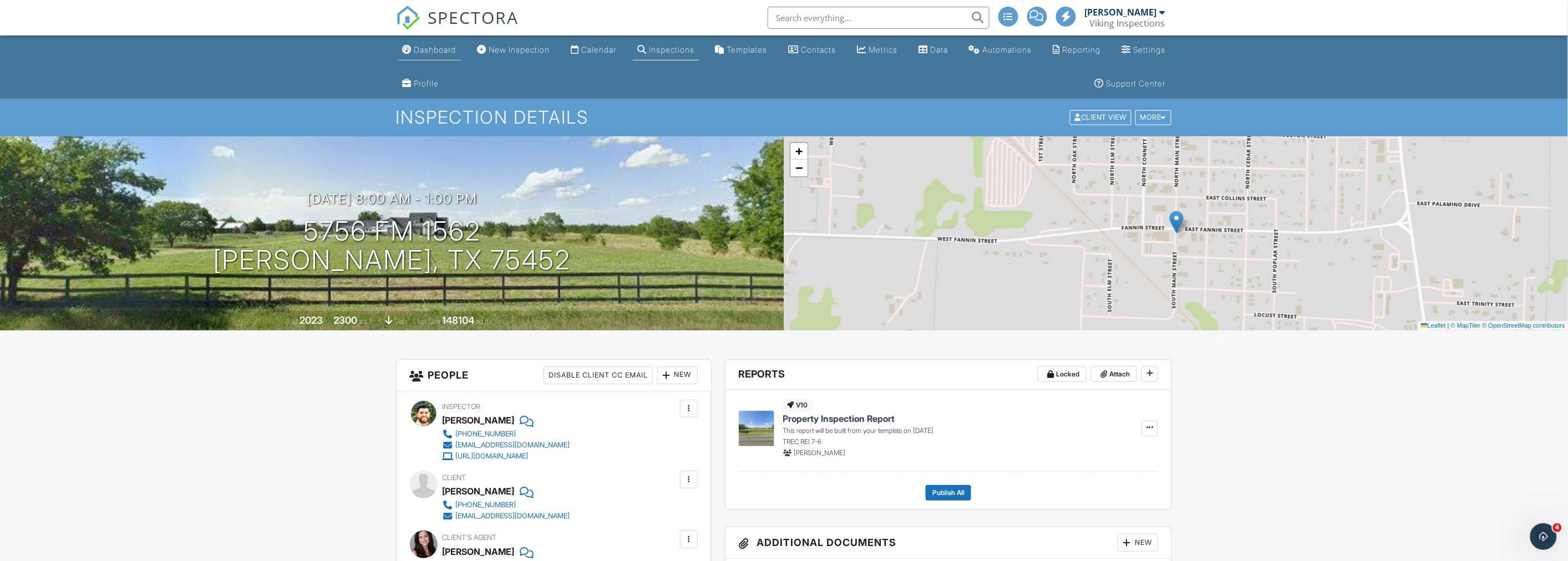
click at [427, 53] on div "Dashboard" at bounding box center [435, 49] width 42 height 9
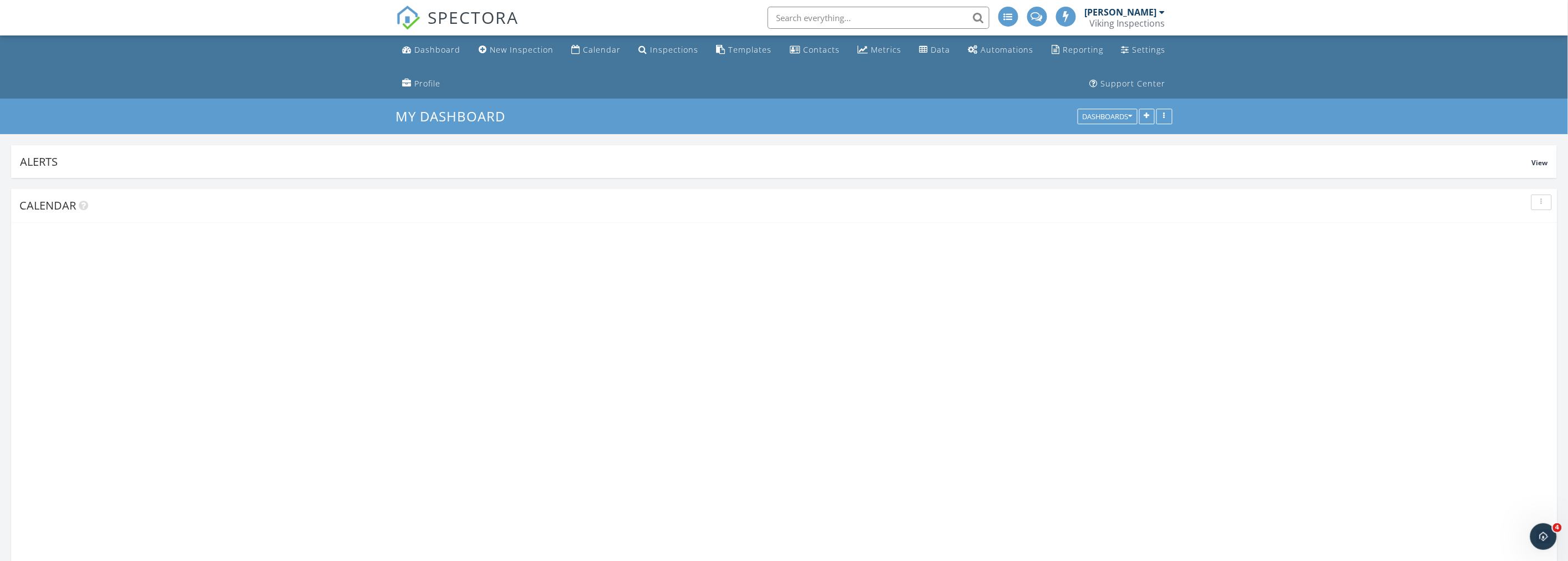
scroll to position [1997, 1588]
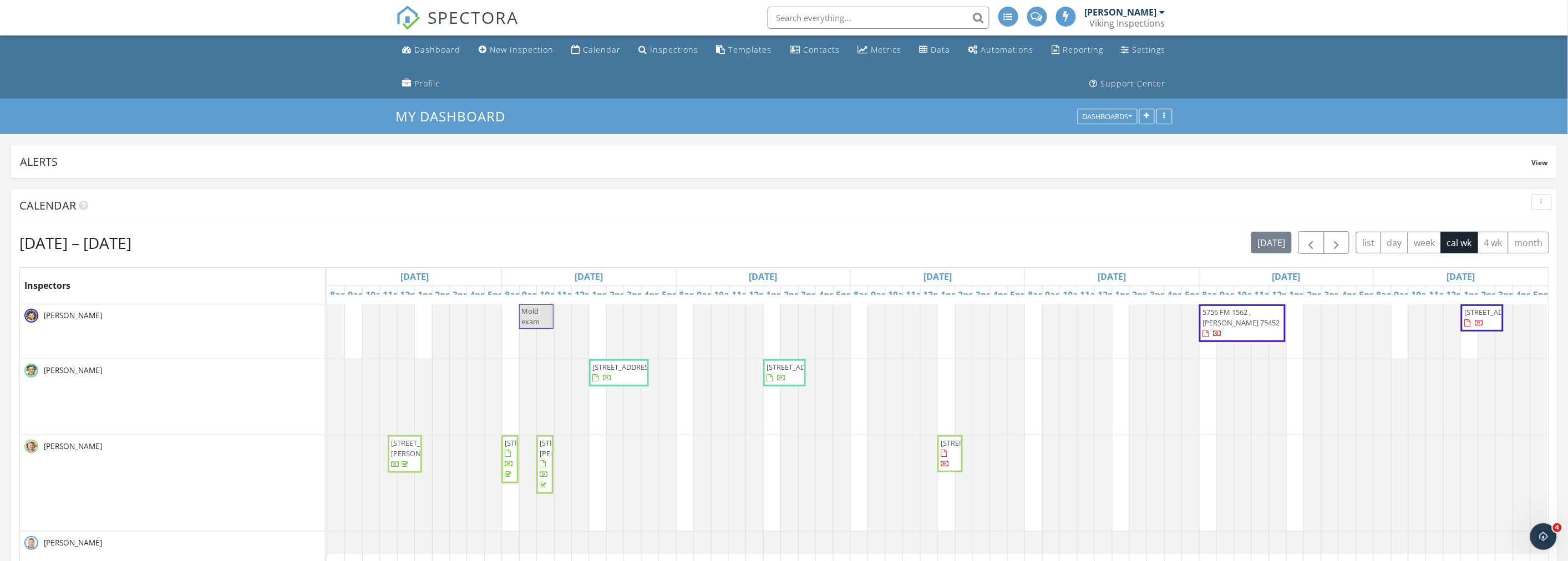
click at [262, 76] on ul "Dashboard New Inspection Calendar Inspections Templates Contacts Metrics Data A…" at bounding box center [784, 67] width 1568 height 63
click at [217, 80] on ul "Dashboard New Inspection Calendar Inspections Templates Contacts Metrics Data A…" at bounding box center [784, 67] width 1568 height 63
click at [190, 56] on ul "Dashboard New Inspection Calendar Inspections Templates Contacts Metrics Data A…" at bounding box center [784, 67] width 1568 height 63
click at [803, 236] on div "[DATE] – [DATE] [DATE] list day week cal wk 4 wk month" at bounding box center [784, 242] width 1529 height 23
click at [793, 239] on div "[DATE] – [DATE] [DATE] list day week cal wk 4 wk month" at bounding box center [784, 242] width 1529 height 23
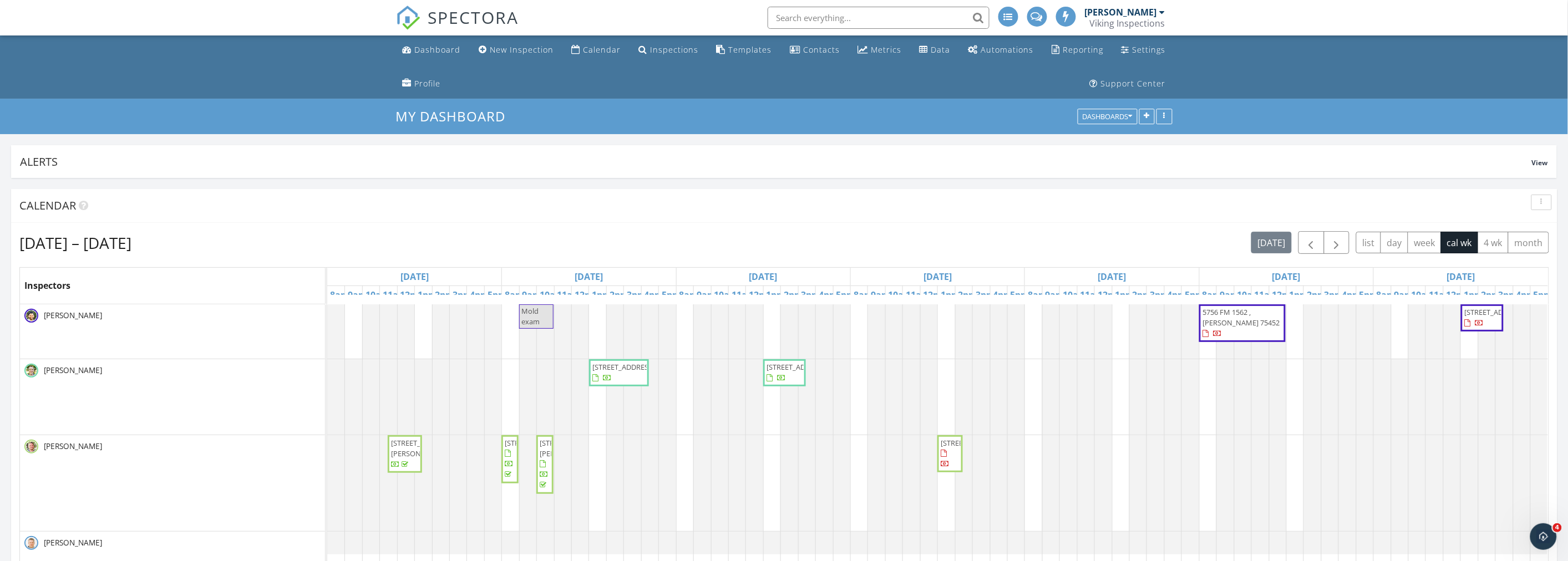
click at [329, 239] on div "[DATE] – [DATE] [DATE] list day week cal wk 4 wk month" at bounding box center [784, 242] width 1529 height 23
click at [512, 448] on span "[STREET_ADDRESS]" at bounding box center [535, 443] width 62 height 10
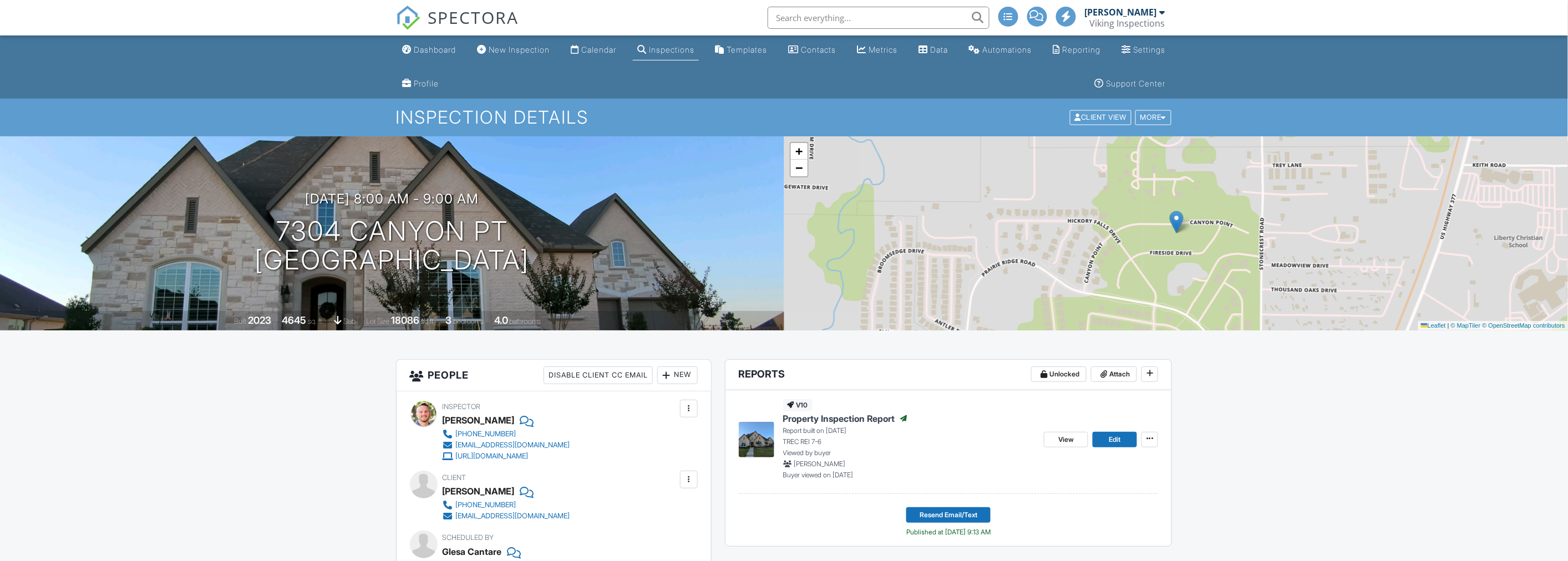
drag, startPoint x: 0, startPoint y: 0, endPoint x: 297, endPoint y: 378, distance: 480.7
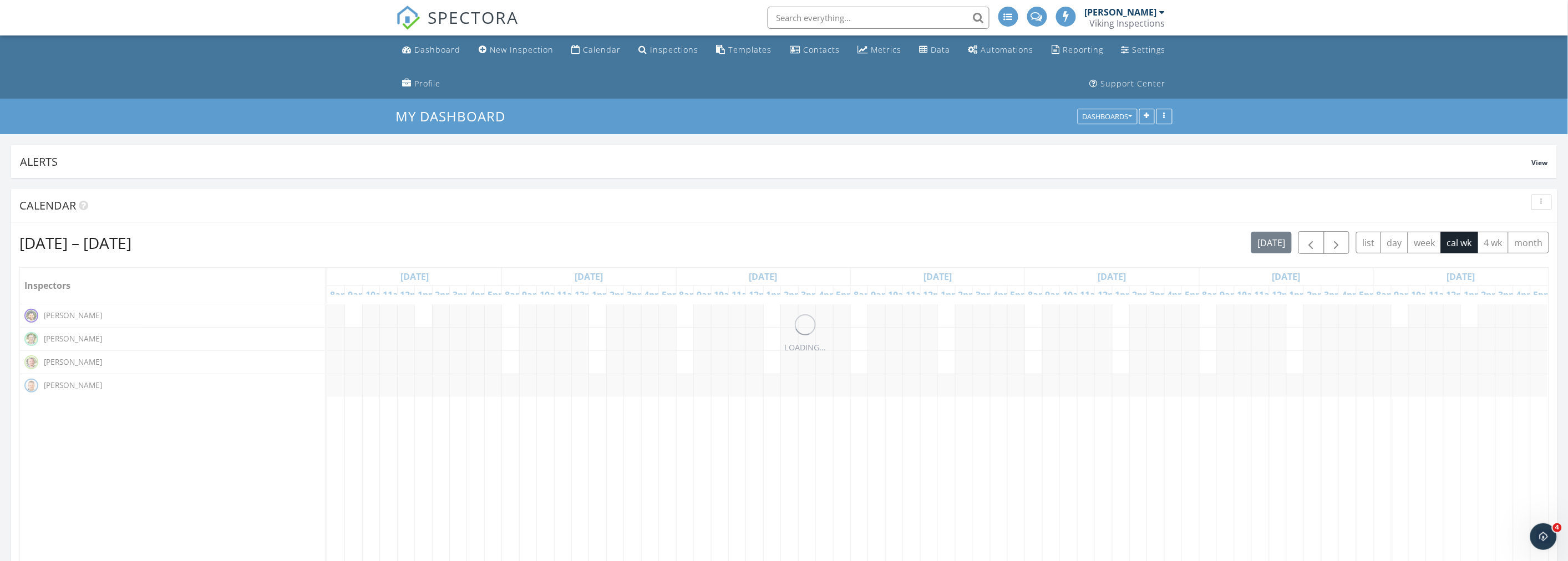
click at [207, 68] on ul "Dashboard New Inspection Calendar Inspections Templates Contacts Metrics Data A…" at bounding box center [784, 67] width 1568 height 63
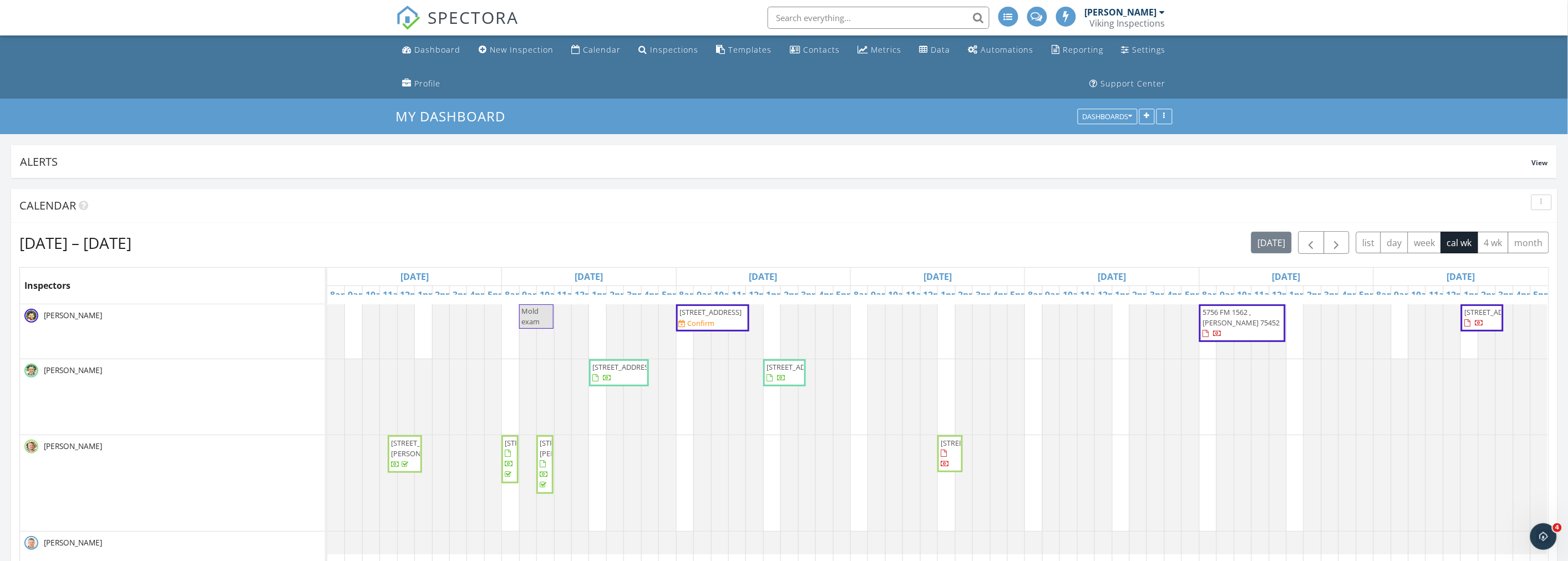
click at [1535, 201] on button "button" at bounding box center [1542, 202] width 21 height 15
click at [1533, 226] on div "Refresh" at bounding box center [1530, 228] width 40 height 13
click at [745, 229] on div "[DATE] – [DATE] [DATE] list day week cal wk 4 wk month Inspectors [DATE] [DATE]…" at bounding box center [784, 433] width 1546 height 421
click at [810, 240] on div "Sep 28 – Oct 4, 2025 today list day week cal wk 4 wk month" at bounding box center [784, 242] width 1529 height 23
click at [801, 247] on div "Sep 28 – Oct 4, 2025 today list day week cal wk 4 wk month" at bounding box center [784, 242] width 1529 height 23
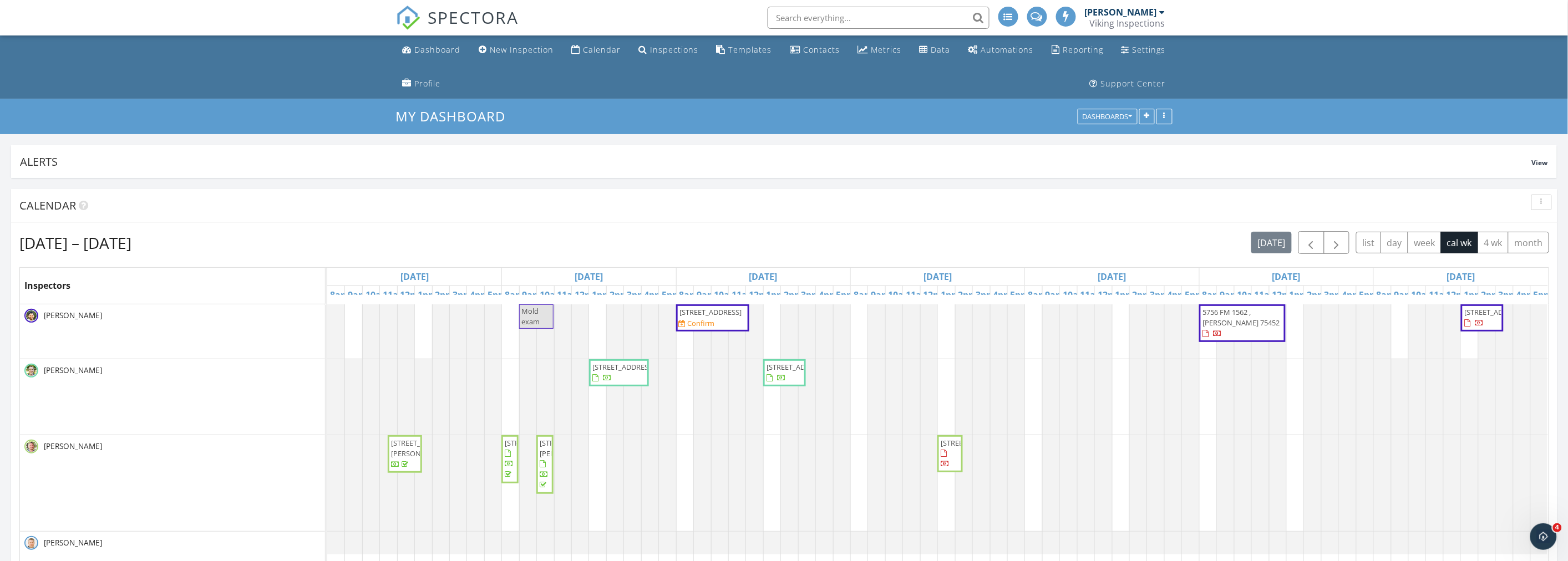
click at [762, 248] on div "Sep 28 – Oct 4, 2025 today list day week cal wk 4 wk month" at bounding box center [784, 242] width 1529 height 23
click at [1544, 203] on div "button" at bounding box center [1541, 202] width 10 height 8
click at [1542, 224] on div "Refresh" at bounding box center [1530, 228] width 40 height 13
click at [800, 245] on div "Sep 28 – Oct 4, 2025 today list day week cal wk 4 wk month" at bounding box center [784, 242] width 1529 height 23
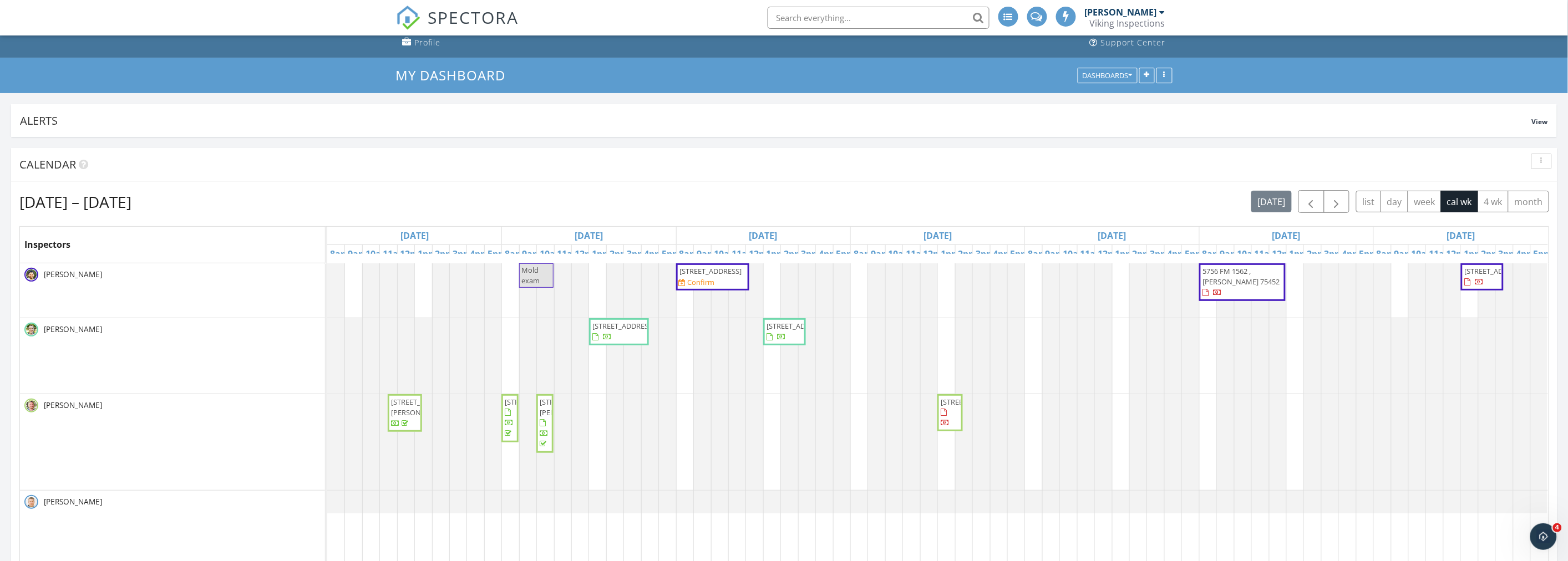
scroll to position [62, 0]
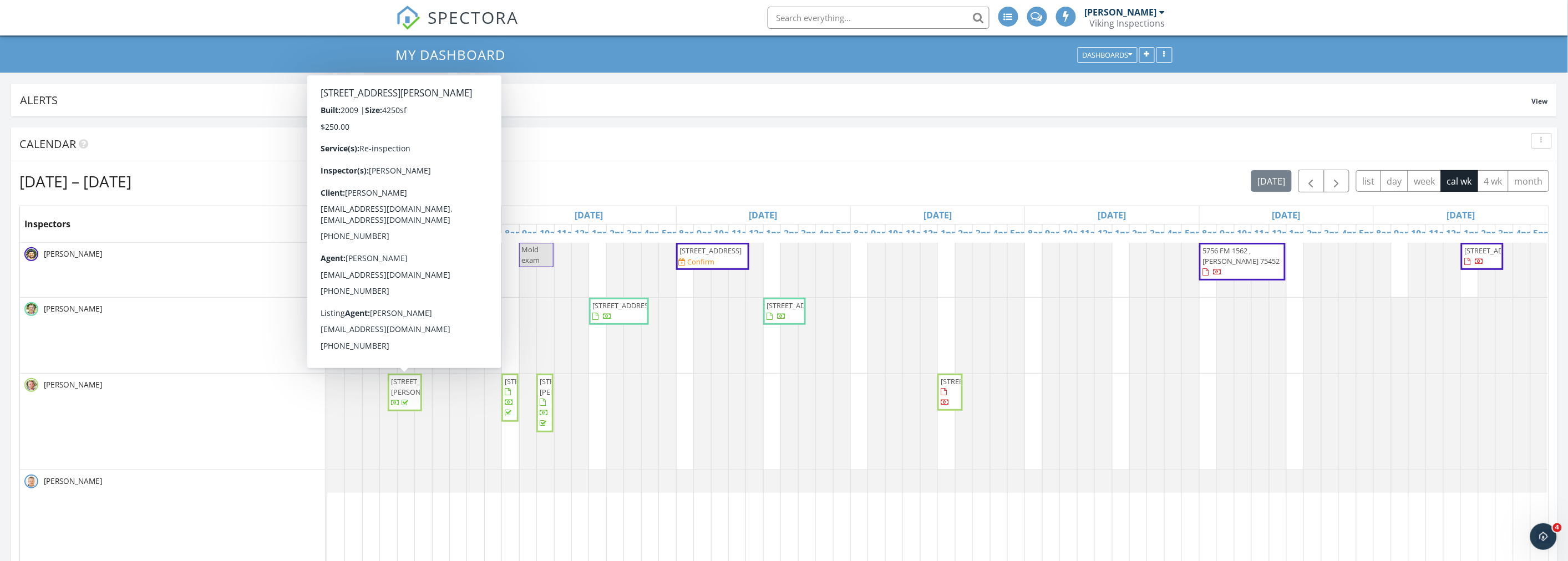
drag, startPoint x: 423, startPoint y: 399, endPoint x: 397, endPoint y: 410, distance: 28.2
click at [397, 397] on span "14008 Paterno Dr, Frisco 75035" at bounding box center [422, 387] width 62 height 21
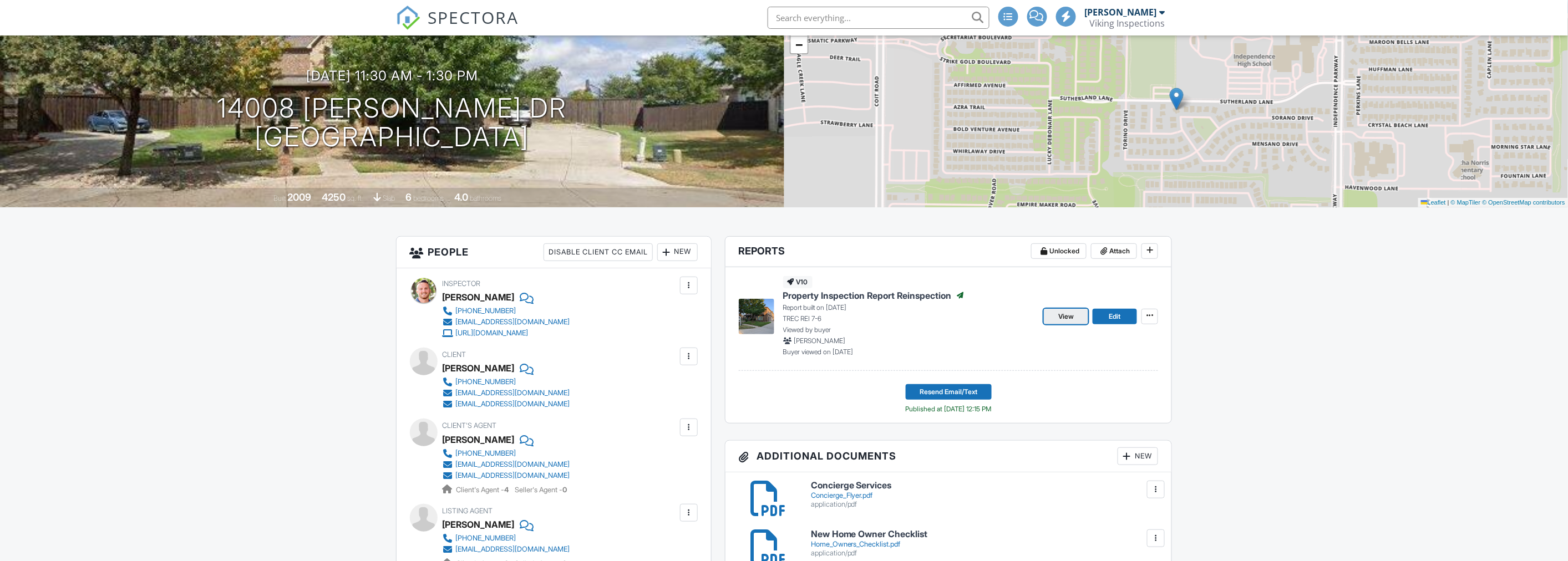
click at [1067, 316] on span "View" at bounding box center [1065, 316] width 15 height 11
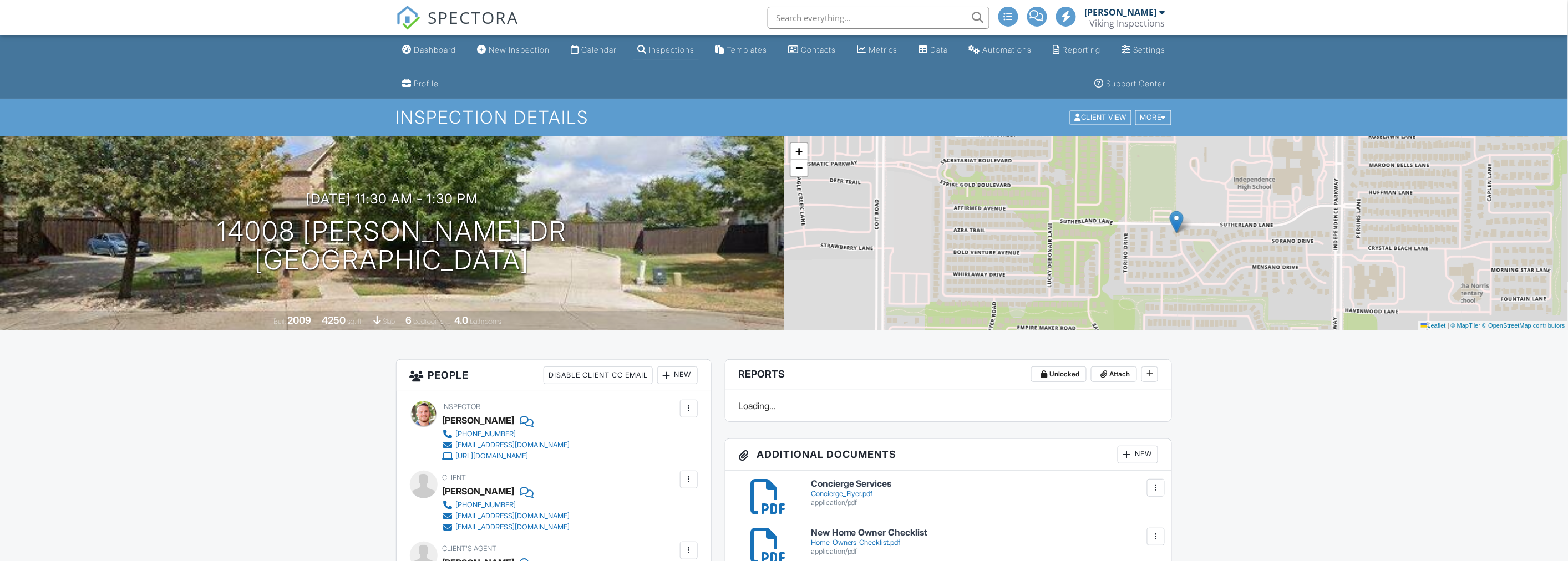
click at [433, 49] on div "Dashboard" at bounding box center [435, 49] width 42 height 9
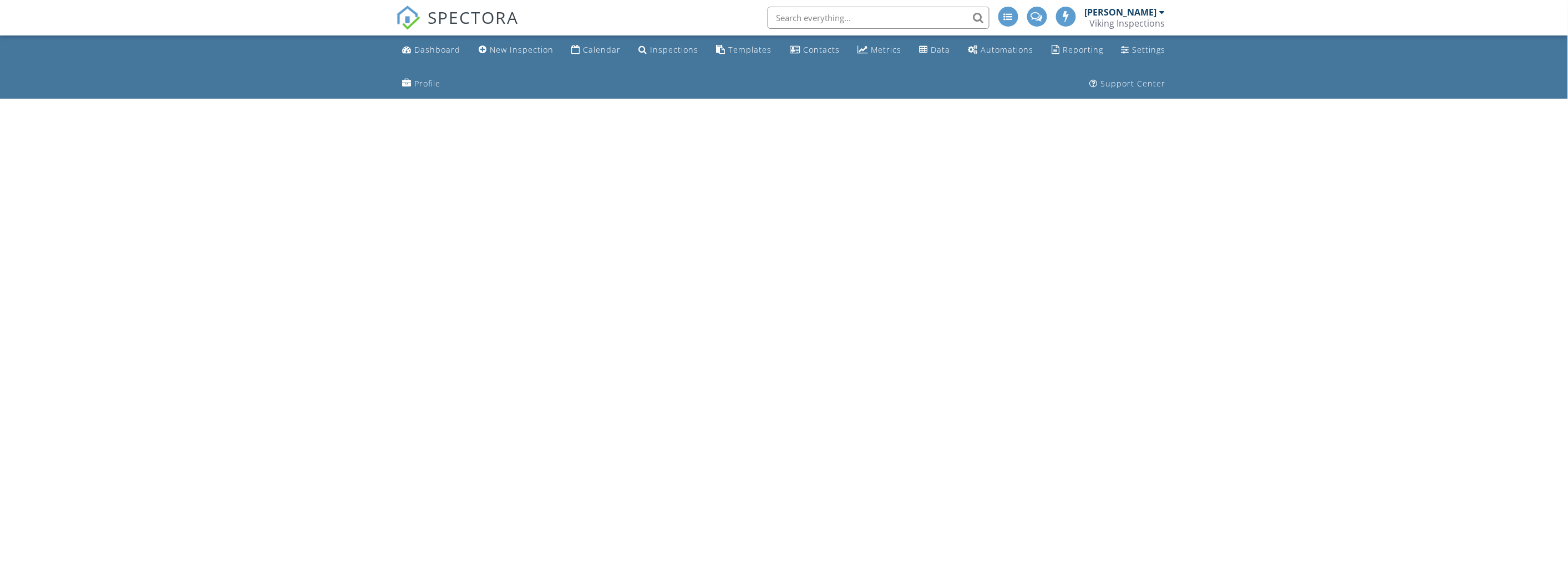
click at [200, 65] on ul "Dashboard New Inspection Calendar Inspections Templates Contacts Metrics Data A…" at bounding box center [784, 67] width 1568 height 63
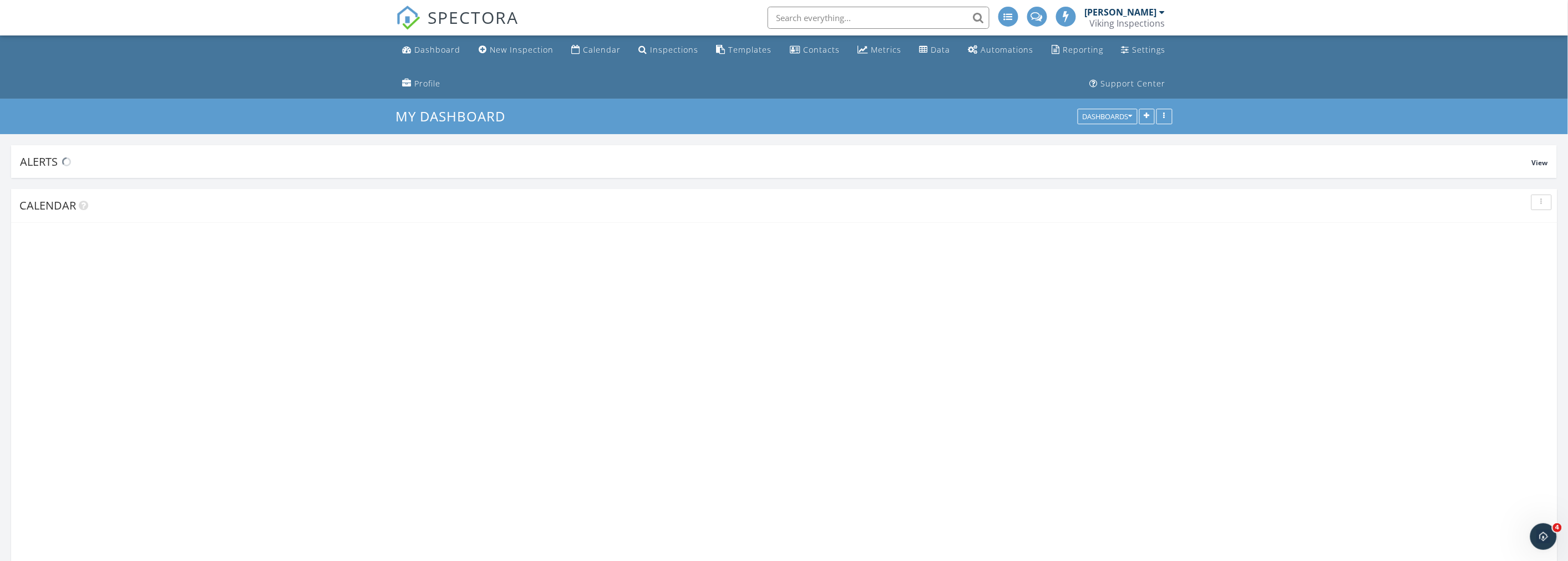
scroll to position [1997, 1588]
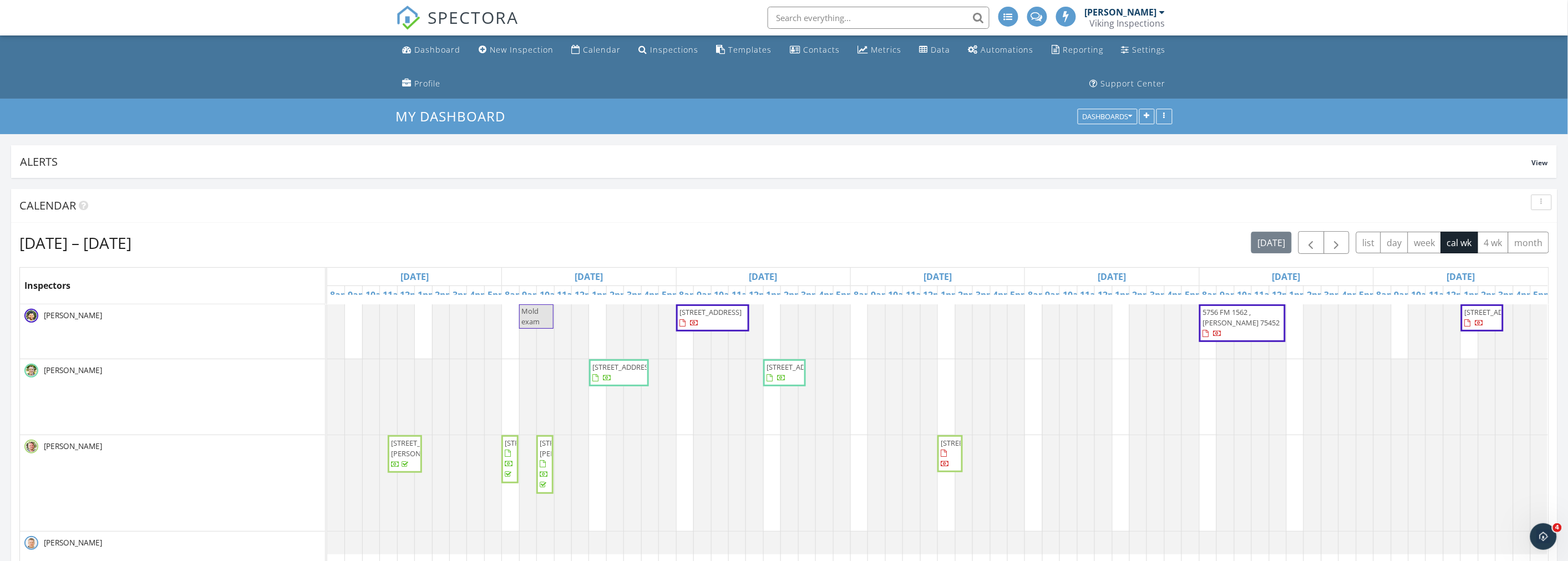
drag, startPoint x: 209, startPoint y: 87, endPoint x: 209, endPoint y: 93, distance: 6.0
click at [209, 93] on ul "Dashboard New Inspection Calendar Inspections Templates Contacts Metrics Data A…" at bounding box center [784, 67] width 1568 height 63
click at [216, 73] on ul "Dashboard New Inspection Calendar Inspections Templates Contacts Metrics Data A…" at bounding box center [784, 67] width 1568 height 63
click at [242, 84] on ul "Dashboard New Inspection Calendar Inspections Templates Contacts Metrics Data A…" at bounding box center [784, 67] width 1568 height 63
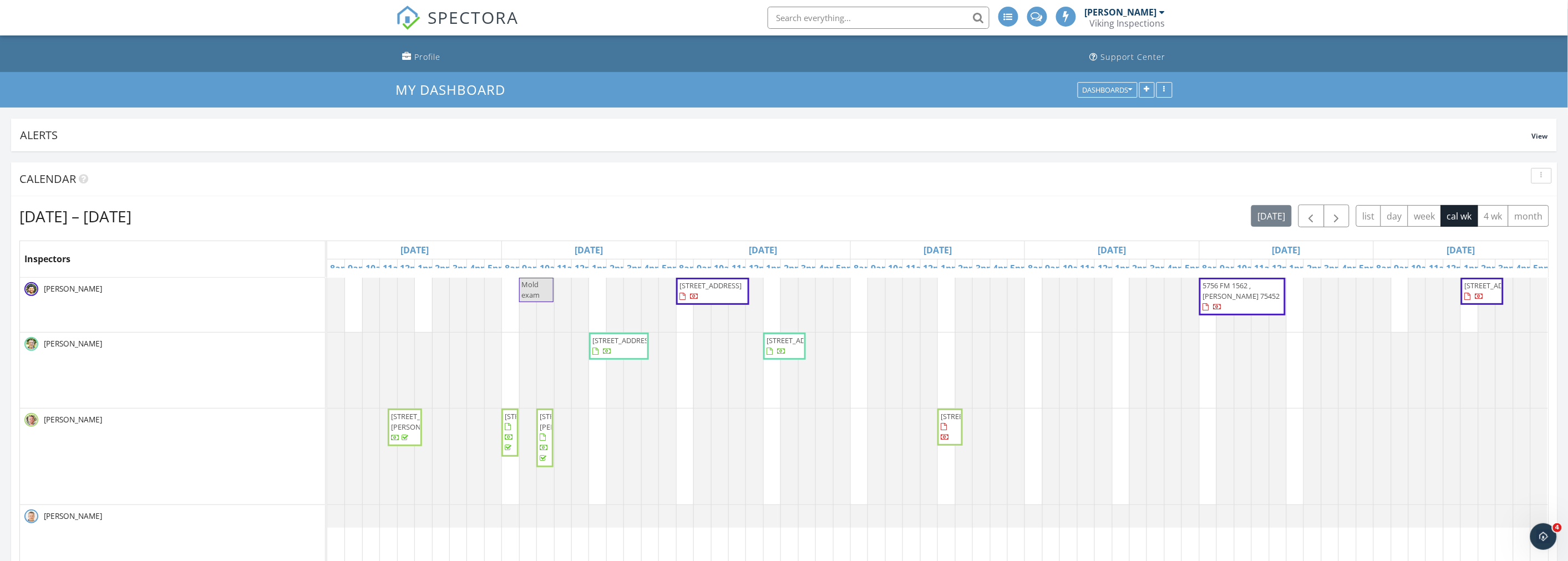
scroll to position [0, 0]
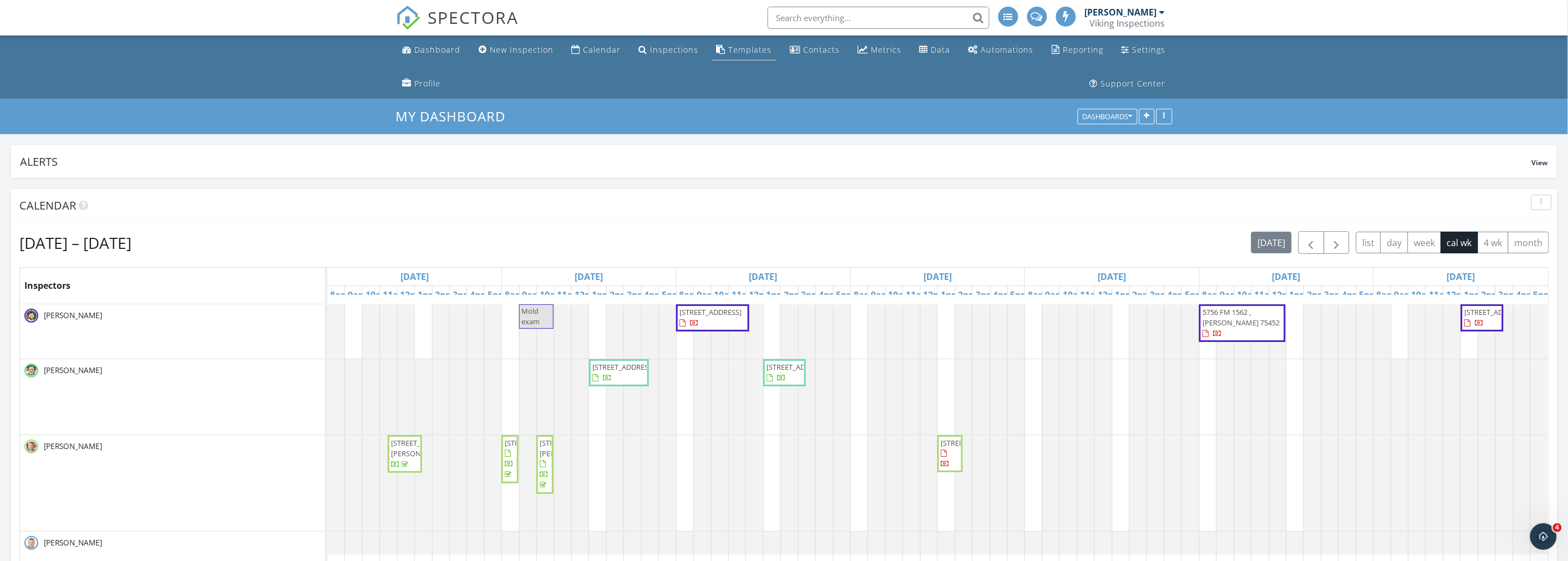
click at [740, 51] on div "Templates" at bounding box center [750, 49] width 43 height 10
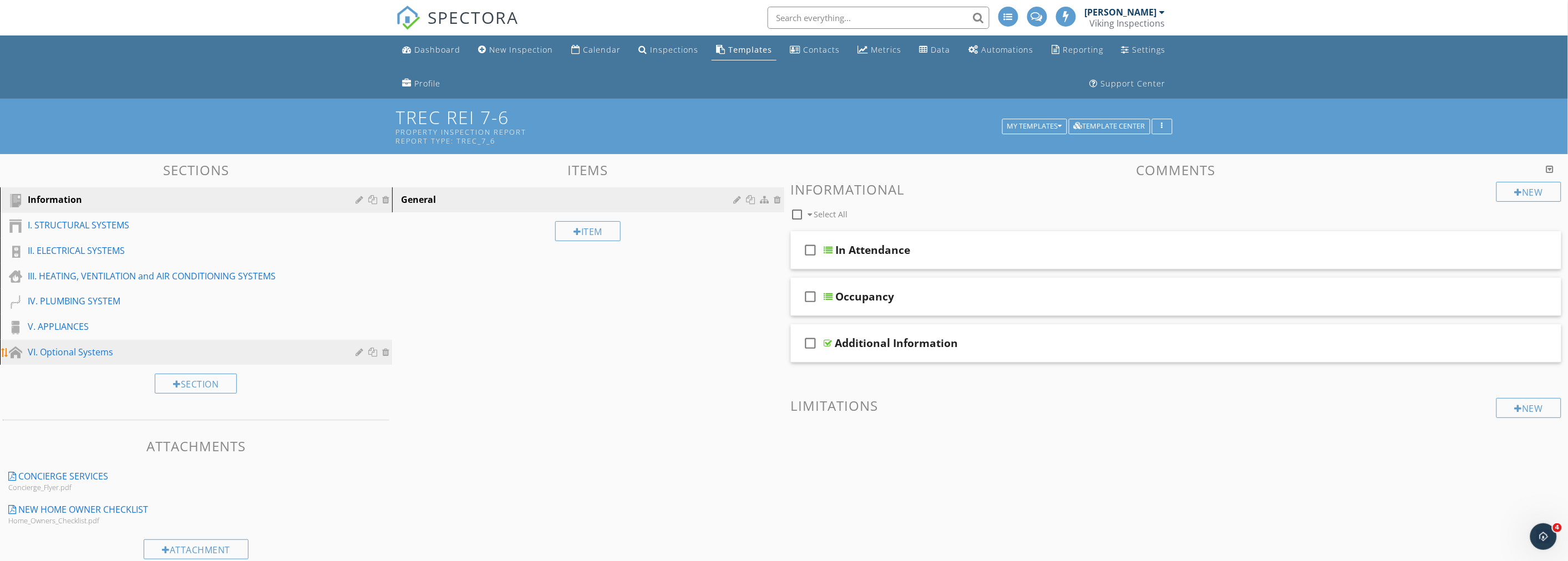
click at [95, 352] on div "VI. Optional Systems" at bounding box center [183, 352] width 312 height 13
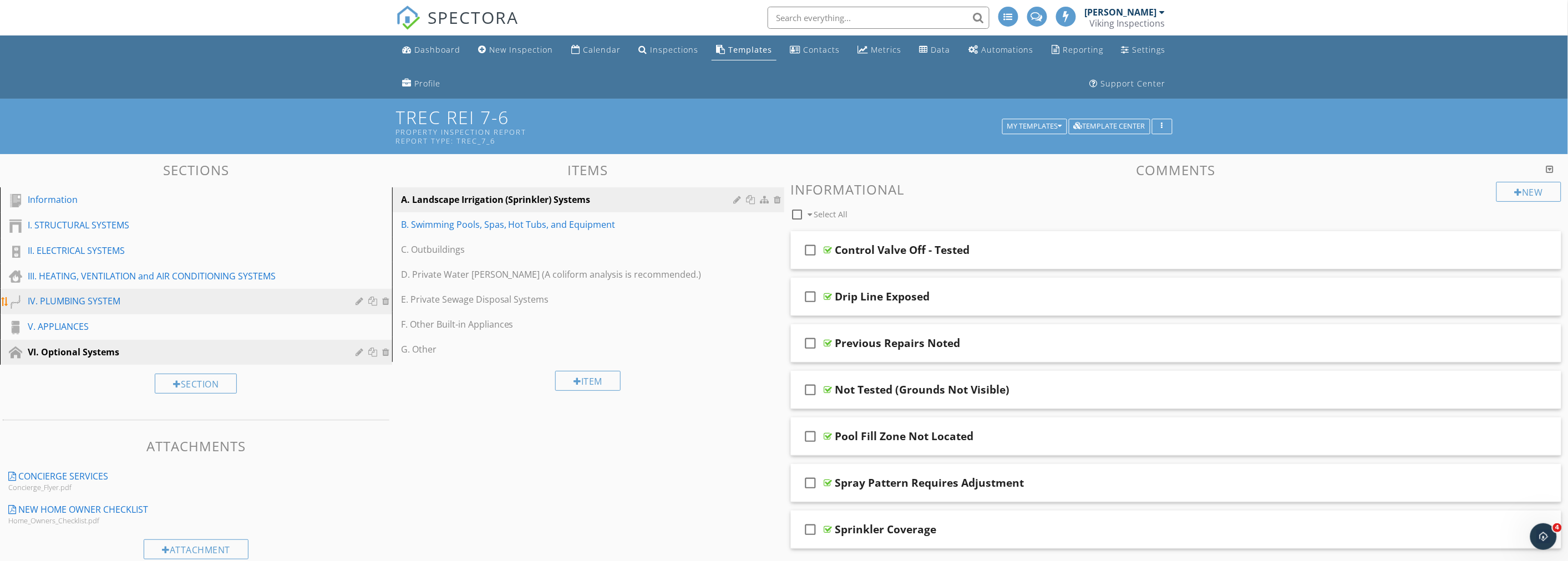
click at [103, 301] on div "IV. PLUMBING SYSTEM" at bounding box center [183, 301] width 312 height 13
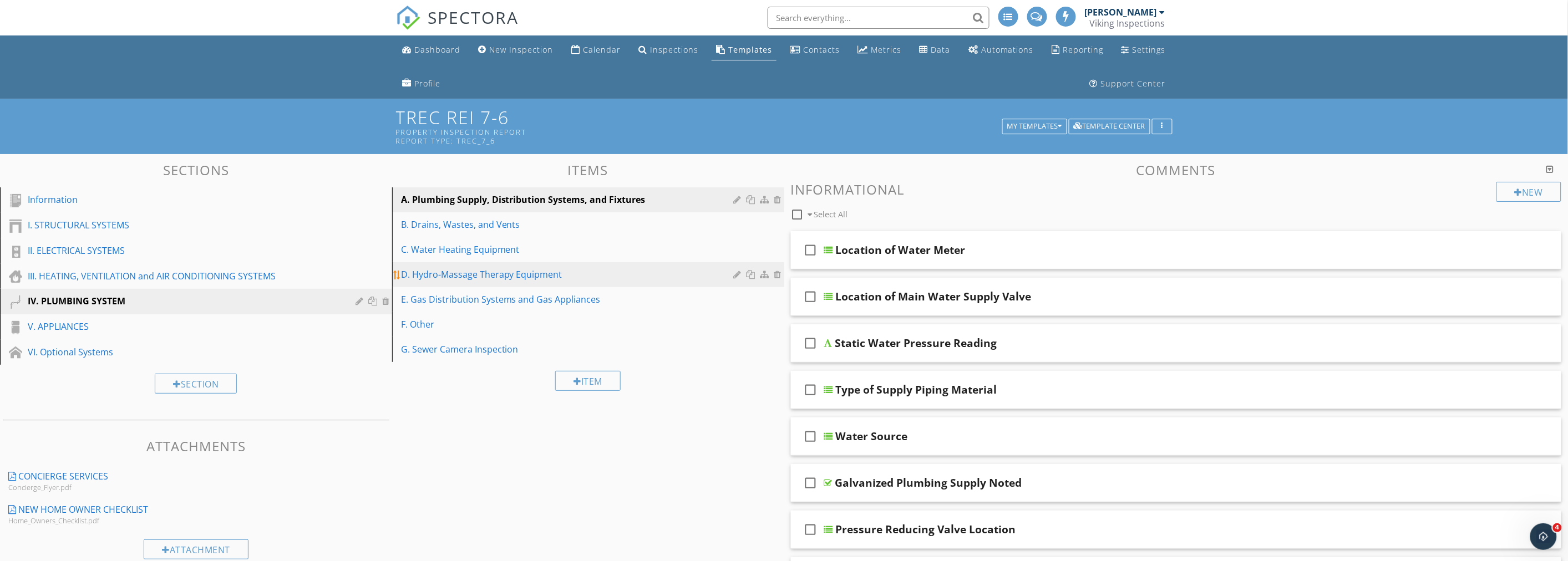
click at [446, 276] on div "D. Hydro-Massage Therapy Equipment" at bounding box center [569, 274] width 336 height 13
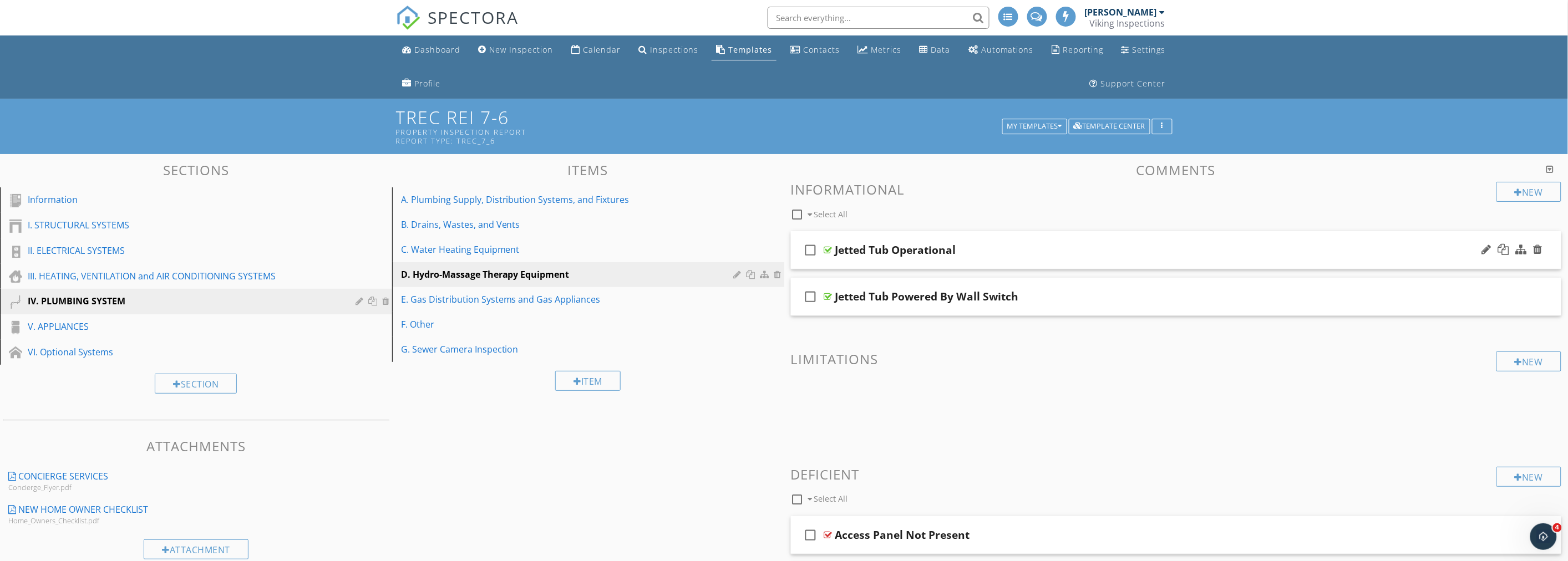
click at [1033, 251] on div "Jetted Tub Operational" at bounding box center [1116, 250] width 561 height 13
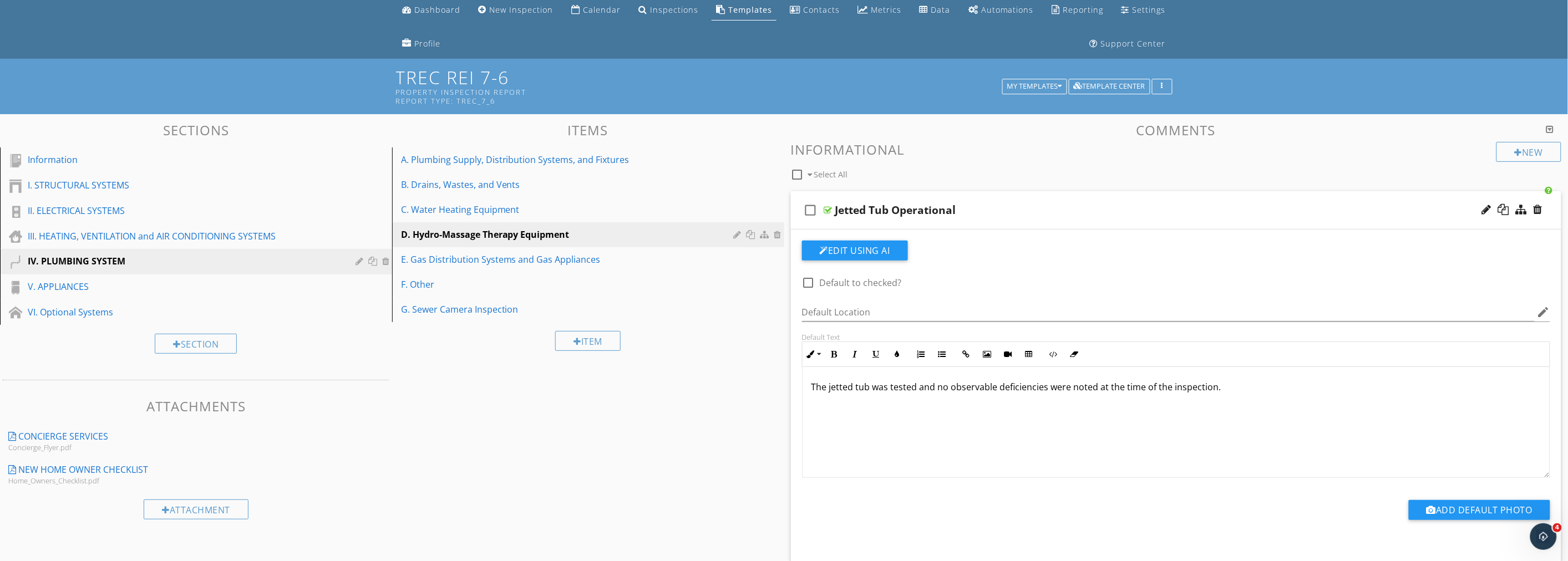
scroll to position [62, 0]
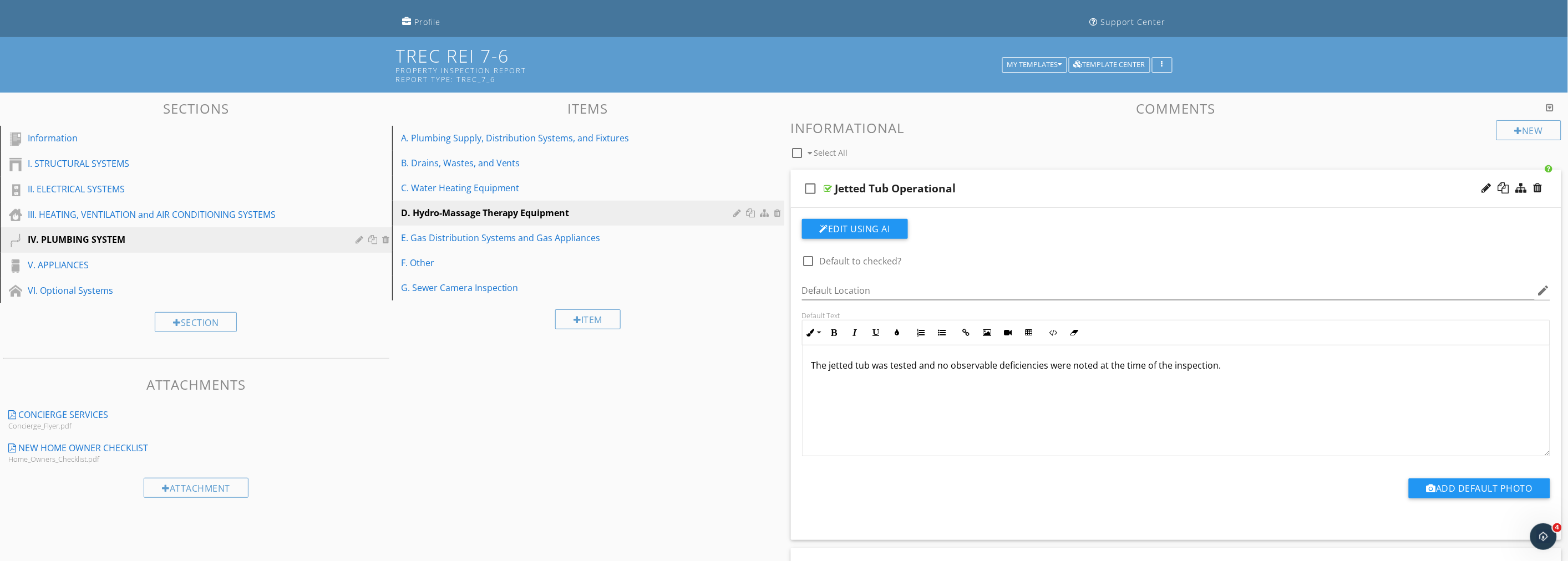
click at [201, 21] on ul "Dashboard New Inspection Calendar Inspections Templates Contacts Metrics Data A…" at bounding box center [784, 5] width 1568 height 63
click at [194, 20] on ul "Dashboard New Inspection Calendar Inspections Templates Contacts Metrics Data A…" at bounding box center [784, 5] width 1568 height 63
click at [173, 29] on ul "Dashboard New Inspection Calendar Inspections Templates Contacts Metrics Data A…" at bounding box center [784, 5] width 1568 height 63
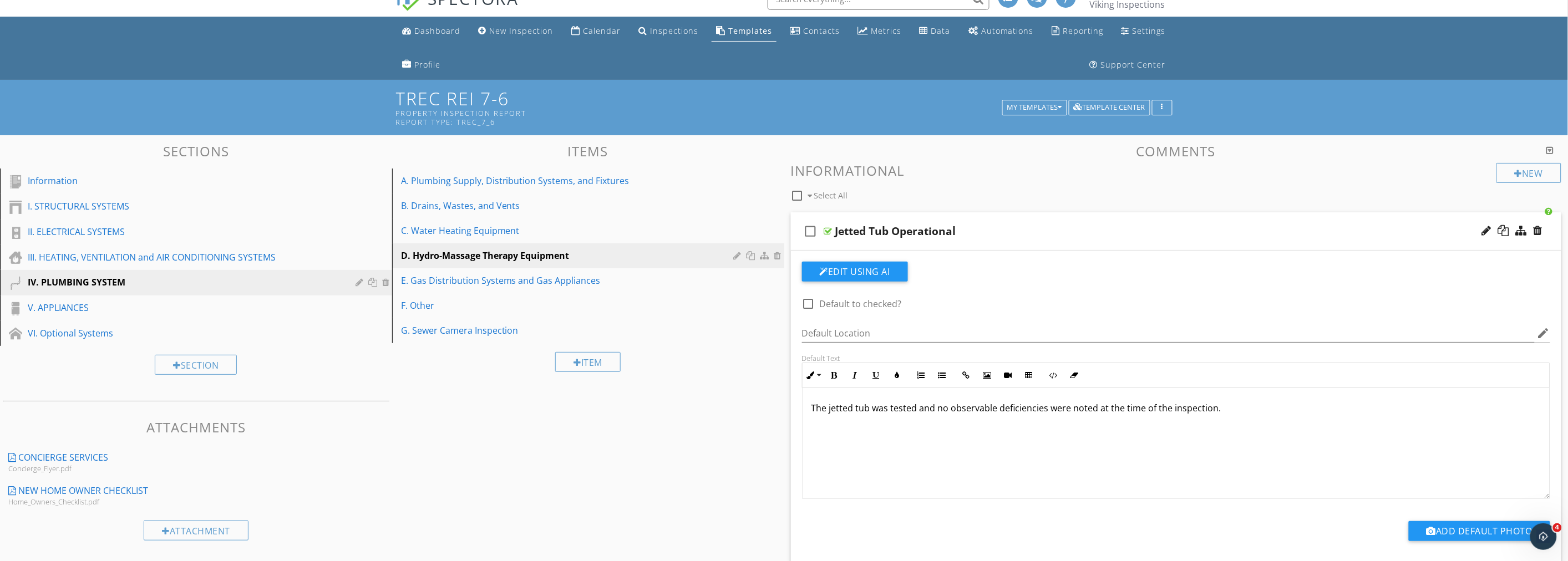
scroll to position [0, 0]
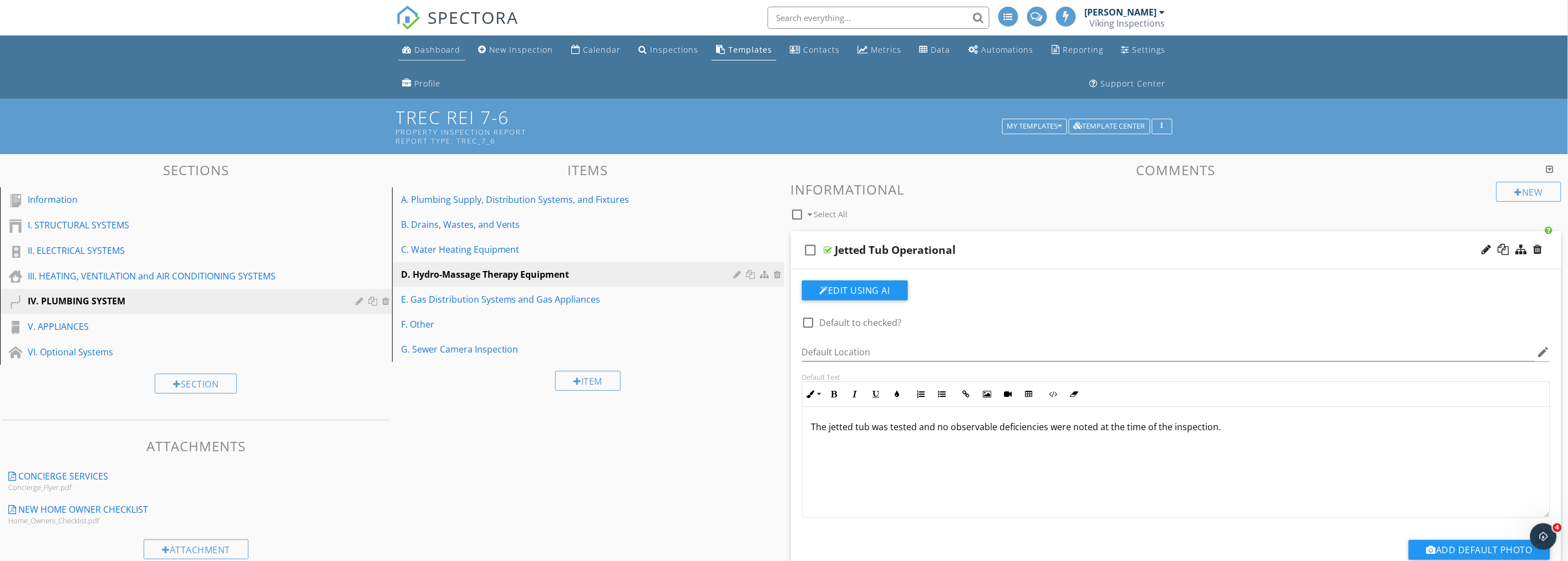
click at [423, 54] on div "Dashboard" at bounding box center [438, 49] width 46 height 10
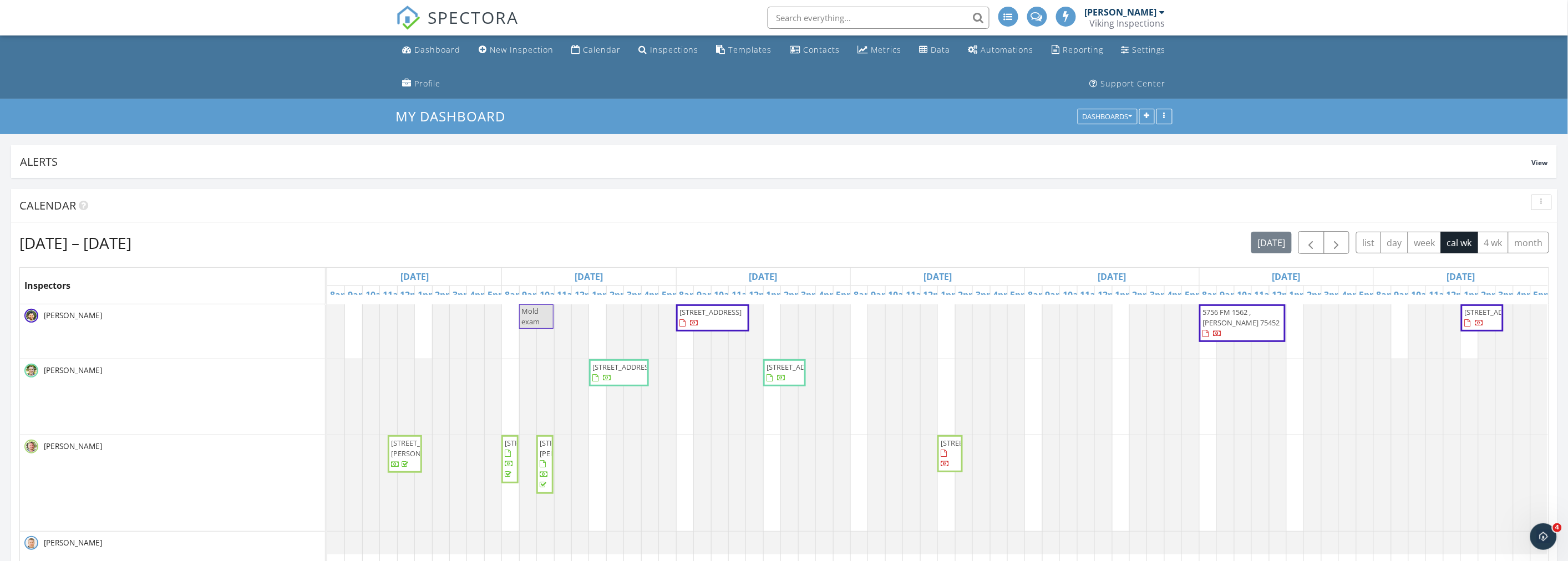
click at [391, 458] on span "[STREET_ADDRESS][PERSON_NAME]" at bounding box center [422, 448] width 62 height 21
click at [216, 70] on ul "Dashboard New Inspection Calendar Inspections Templates Contacts Metrics Data A…" at bounding box center [784, 67] width 1568 height 63
click at [206, 62] on ul "Dashboard New Inspection Calendar Inspections Templates Contacts Metrics Data A…" at bounding box center [784, 67] width 1568 height 63
click at [189, 62] on ul "Dashboard New Inspection Calendar Inspections Templates Contacts Metrics Data A…" at bounding box center [784, 67] width 1568 height 63
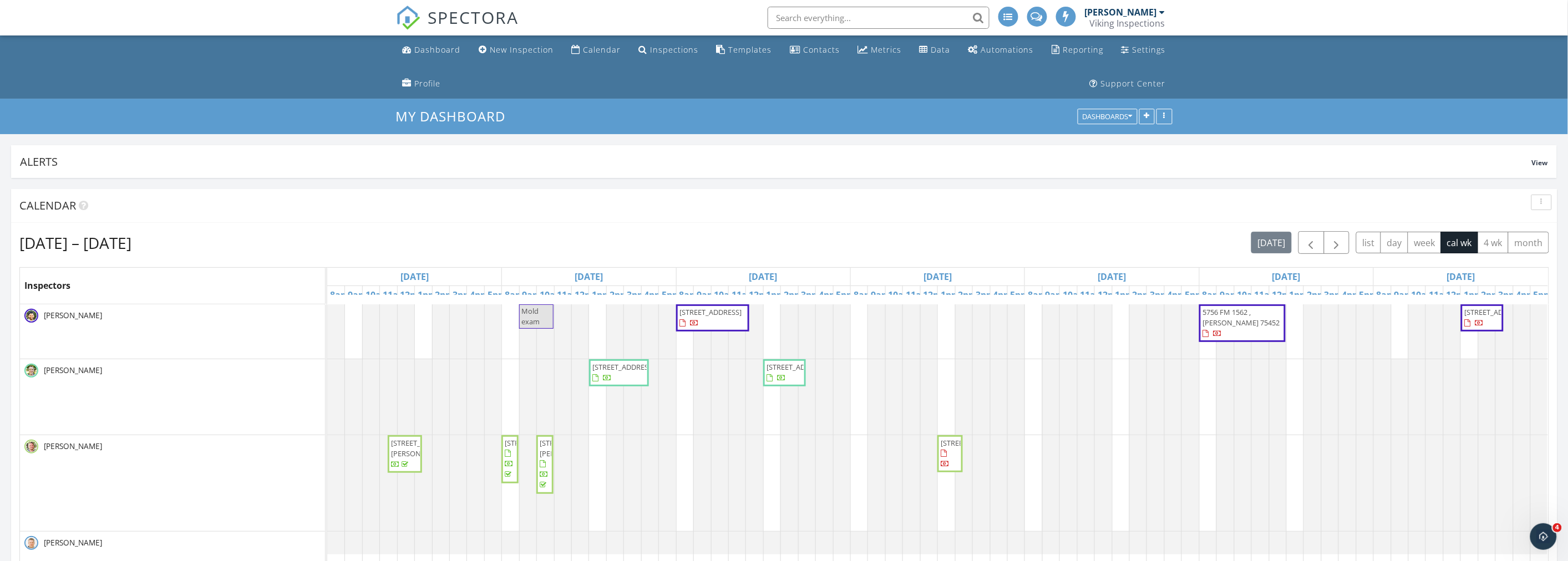
click at [191, 72] on ul "Dashboard New Inspection Calendar Inspections Templates Contacts Metrics Data A…" at bounding box center [784, 67] width 1568 height 63
click at [809, 243] on div "[DATE] – [DATE] [DATE] list day week cal wk 4 wk month" at bounding box center [784, 242] width 1529 height 23
click at [1538, 201] on div "button" at bounding box center [1541, 202] width 10 height 8
click at [1525, 221] on div "Refresh" at bounding box center [1530, 228] width 40 height 13
click at [777, 245] on div "[DATE] – [DATE] [DATE] list day week cal wk 4 wk month" at bounding box center [784, 242] width 1529 height 23
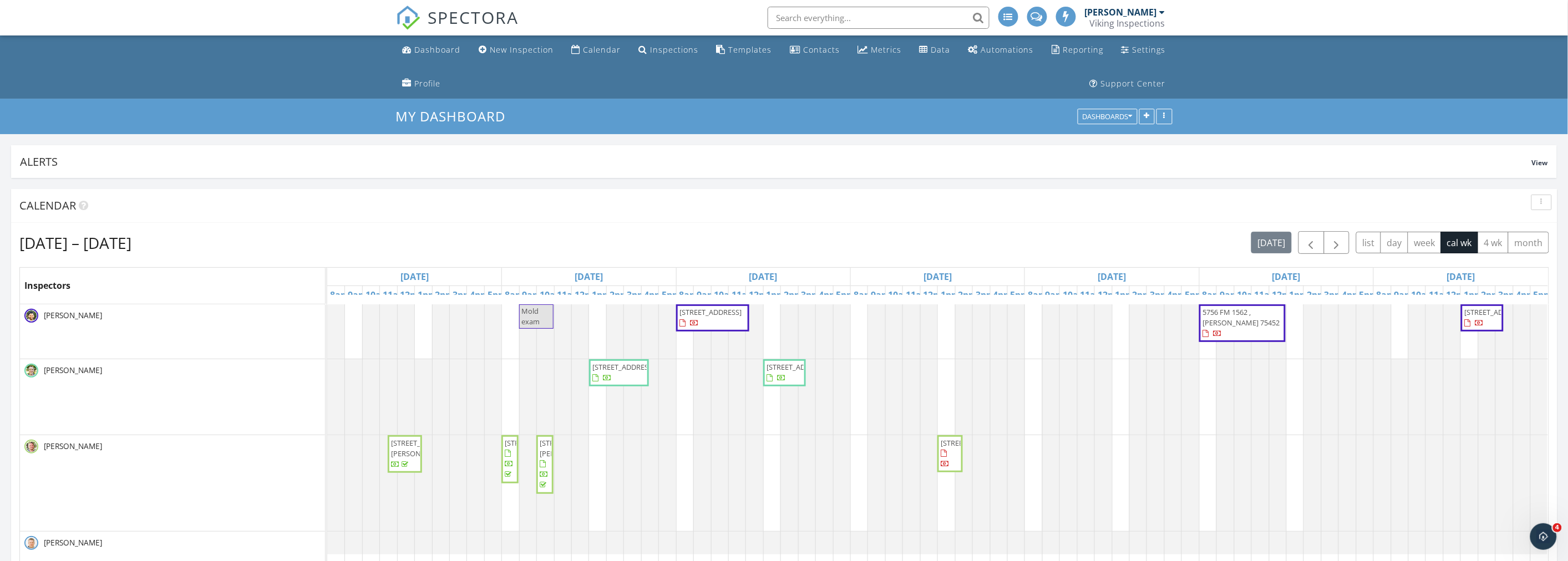
click at [220, 64] on ul "Dashboard New Inspection Calendar Inspections Templates Contacts Metrics Data A…" at bounding box center [784, 67] width 1568 height 63
click at [1534, 209] on button "button" at bounding box center [1542, 202] width 21 height 15
click at [1529, 225] on div "Refresh" at bounding box center [1530, 228] width 40 height 13
click at [781, 239] on div "[DATE] – [DATE] [DATE] list day week cal wk 4 wk month" at bounding box center [784, 242] width 1529 height 23
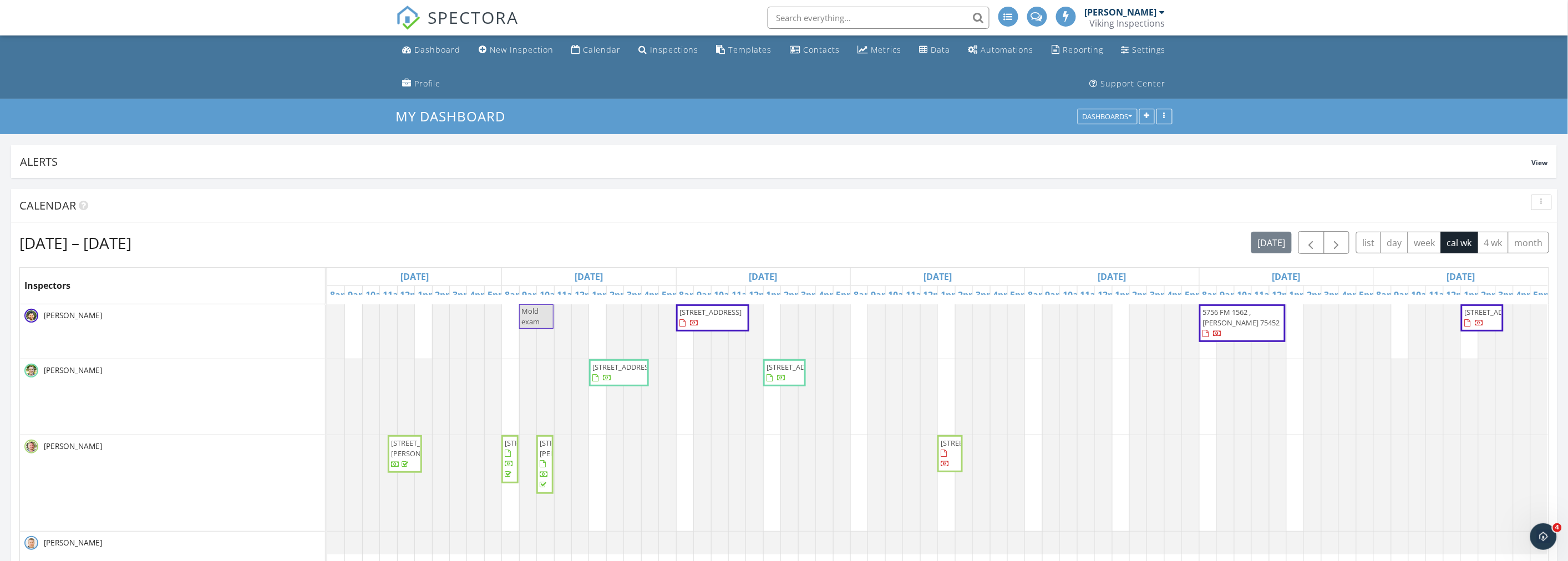
click at [183, 65] on ul "Dashboard New Inspection Calendar Inspections Templates Contacts Metrics Data A…" at bounding box center [784, 67] width 1568 height 63
click at [790, 206] on div "Calendar" at bounding box center [776, 205] width 1513 height 17
click at [781, 231] on div "[DATE] – [DATE] [DATE] list day week cal wk 4 wk month" at bounding box center [784, 242] width 1529 height 23
click at [732, 242] on div "[DATE] – [DATE] [DATE] list day week cal wk 4 wk month" at bounding box center [784, 242] width 1529 height 23
